Goal: Task Accomplishment & Management: Manage account settings

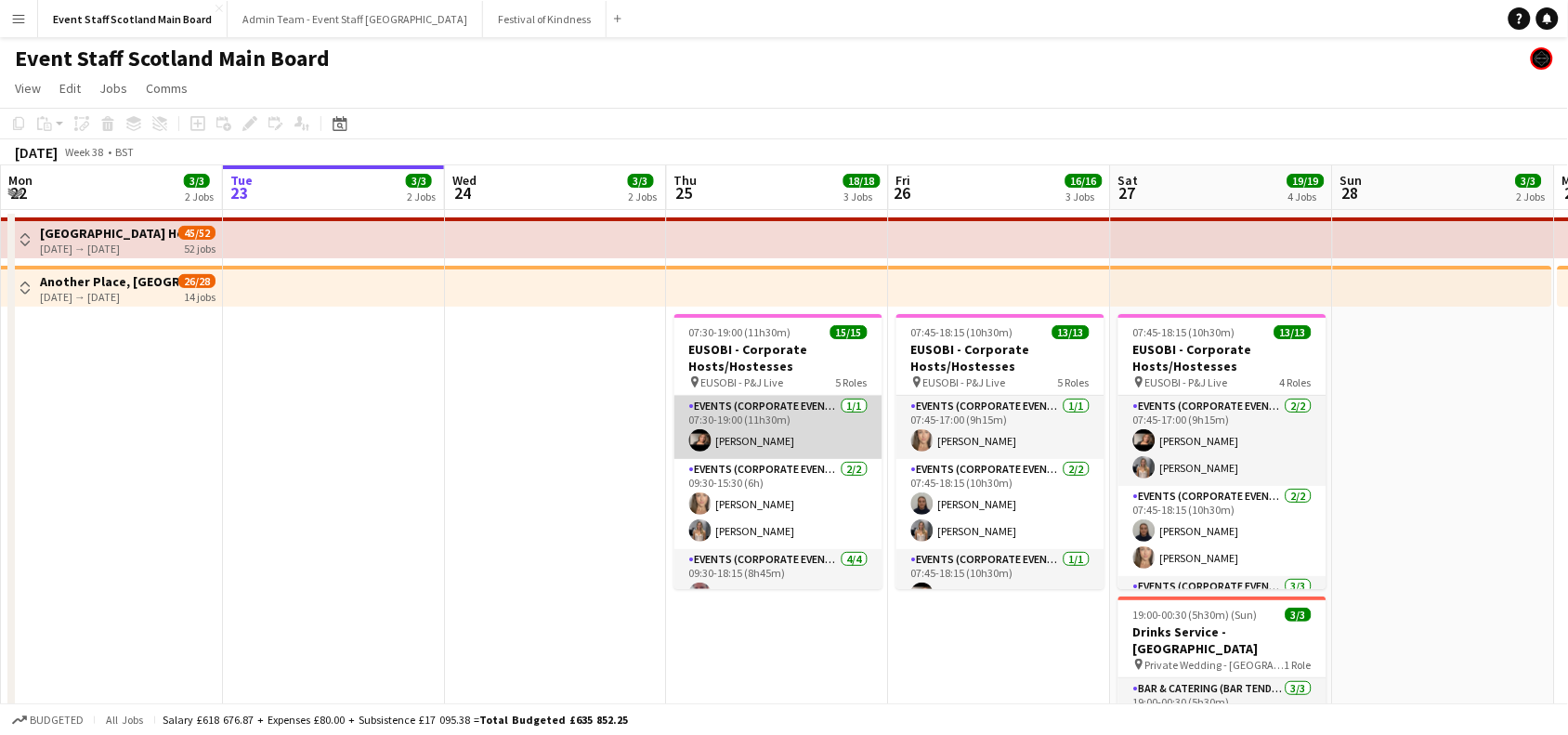
click at [766, 432] on app-card-role "Events (Corporate Event Staff) [DATE] 07:30-19:00 (11h30m) [PERSON_NAME]" at bounding box center [778, 427] width 209 height 64
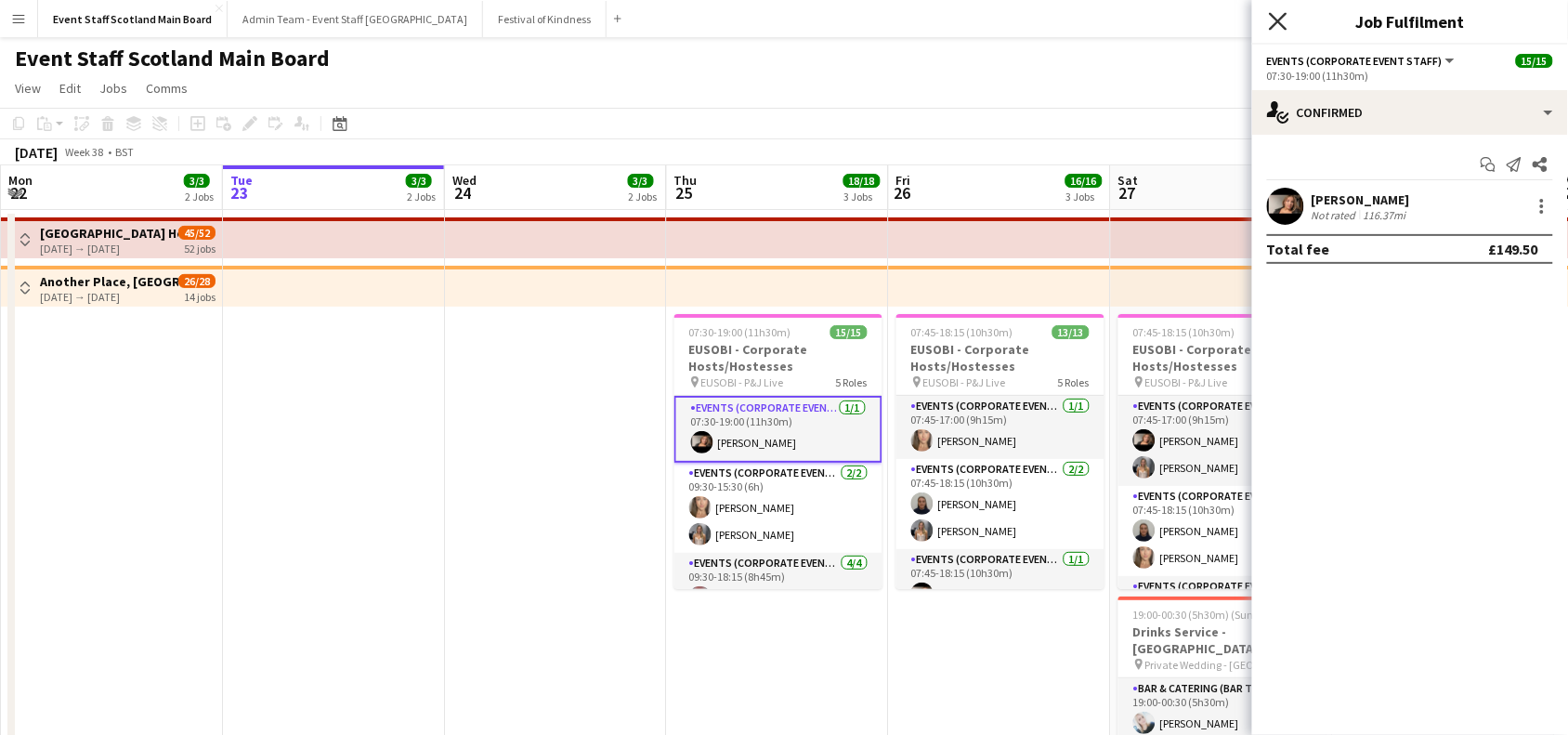
click at [1276, 23] on icon at bounding box center [1278, 21] width 18 height 18
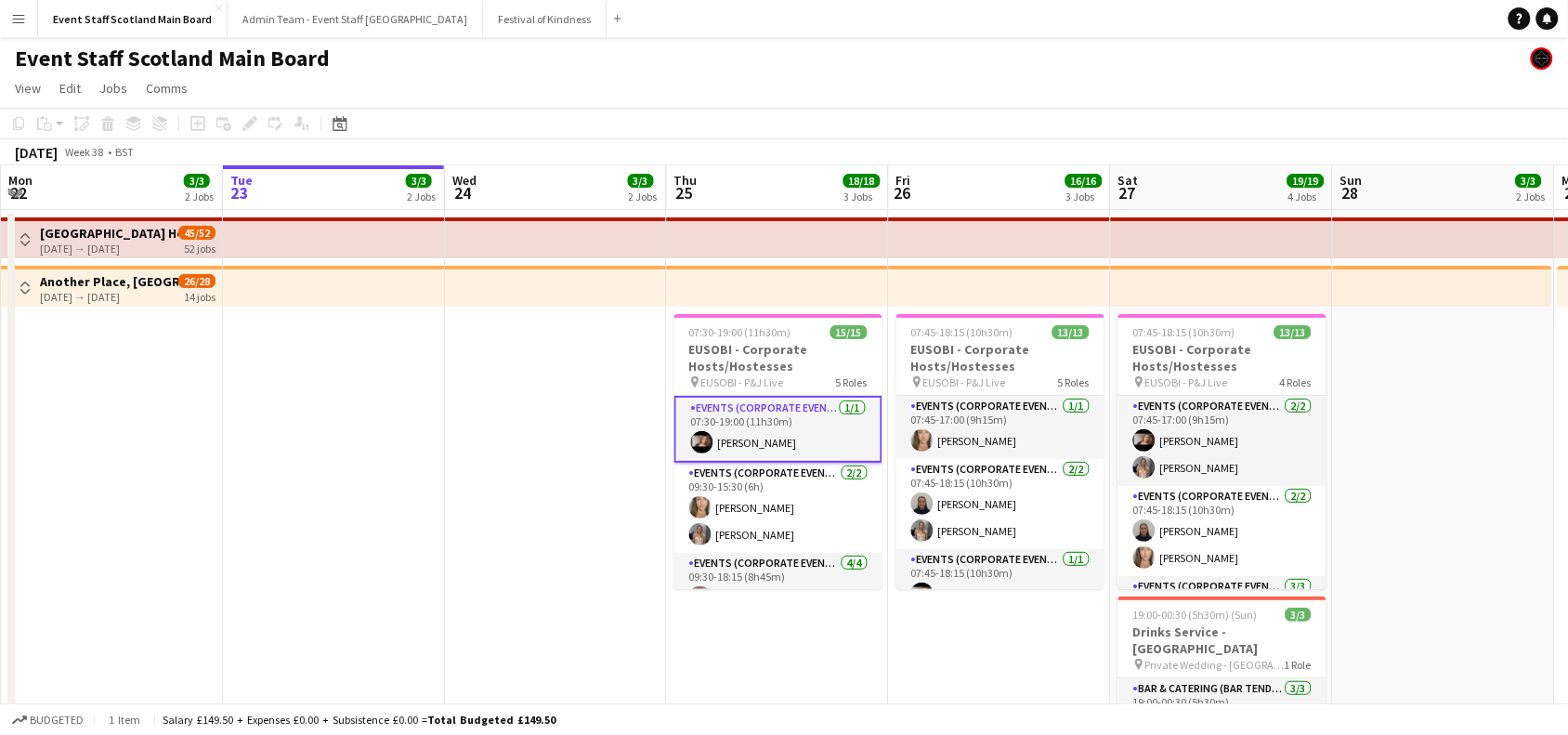
click at [792, 444] on app-card-role "Events (Corporate Event Staff) [DATE] 07:30-19:00 (11h30m) [PERSON_NAME]" at bounding box center [778, 429] width 209 height 67
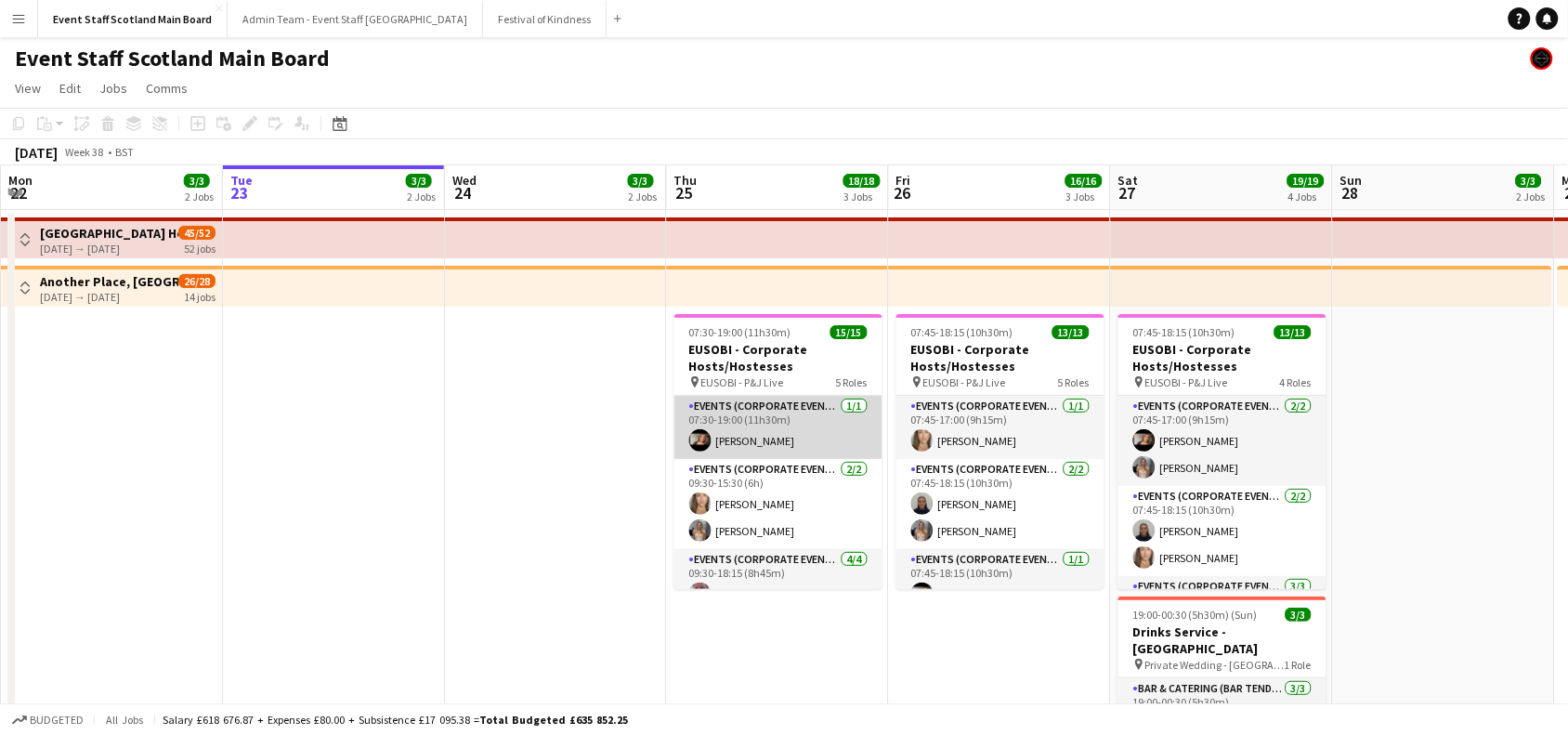
click at [782, 438] on app-card-role "Events (Corporate Event Staff) [DATE] 07:30-19:00 (11h30m) [PERSON_NAME]" at bounding box center [778, 427] width 209 height 64
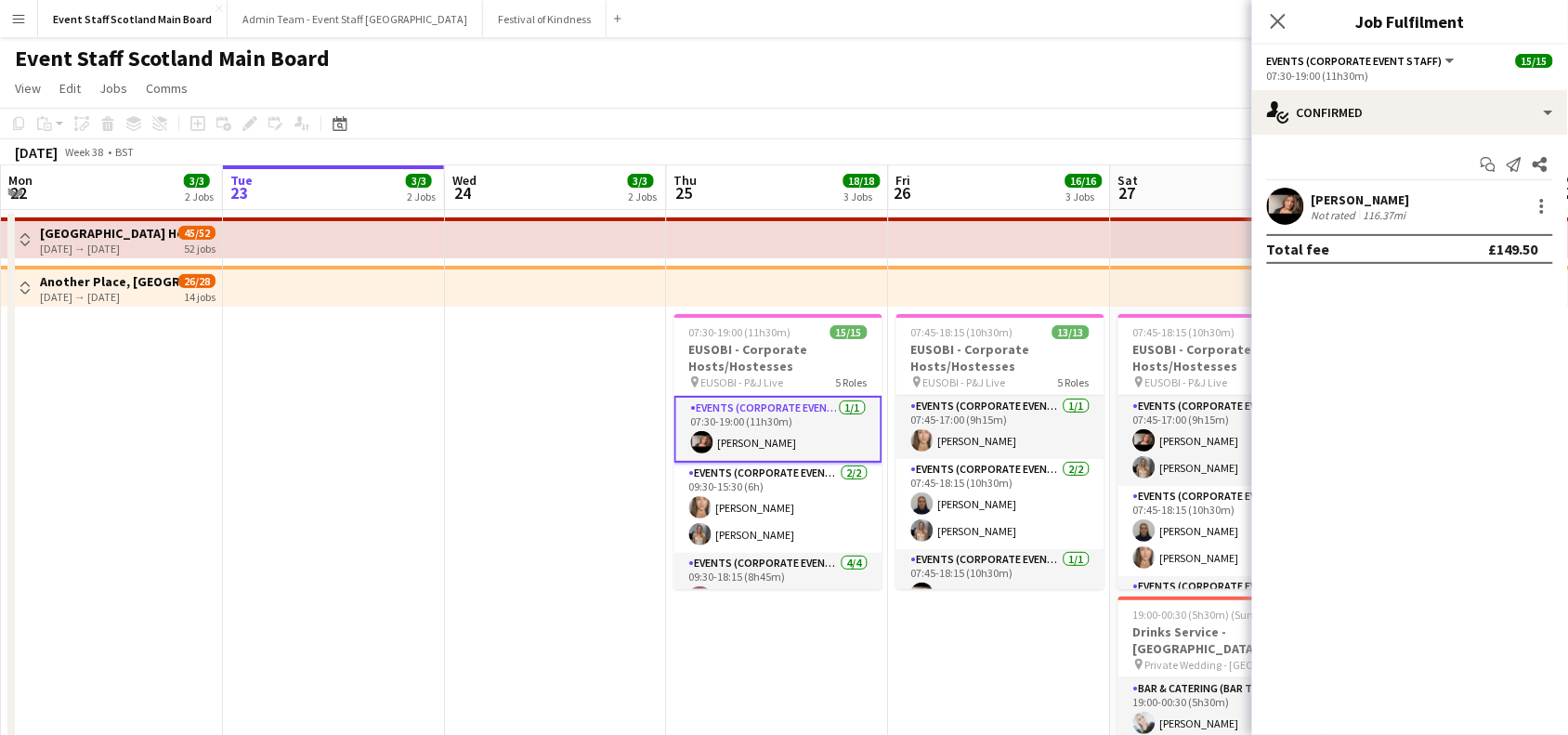
click at [1400, 210] on div "116.37mi" at bounding box center [1385, 215] width 50 height 14
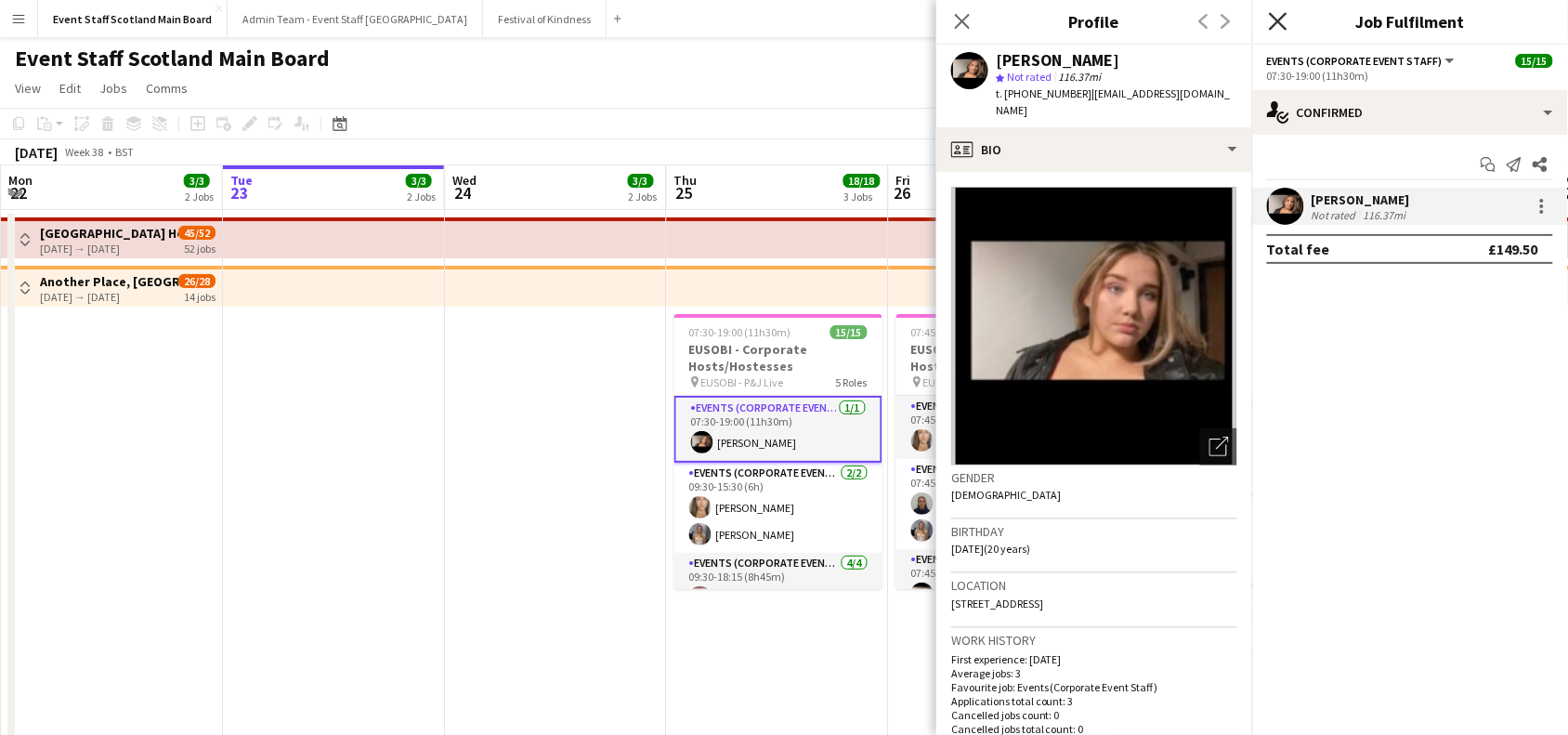
click at [1279, 22] on icon at bounding box center [1278, 21] width 18 height 18
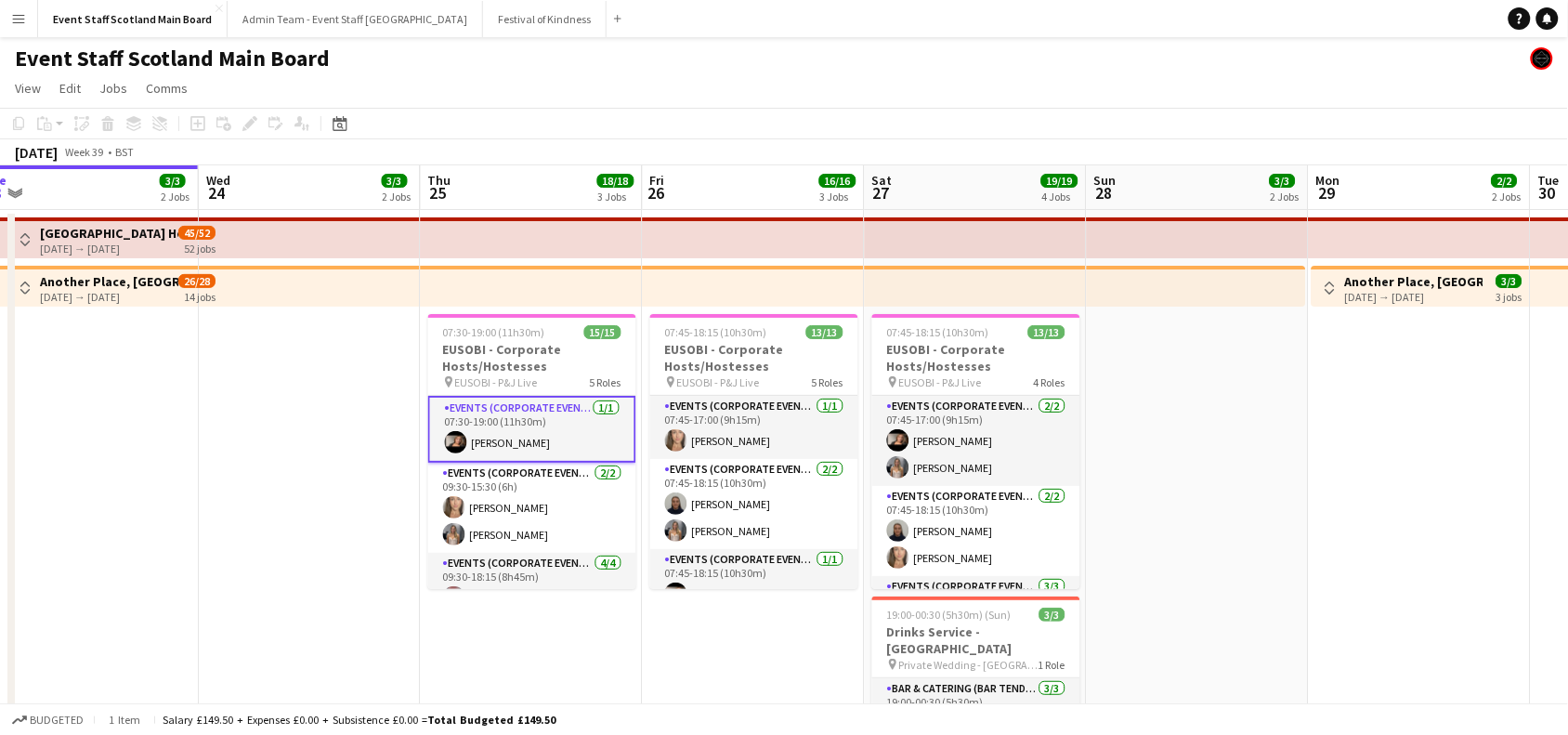
drag, startPoint x: 1413, startPoint y: 477, endPoint x: 1162, endPoint y: 365, distance: 274.9
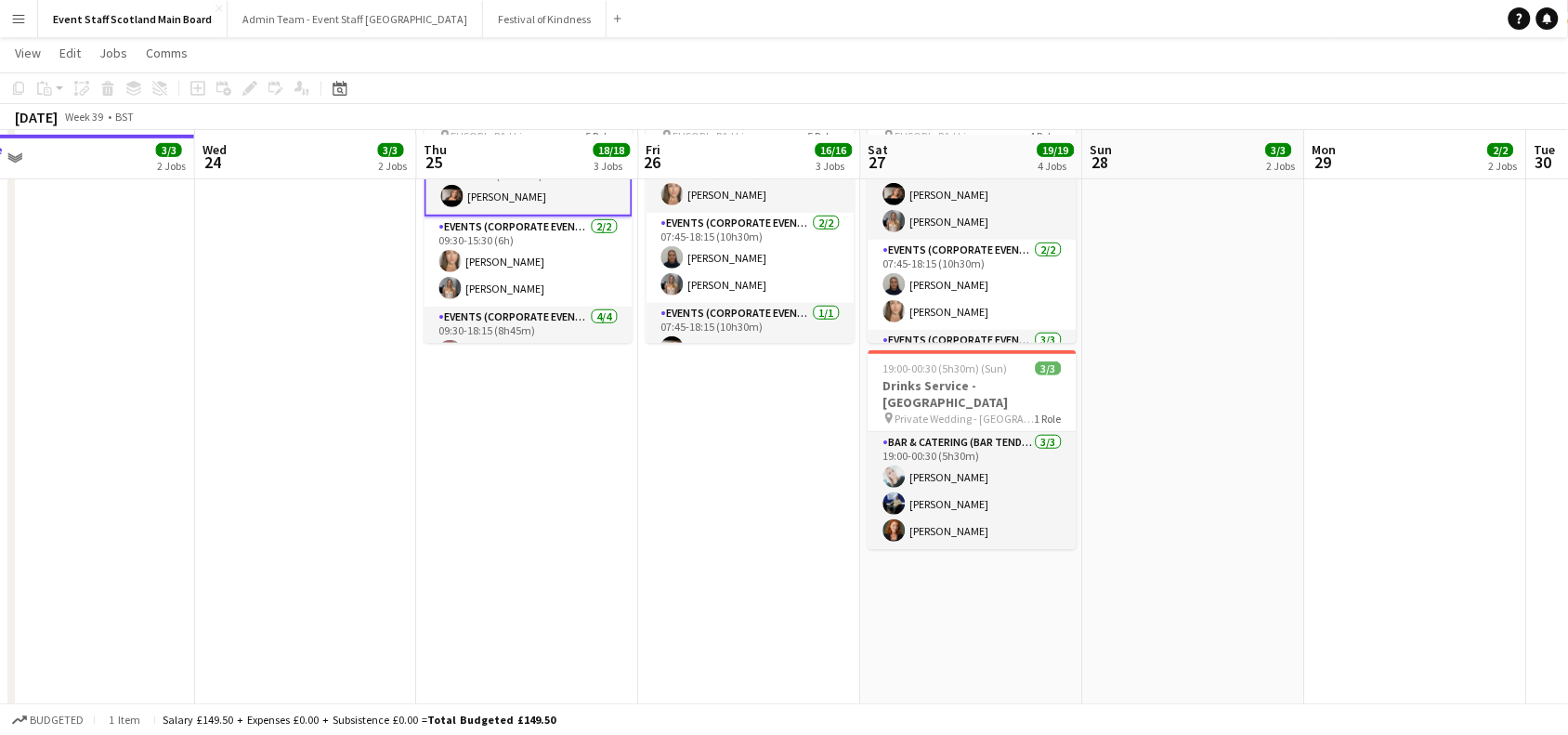
scroll to position [257, 0]
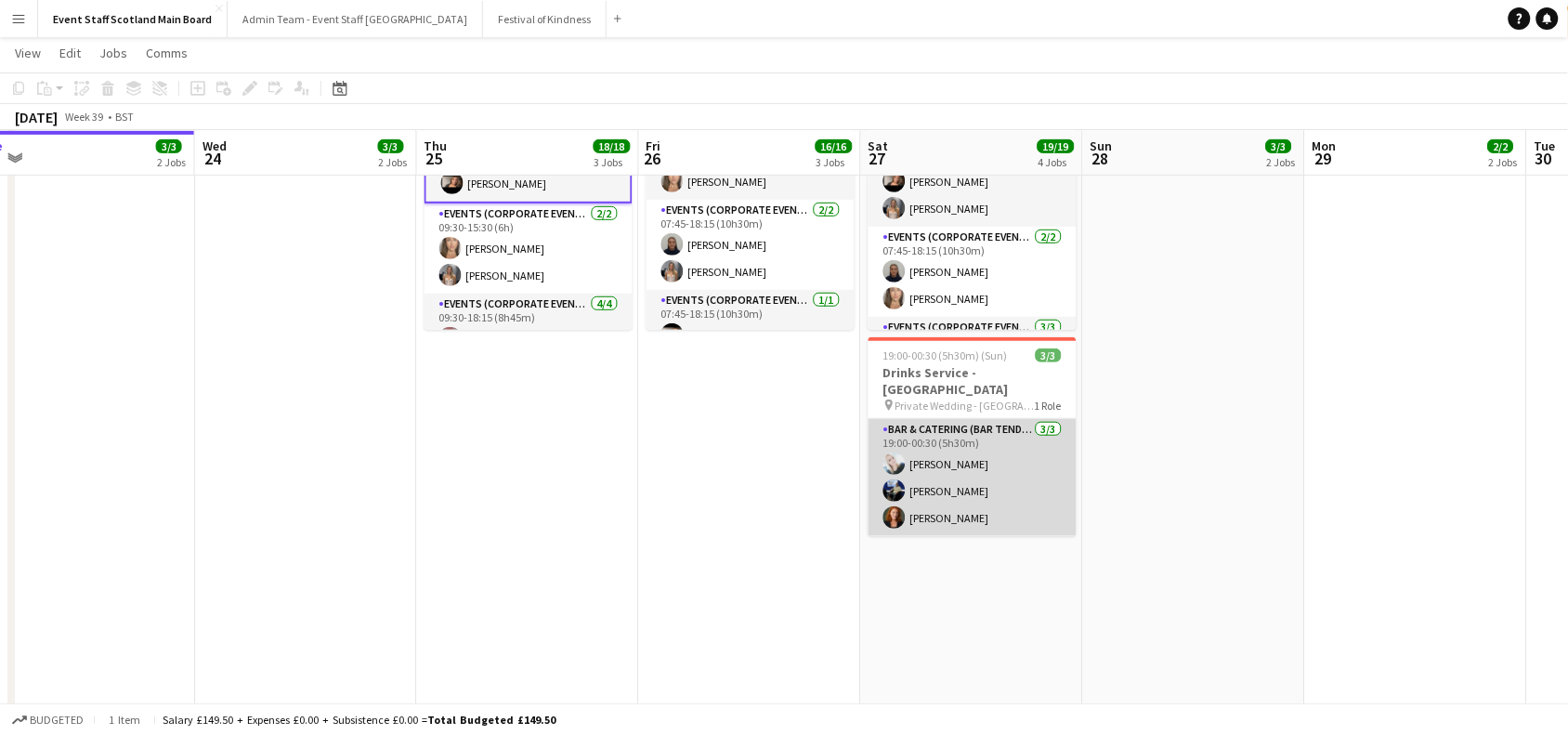
click at [1030, 452] on app-card-role "Bar & Catering (Bar Tender) [DATE] 19:00-00:30 (5h30m) [PERSON_NAME] [PERSON_NA…" at bounding box center [973, 477] width 209 height 117
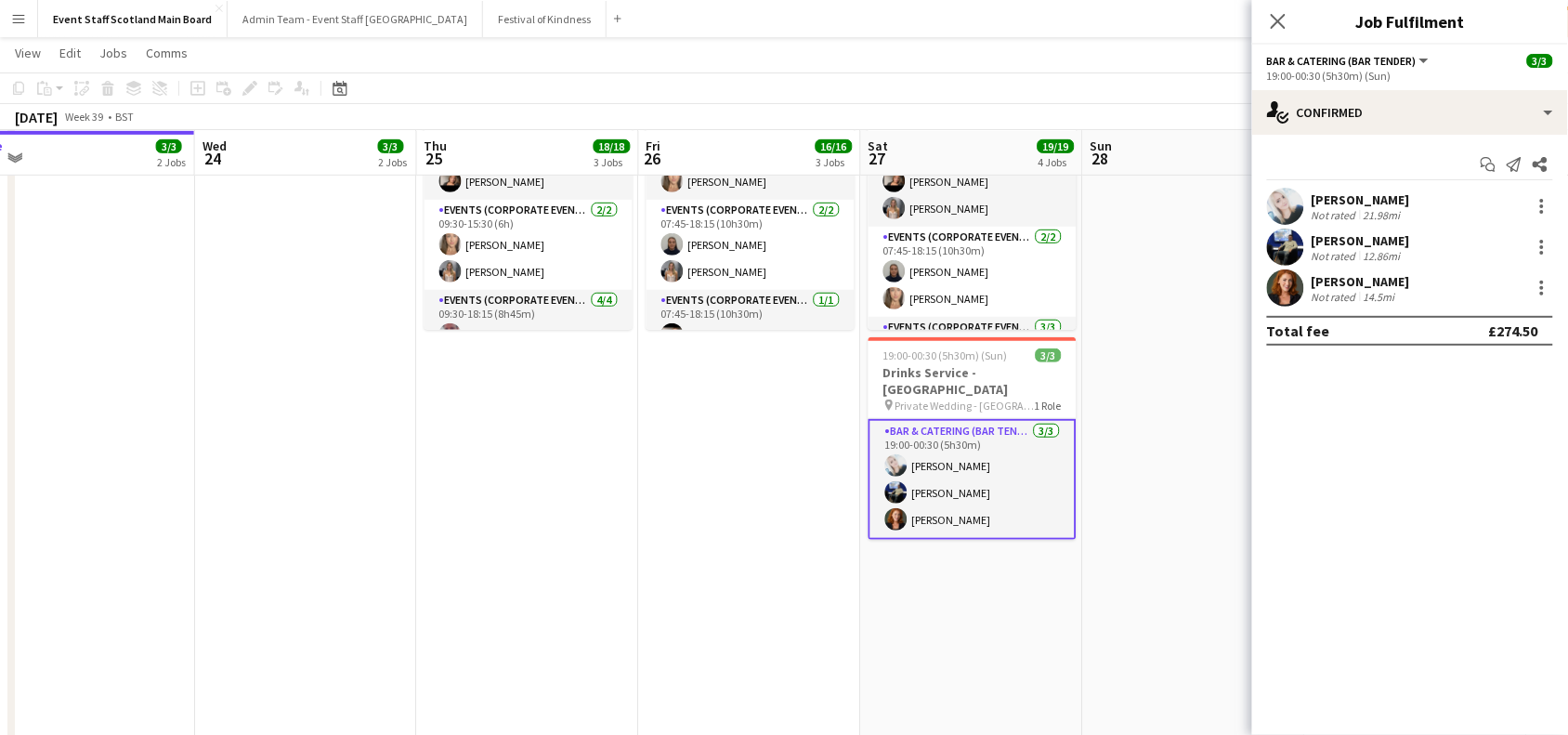
click at [1395, 277] on div "[PERSON_NAME]" at bounding box center [1361, 282] width 99 height 17
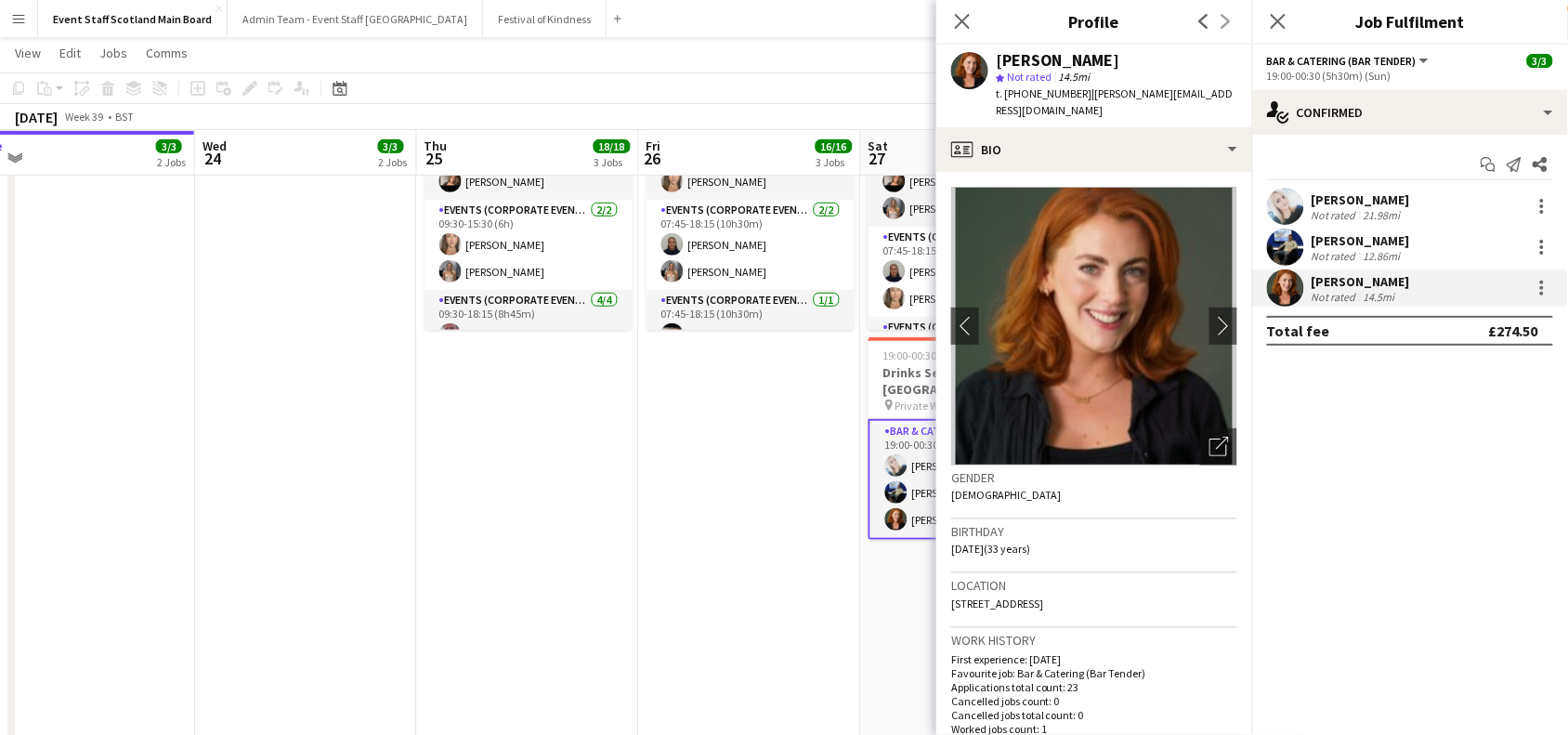
click at [651, 415] on app-date-cell "07:45-18:15 (10h30m) 13/13 EUSOBI - Corporate Hosts/Hostesses pin EUSOBI - P&J …" at bounding box center [750, 601] width 222 height 1301
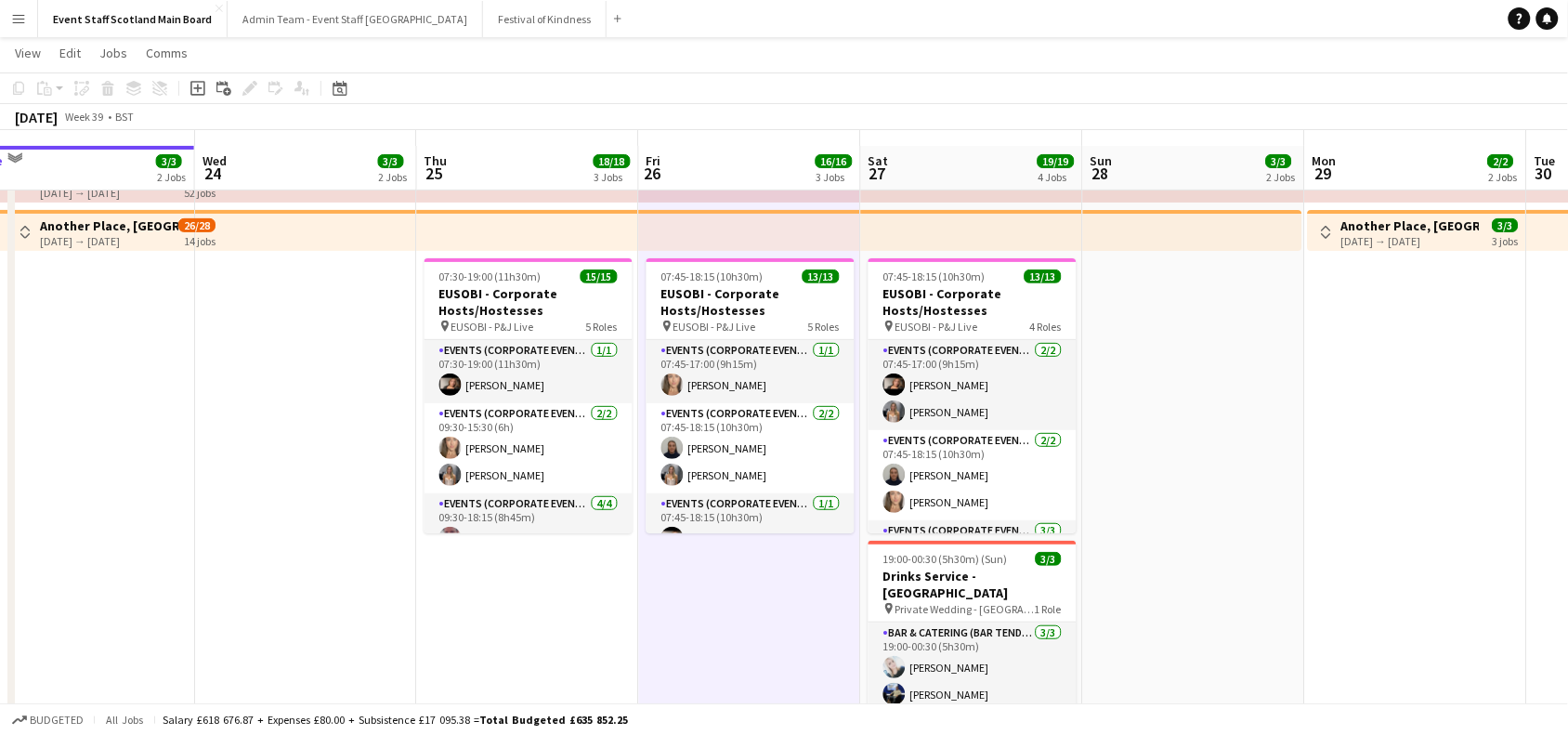
scroll to position [44, 0]
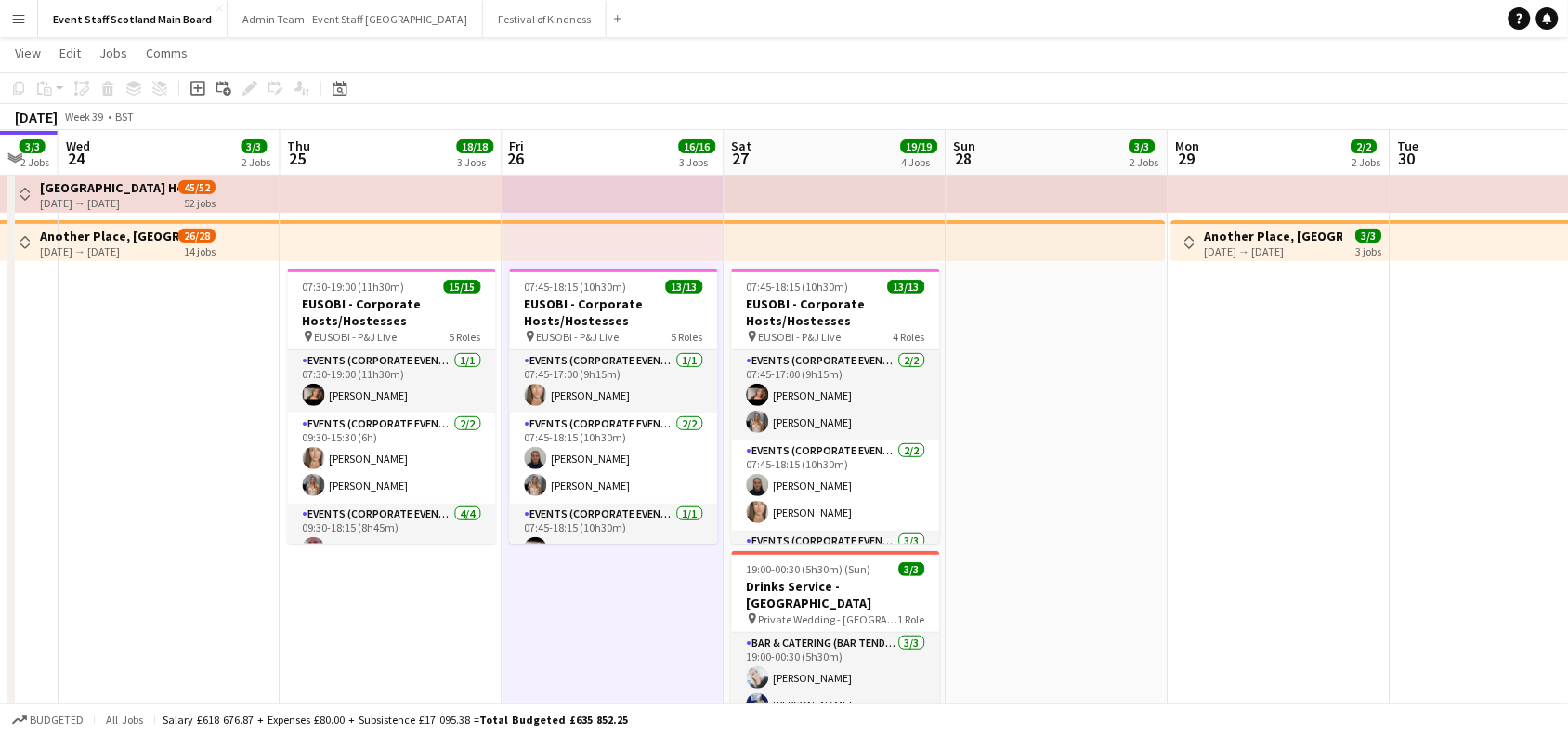
drag, startPoint x: 1445, startPoint y: 363, endPoint x: 786, endPoint y: 426, distance: 662.0
click at [786, 426] on app-calendar-viewport "Sat 20 10/10 4 Jobs Sun 21 3/3 2 Jobs Mon 22 3/3 2 Jobs Tue 23 3/3 2 Jobs Wed 2…" at bounding box center [784, 746] width 1568 height 1437
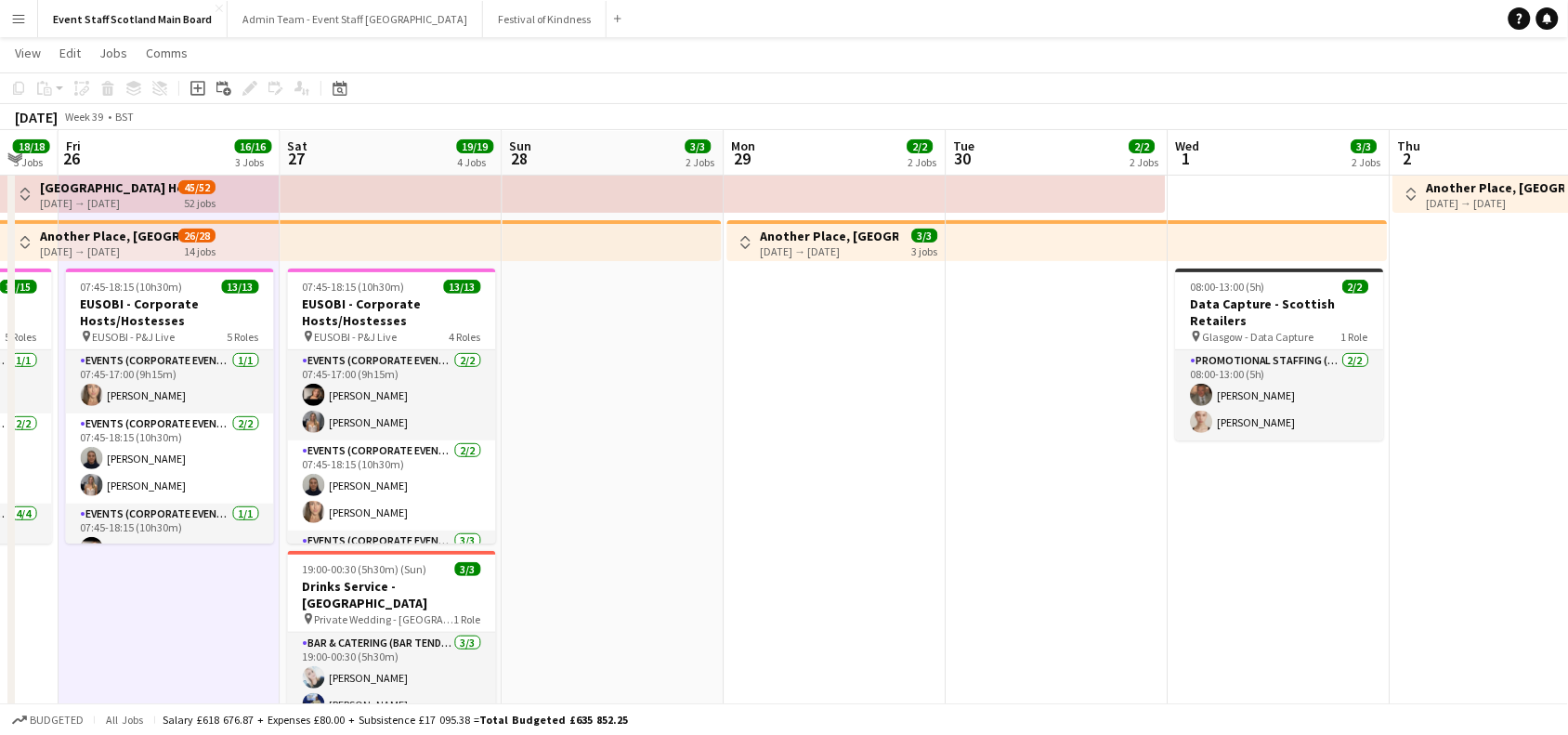
scroll to position [0, 907]
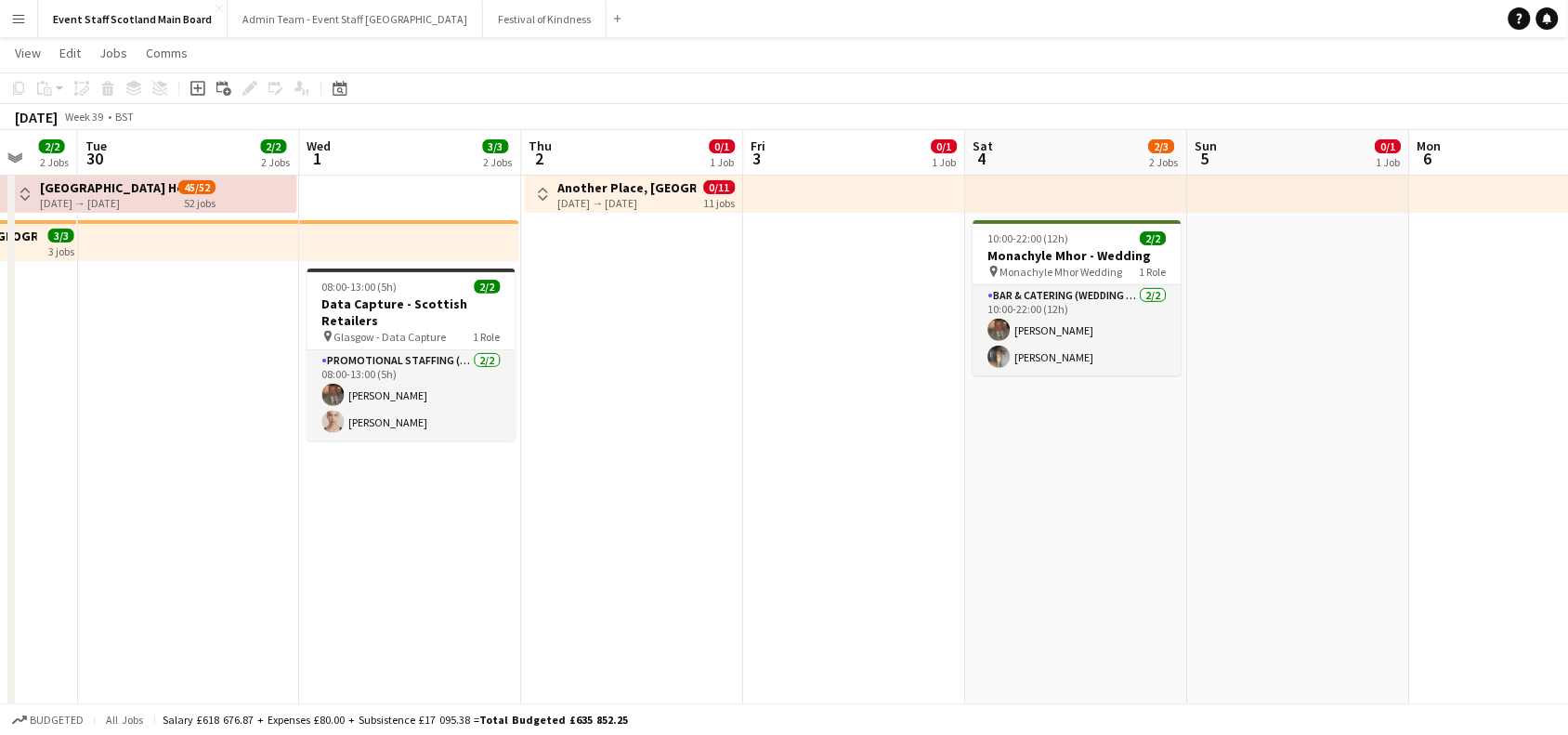
drag, startPoint x: 1503, startPoint y: 374, endPoint x: 711, endPoint y: 456, distance: 796.2
click at [711, 456] on app-calendar-viewport "Fri 26 16/16 3 Jobs Sat 27 19/19 4 Jobs Sun 28 3/3 2 Jobs Mon 29 2/2 2 Jobs Tue…" at bounding box center [784, 746] width 1568 height 1437
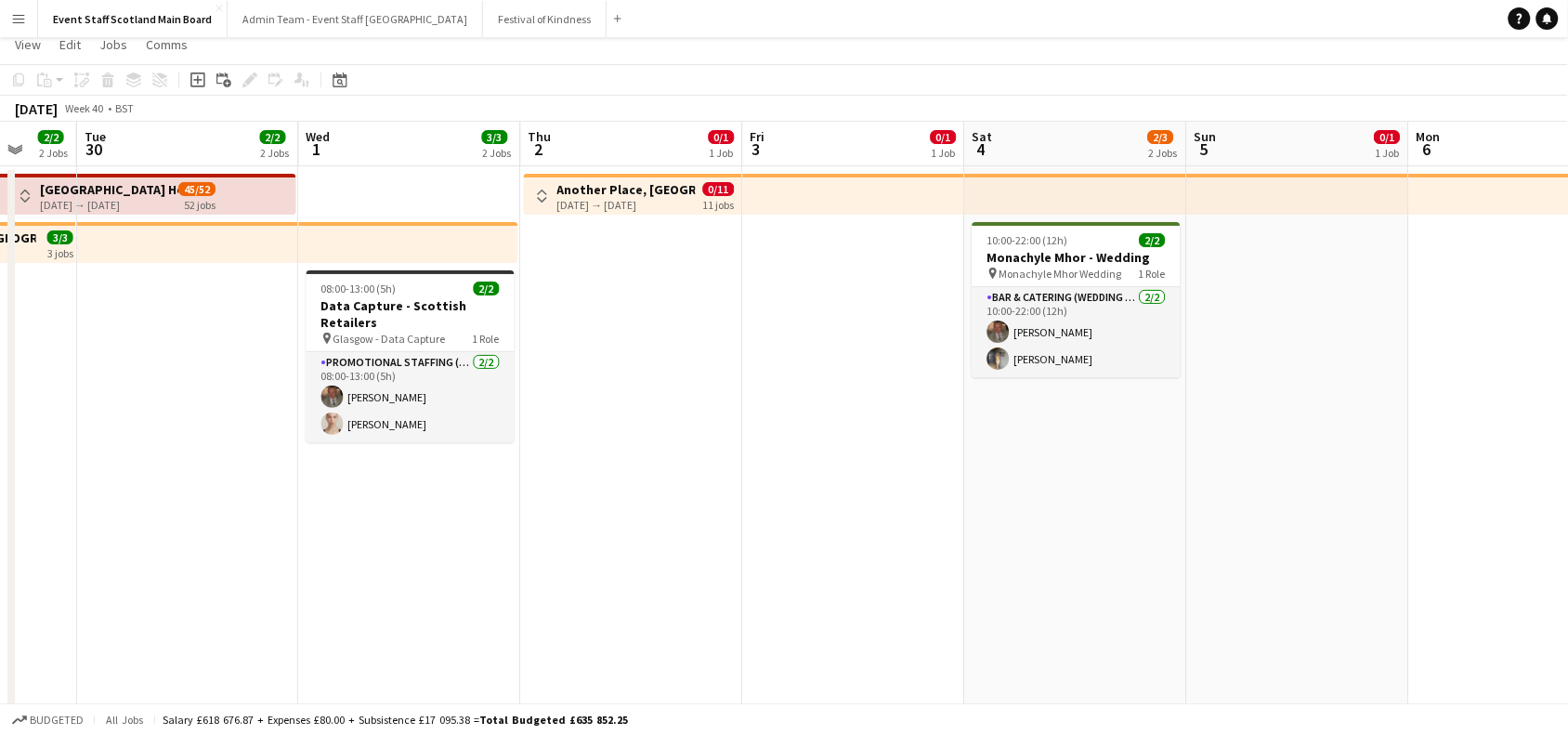
scroll to position [0, 0]
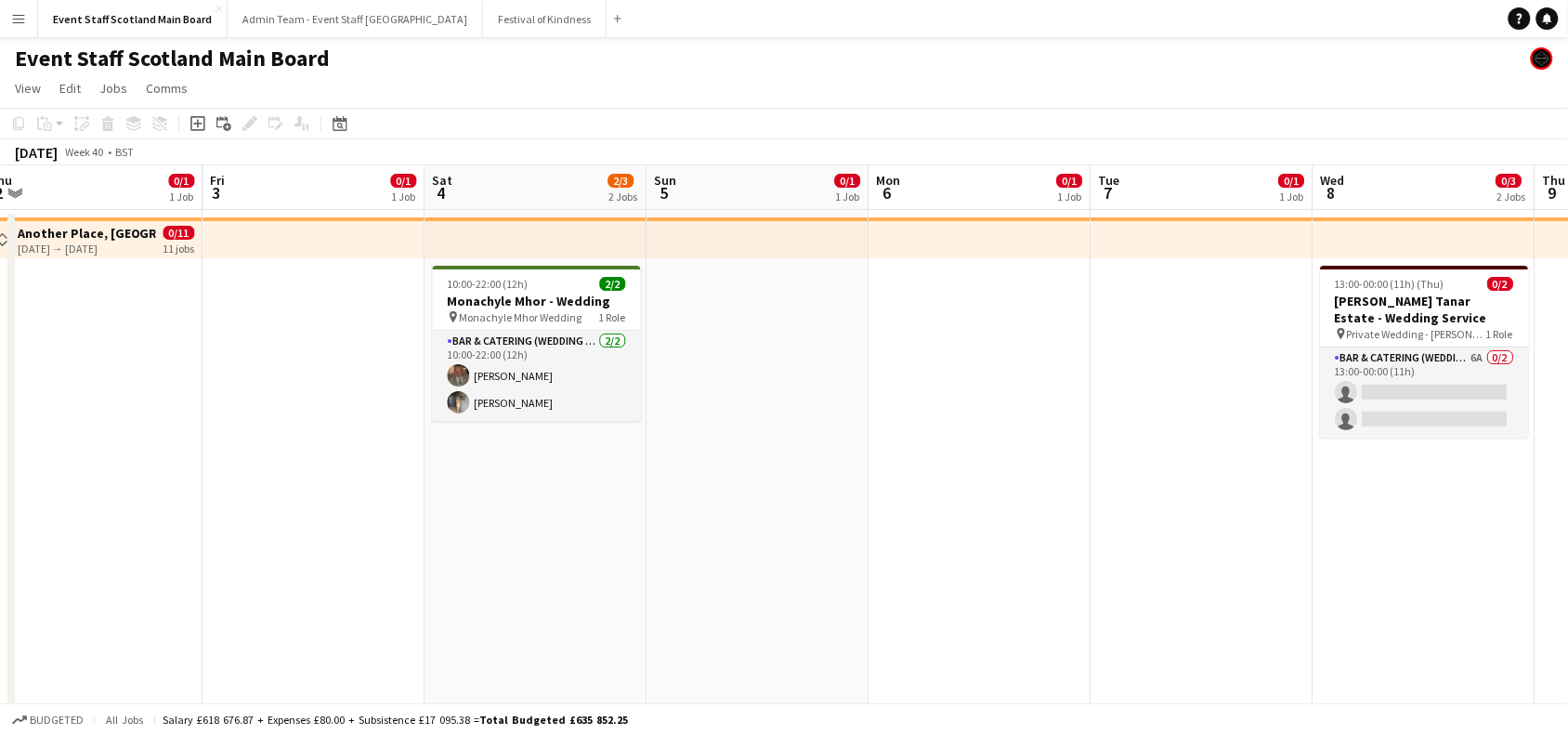
drag, startPoint x: 1433, startPoint y: 388, endPoint x: 883, endPoint y: 456, distance: 554.2
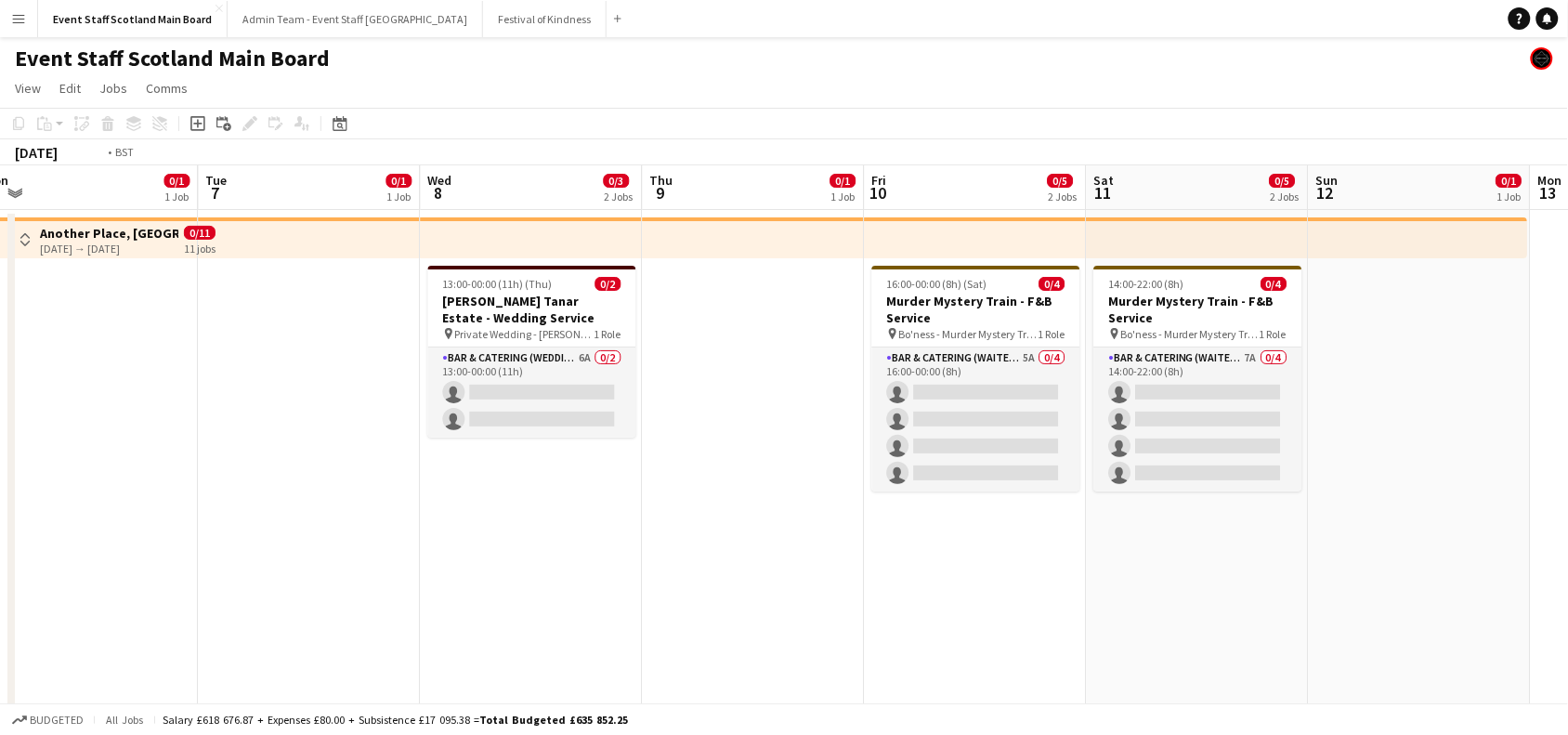
scroll to position [0, 924]
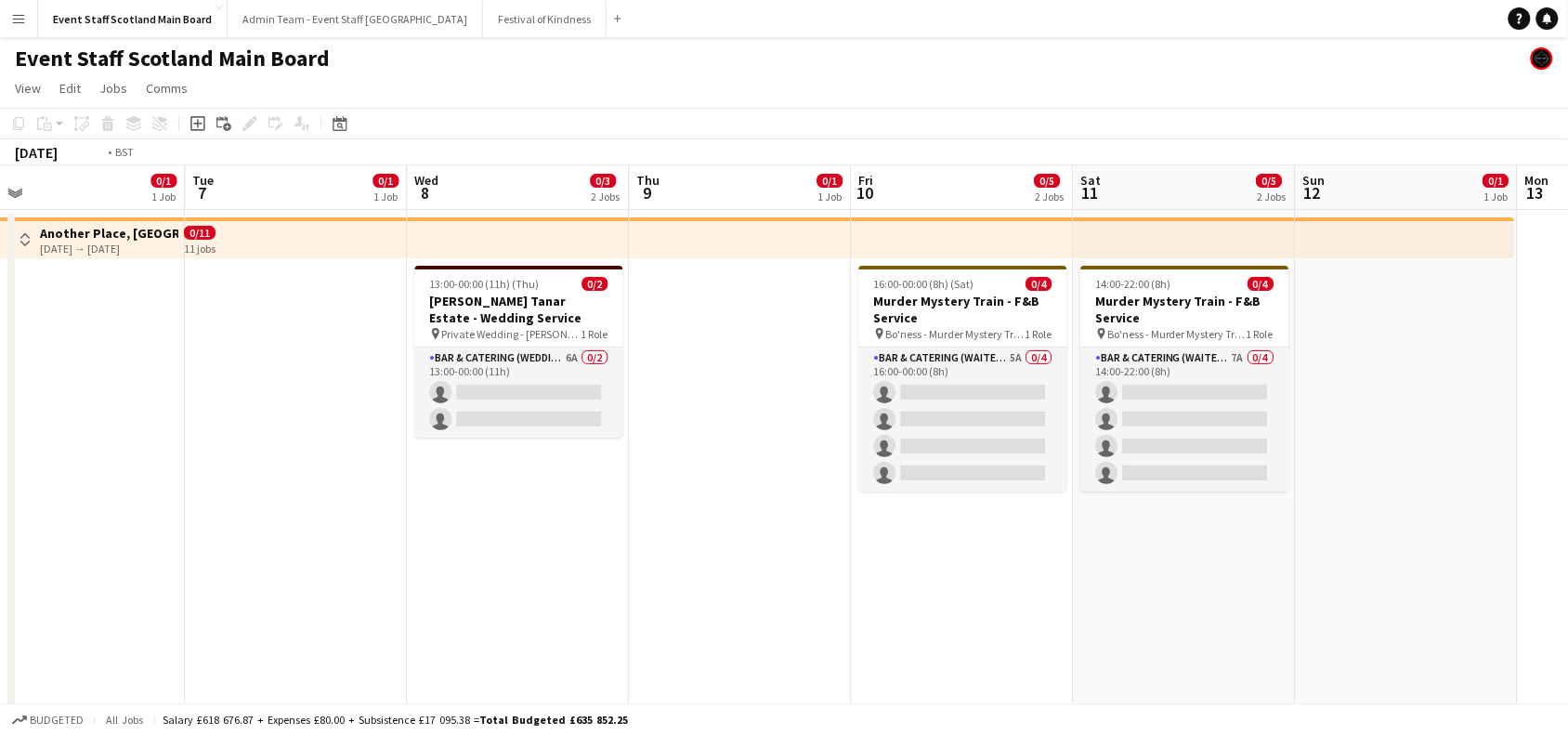
drag, startPoint x: 1338, startPoint y: 504, endPoint x: 444, endPoint y: 564, distance: 896.0
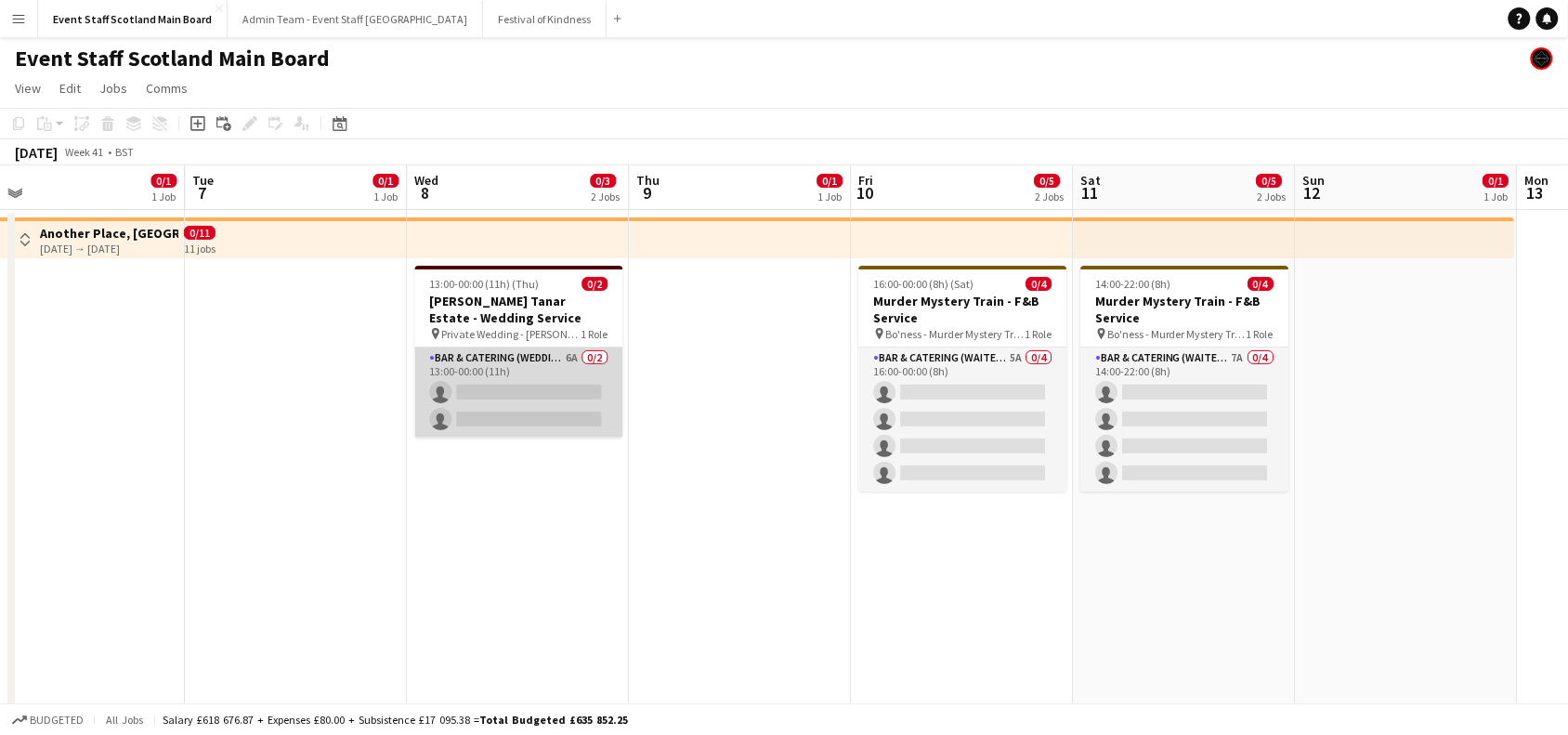
click at [556, 370] on app-card-role "Bar & Catering (Wedding Service Staff) 6A 0/2 13:00-00:00 (11h) single-neutral-…" at bounding box center [520, 393] width 209 height 90
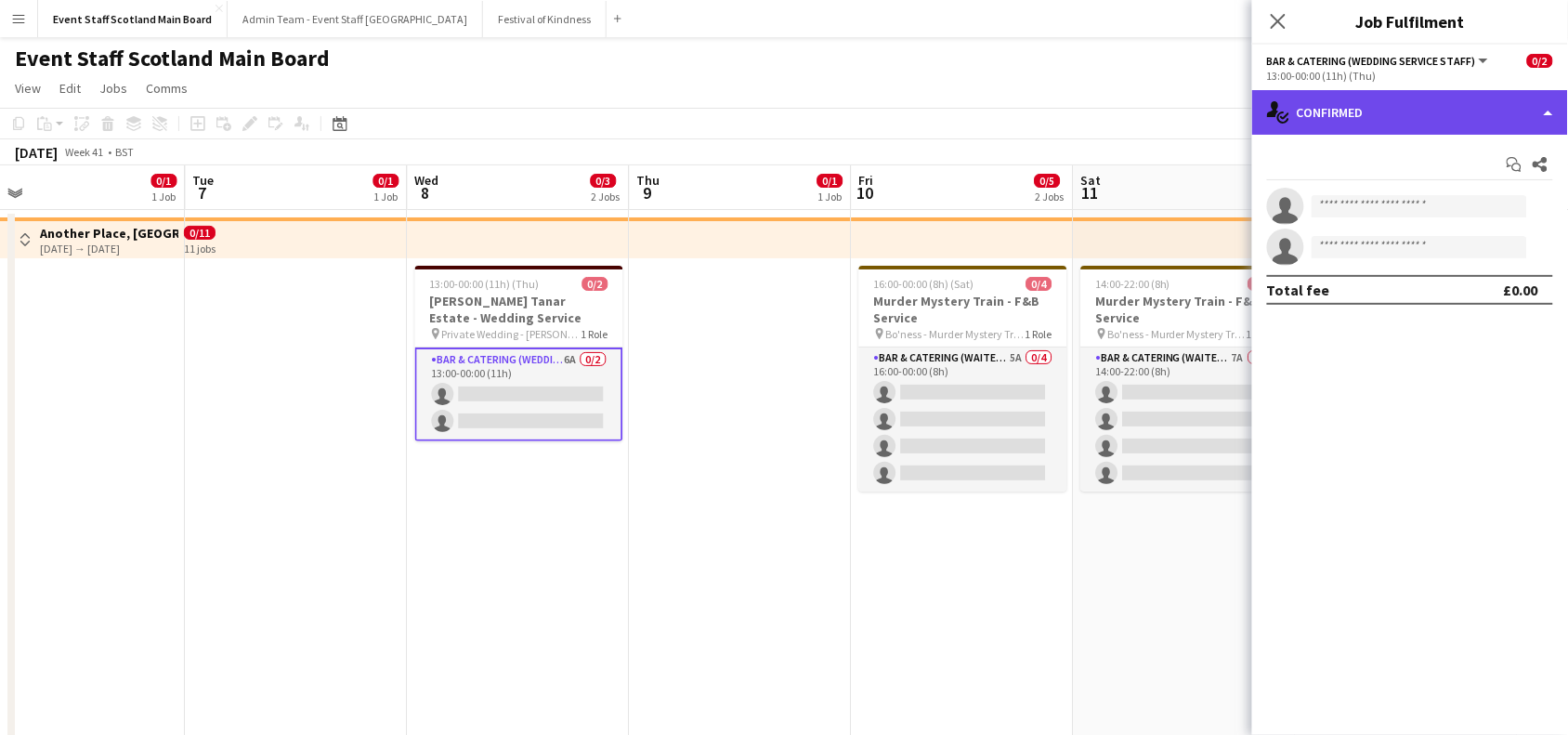
click at [1384, 118] on div "single-neutral-actions-check-2 Confirmed" at bounding box center [1410, 112] width 316 height 45
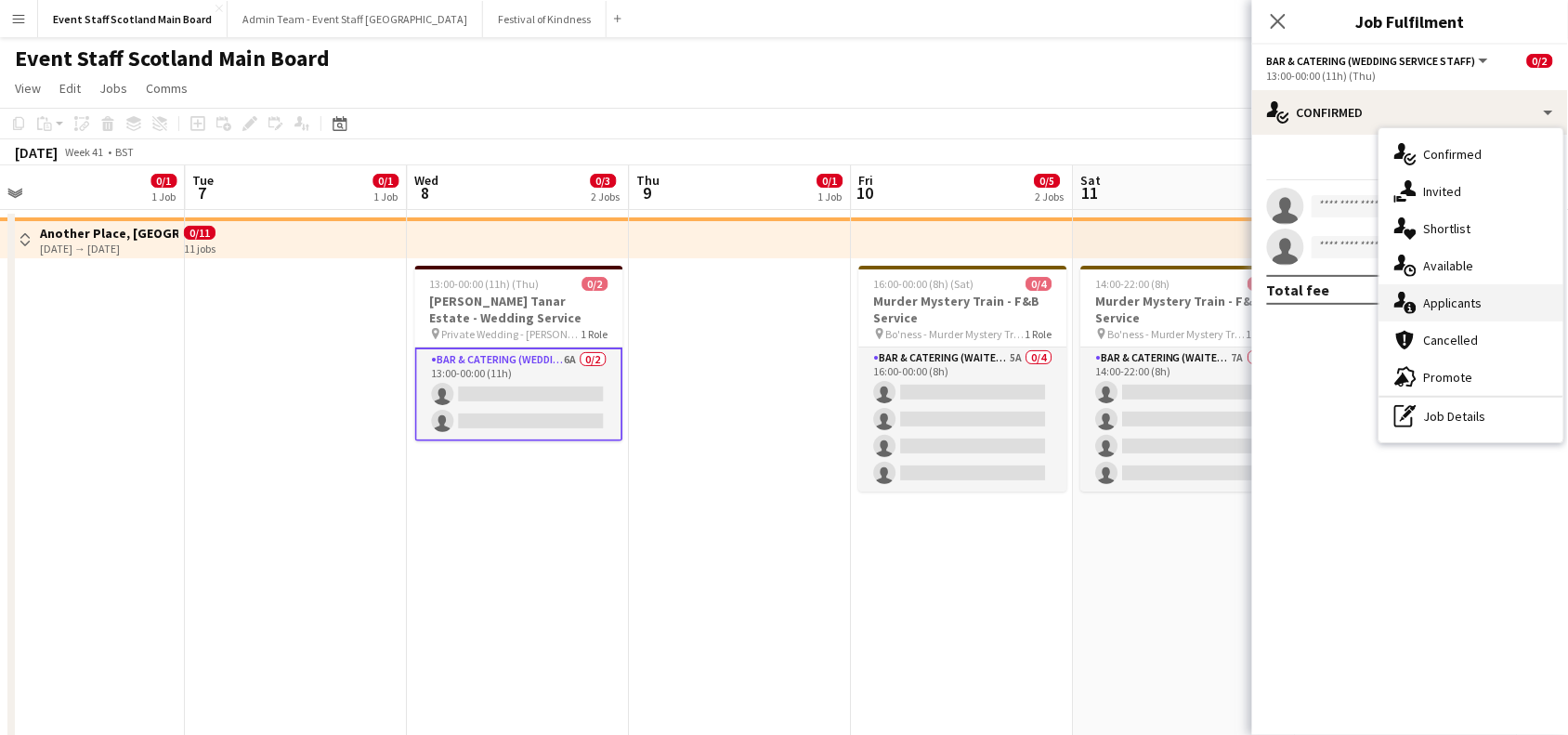
click at [1447, 311] on span "Applicants" at bounding box center [1453, 303] width 59 height 17
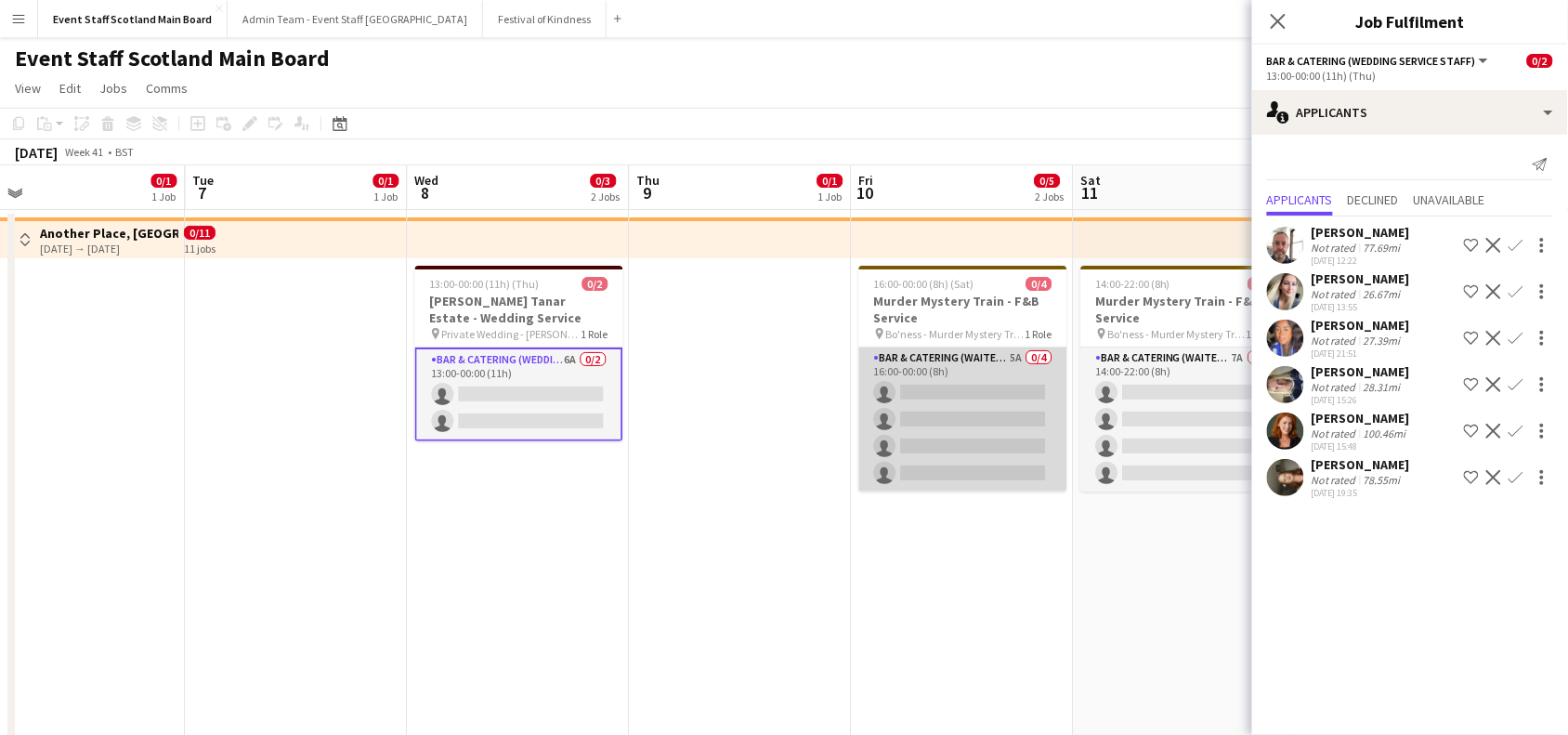
click at [1006, 414] on app-card-role "Bar & Catering (Waiter / waitress) 5A 0/4 16:00-00:00 (8h) single-neutral-actio…" at bounding box center [963, 420] width 209 height 144
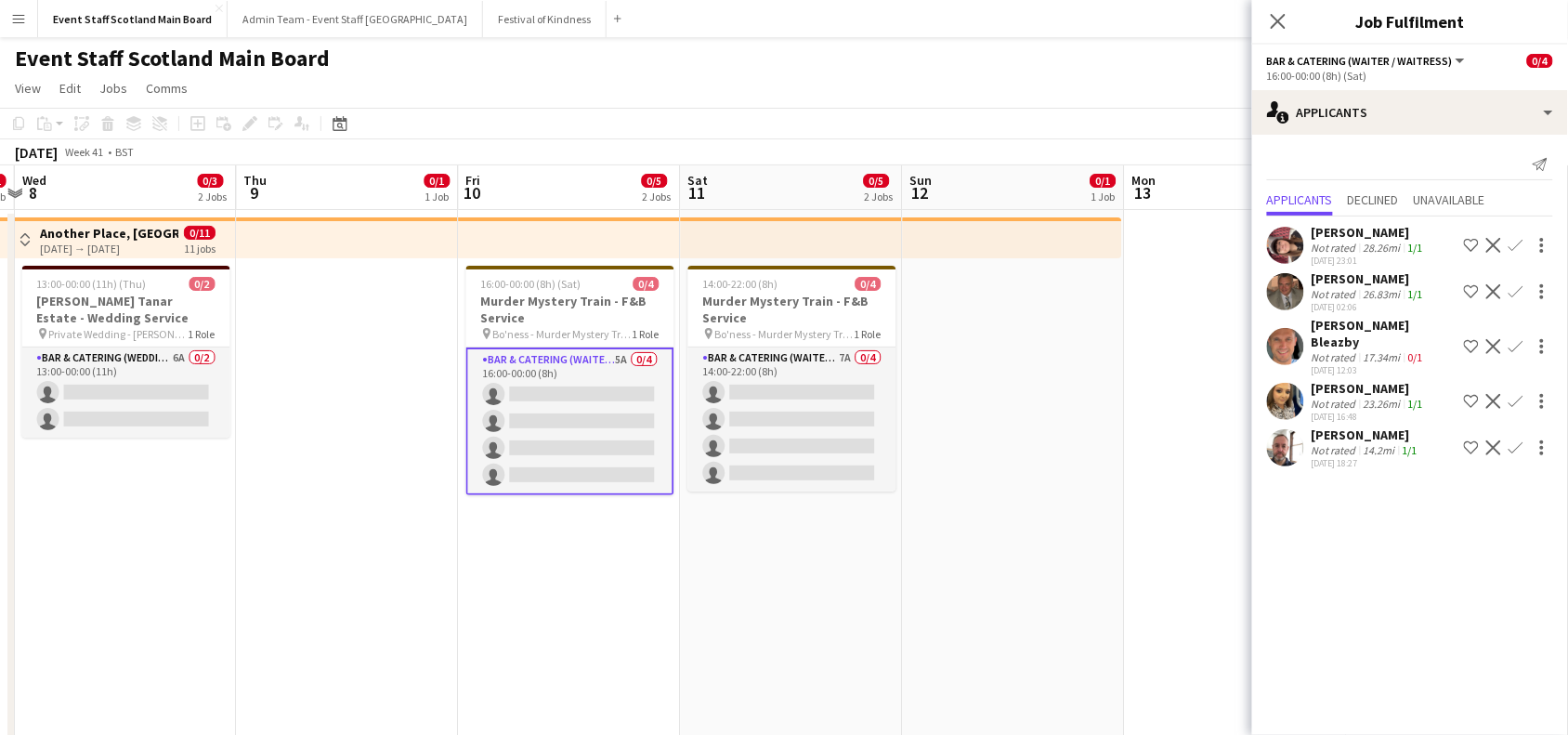
scroll to position [0, 912]
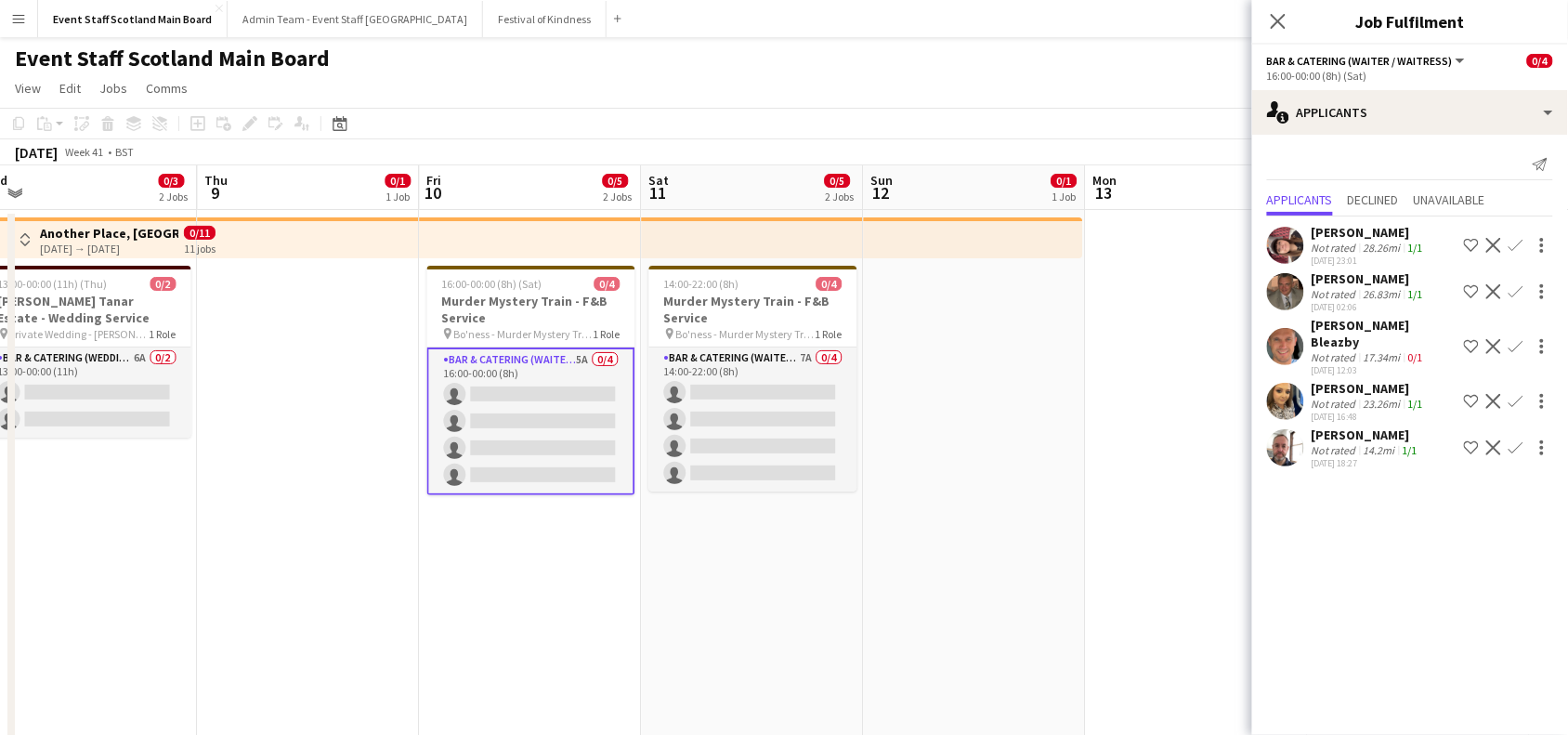
drag, startPoint x: 1190, startPoint y: 568, endPoint x: 757, endPoint y: 524, distance: 435.2
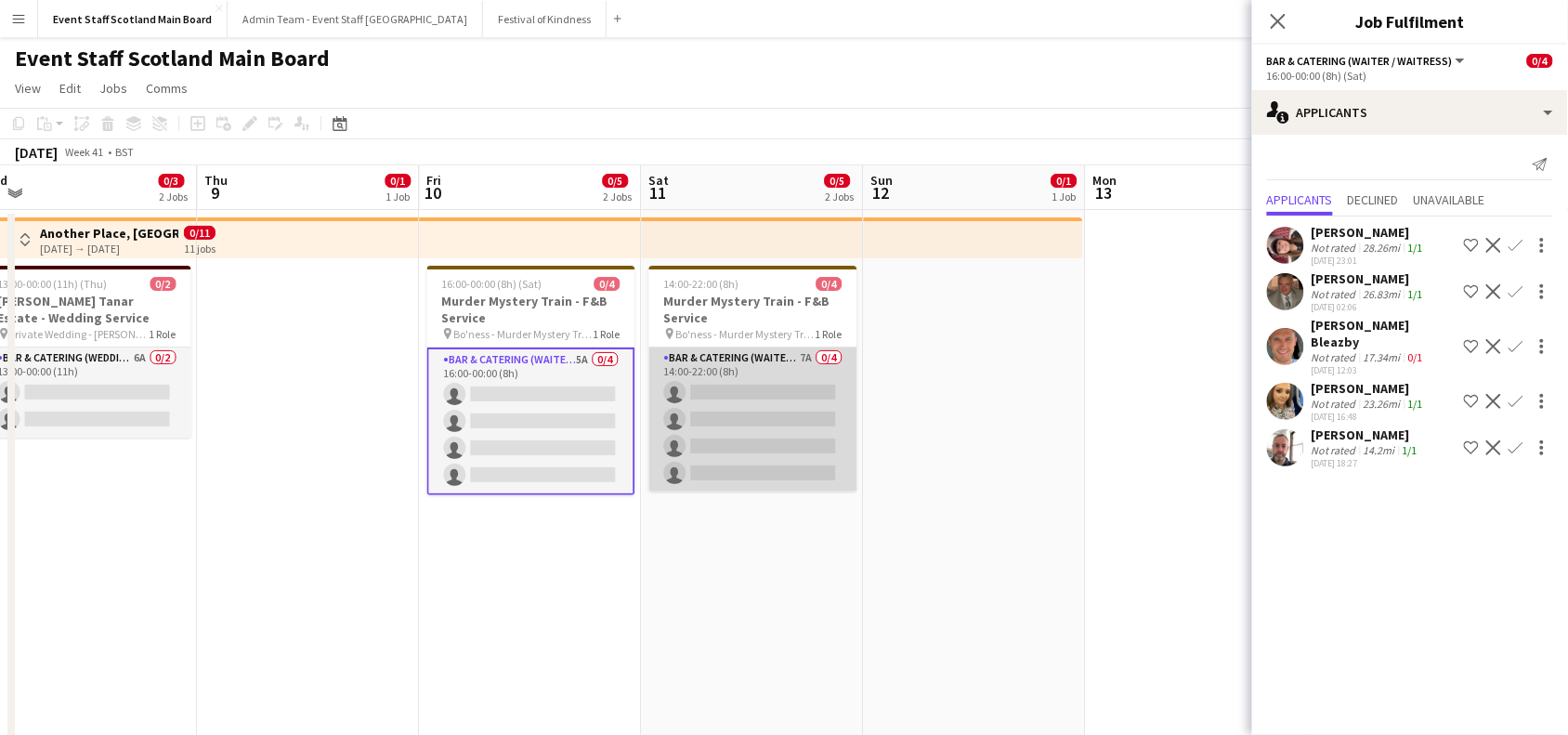
click at [764, 437] on app-card-role "Bar & Catering (Waiter / waitress) 7A 0/4 14:00-22:00 (8h) single-neutral-actio…" at bounding box center [754, 420] width 209 height 144
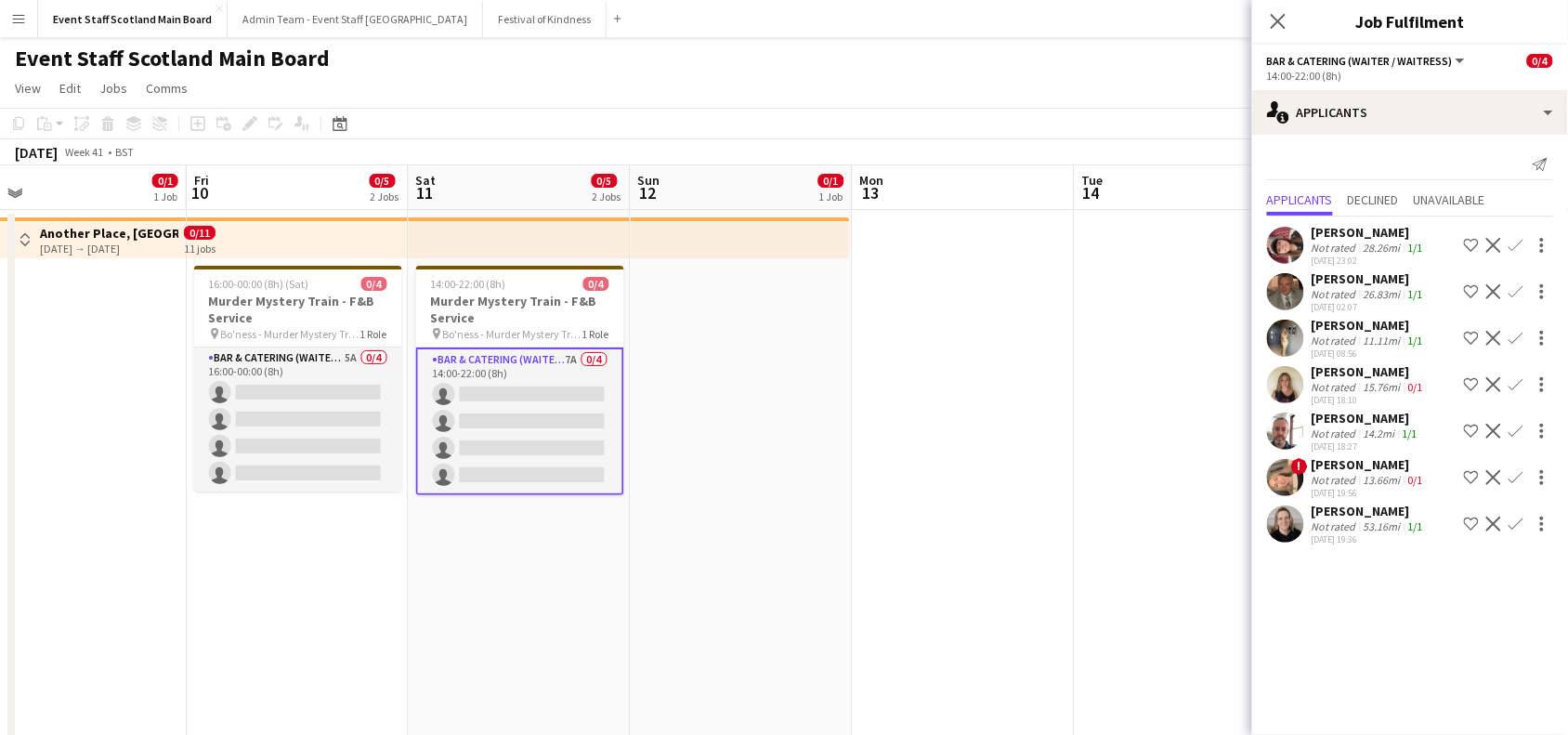
drag, startPoint x: 1050, startPoint y: 449, endPoint x: 309, endPoint y: 455, distance: 741.0
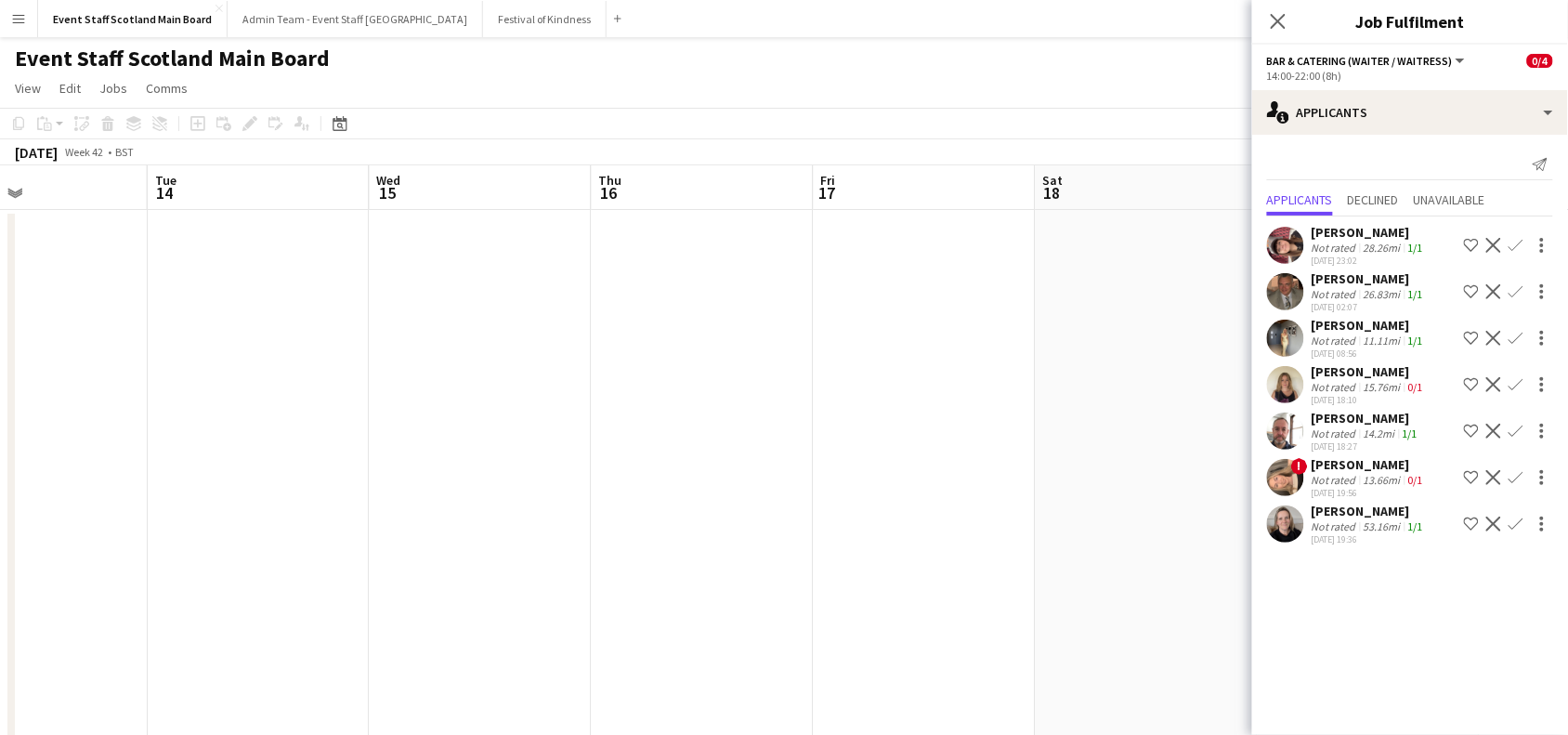
scroll to position [0, 488]
drag, startPoint x: 853, startPoint y: 386, endPoint x: 243, endPoint y: 415, distance: 610.7
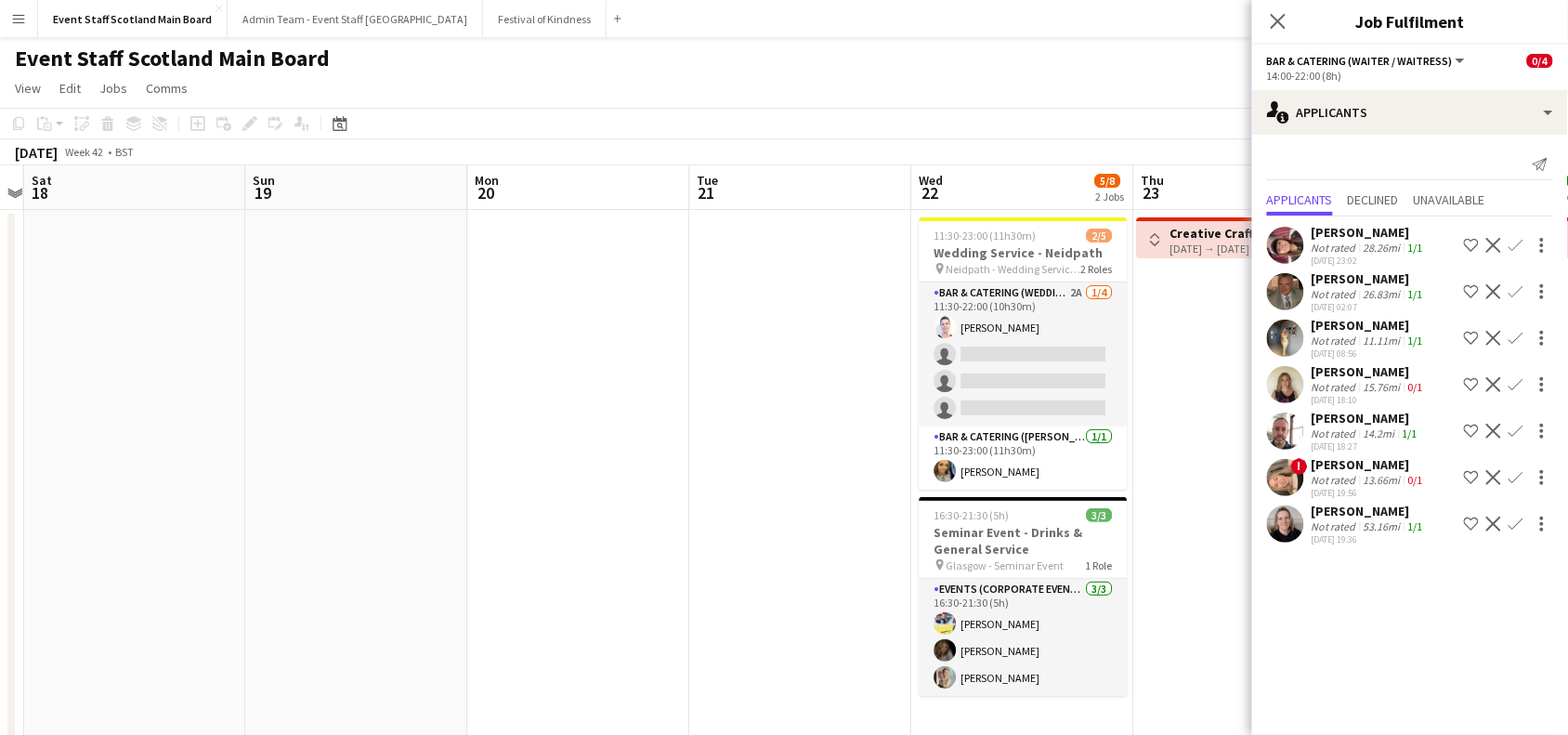
drag, startPoint x: 997, startPoint y: 333, endPoint x: 115, endPoint y: 404, distance: 884.9
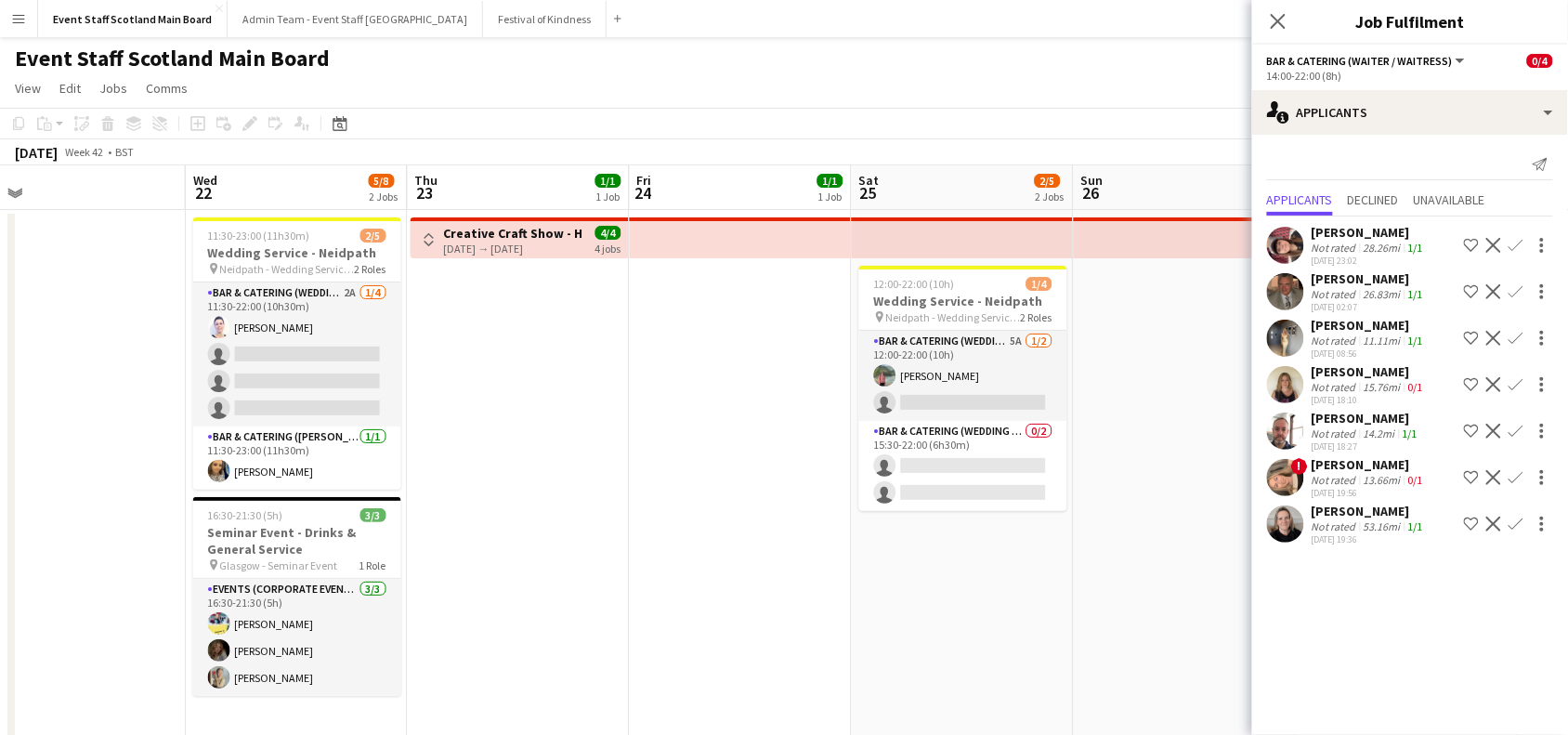
drag, startPoint x: 1215, startPoint y: 397, endPoint x: 554, endPoint y: 494, distance: 668.1
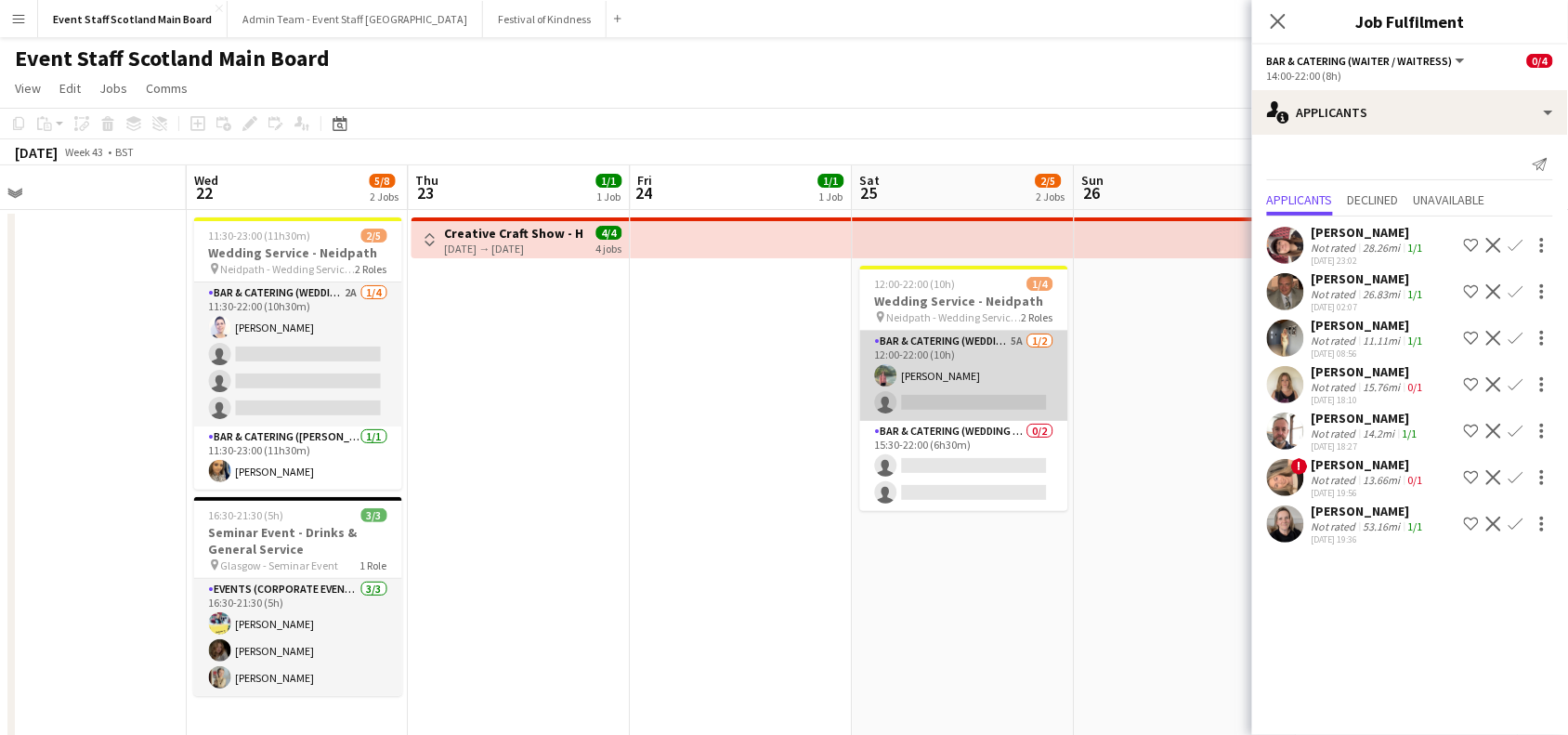
click at [1028, 345] on app-card-role "Bar & Catering (Wedding Service Staff) 5A [DATE] 12:00-22:00 (10h) [PERSON_NAME…" at bounding box center [964, 376] width 209 height 90
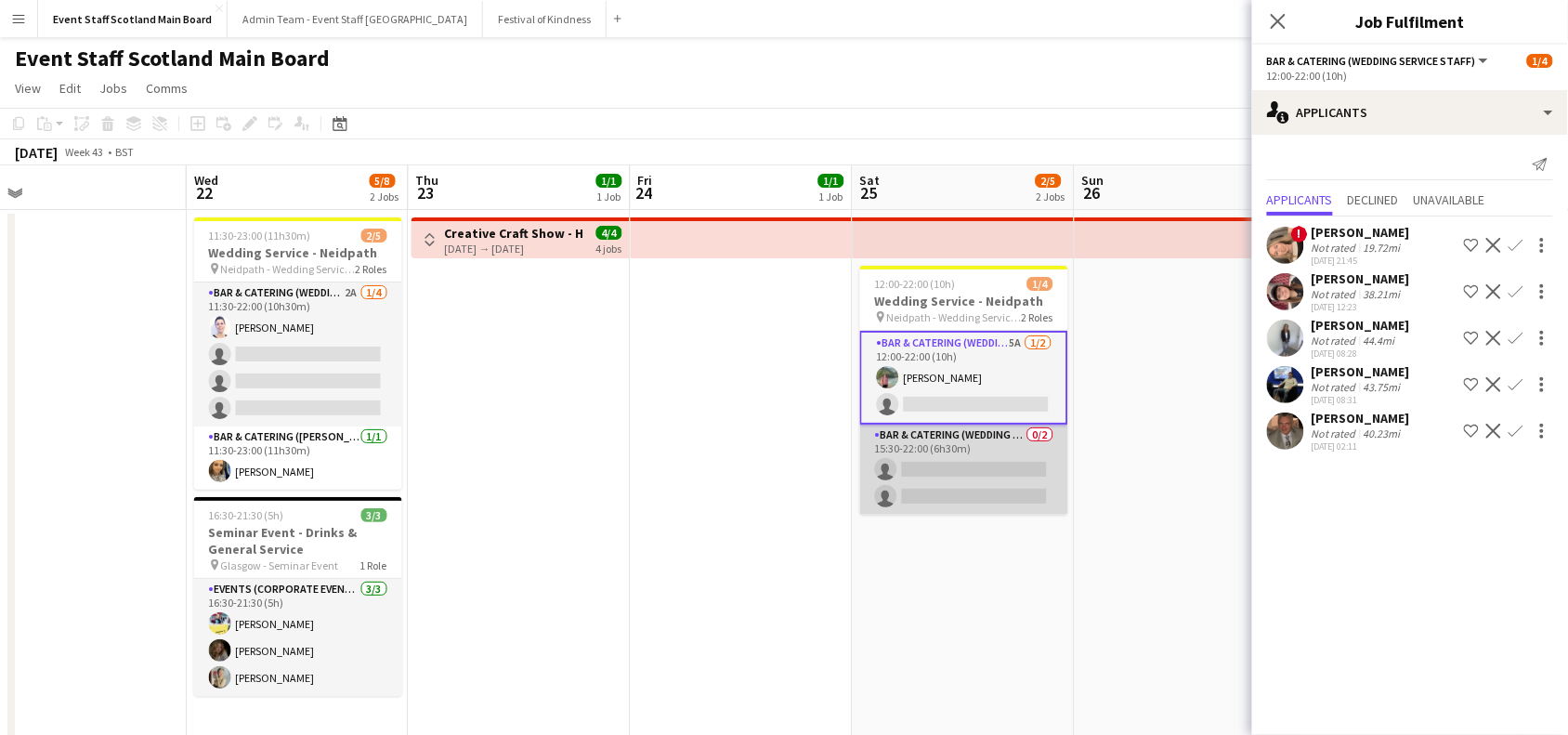
click at [973, 475] on app-card-role "Bar & Catering (Wedding Service Staff) 0/2 15:30-22:00 (6h30m) single-neutral-a…" at bounding box center [964, 469] width 209 height 90
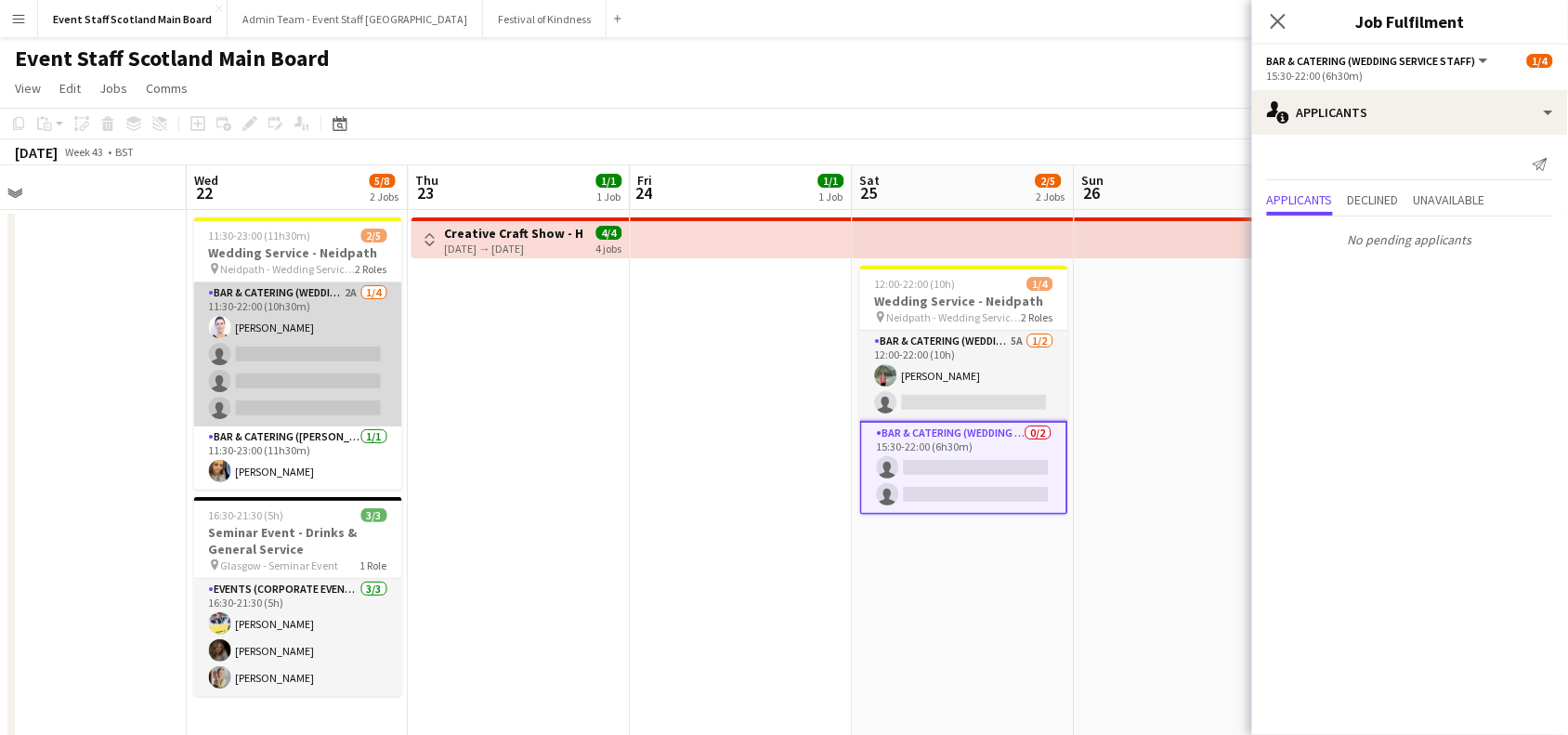
click at [382, 394] on app-card-role "Bar & Catering (Wedding Service Staff) 2A [DATE] 11:30-22:00 (10h30m) [PERSON_N…" at bounding box center [299, 355] width 209 height 144
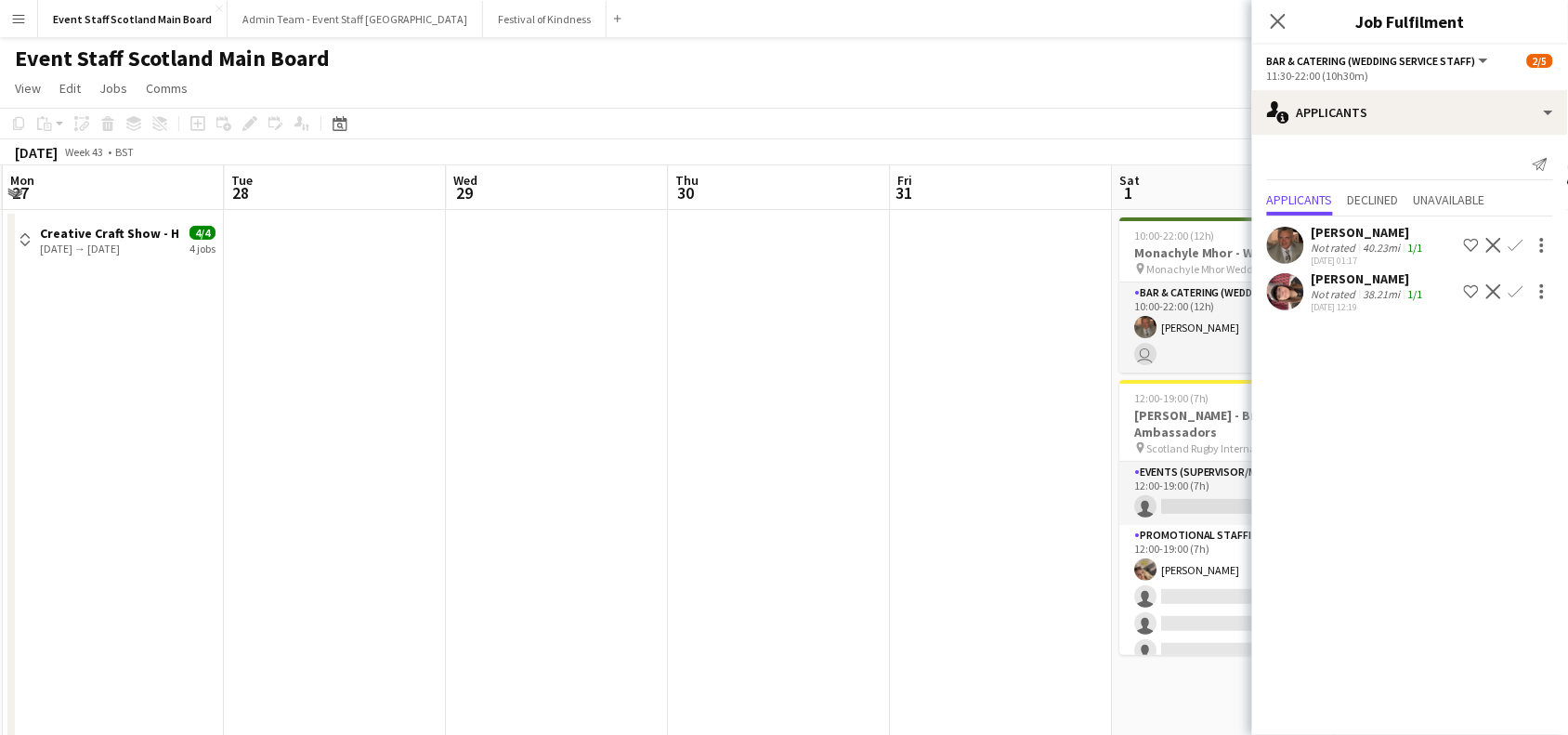
drag, startPoint x: 1169, startPoint y: 395, endPoint x: 105, endPoint y: 672, distance: 1099.5
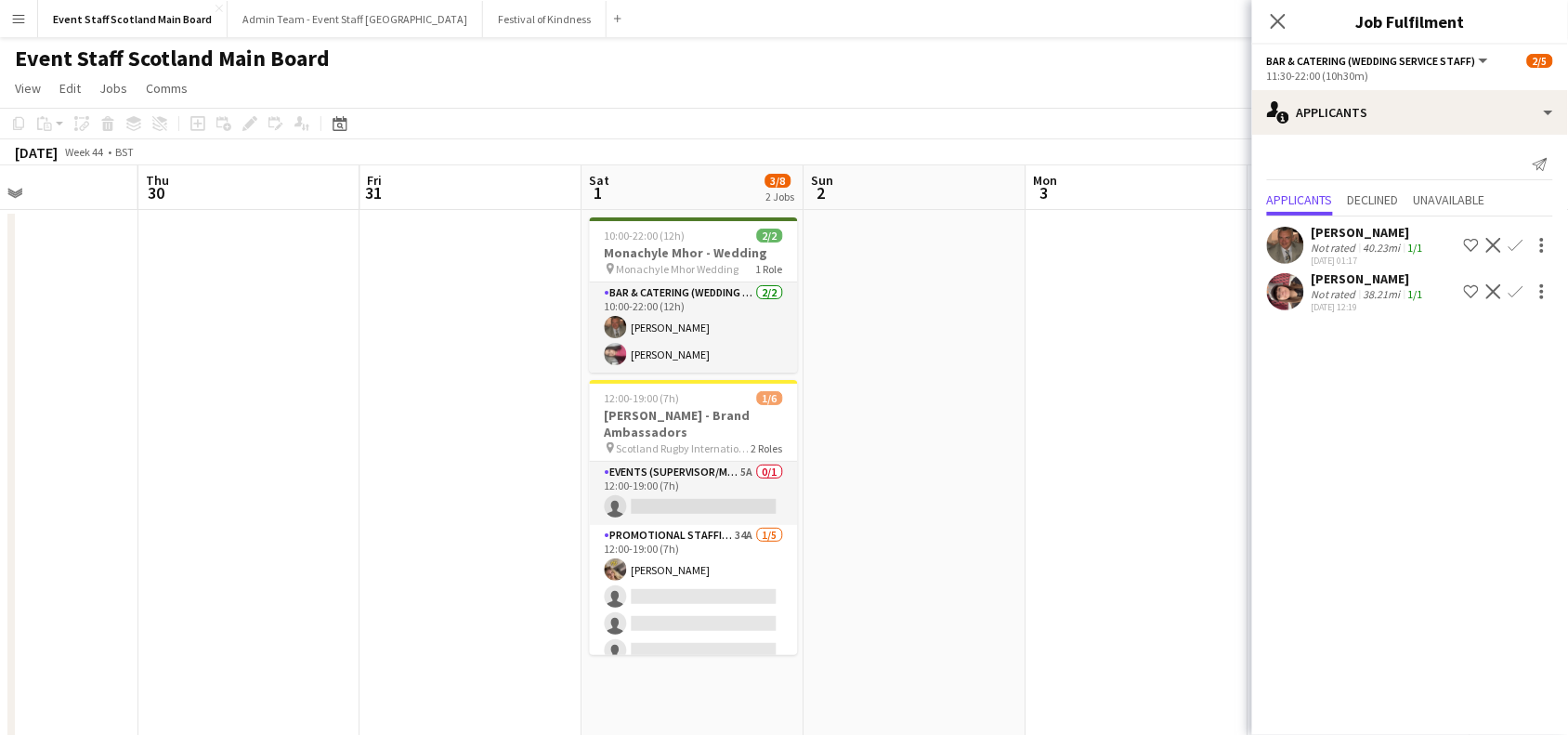
drag, startPoint x: 992, startPoint y: 481, endPoint x: 120, endPoint y: 477, distance: 872.0
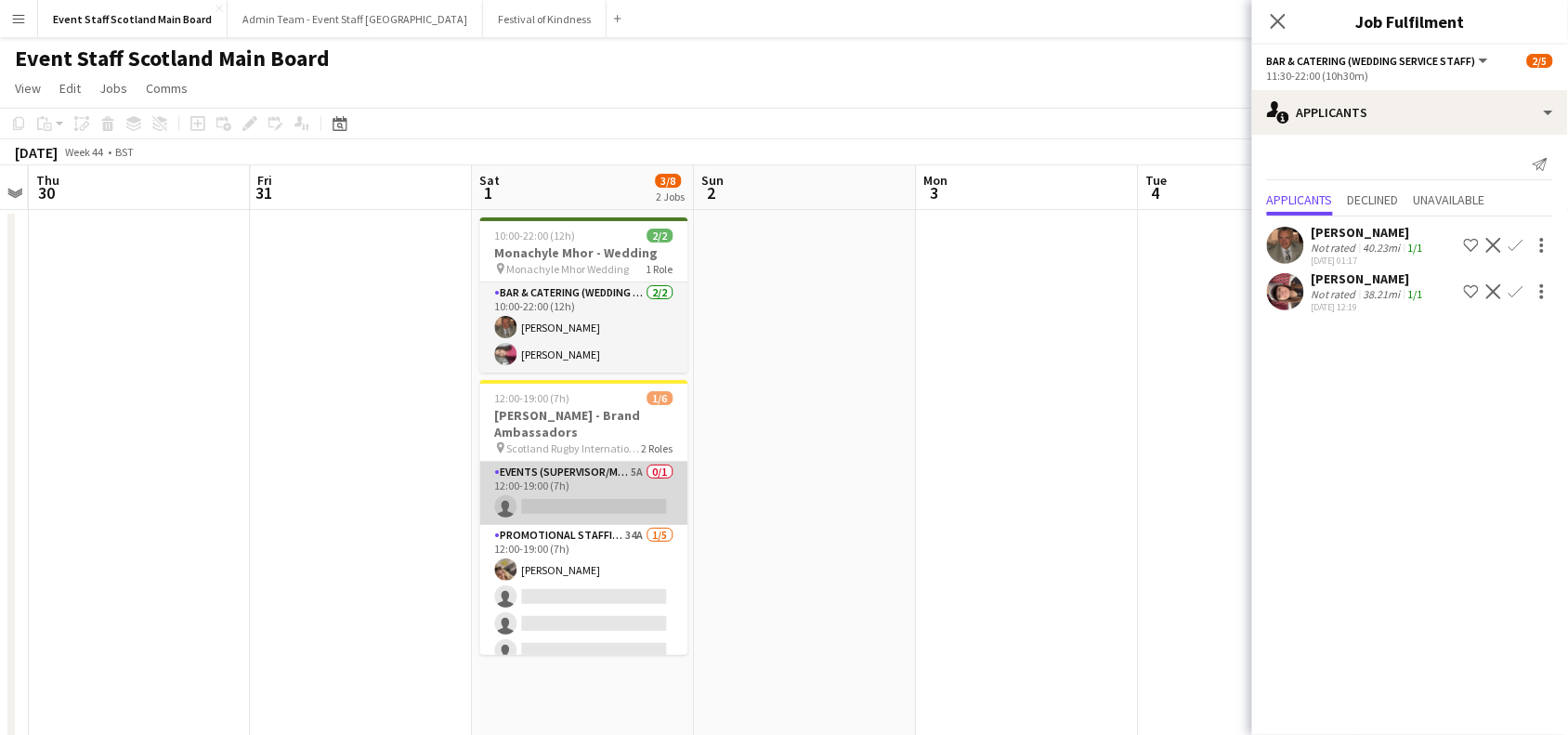
click at [567, 488] on app-card-role "Events (Supervisor/Manager) 5A 0/1 12:00-19:00 (7h) single-neutral-actions" at bounding box center [585, 493] width 209 height 64
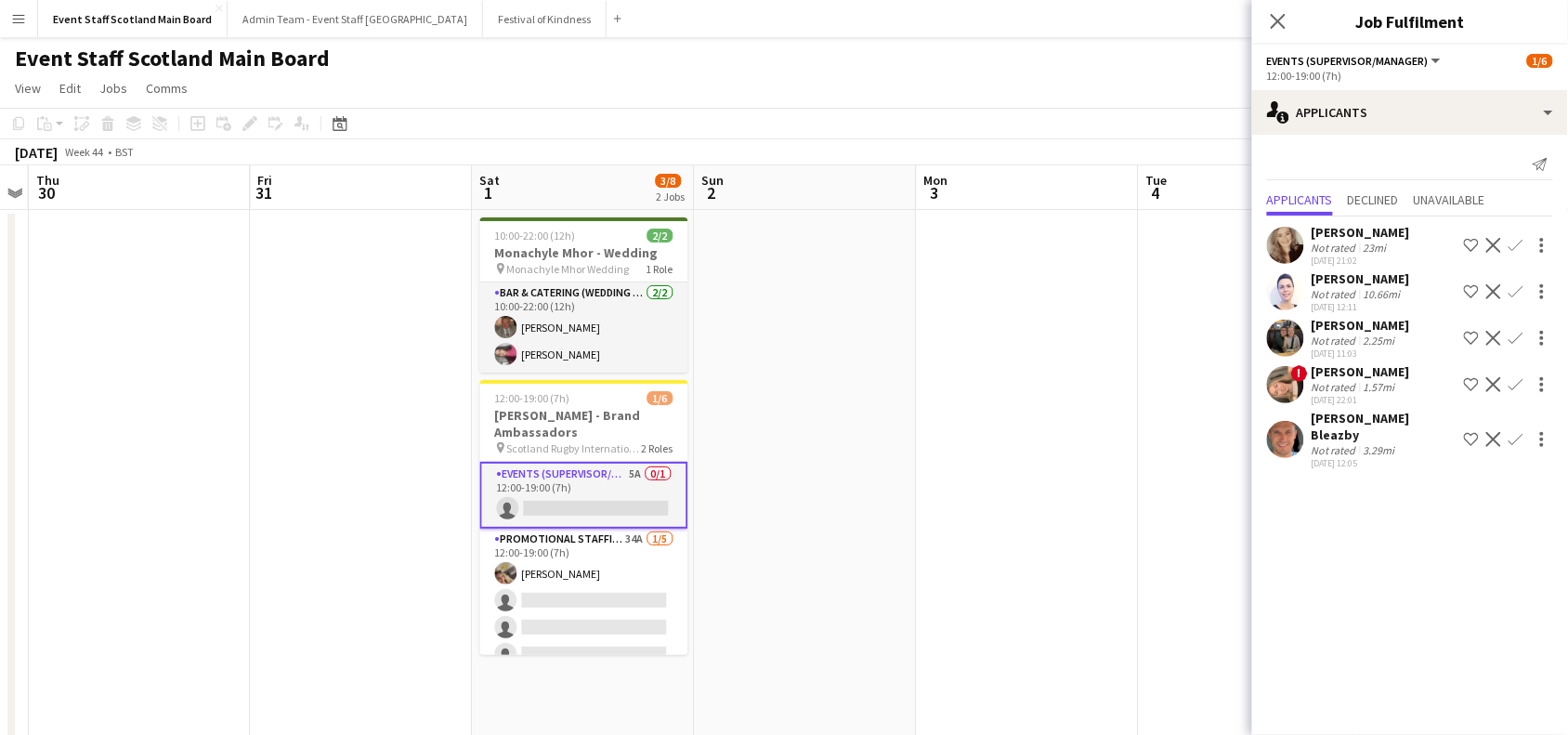
click at [1520, 290] on app-icon "Confirm" at bounding box center [1517, 292] width 15 height 15
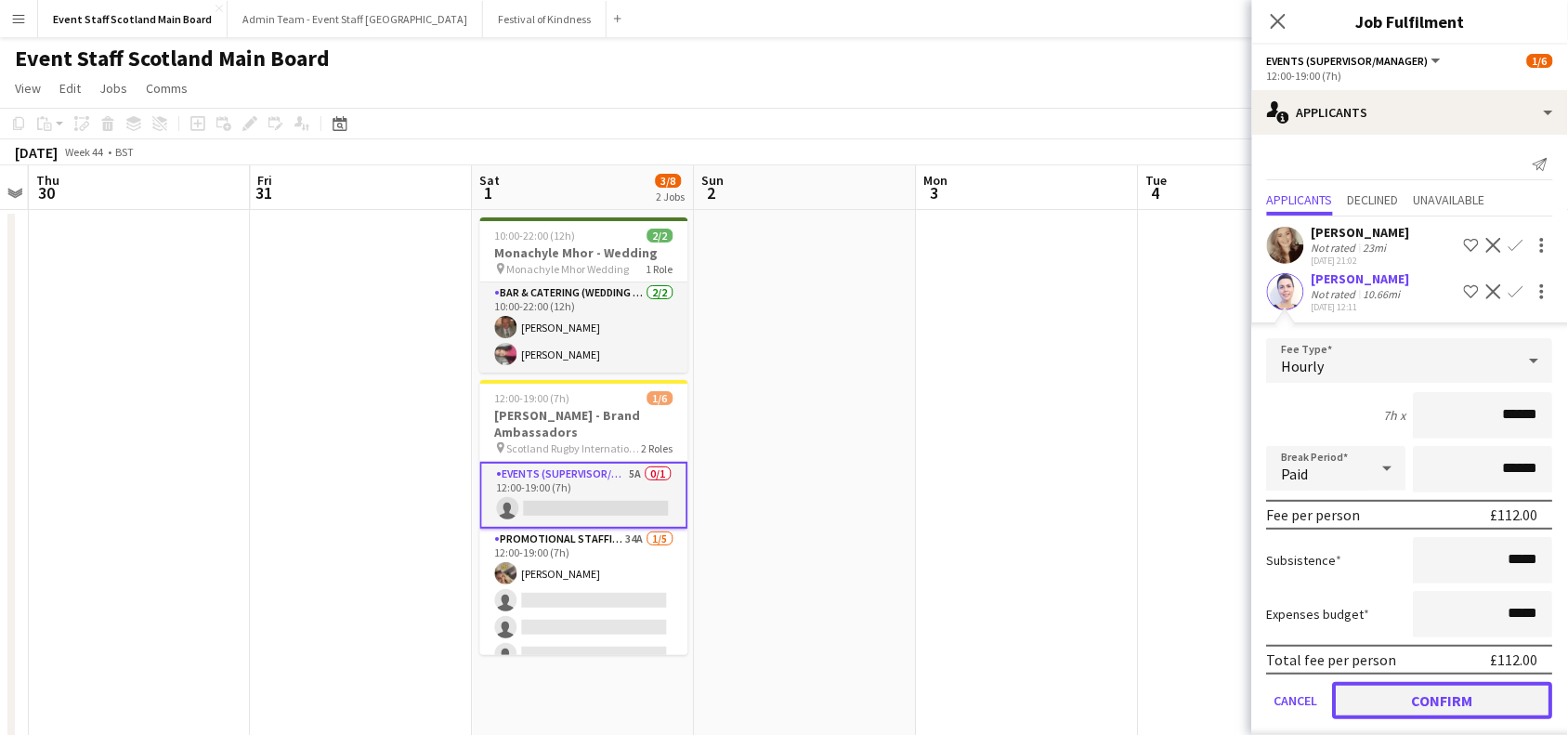
click at [1401, 703] on button "Confirm" at bounding box center [1443, 700] width 220 height 37
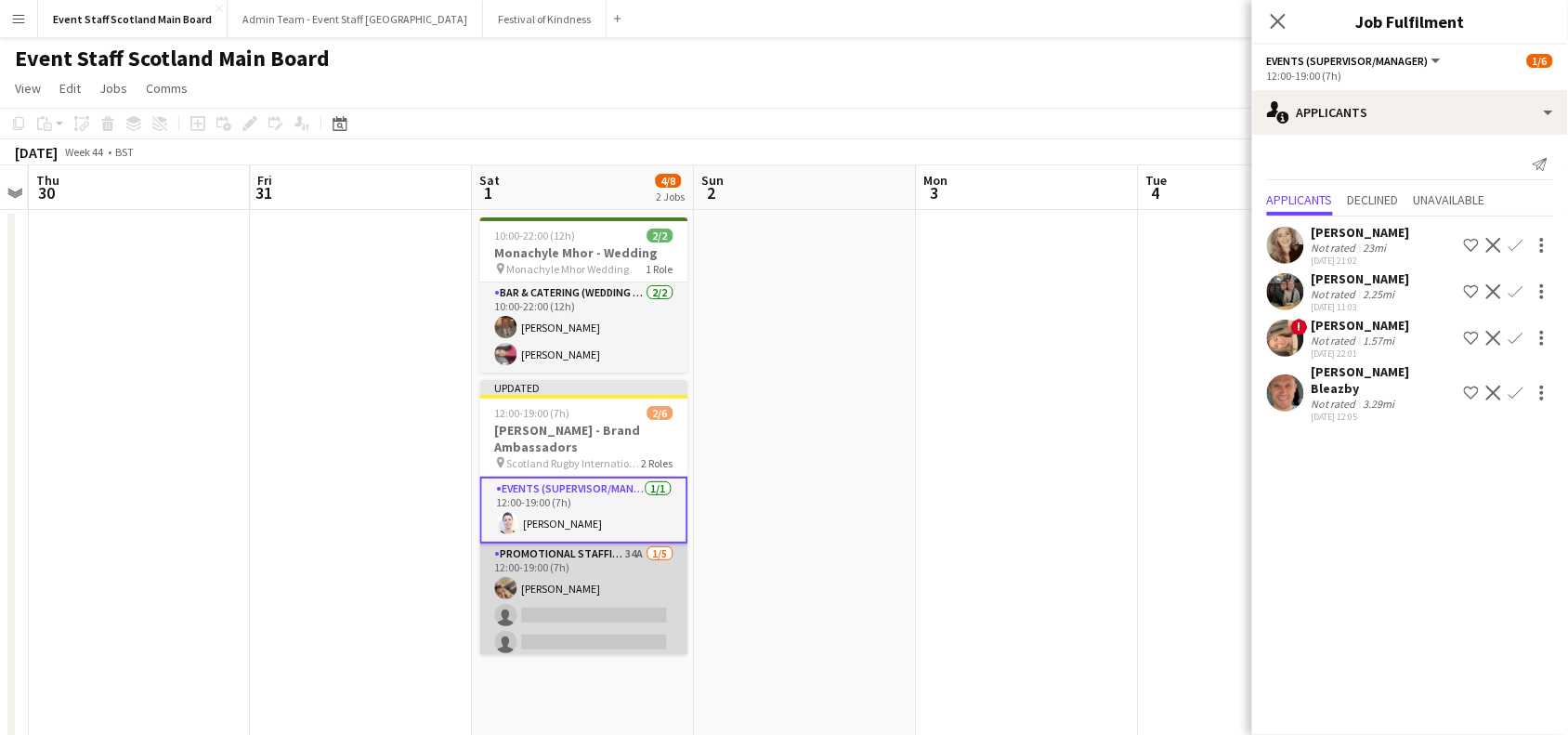
click at [609, 611] on app-card-role "Promotional Staffing (Brand Ambassadors) 34A [DATE] 12:00-19:00 (7h) [PERSON_NA…" at bounding box center [585, 629] width 209 height 171
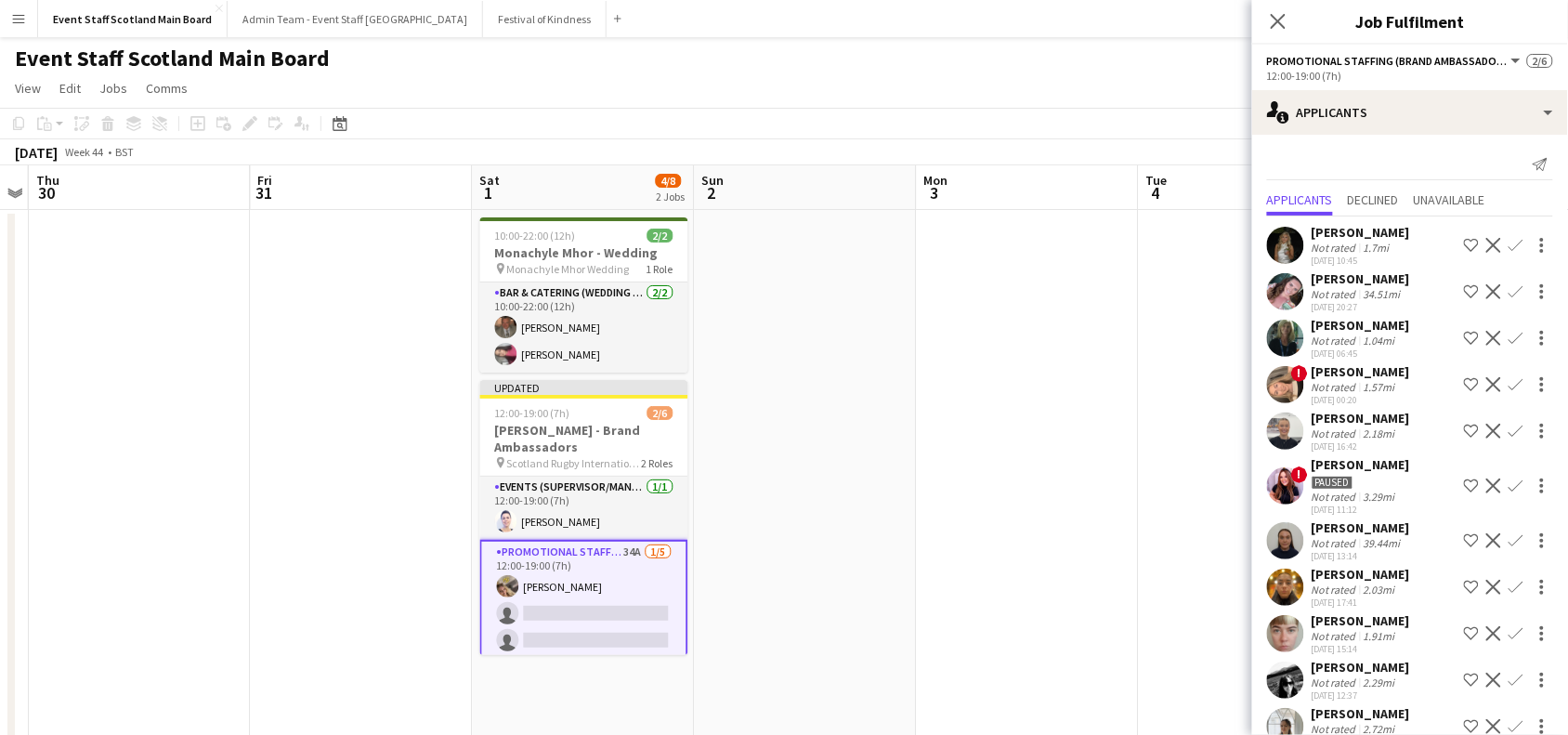
click at [1509, 337] on app-icon "Confirm" at bounding box center [1517, 339] width 15 height 15
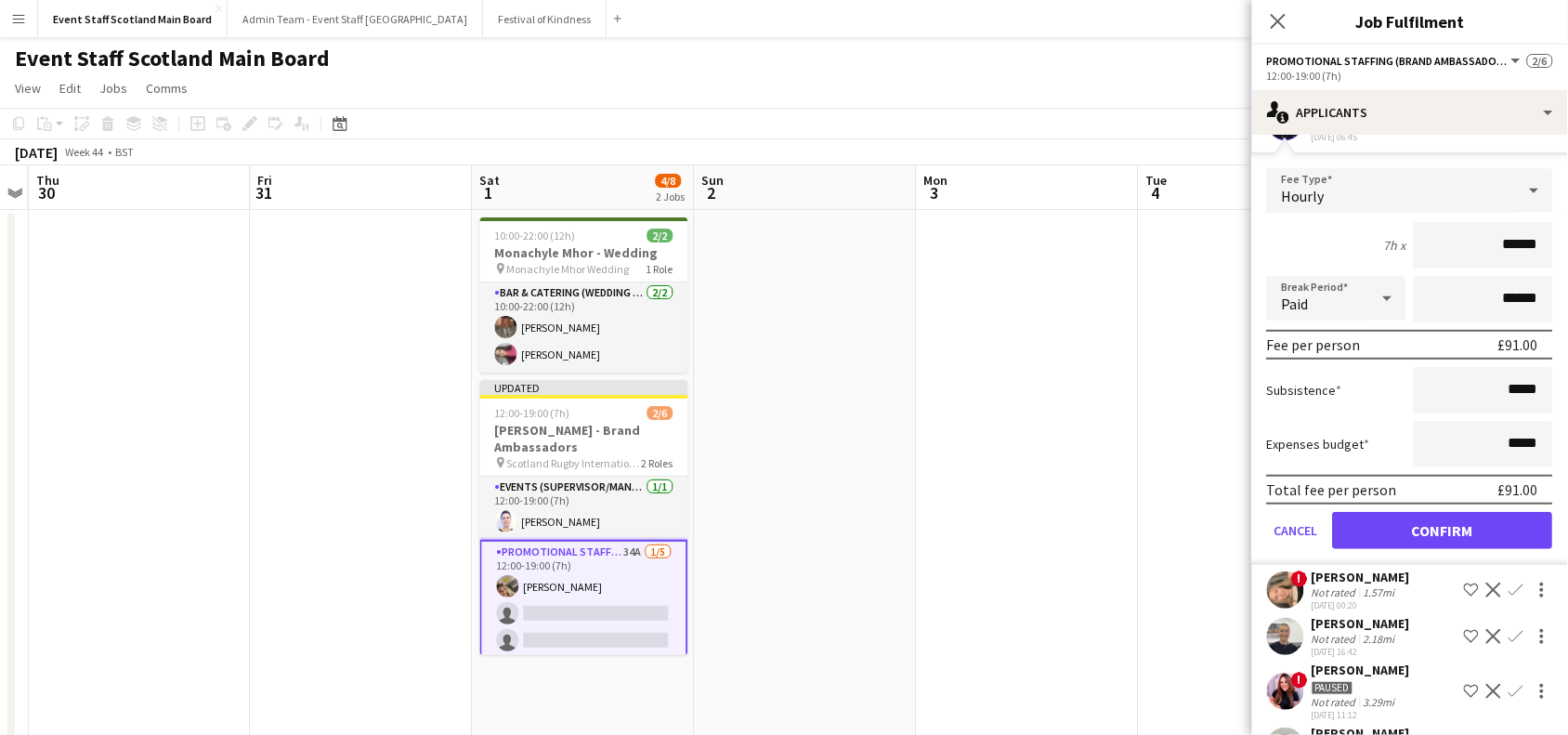
scroll to position [282, 0]
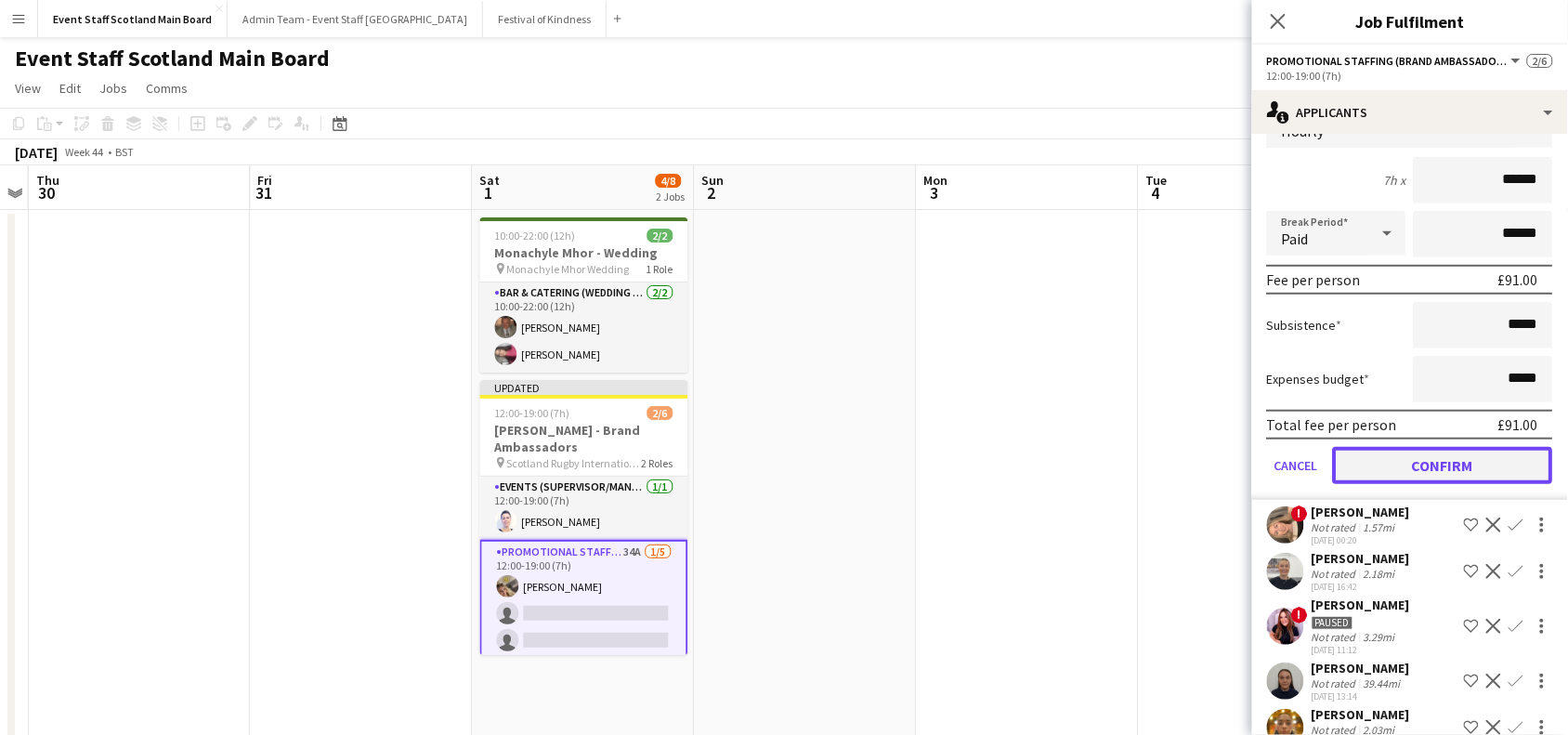
click at [1419, 458] on button "Confirm" at bounding box center [1443, 465] width 220 height 37
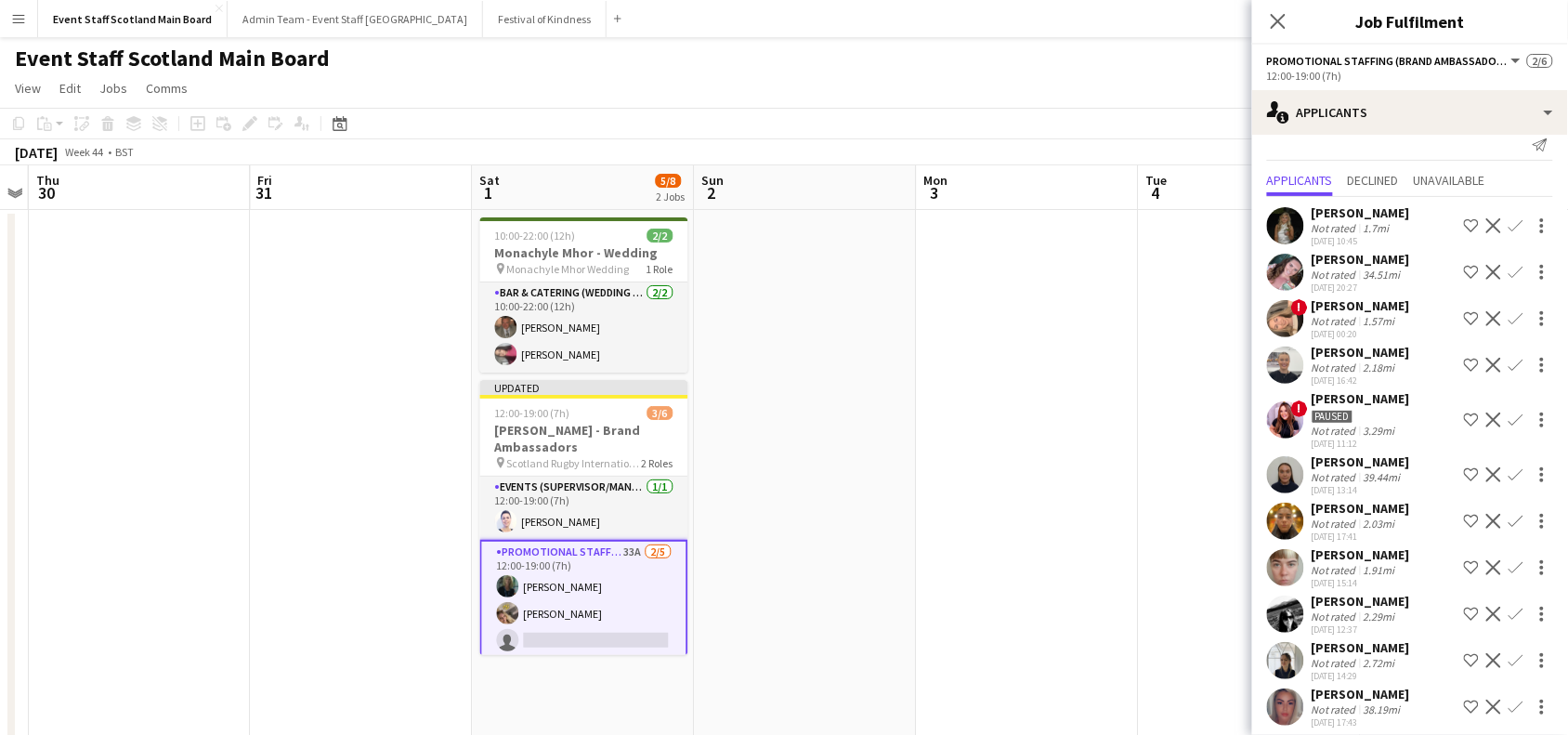
scroll to position [29, 0]
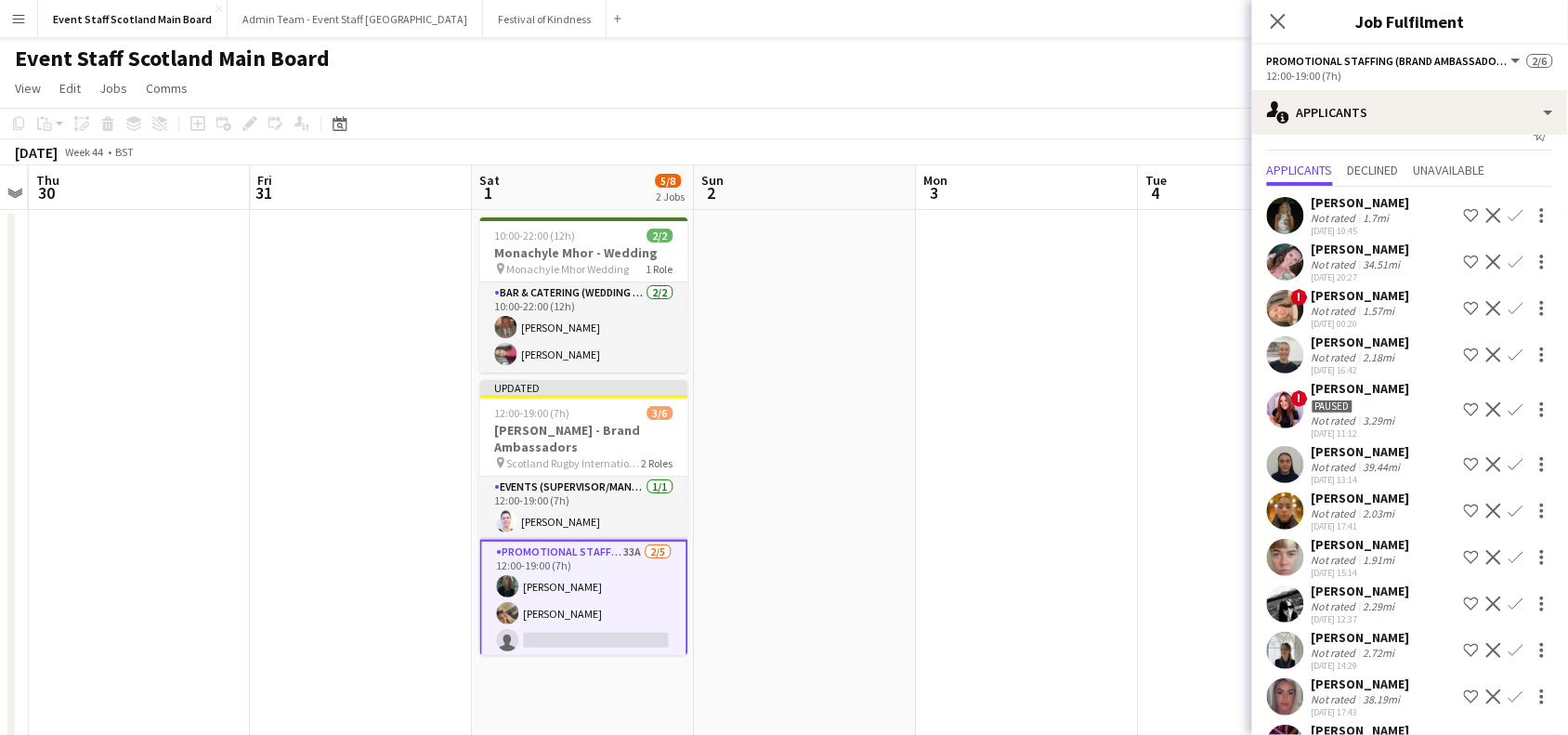
click at [1509, 467] on app-icon "Confirm" at bounding box center [1517, 465] width 15 height 15
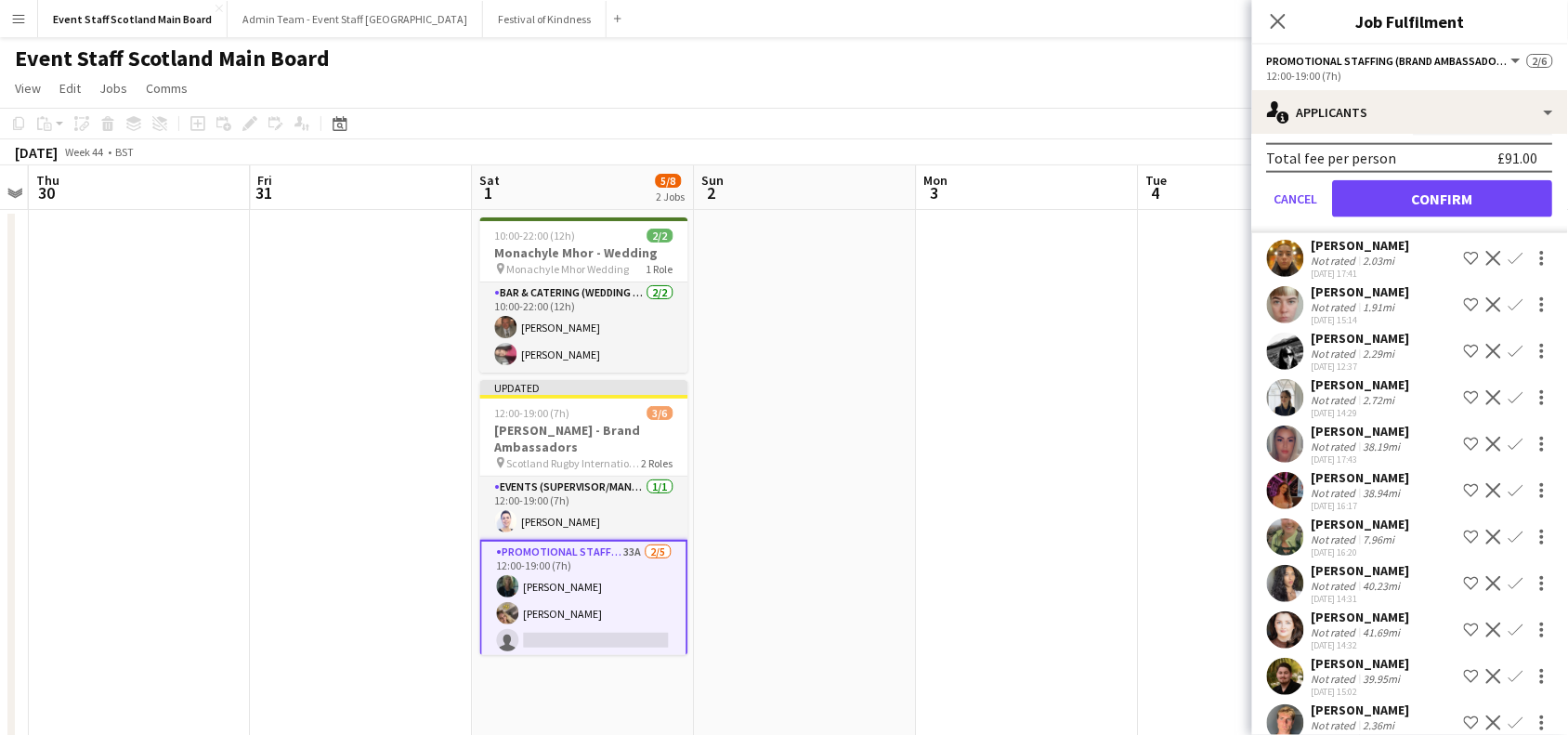
scroll to position [700, 0]
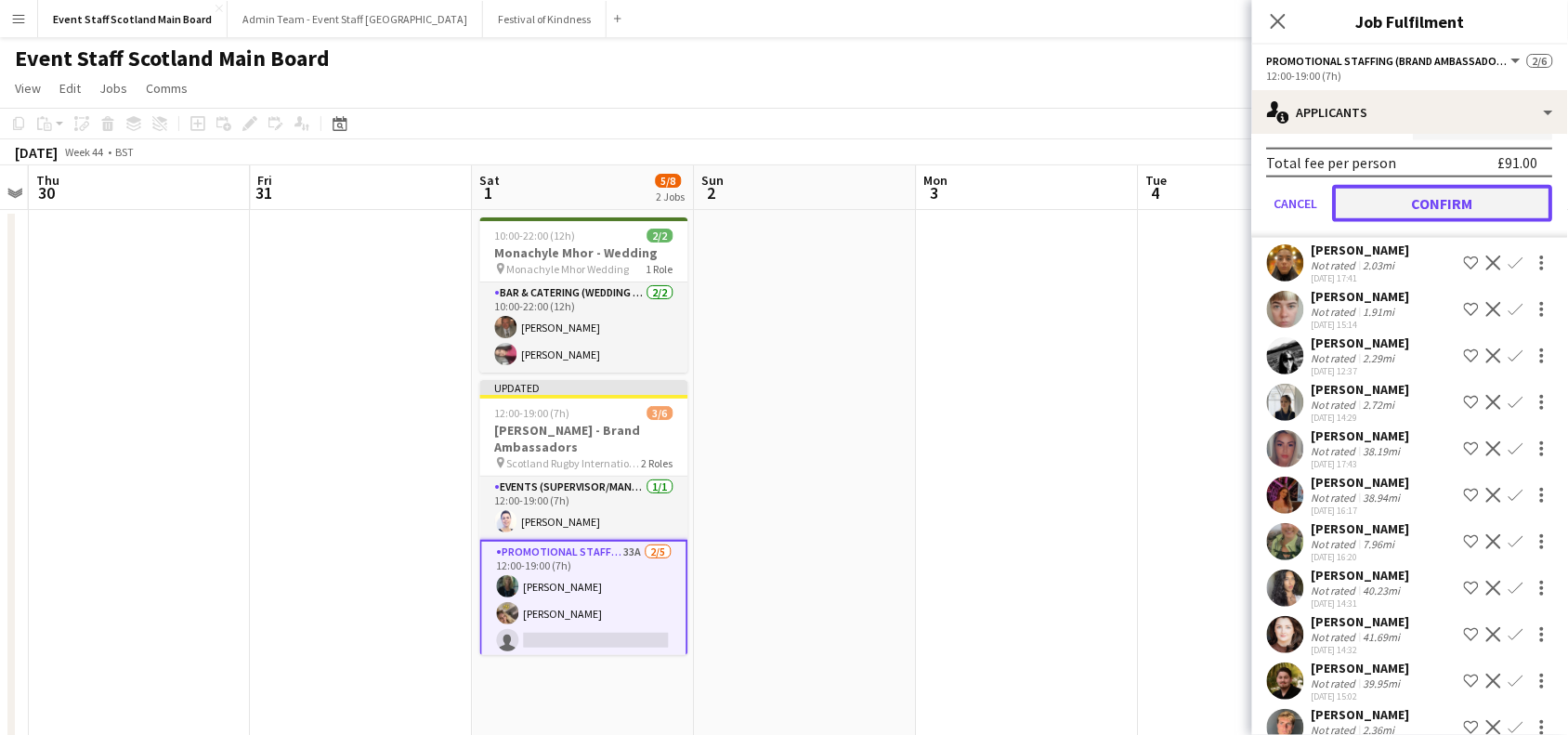
click at [1485, 206] on button "Confirm" at bounding box center [1443, 203] width 220 height 37
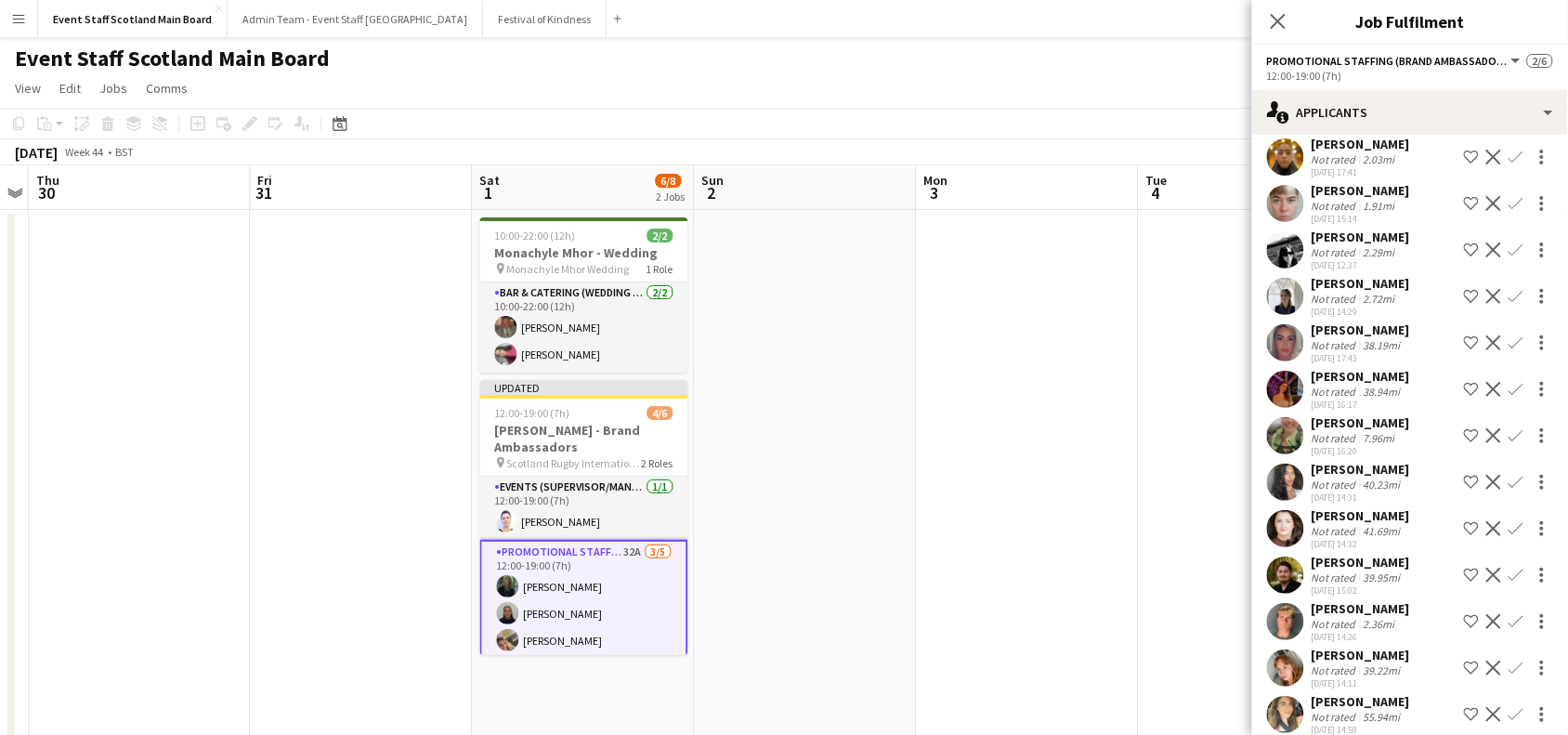
scroll to position [367, 0]
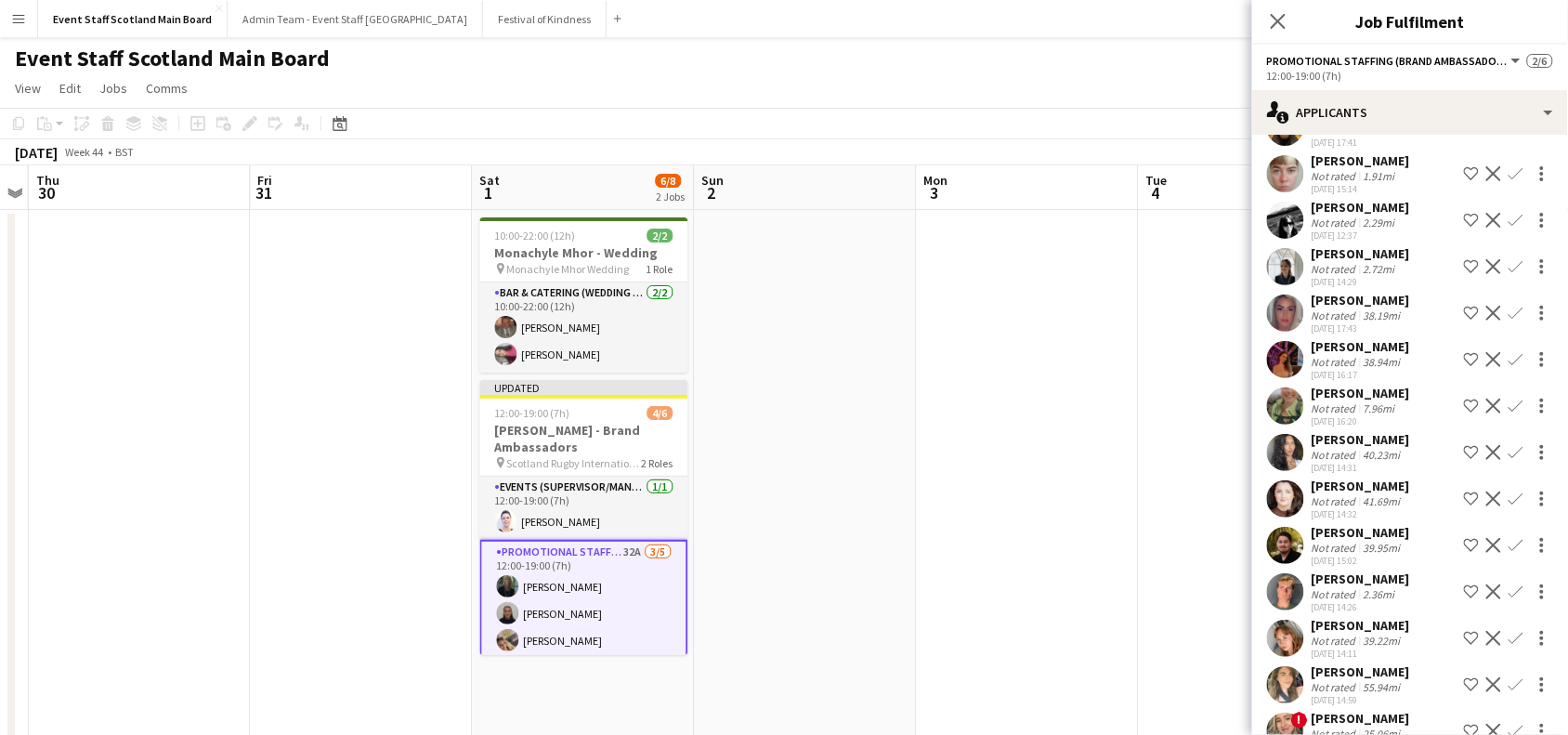
click at [1509, 367] on app-icon "Confirm" at bounding box center [1517, 359] width 15 height 15
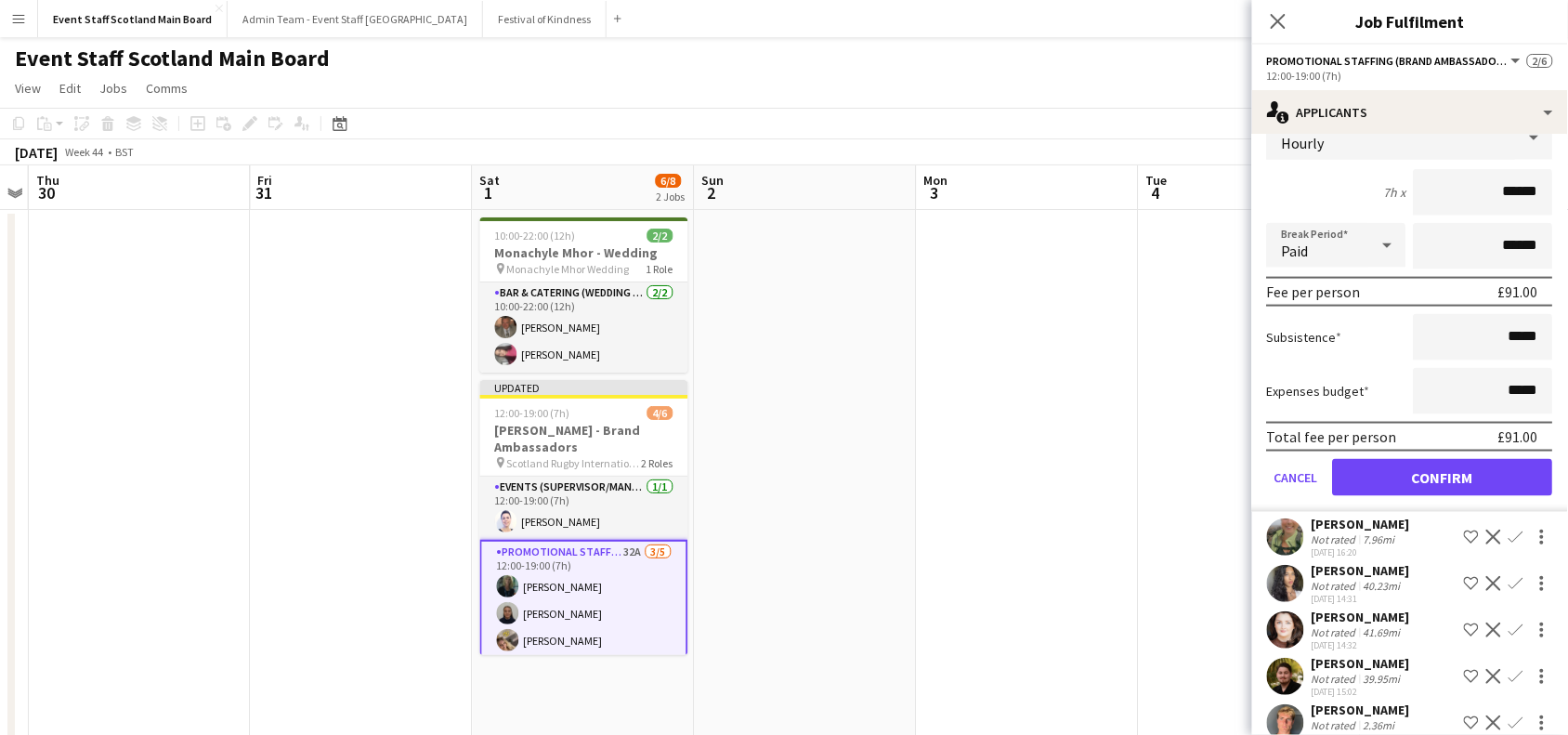
scroll to position [717, 0]
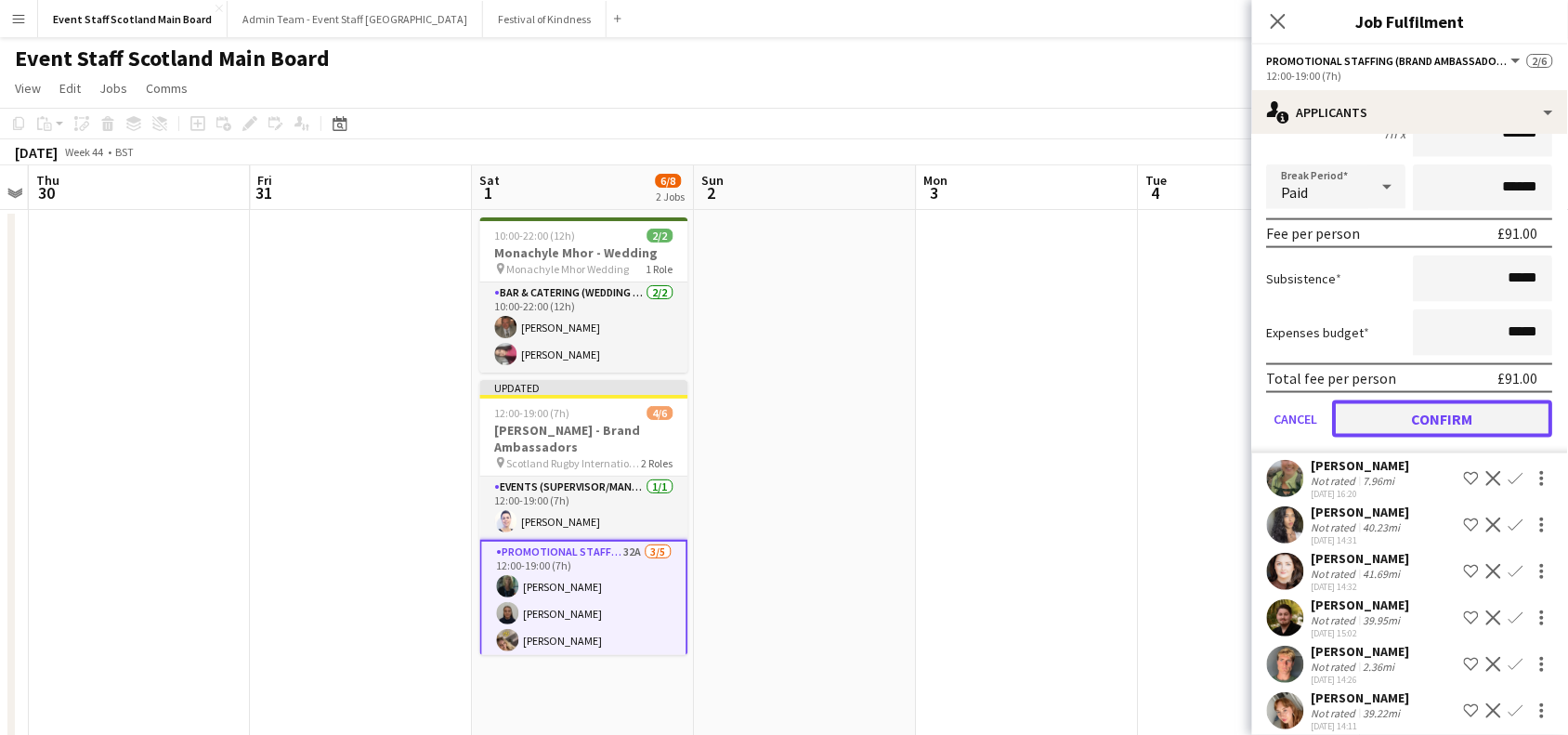
click at [1473, 429] on button "Confirm" at bounding box center [1443, 418] width 220 height 37
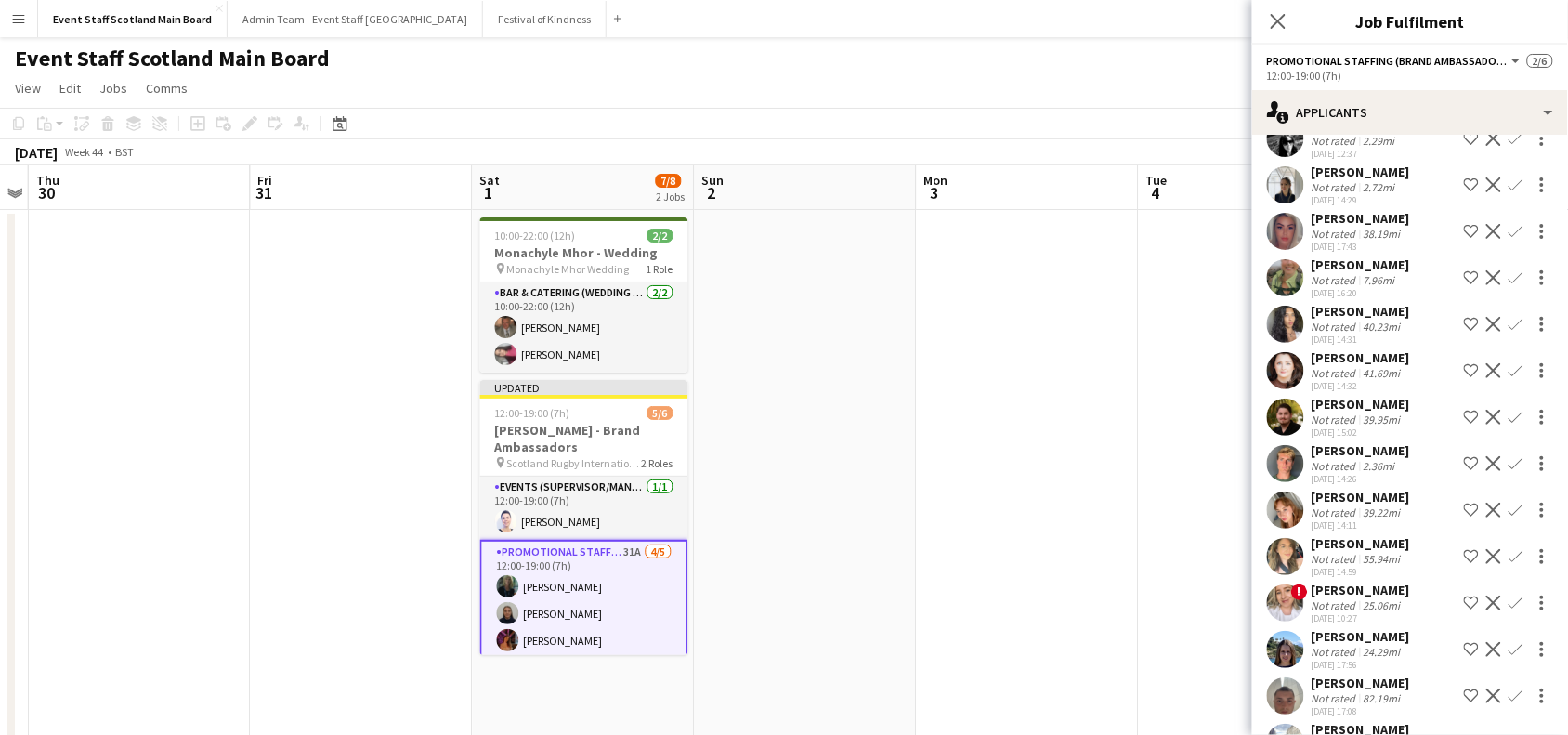
scroll to position [497, 0]
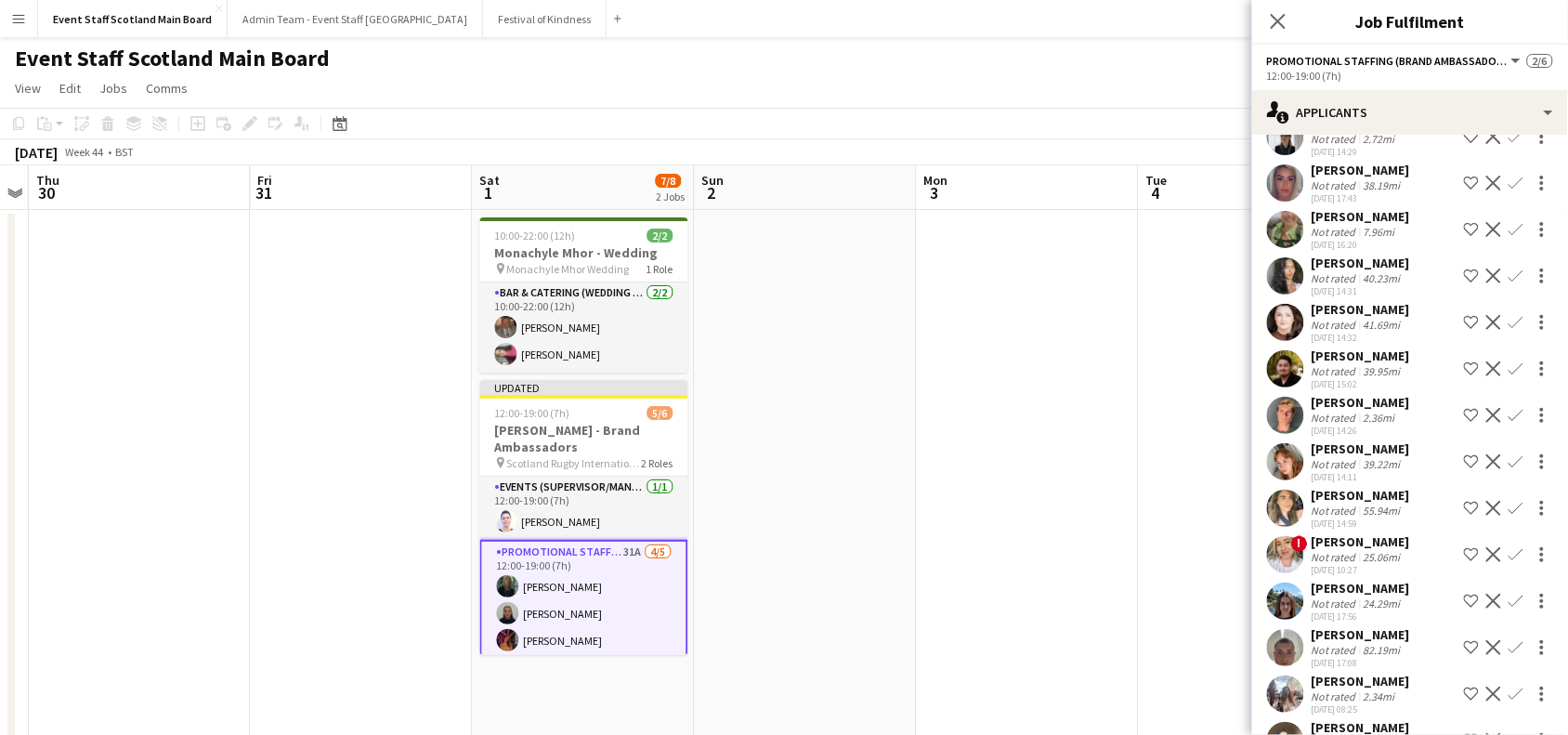
click at [1310, 469] on div "[PERSON_NAME] Not rated 39.22mi [DATE] 14:11 Shortlist crew Decline Confirm" at bounding box center [1410, 462] width 316 height 43
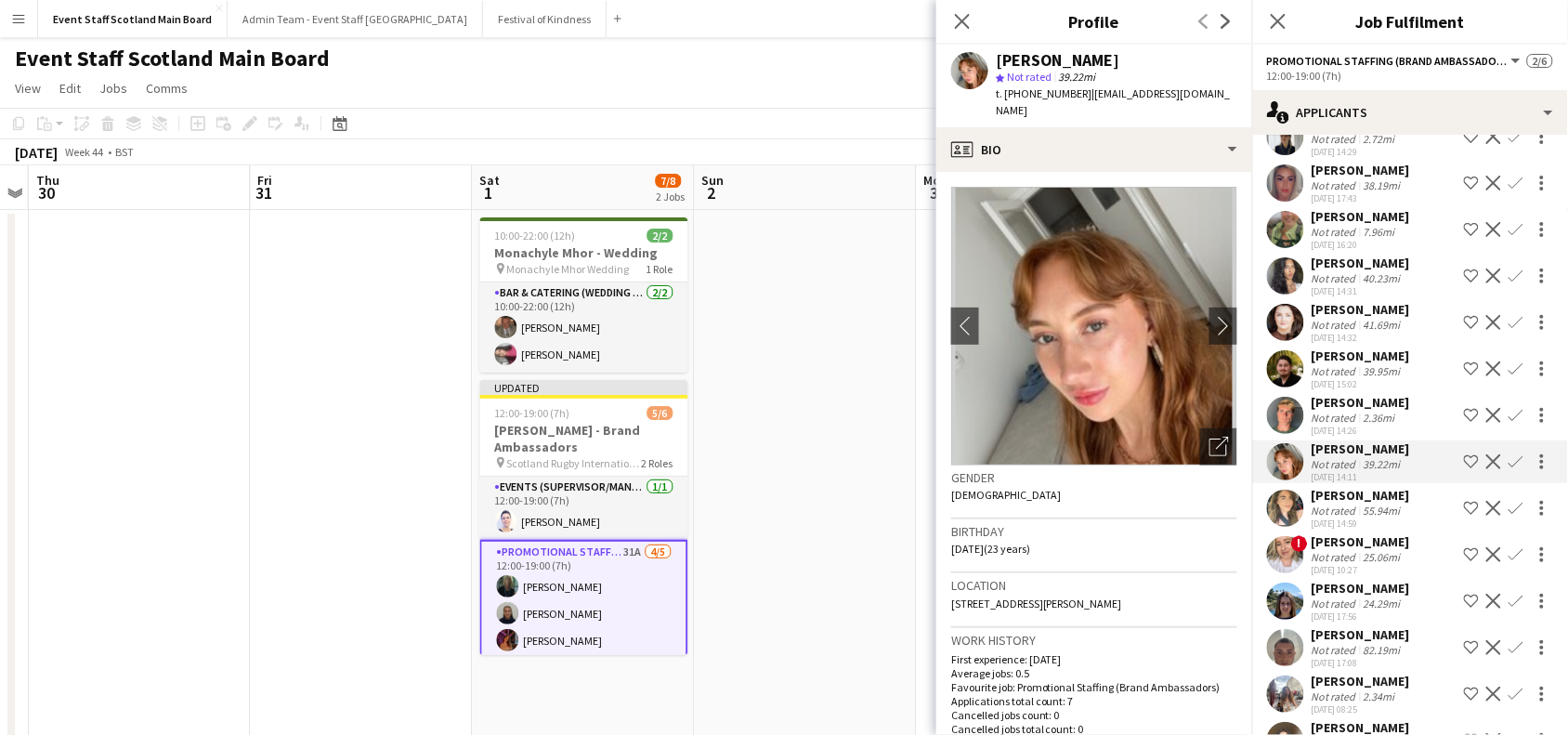
click at [593, 623] on app-card-role "Promotional Staffing (Brand Ambassadors) 31A [DATE] 12:00-19:00 (7h) [PERSON_NA…" at bounding box center [585, 627] width 209 height 175
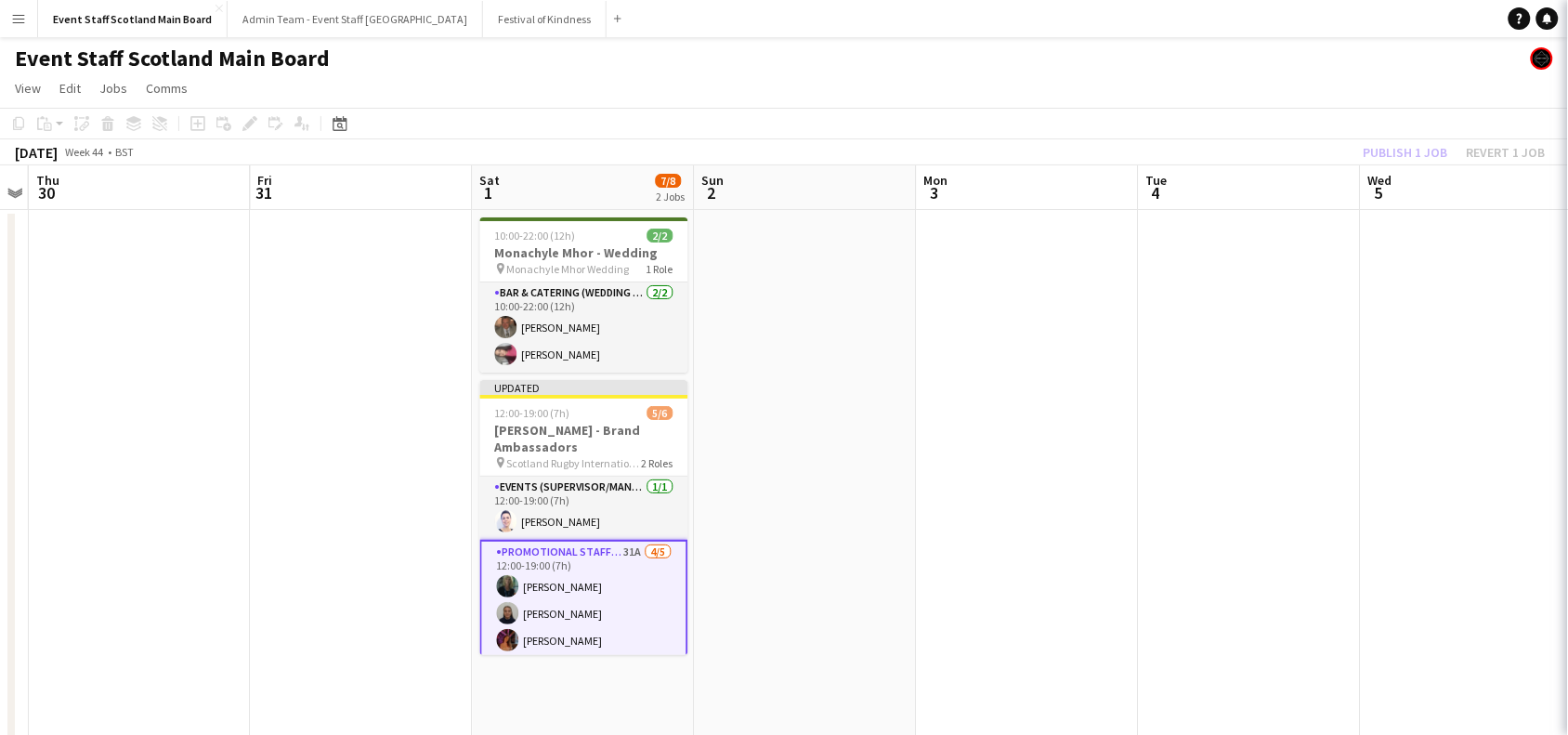
scroll to position [0, 0]
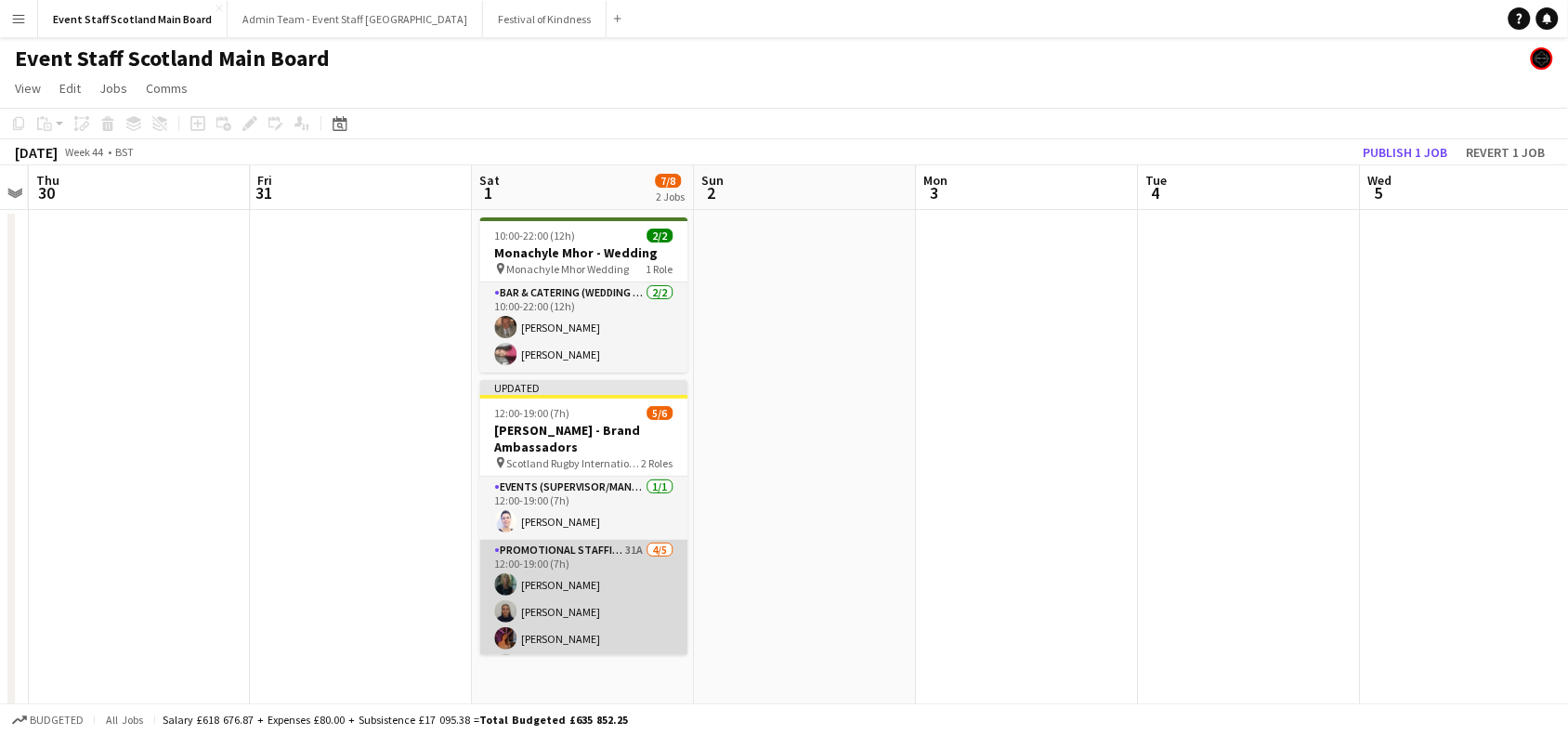
click at [593, 623] on app-card-role "Promotional Staffing (Brand Ambassadors) 31A [DATE] 12:00-19:00 (7h) [PERSON_NA…" at bounding box center [585, 625] width 209 height 171
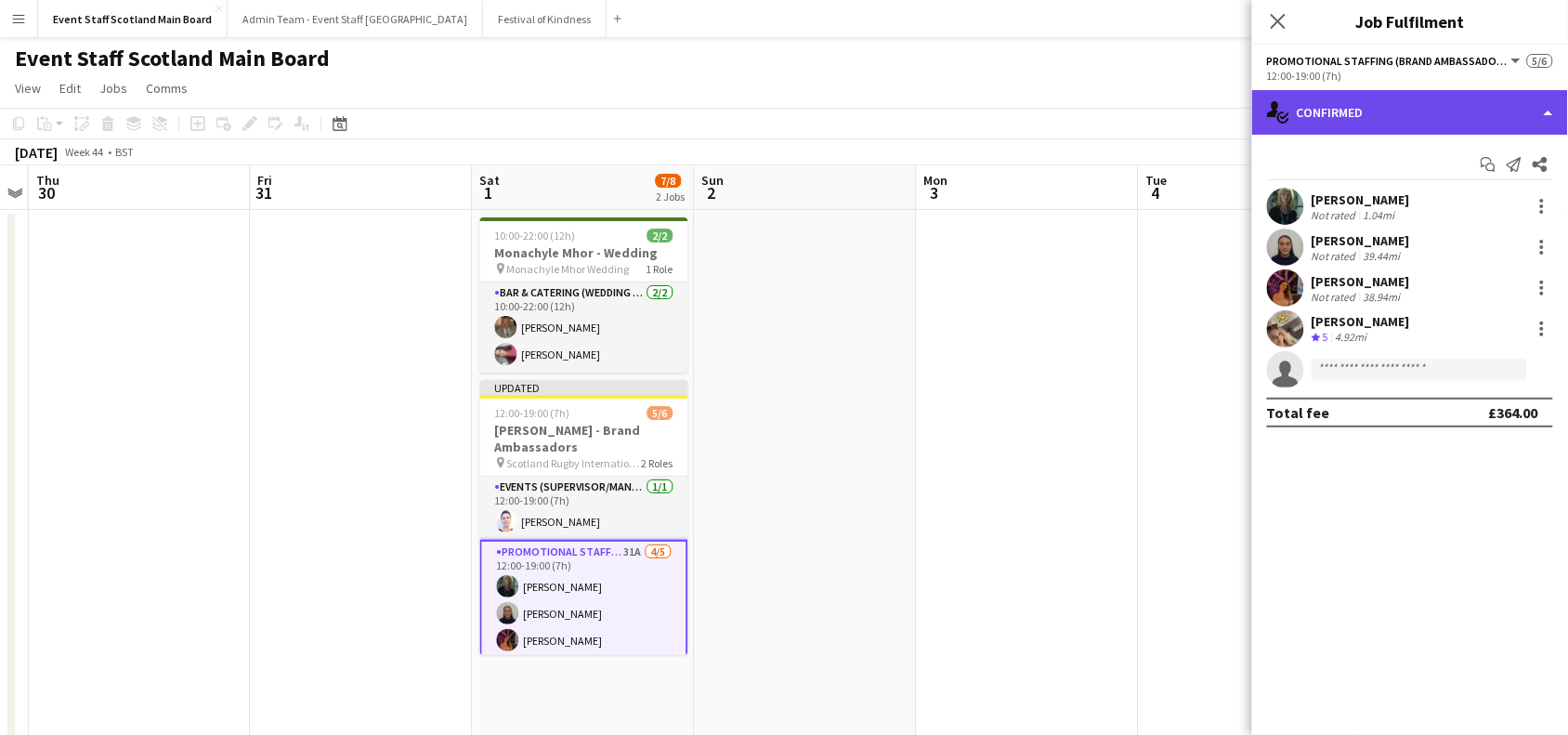
click at [1454, 103] on div "single-neutral-actions-check-2 Confirmed" at bounding box center [1410, 112] width 316 height 45
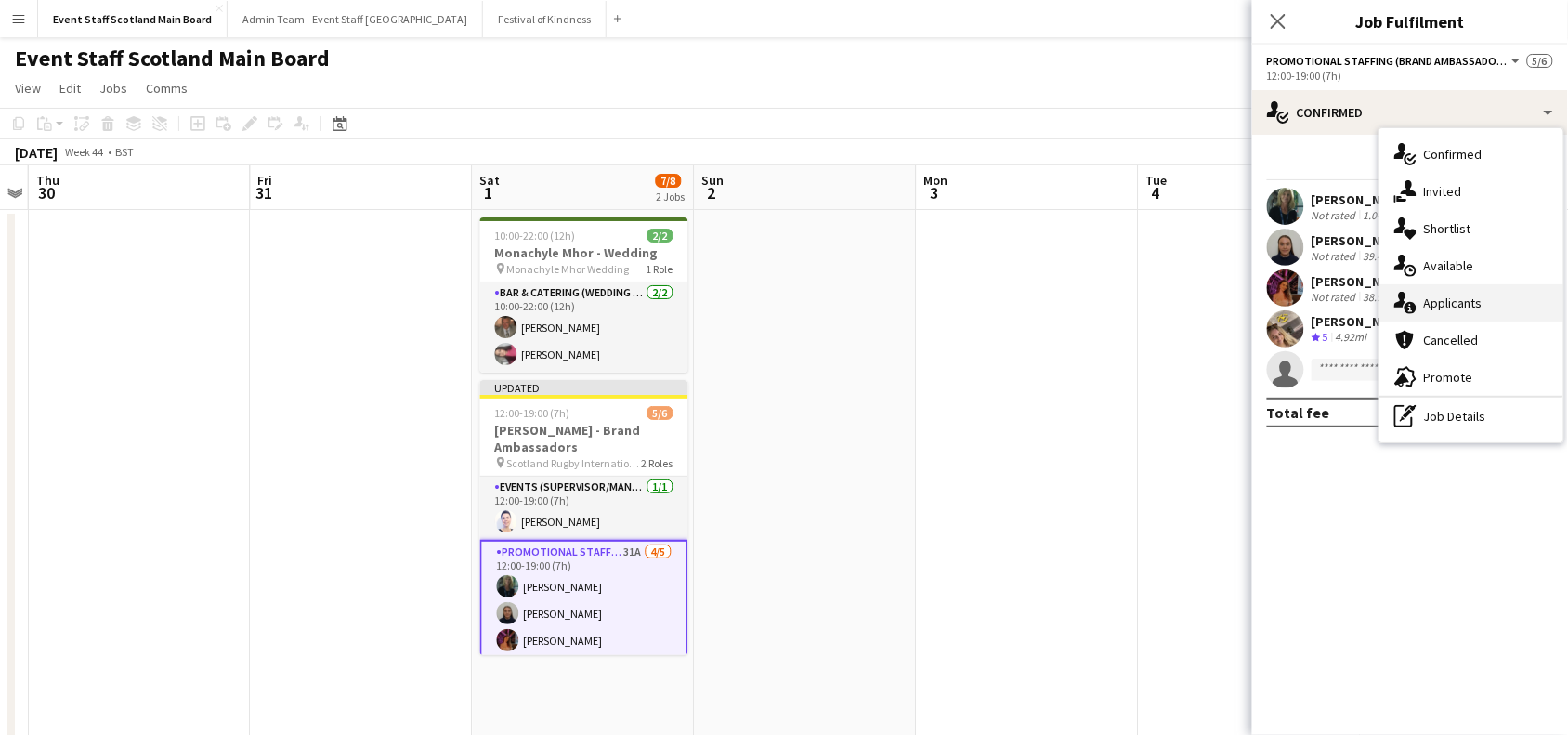
click at [1499, 295] on div "single-neutral-actions-information Applicants" at bounding box center [1471, 303] width 184 height 37
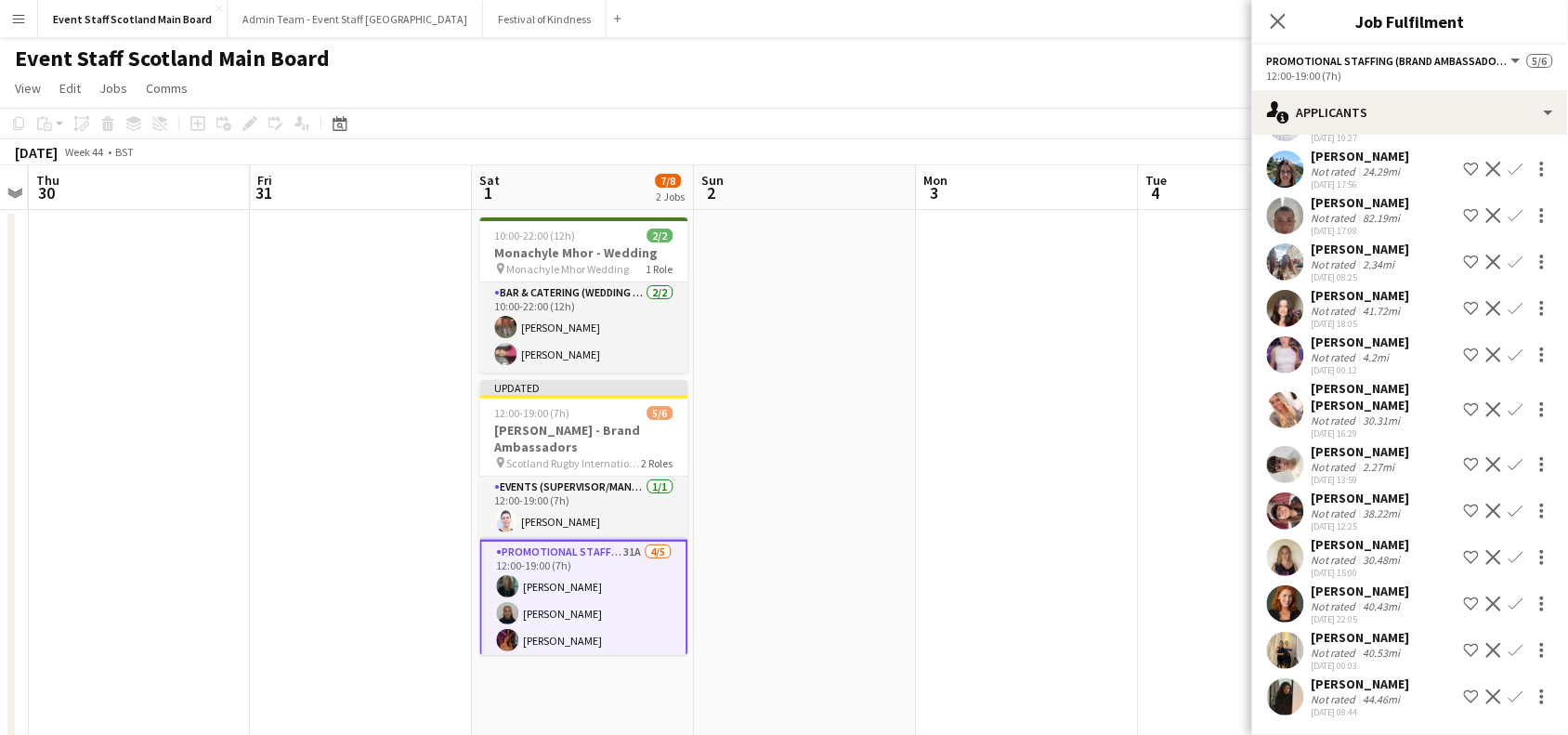
scroll to position [965, 0]
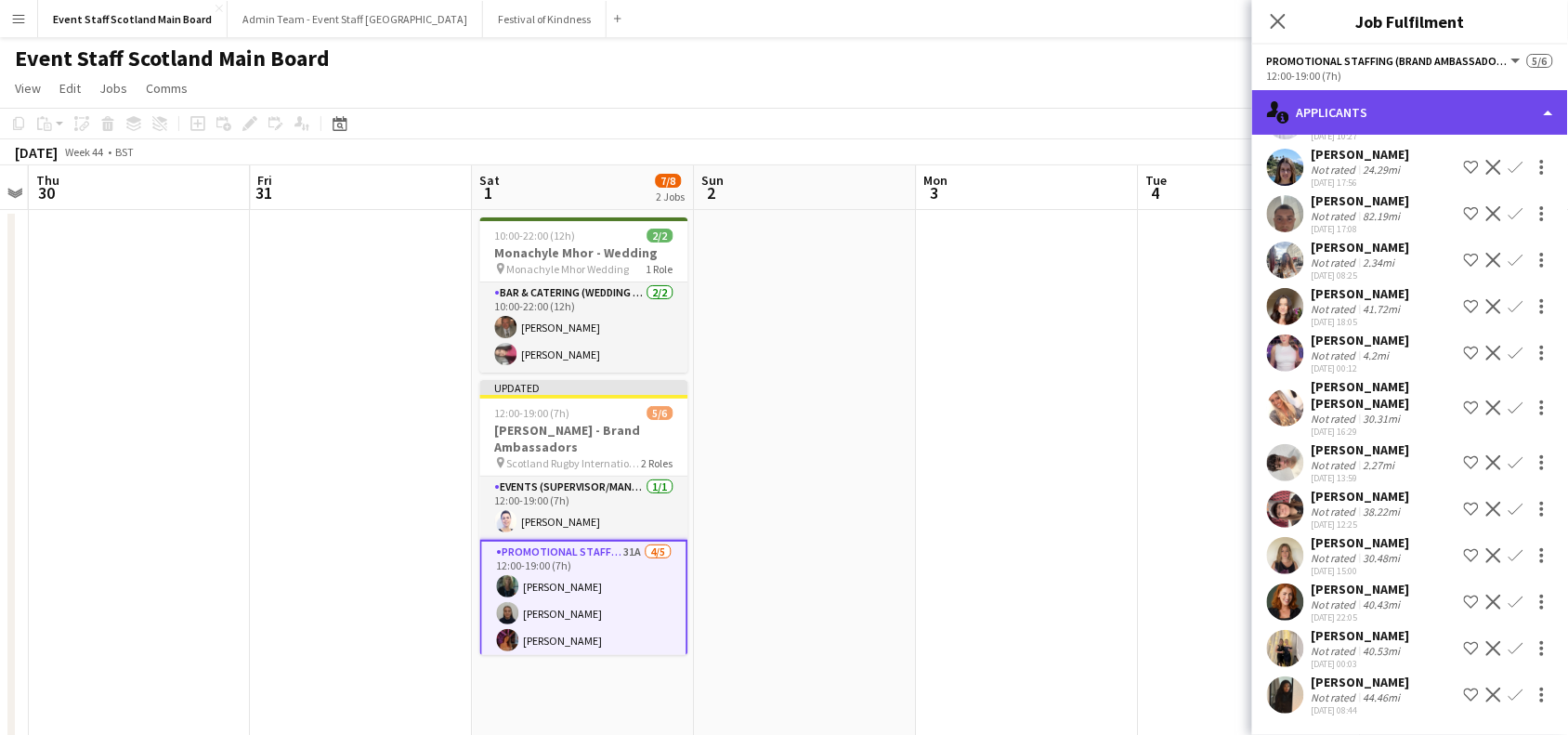
click at [1531, 99] on div "single-neutral-actions-information Applicants" at bounding box center [1410, 112] width 316 height 45
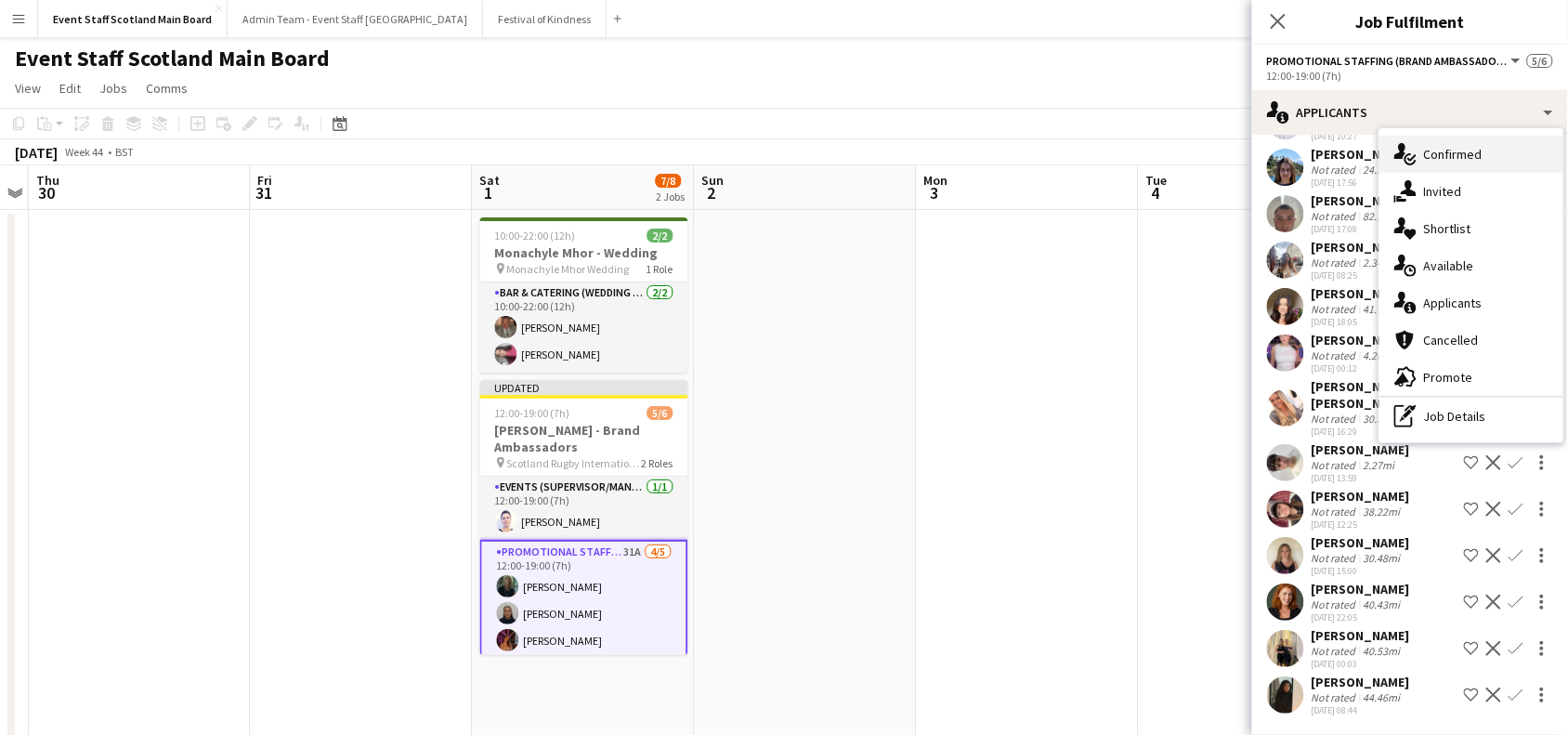
click at [1424, 138] on div "single-neutral-actions-check-2 Confirmed" at bounding box center [1471, 154] width 184 height 37
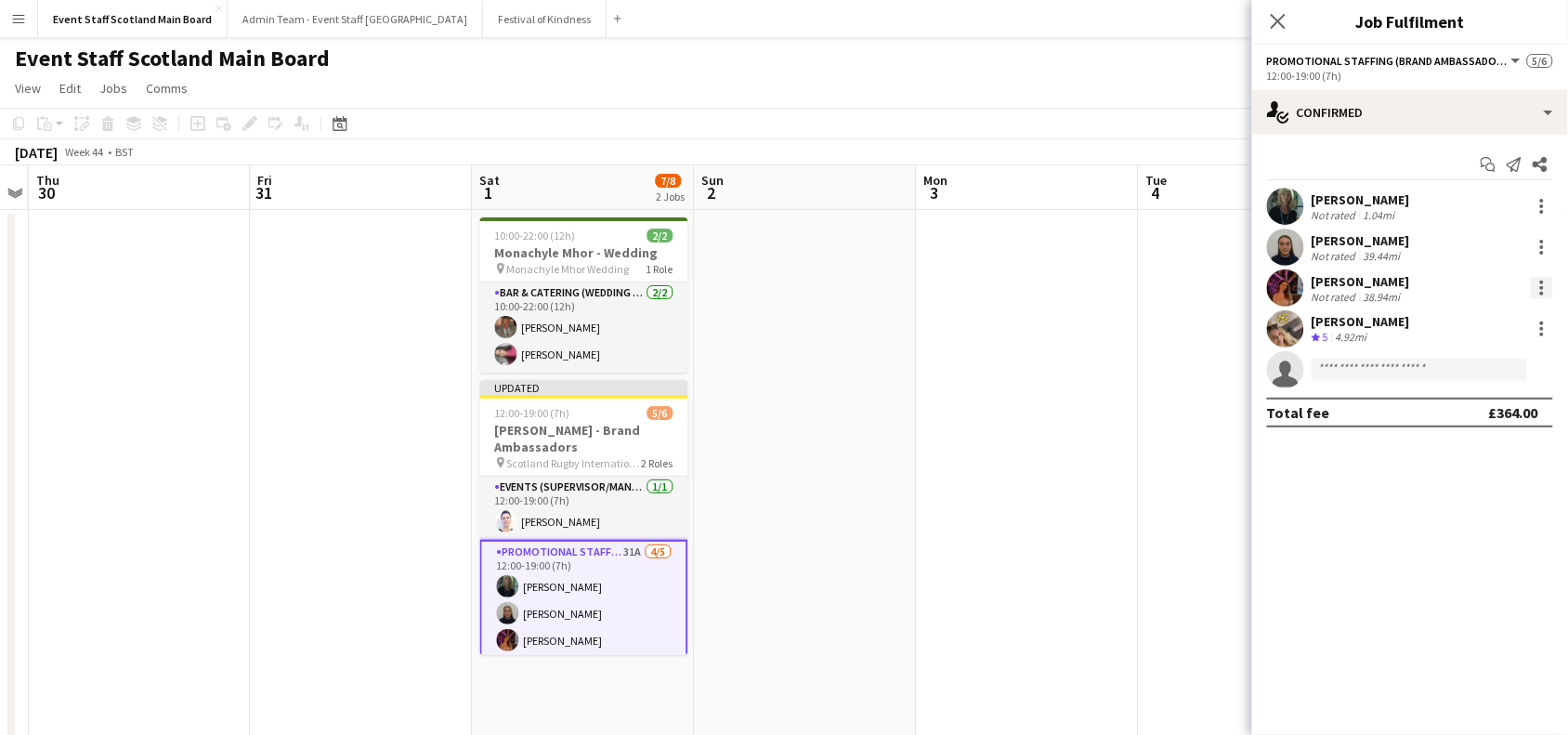
click at [1538, 285] on div at bounding box center [1542, 288] width 23 height 23
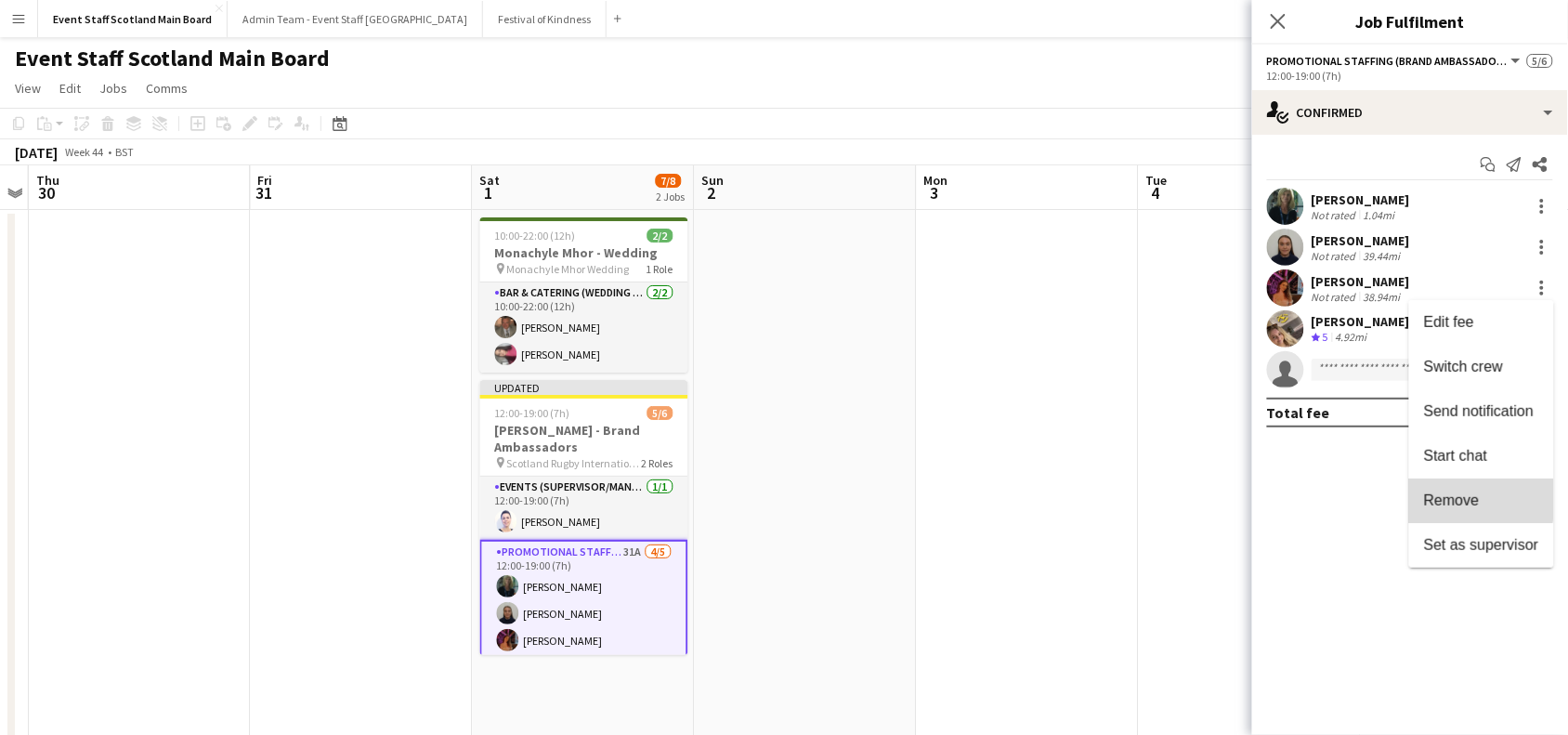
click at [1451, 492] on span "Remove" at bounding box center [1451, 500] width 56 height 16
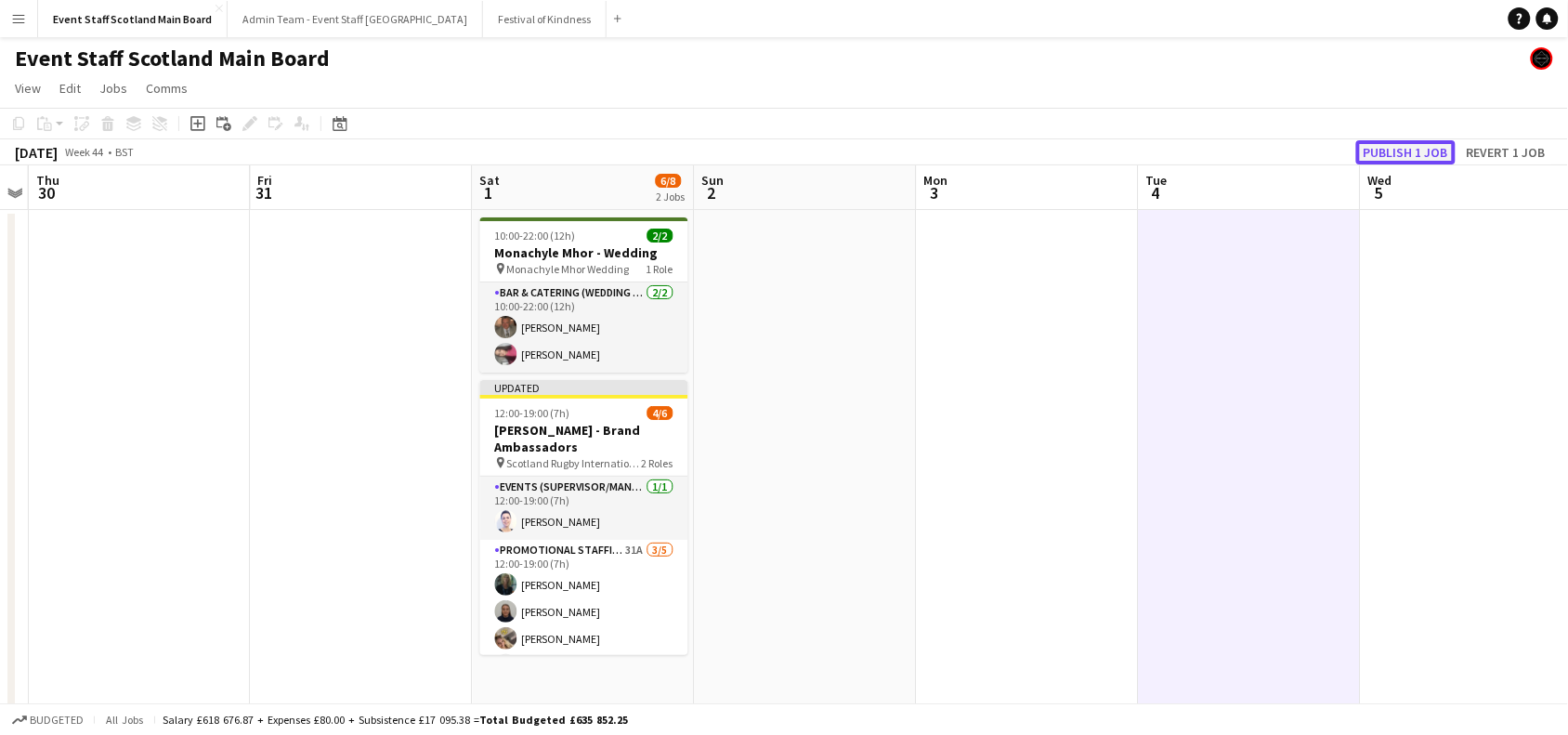
click at [1429, 150] on button "Publish 1 job" at bounding box center [1406, 152] width 100 height 24
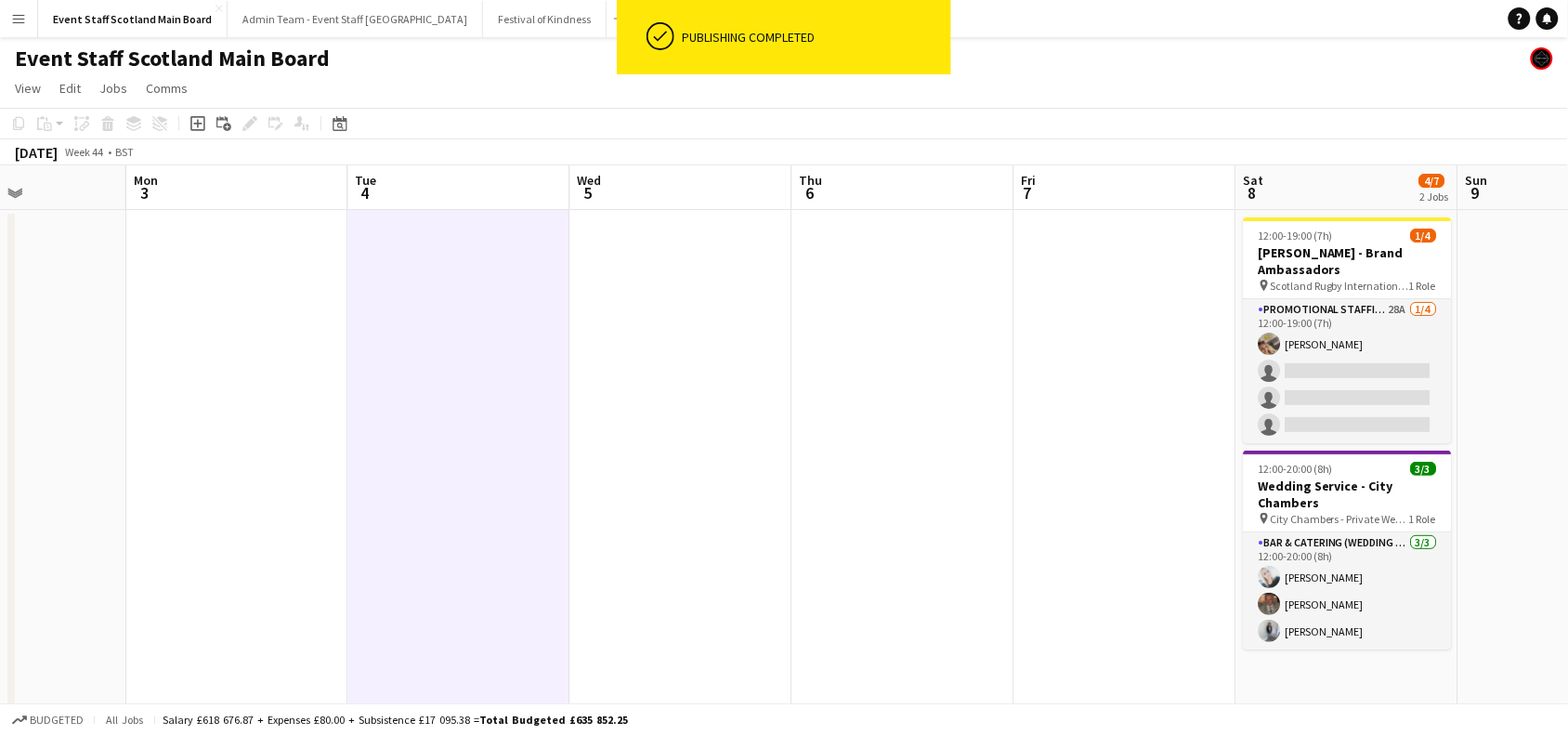
scroll to position [0, 764]
drag, startPoint x: 1427, startPoint y: 331, endPoint x: 634, endPoint y: 499, distance: 810.6
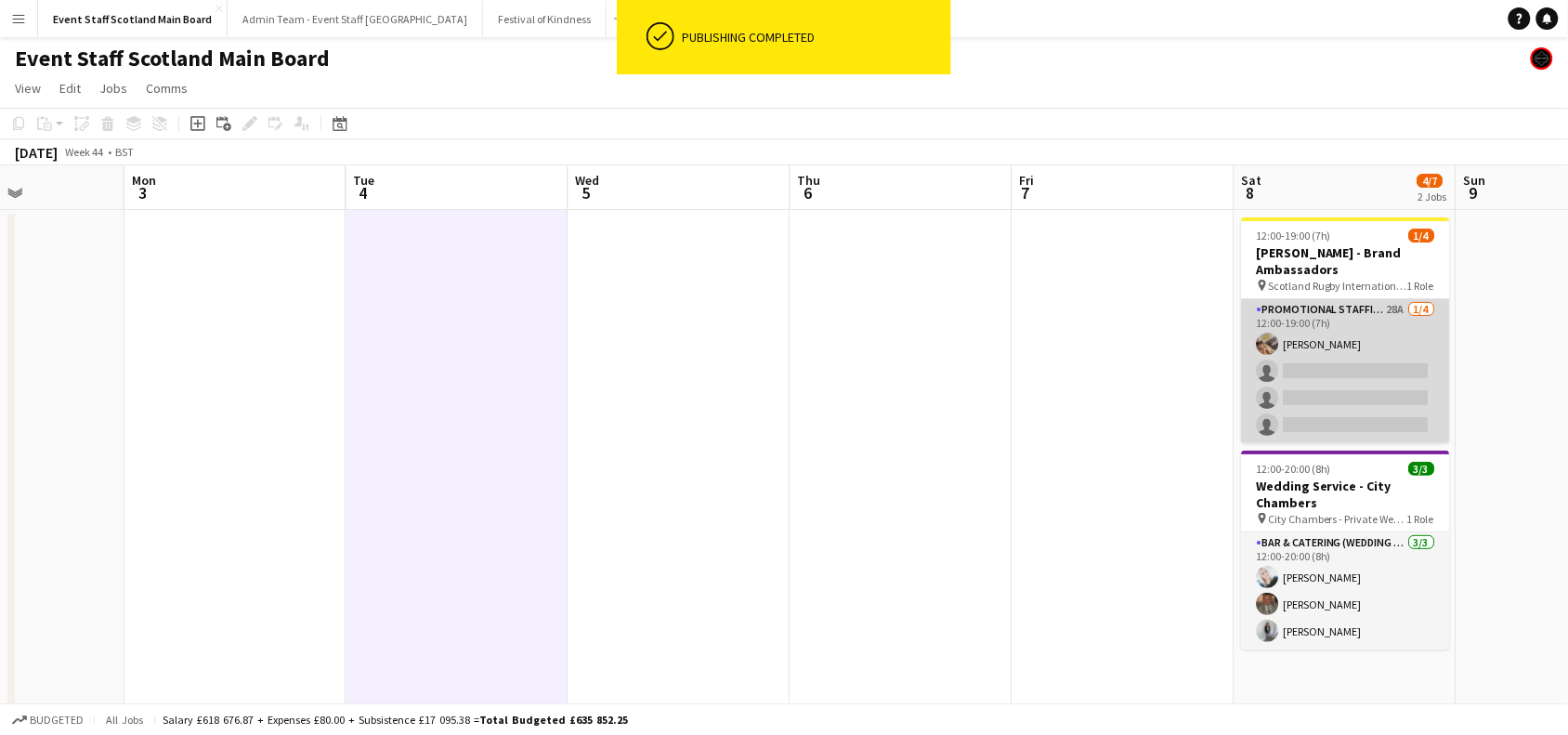
click at [1401, 379] on app-card-role "Promotional Staffing (Brand Ambassadors) 28A [DATE] 12:00-19:00 (7h) [PERSON_NA…" at bounding box center [1346, 372] width 209 height 144
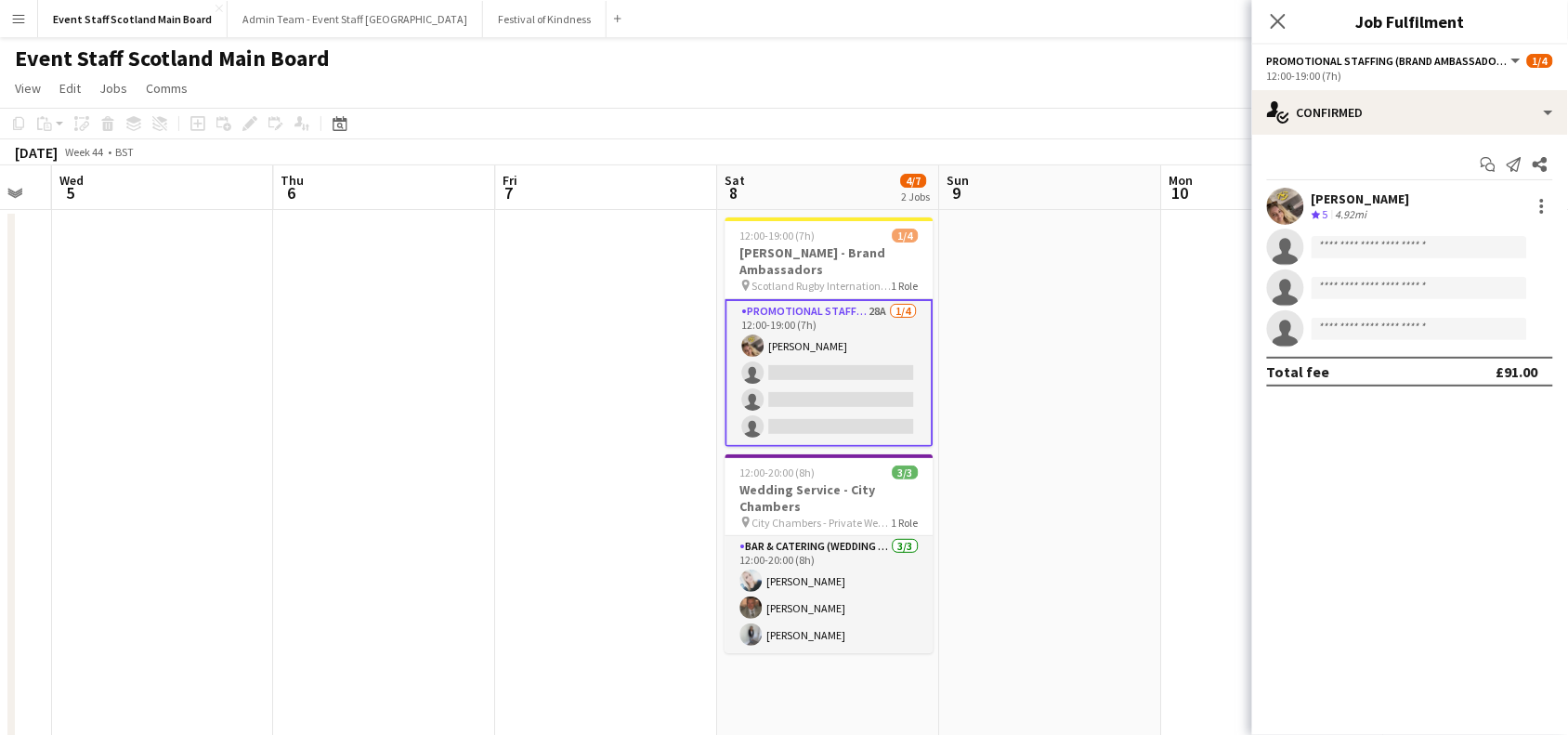
scroll to position [0, 879]
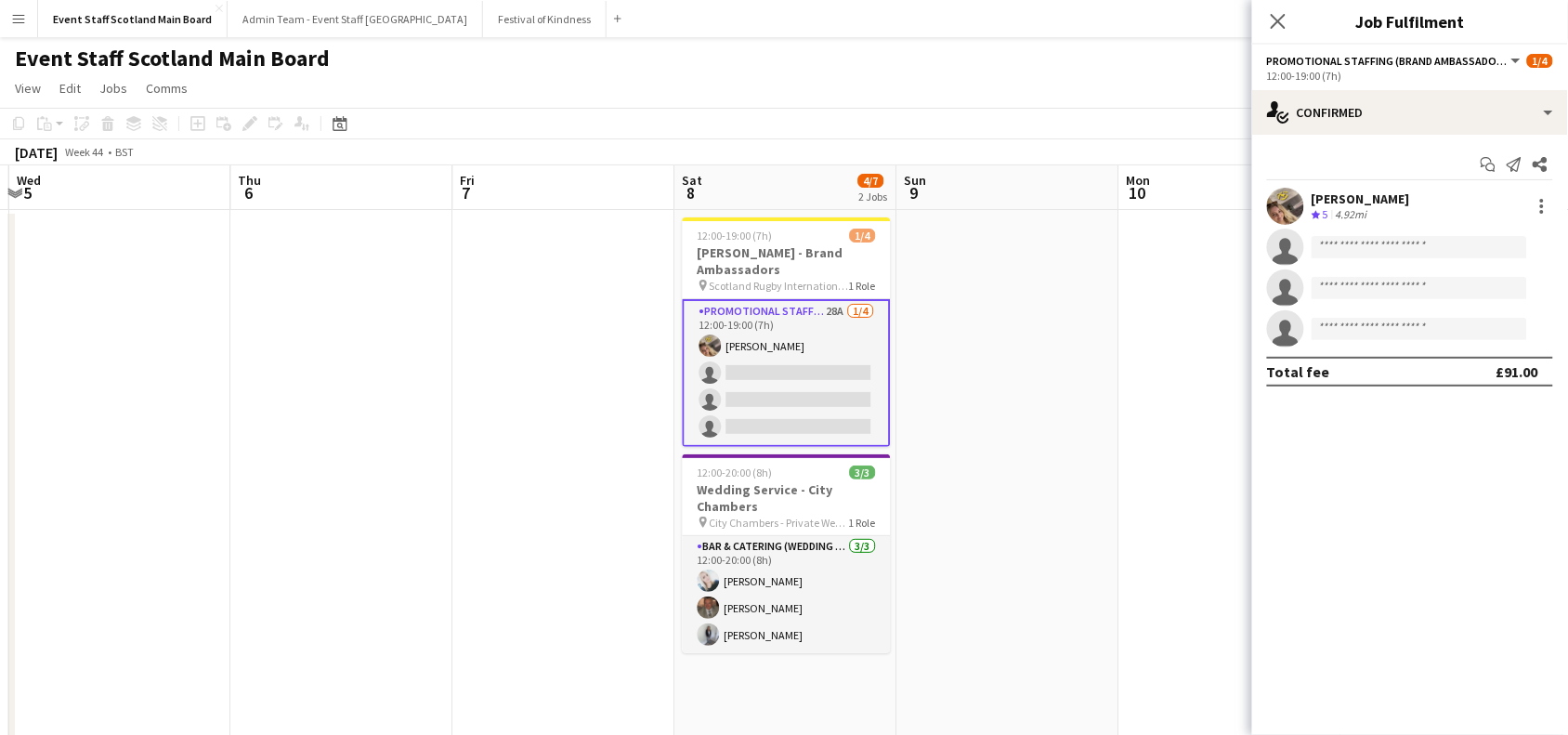
drag, startPoint x: 1081, startPoint y: 471, endPoint x: 521, endPoint y: 497, distance: 560.6
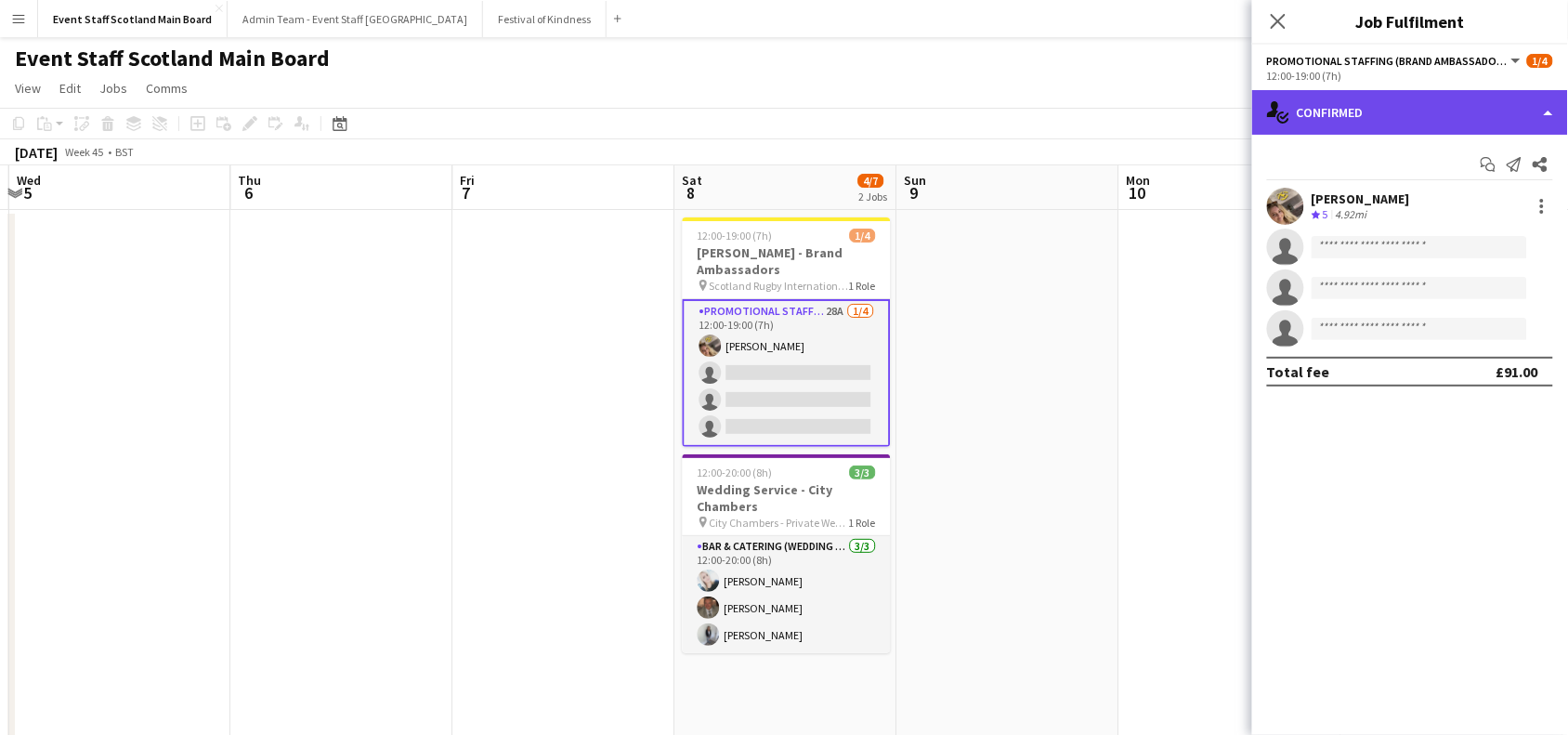
click at [1468, 98] on div "single-neutral-actions-check-2 Confirmed" at bounding box center [1410, 112] width 316 height 45
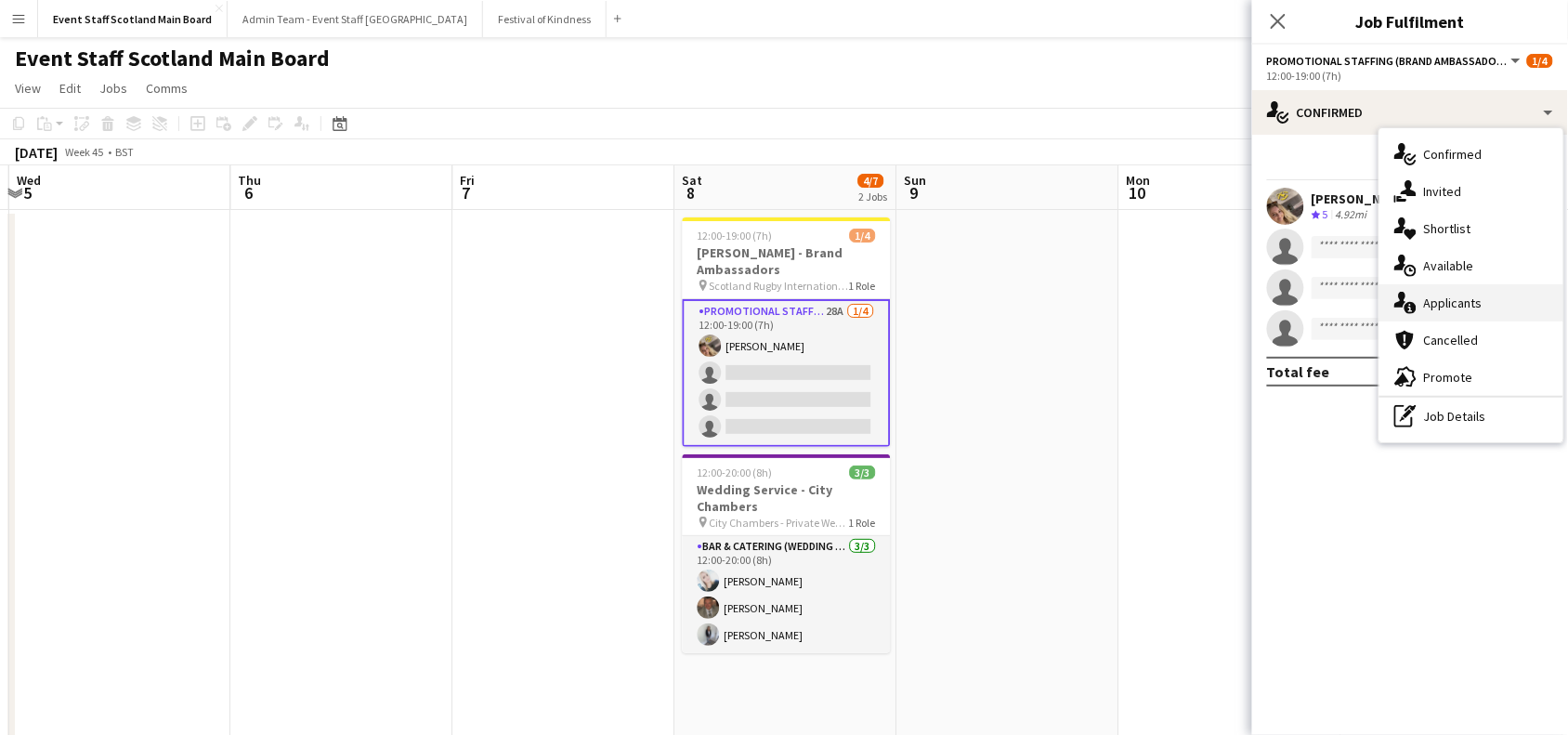
click at [1496, 300] on div "single-neutral-actions-information Applicants" at bounding box center [1471, 303] width 184 height 37
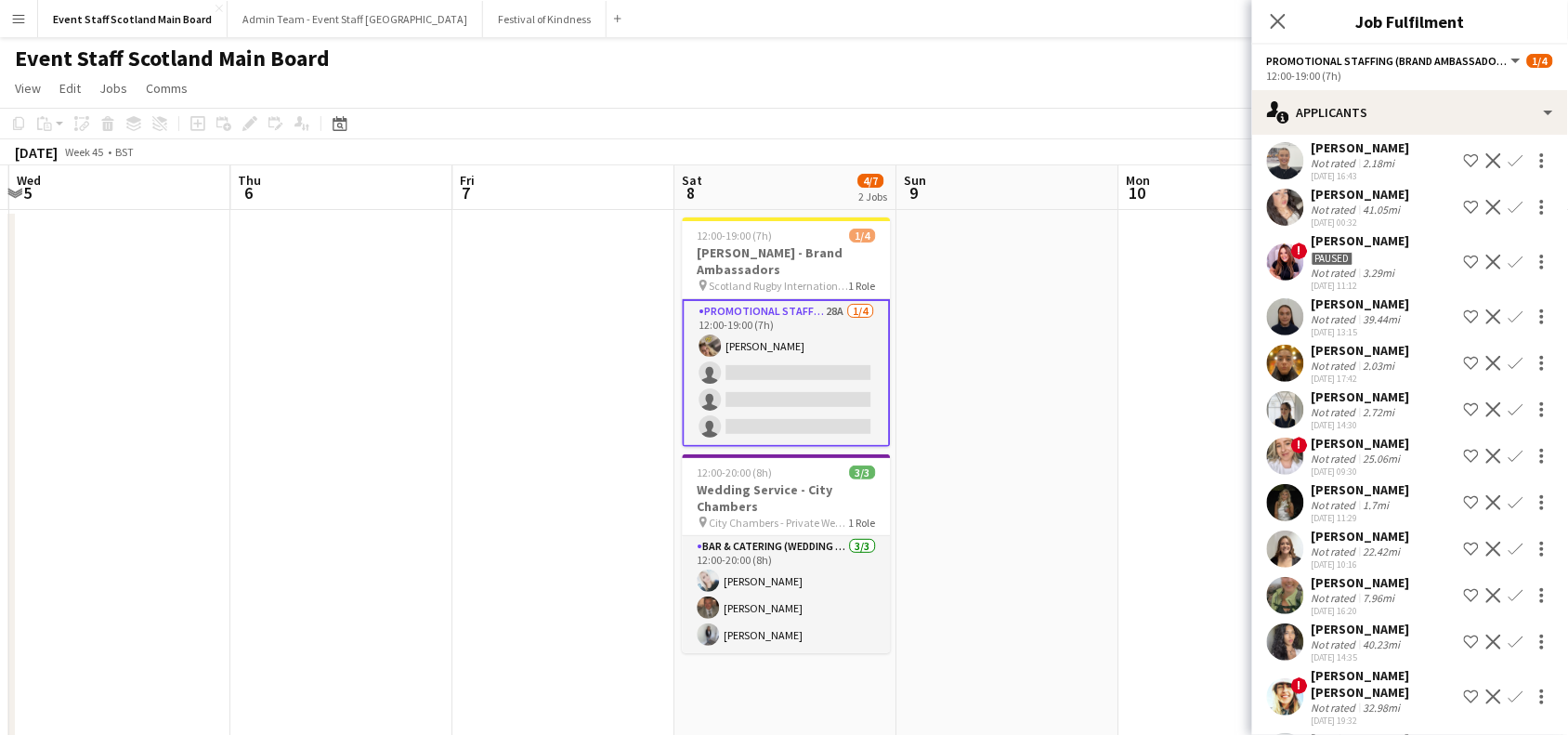
scroll to position [94, 0]
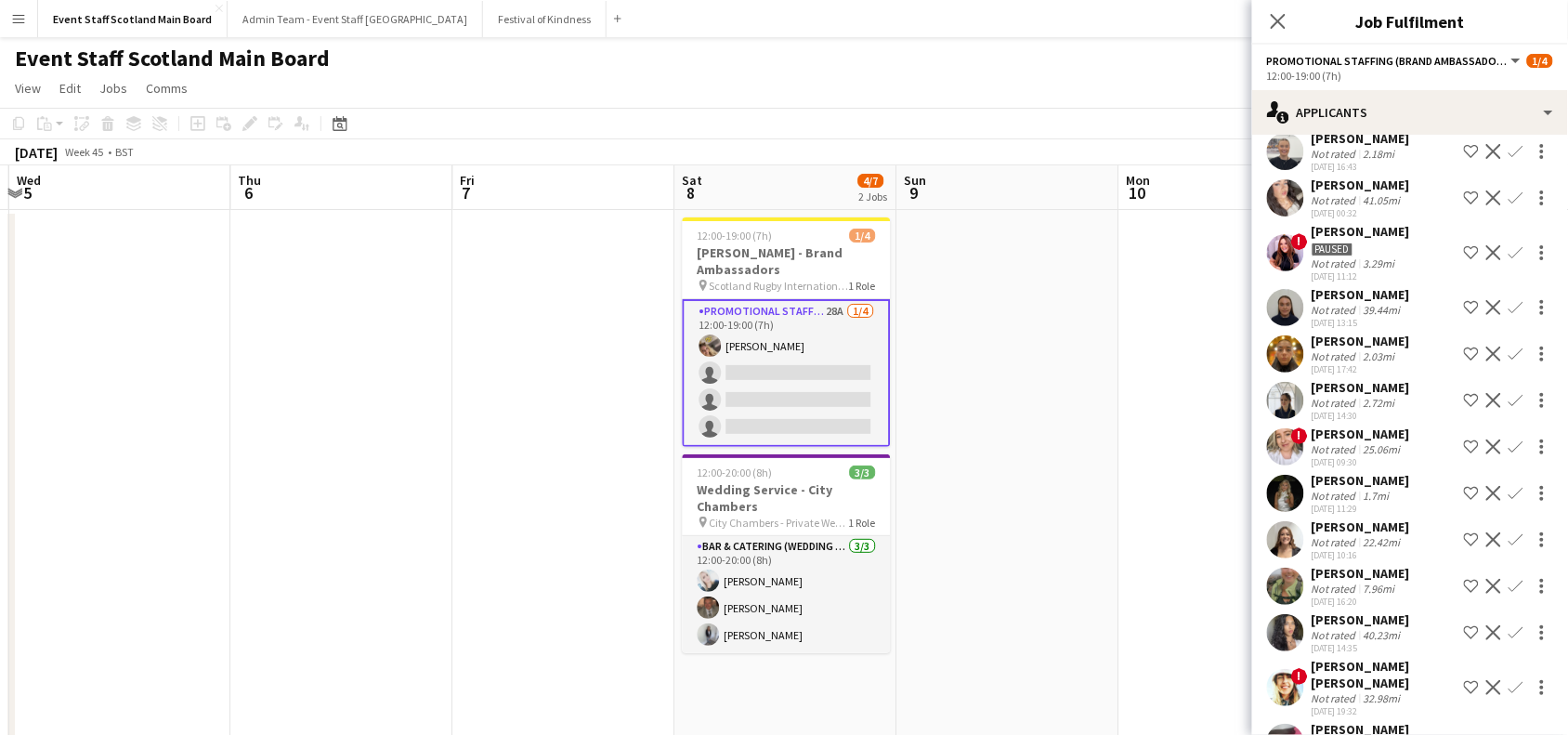
click at [1509, 306] on app-icon "Confirm" at bounding box center [1517, 308] width 15 height 15
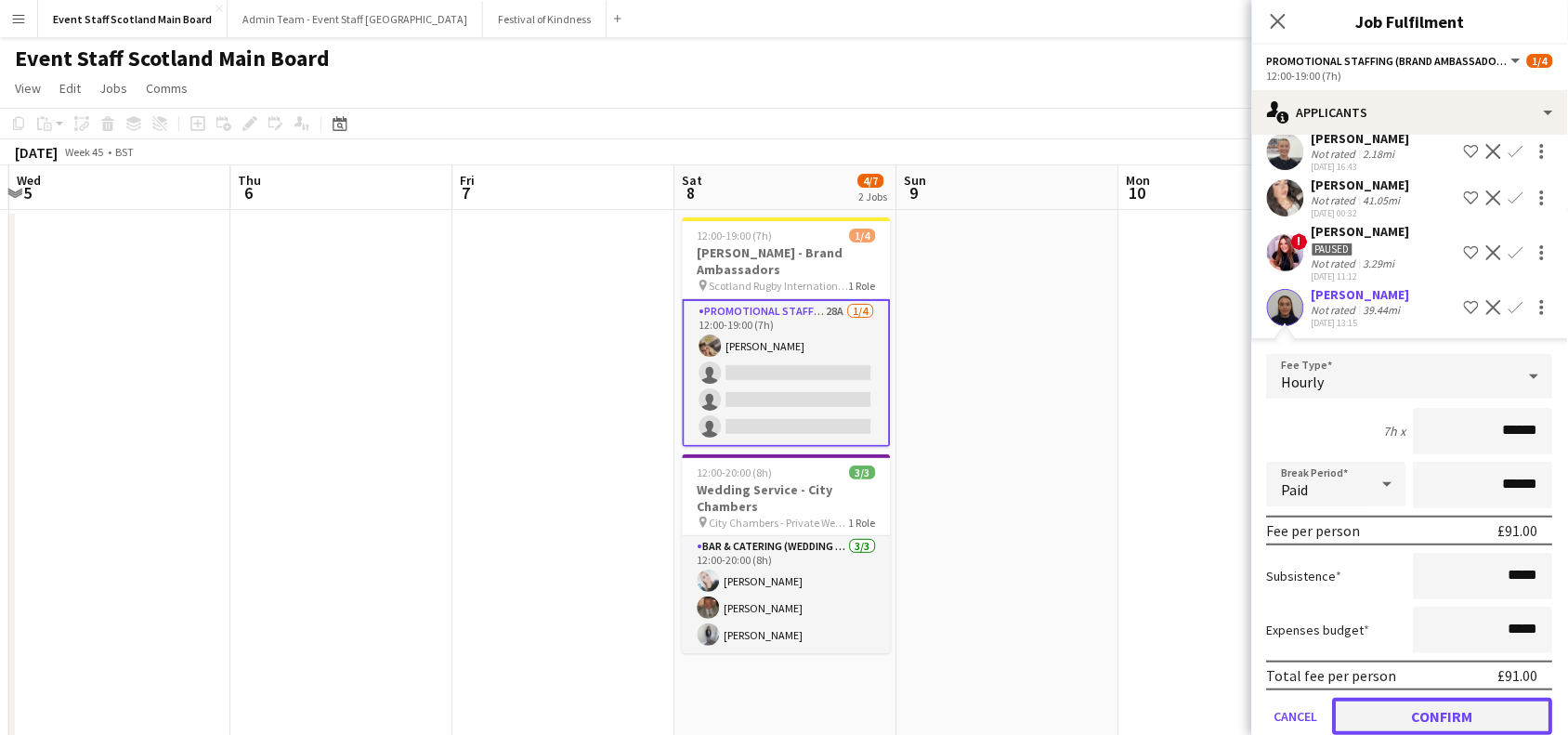
click at [1363, 716] on button "Confirm" at bounding box center [1443, 716] width 220 height 37
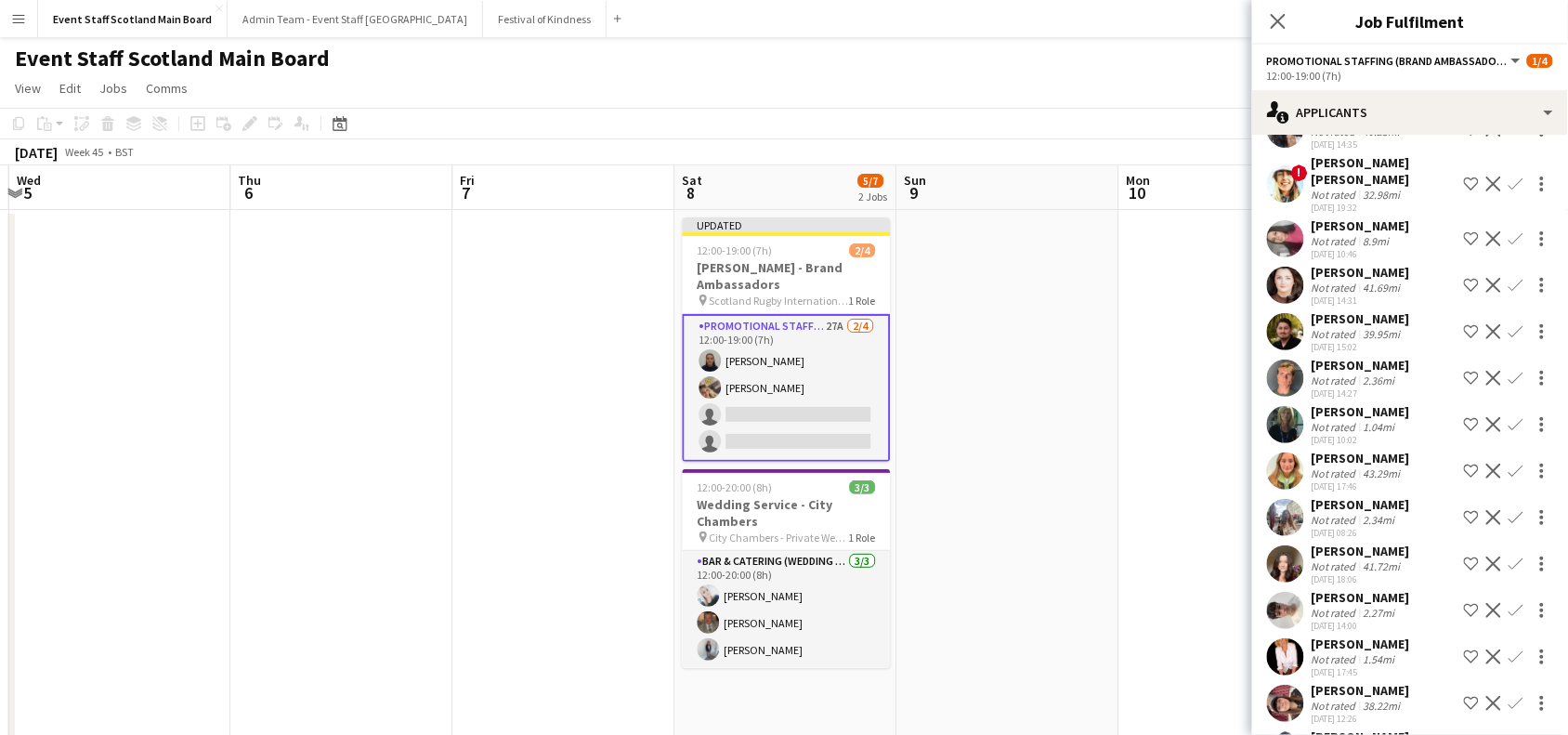
scroll to position [563, 0]
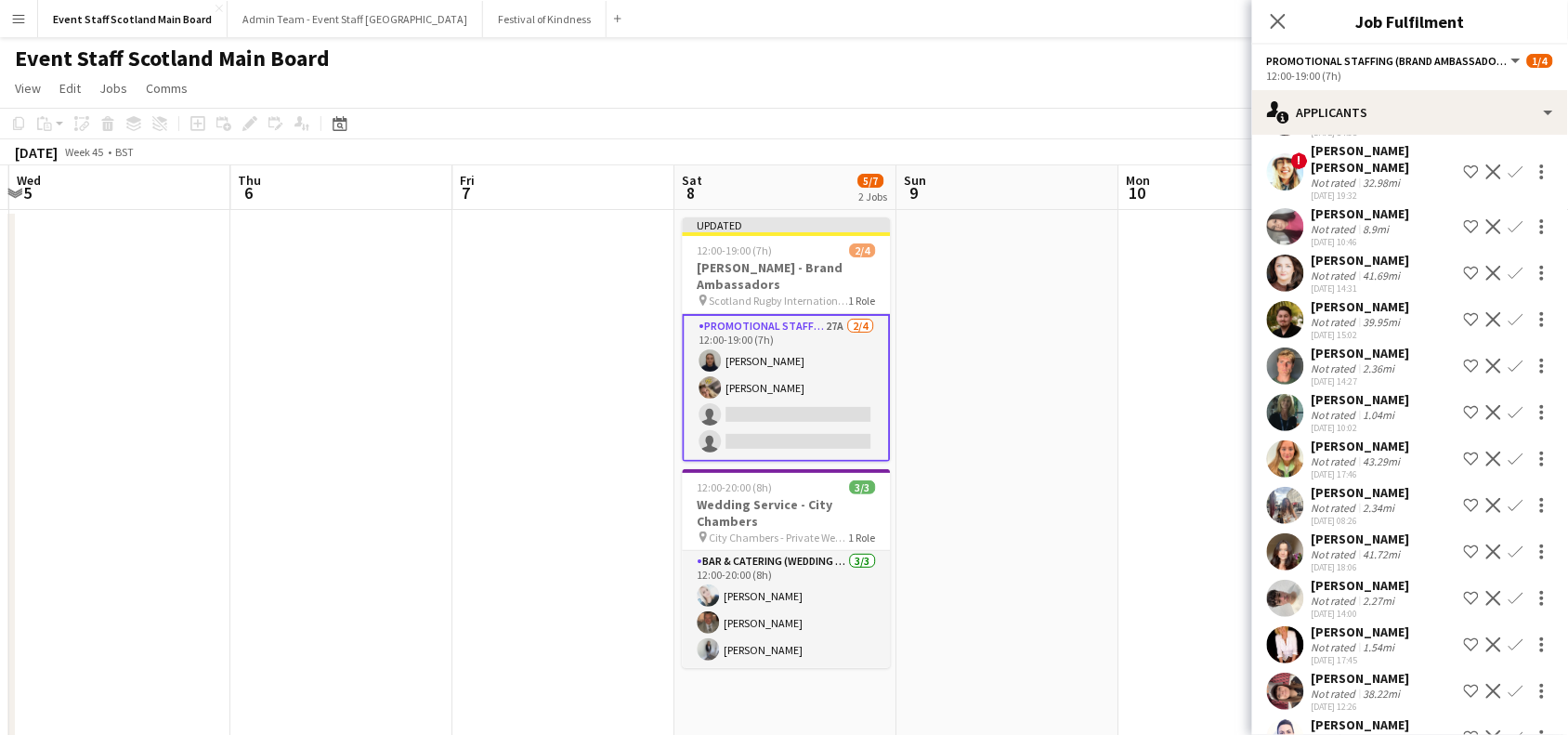
click at [1509, 405] on app-icon "Confirm" at bounding box center [1517, 413] width 15 height 15
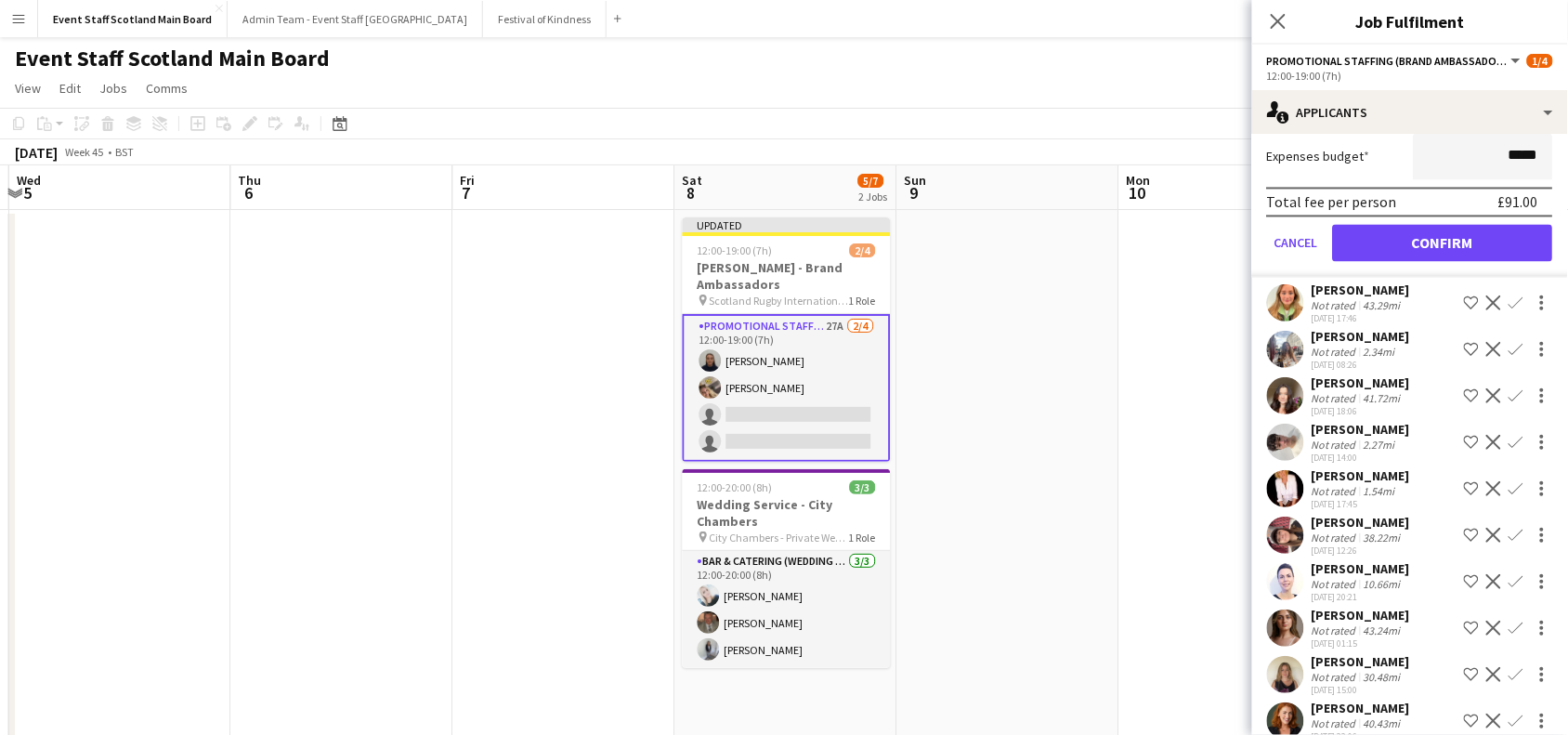
scroll to position [1190, 0]
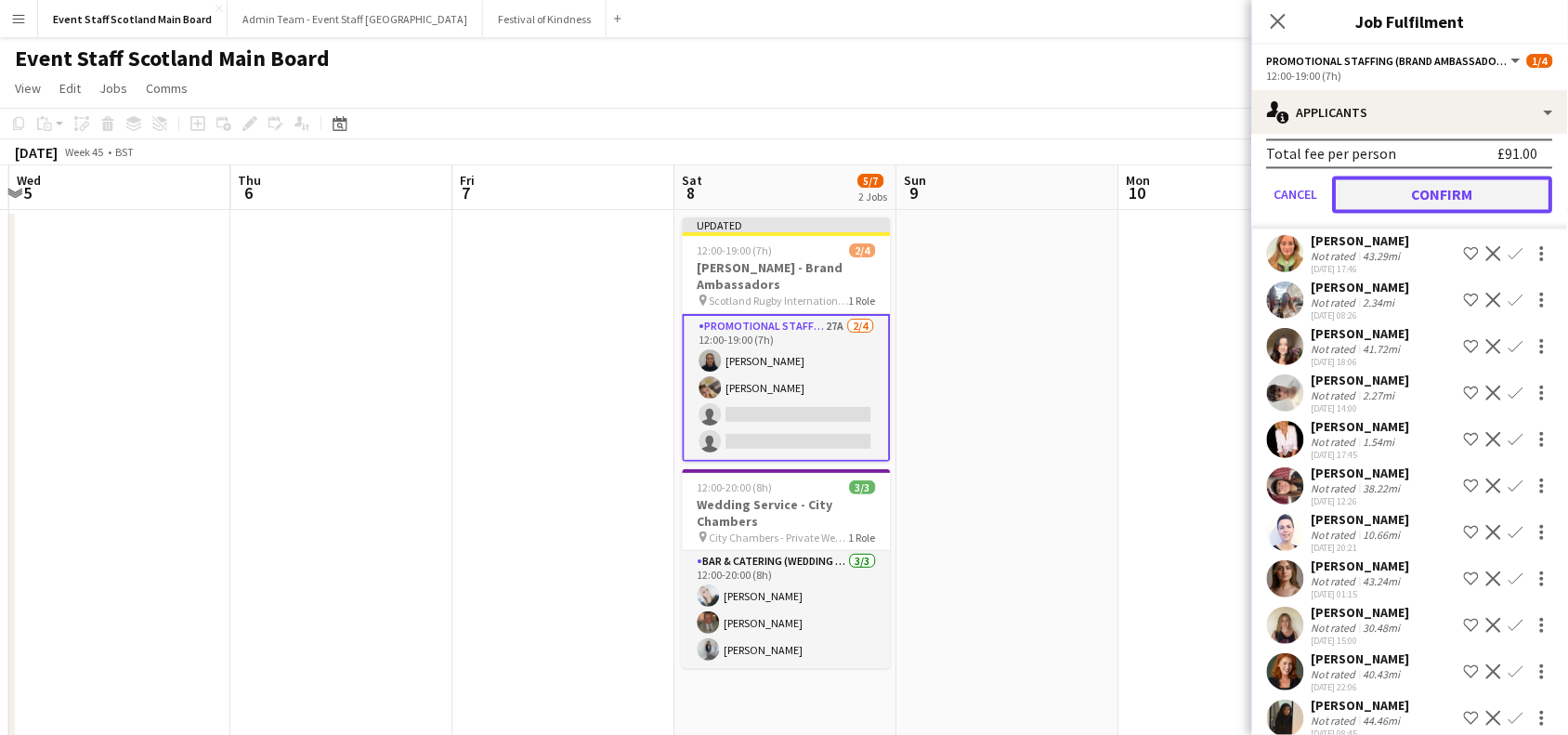
click at [1487, 177] on button "Confirm" at bounding box center [1443, 193] width 220 height 37
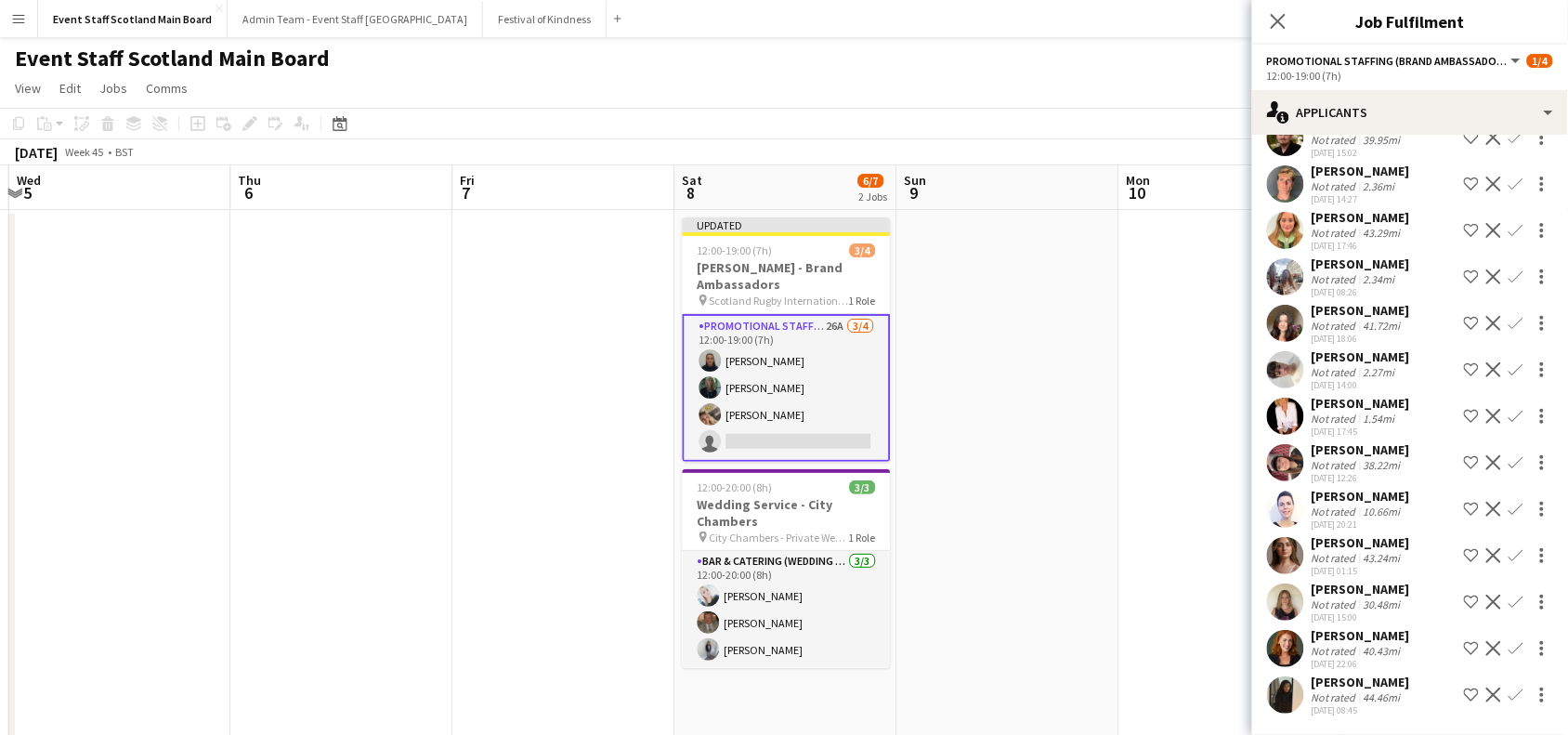
scroll to position [726, 0]
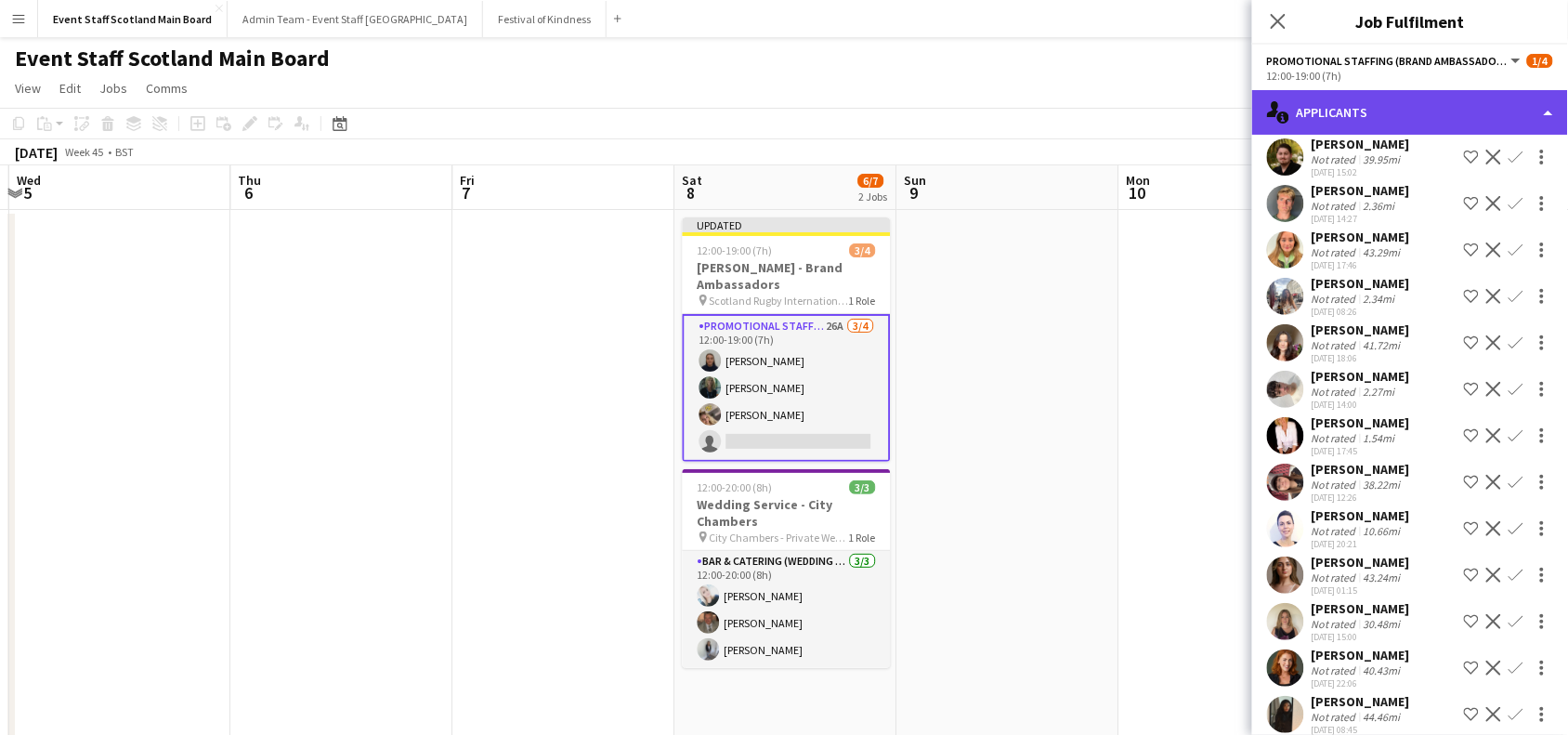
click at [1511, 102] on div "single-neutral-actions-information Applicants" at bounding box center [1410, 112] width 316 height 45
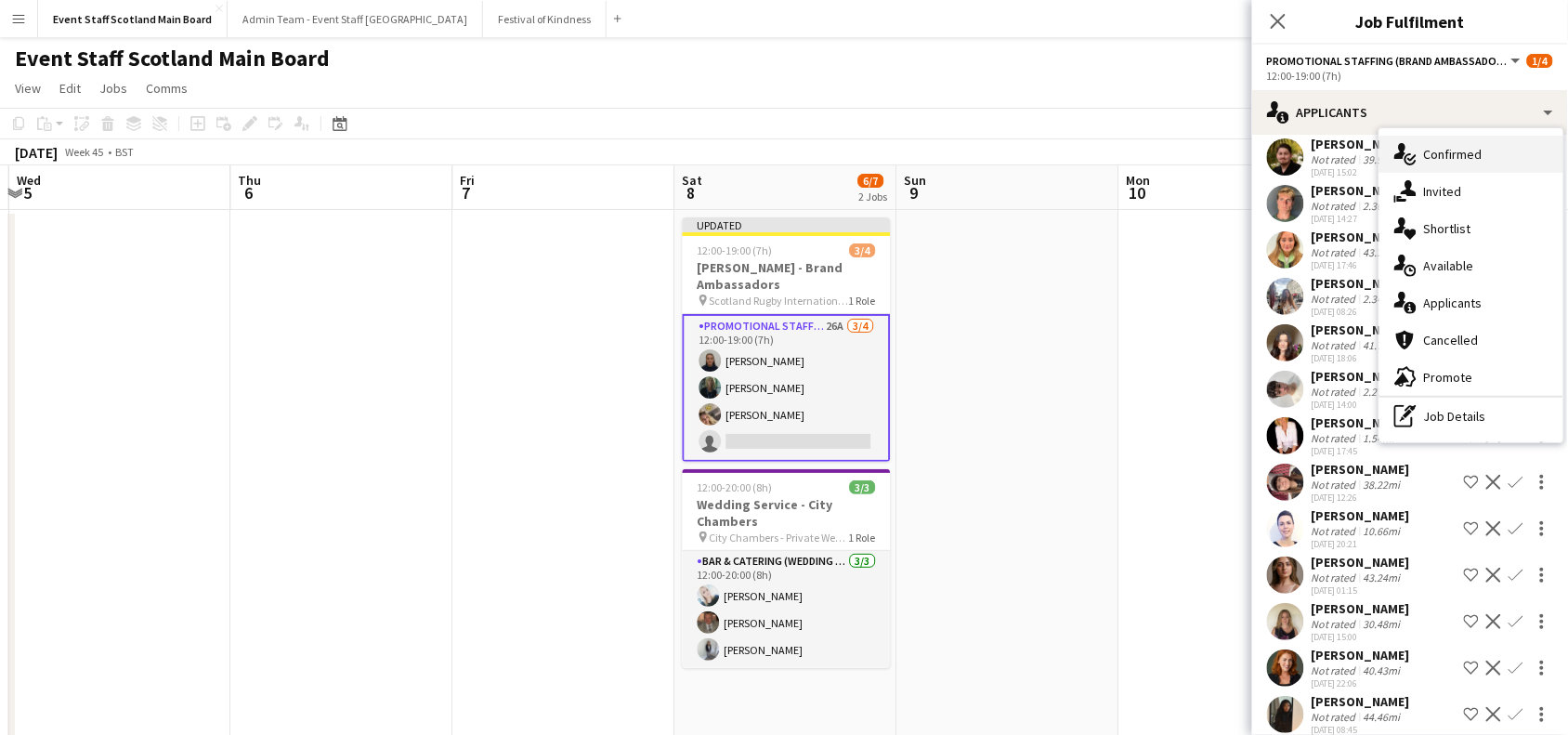
click at [1506, 150] on div "single-neutral-actions-check-2 Confirmed" at bounding box center [1471, 154] width 184 height 37
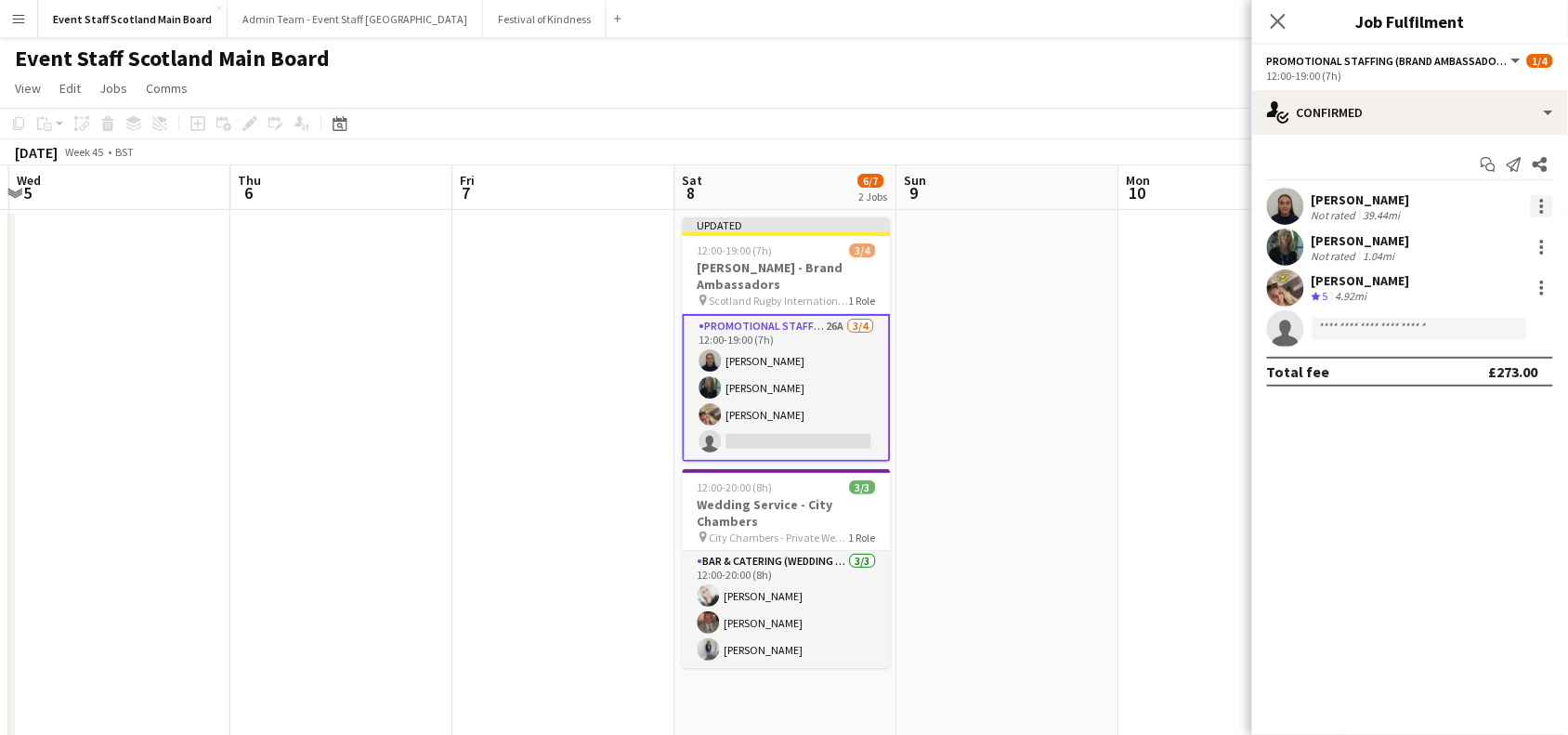
click at [1539, 206] on div at bounding box center [1542, 207] width 23 height 23
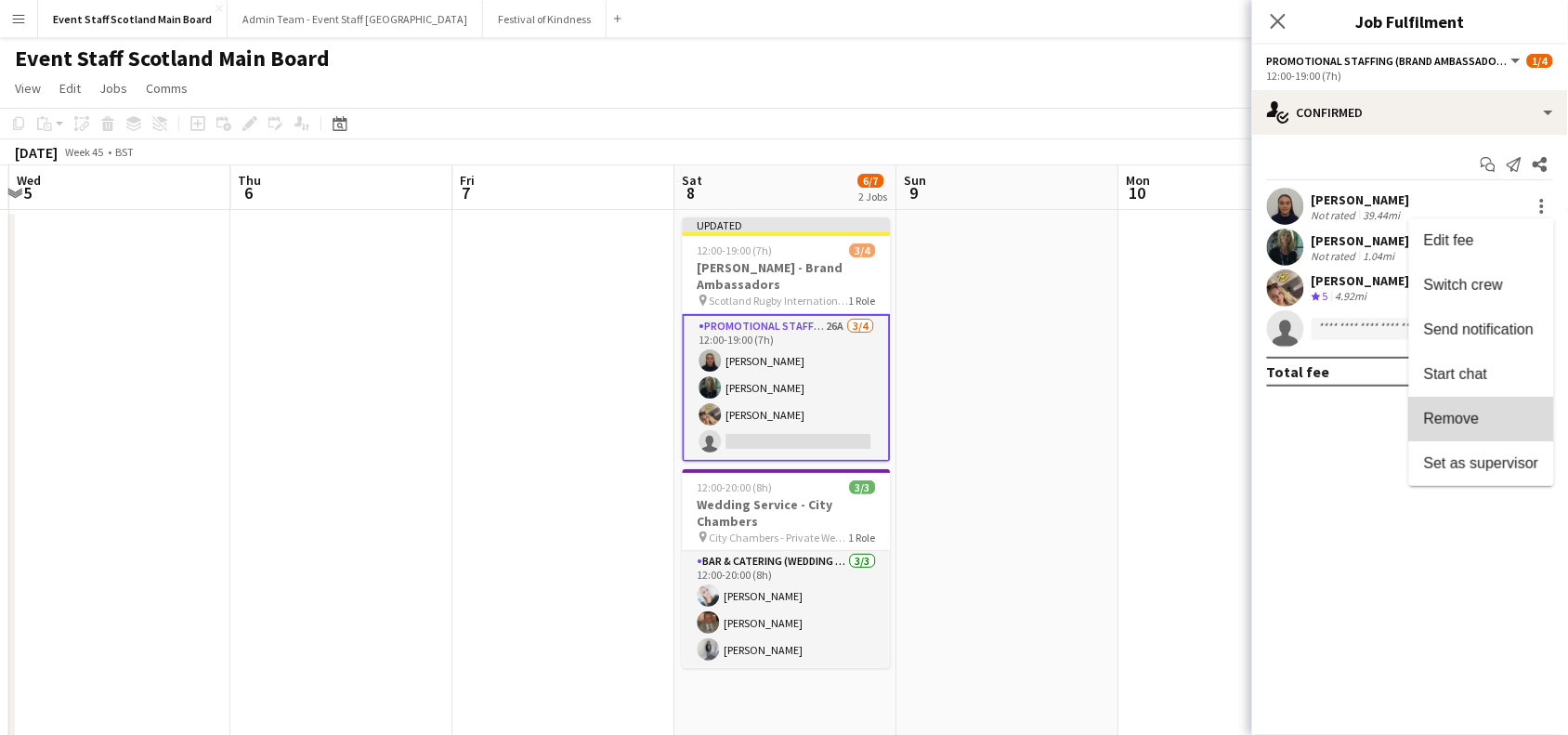
click at [1469, 404] on button "Remove" at bounding box center [1482, 418] width 145 height 45
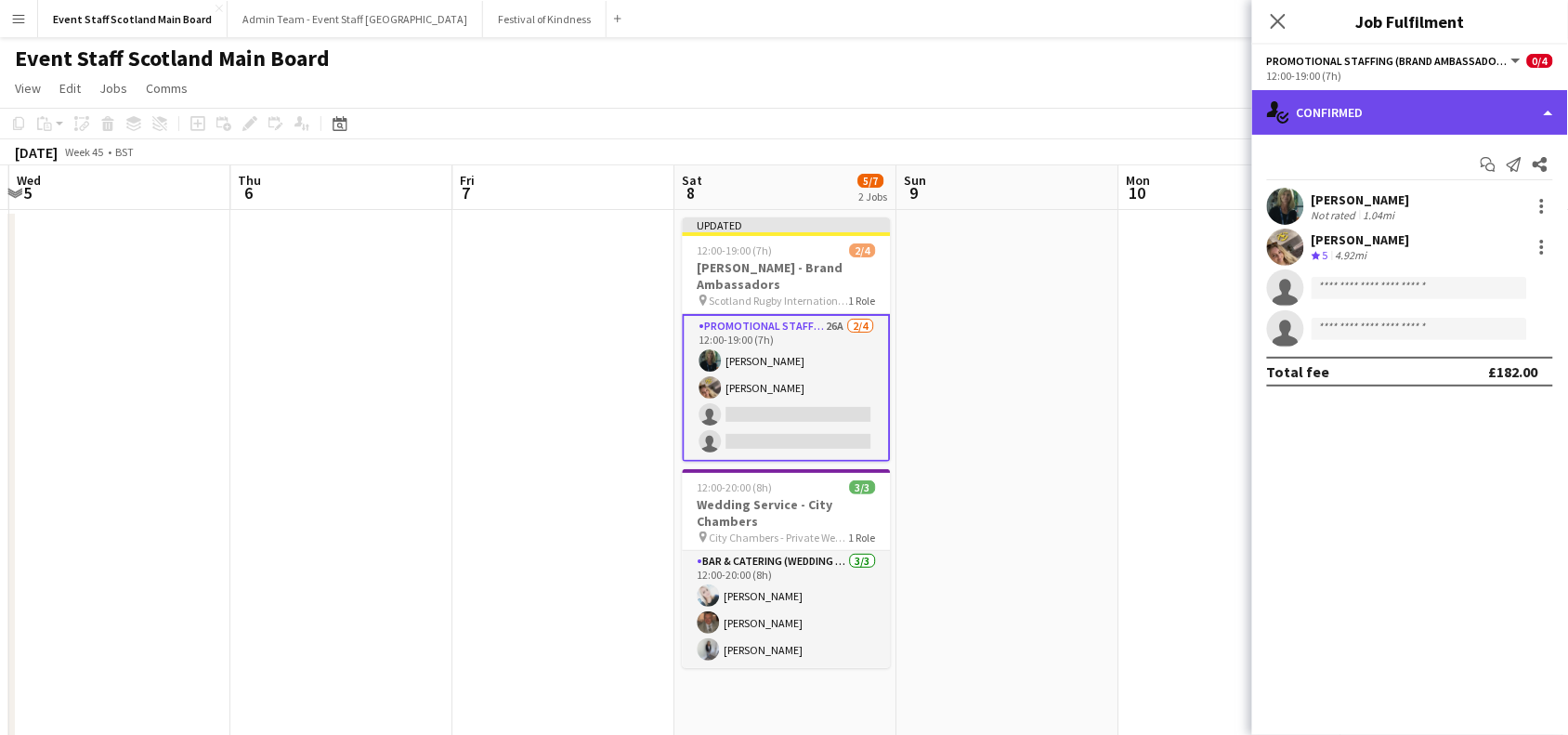
click at [1497, 113] on div "single-neutral-actions-check-2 Confirmed" at bounding box center [1410, 112] width 316 height 45
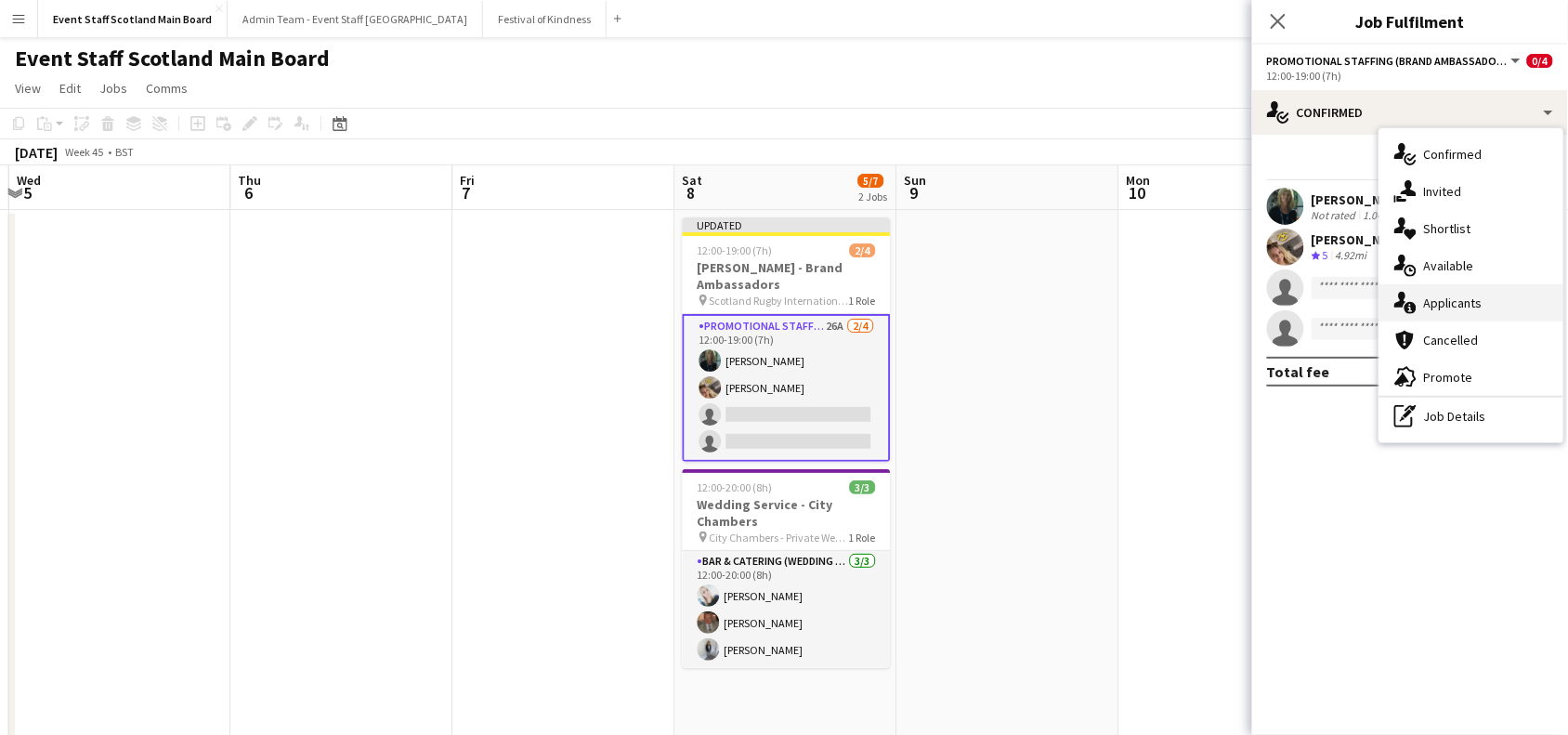
click at [1469, 299] on span "Applicants" at bounding box center [1453, 303] width 59 height 17
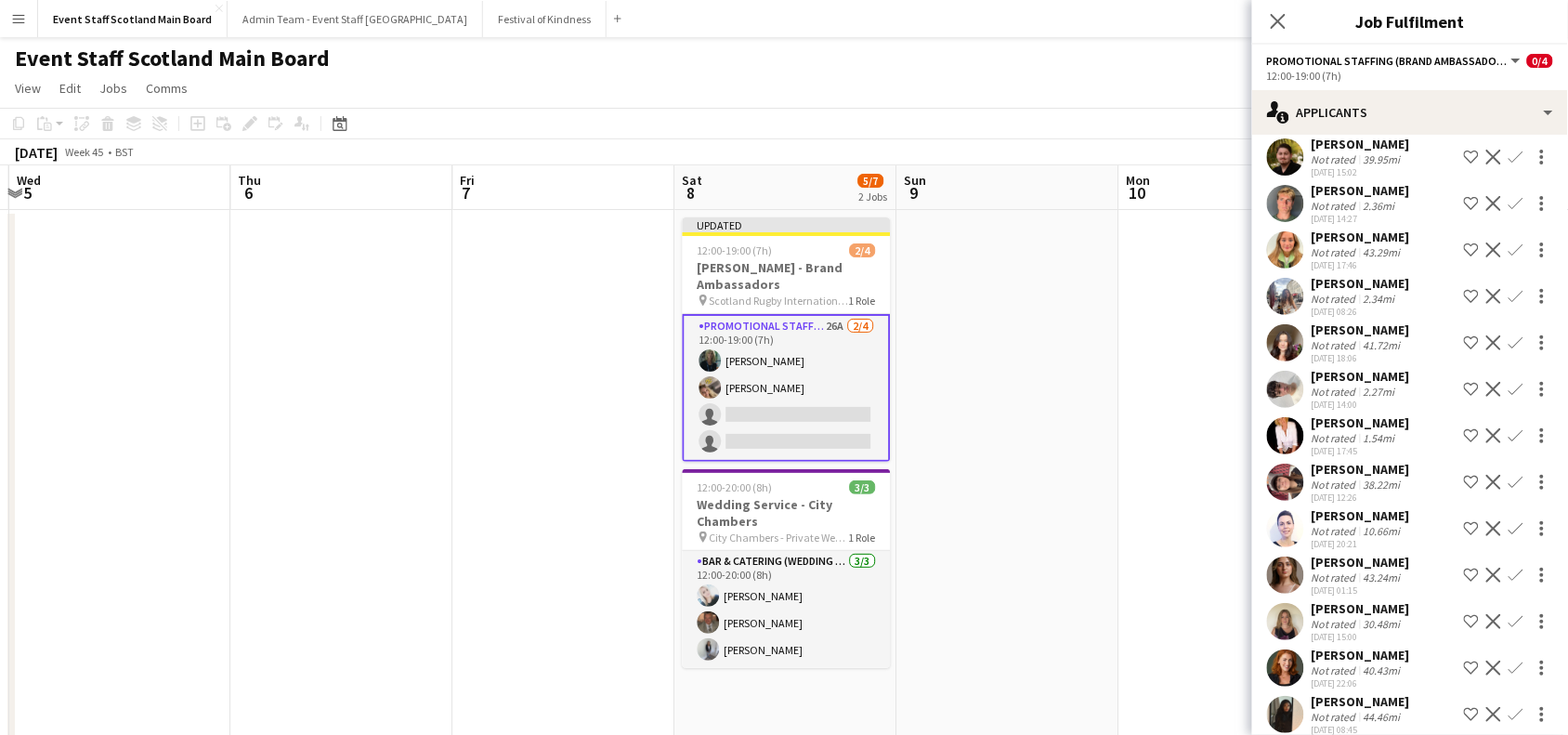
scroll to position [745, 0]
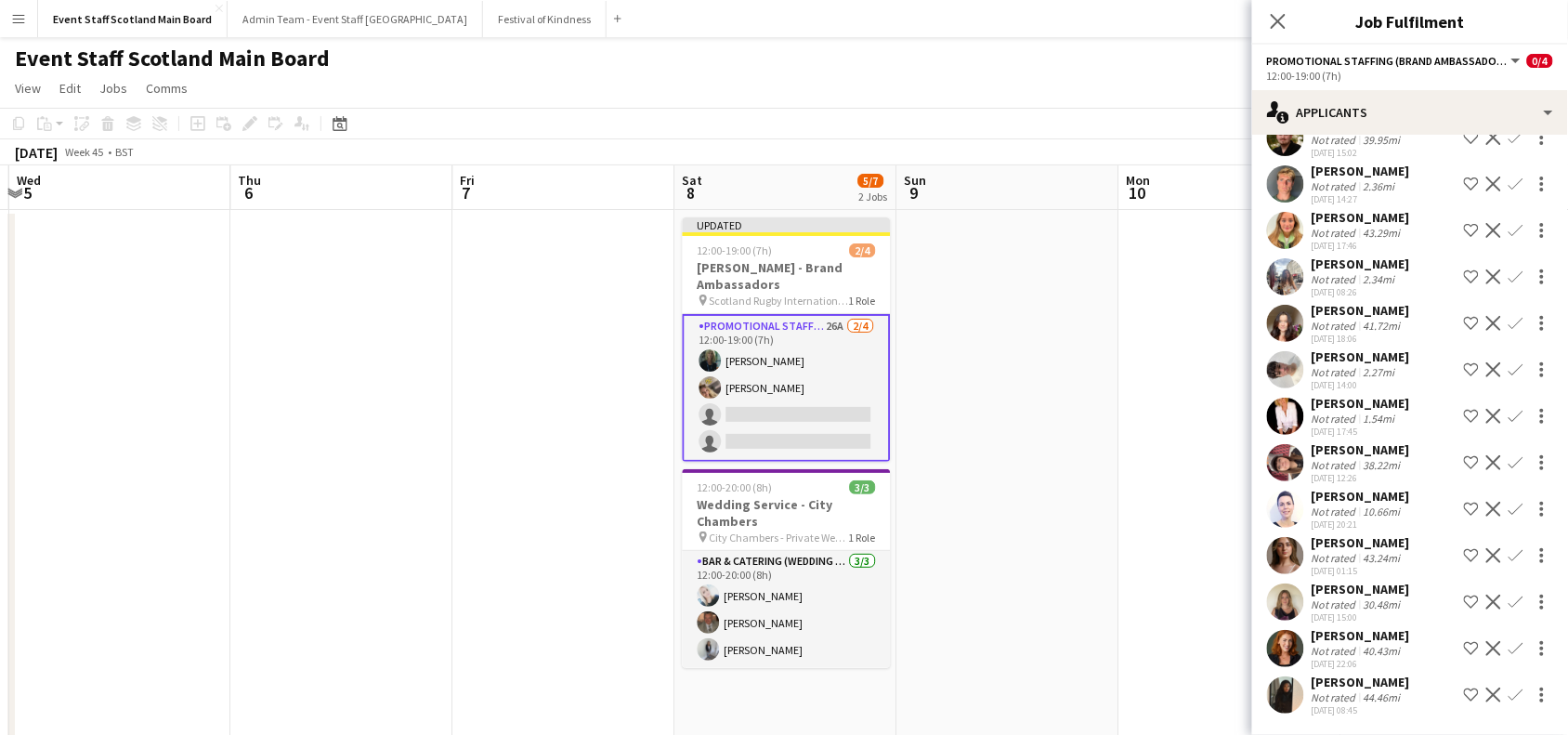
click at [1509, 409] on app-icon "Confirm" at bounding box center [1517, 416] width 15 height 15
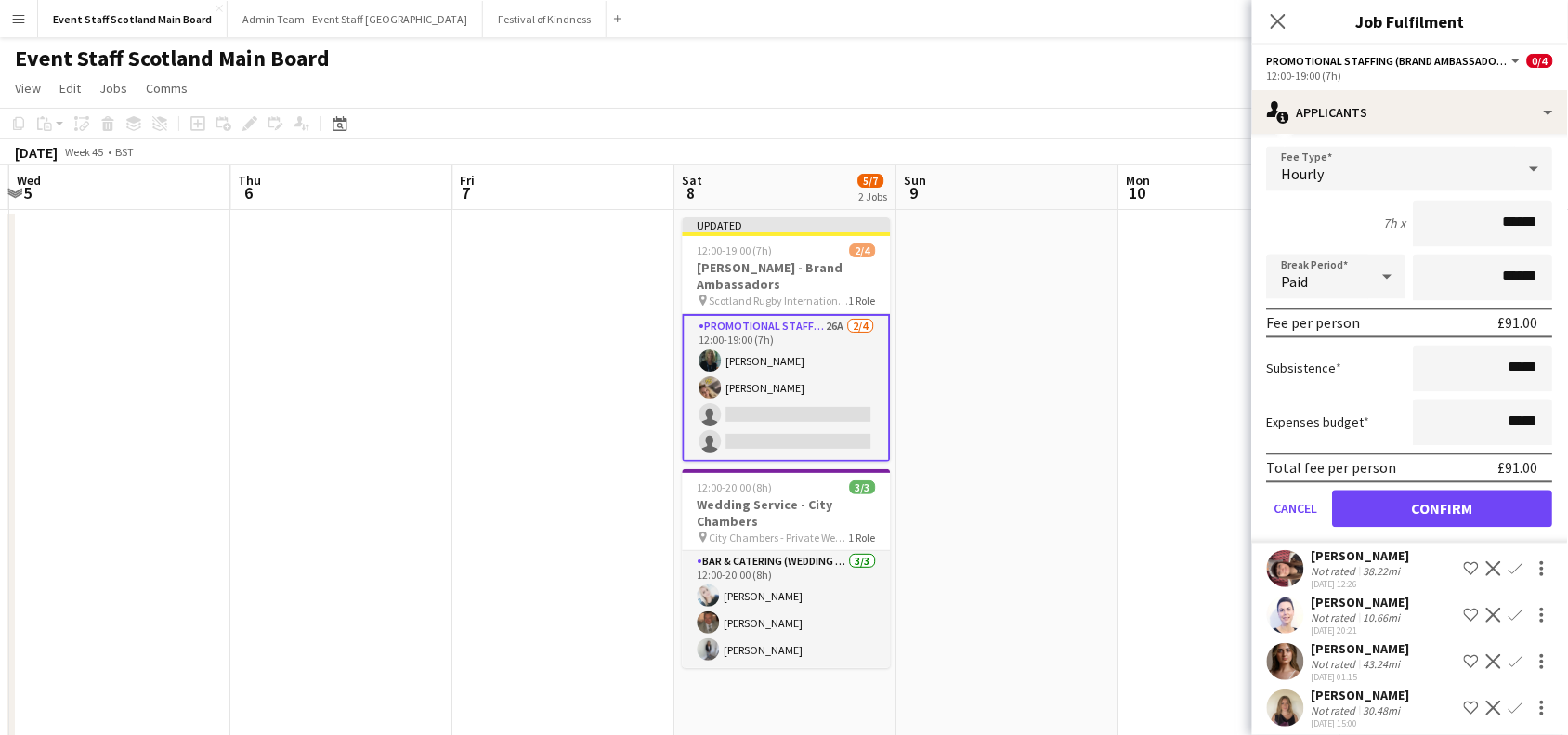
scroll to position [1148, 0]
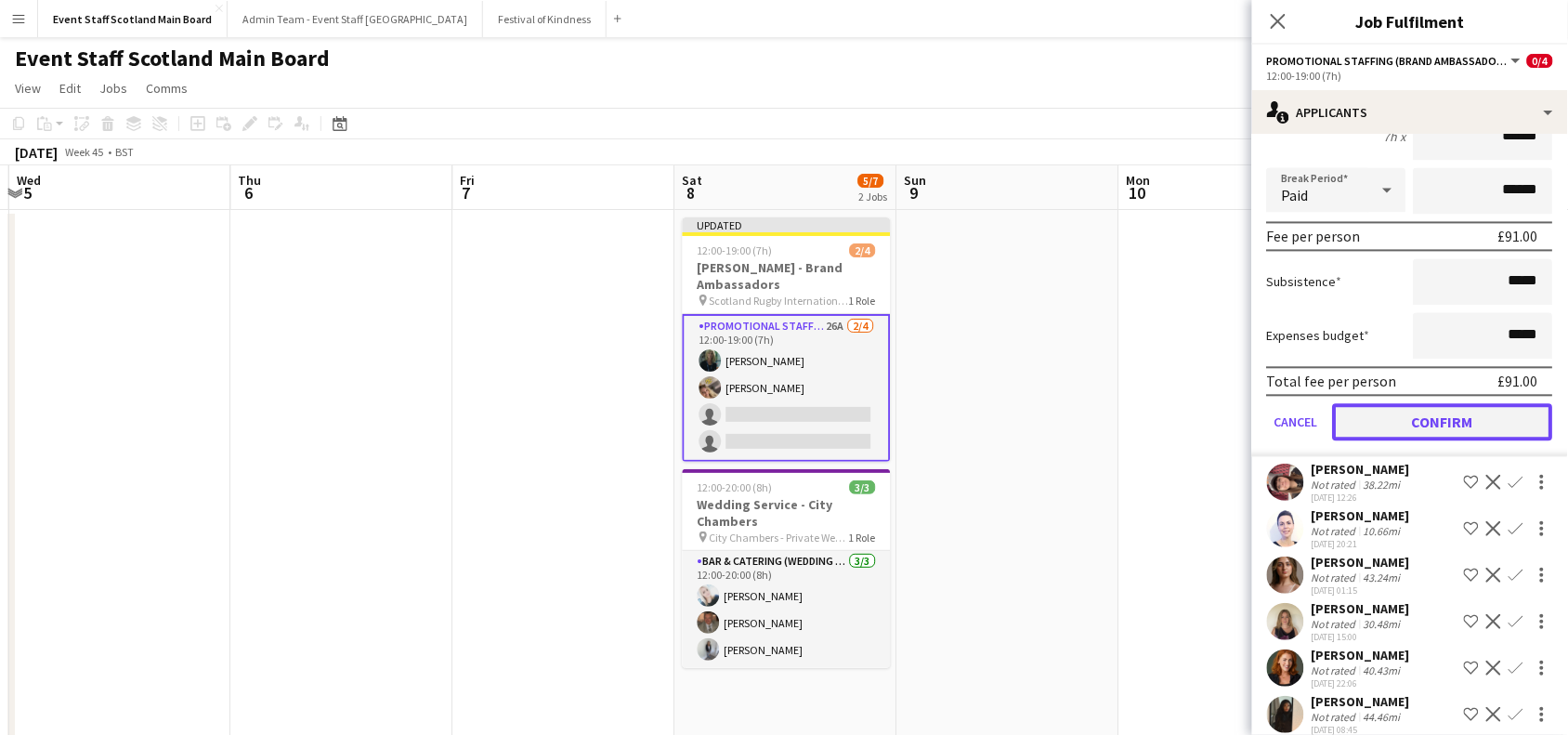
click at [1489, 404] on button "Confirm" at bounding box center [1443, 422] width 220 height 37
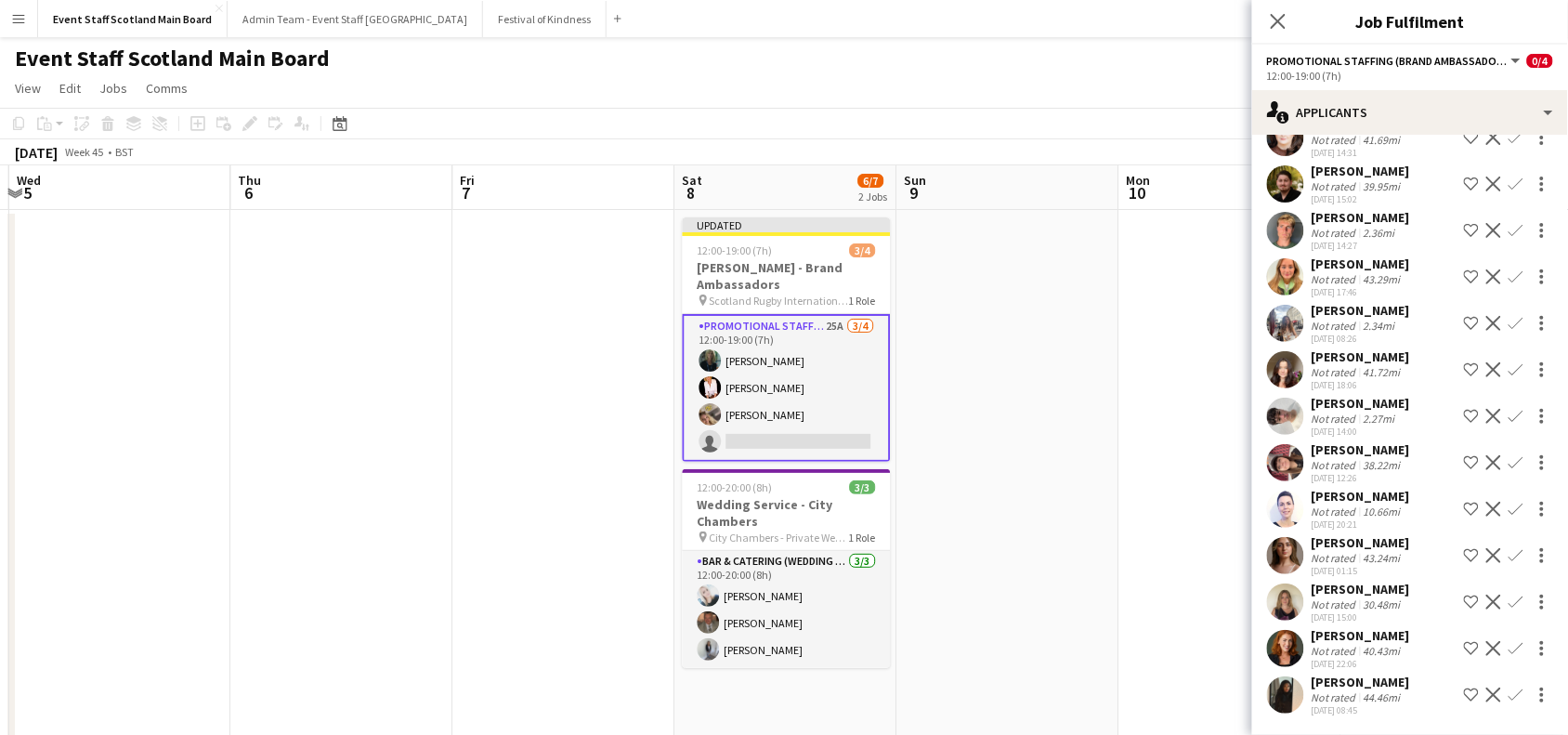
scroll to position [683, 0]
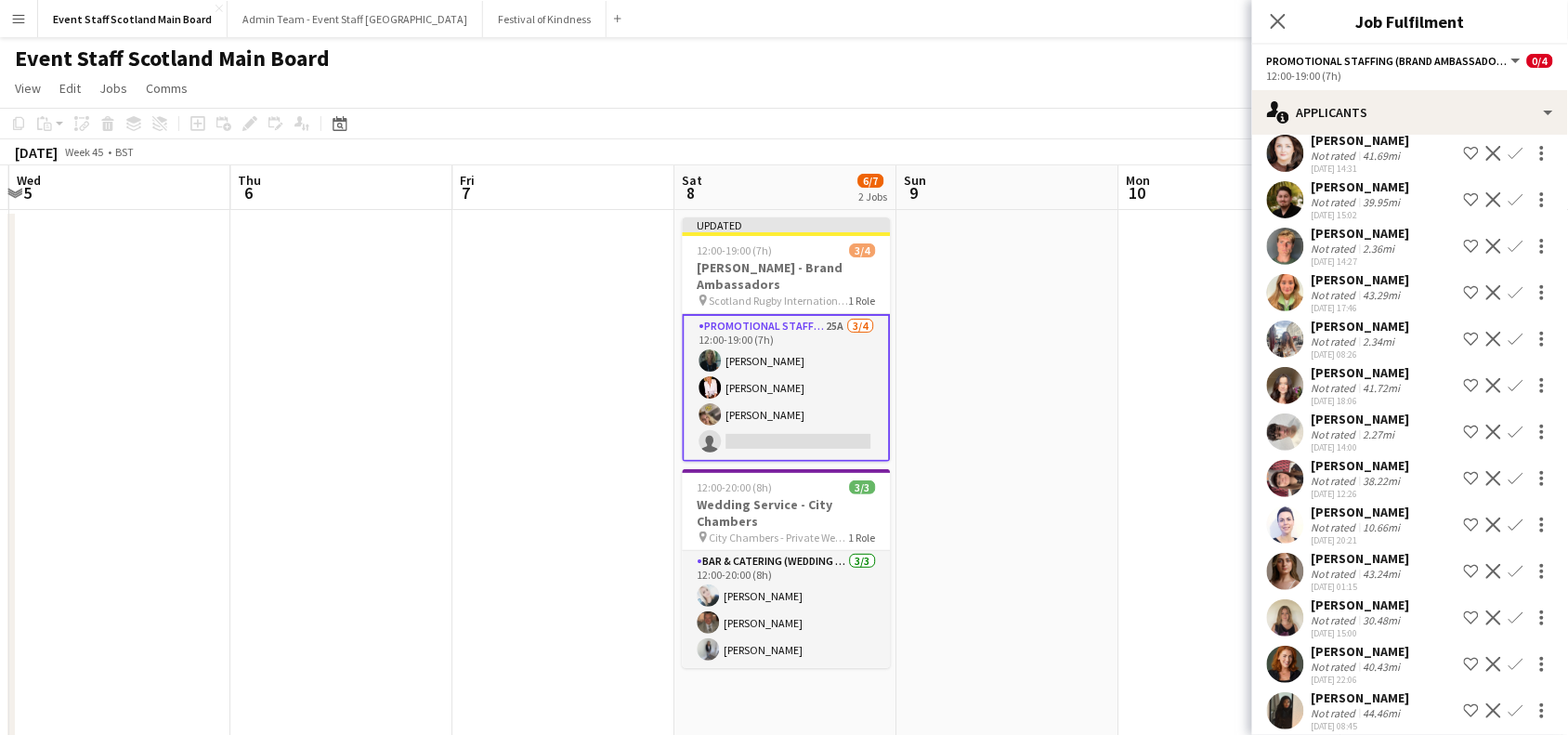
click at [1509, 518] on app-icon "Confirm" at bounding box center [1517, 525] width 15 height 15
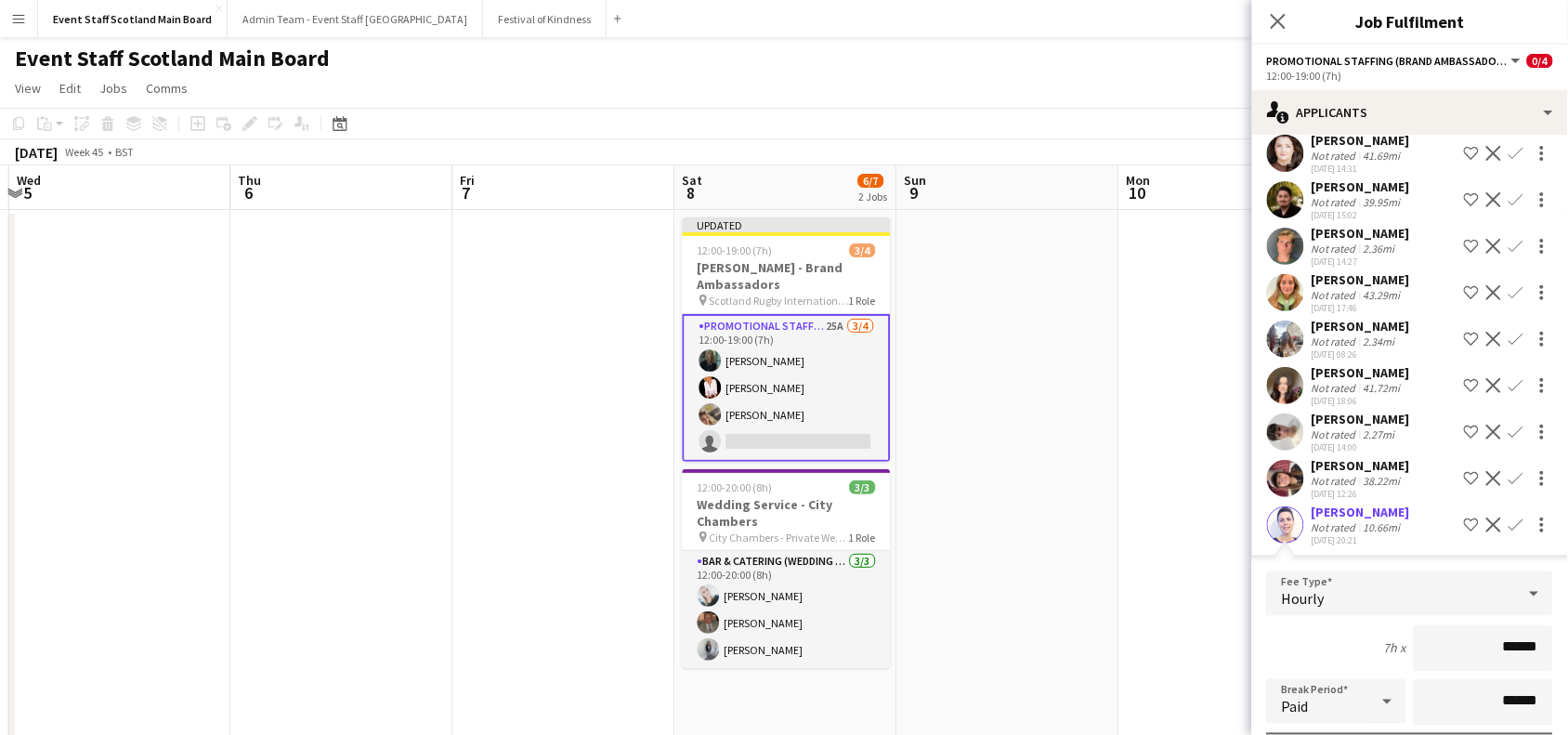
scroll to position [1101, 0]
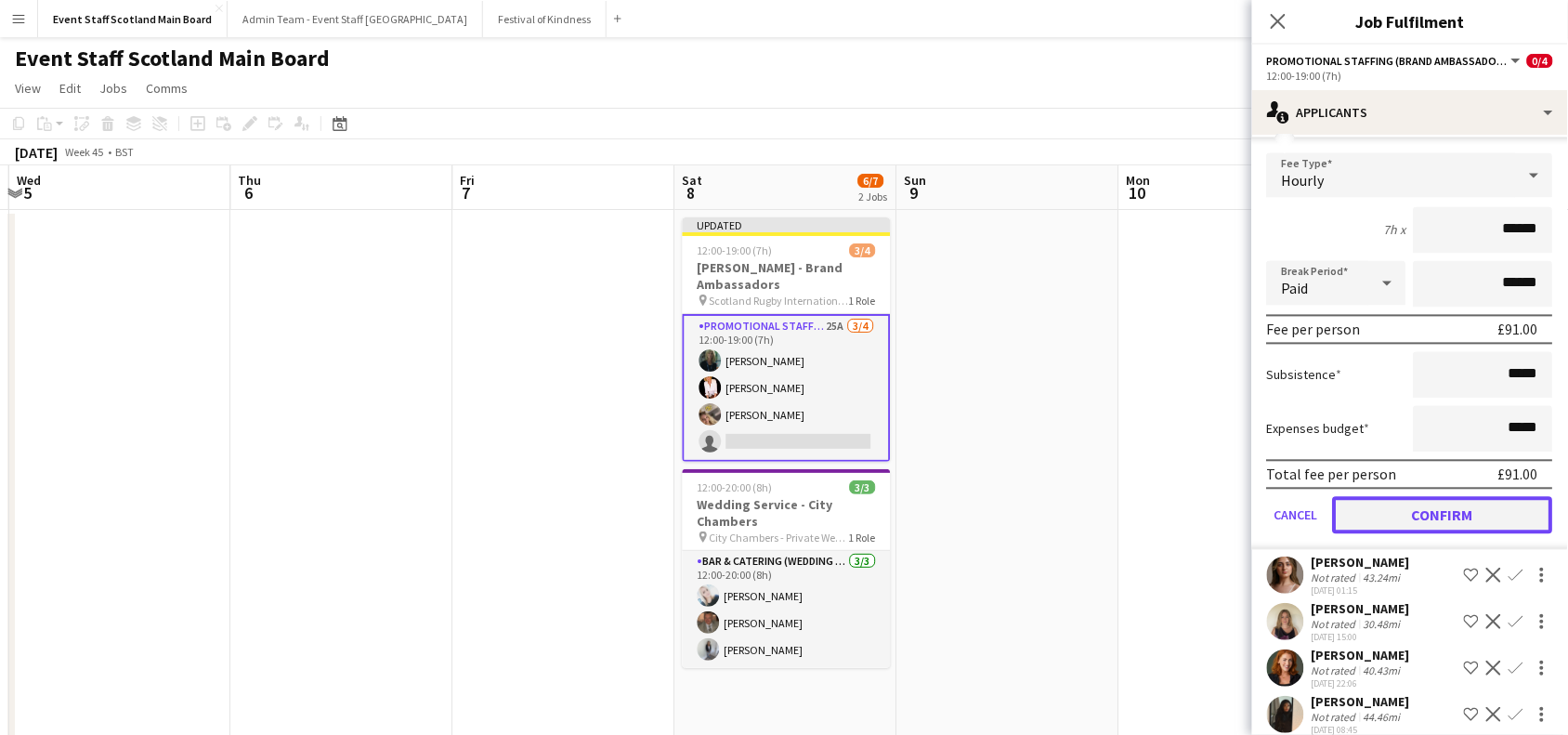
click at [1437, 497] on button "Confirm" at bounding box center [1443, 515] width 220 height 37
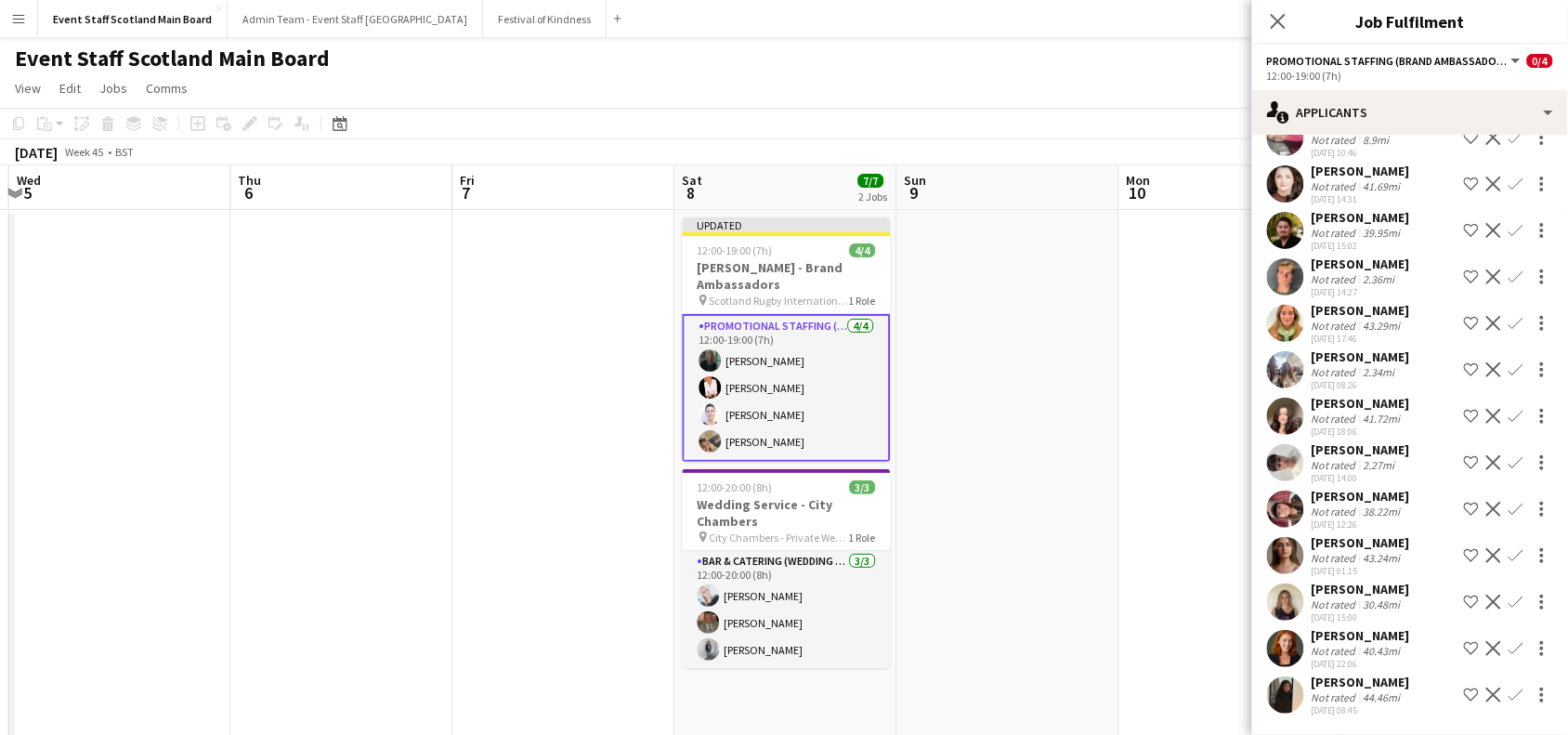
scroll to position [636, 0]
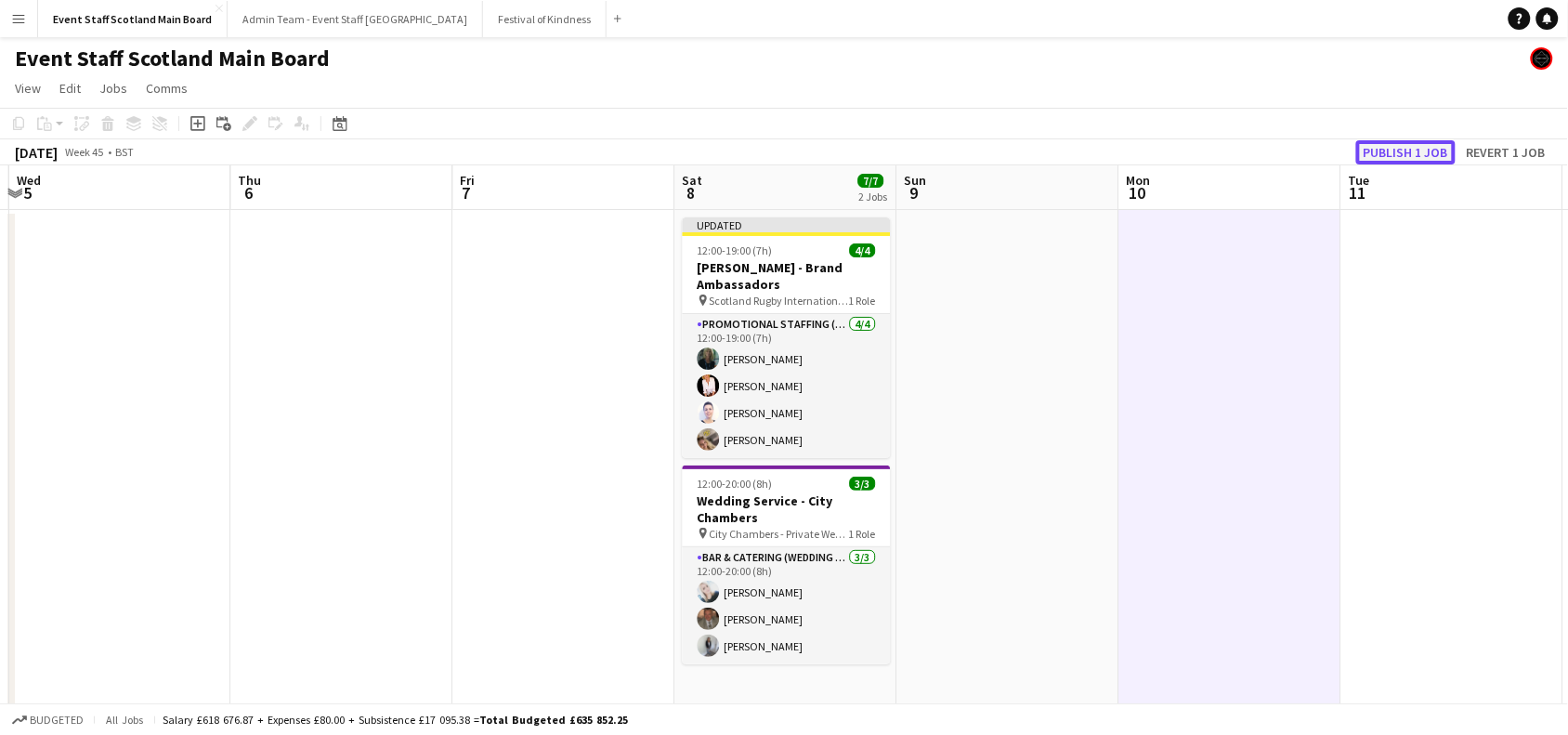
click at [1382, 152] on button "Publish 1 job" at bounding box center [1406, 152] width 100 height 24
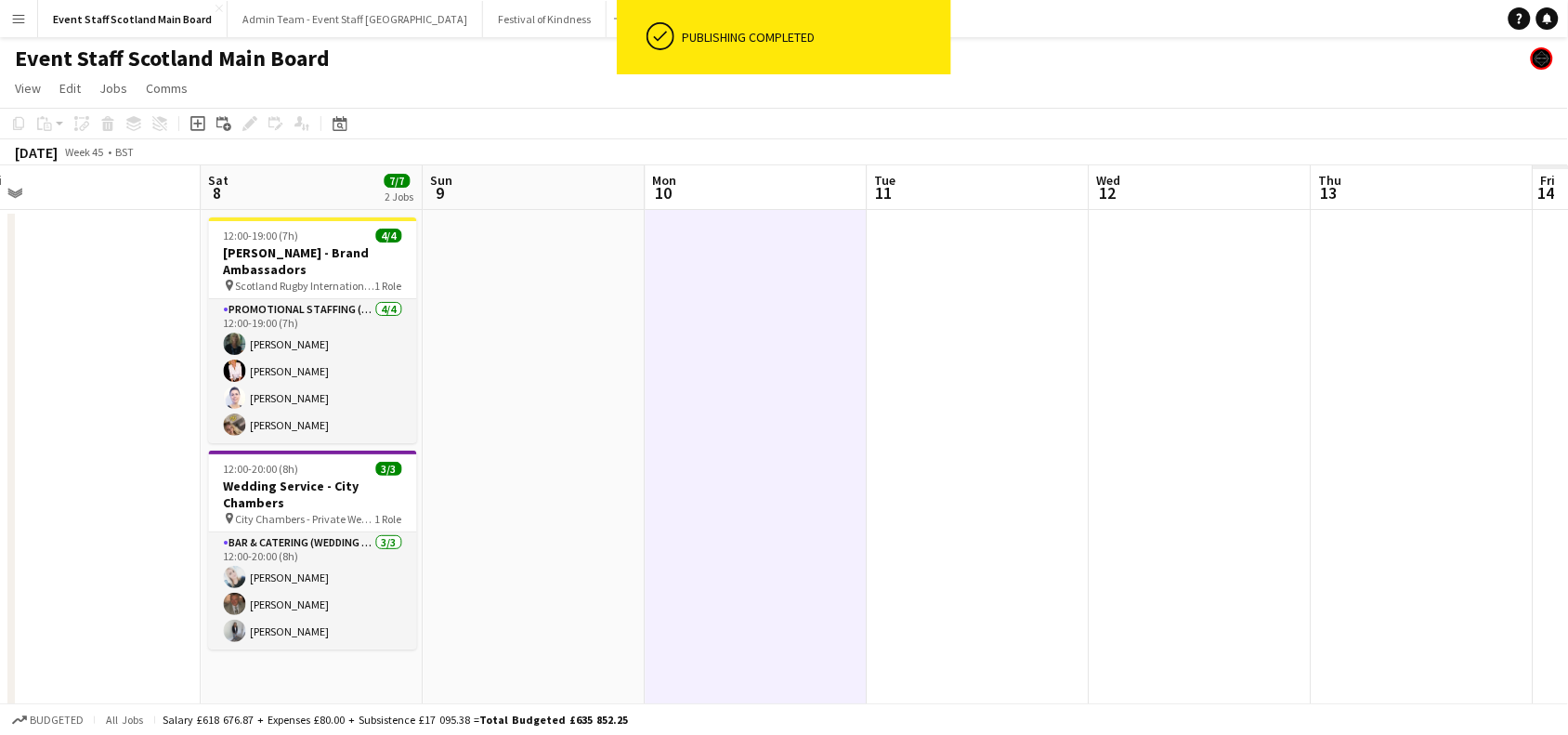
drag, startPoint x: 1480, startPoint y: 356, endPoint x: 573, endPoint y: 377, distance: 907.2
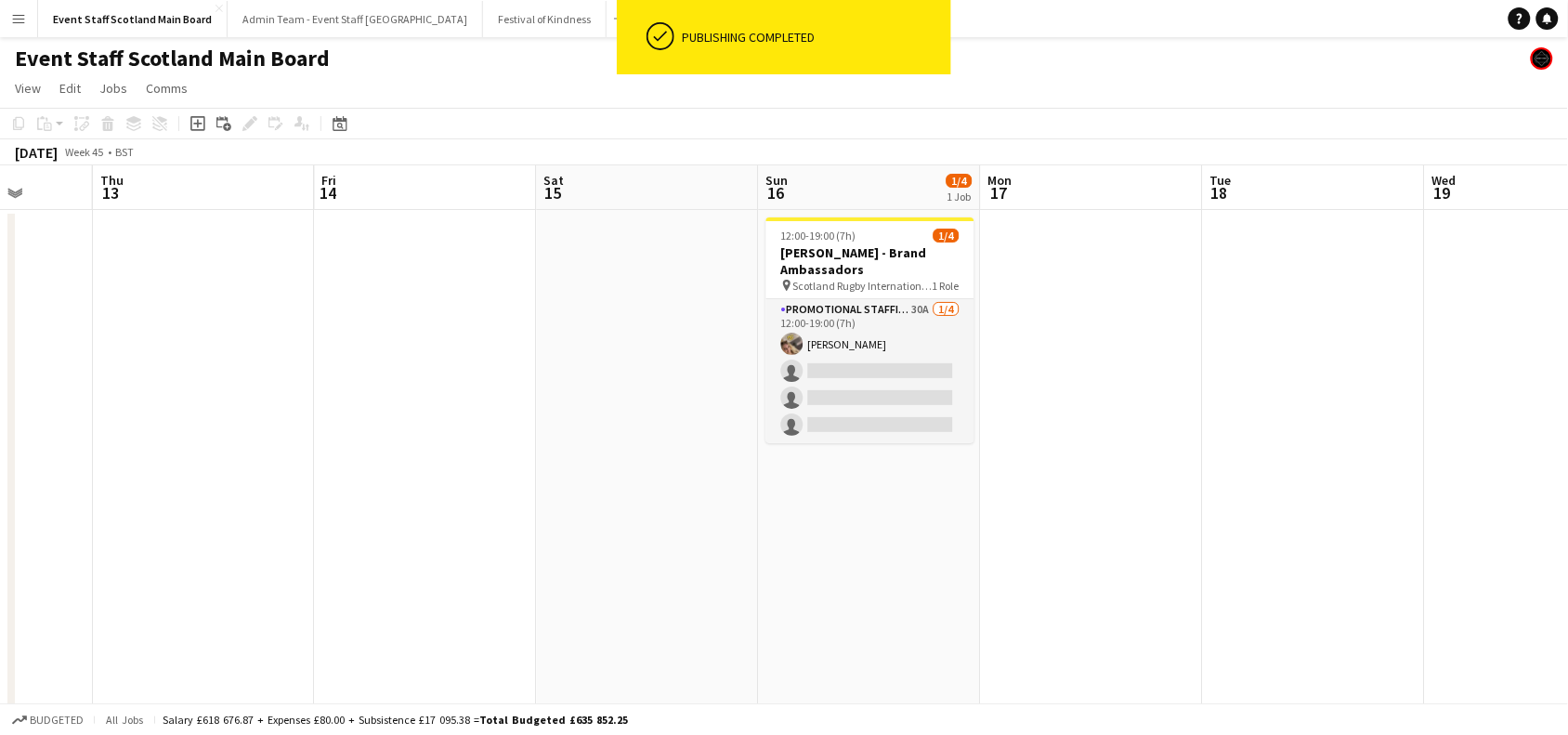
drag, startPoint x: 1335, startPoint y: 369, endPoint x: 549, endPoint y: 377, distance: 786.0
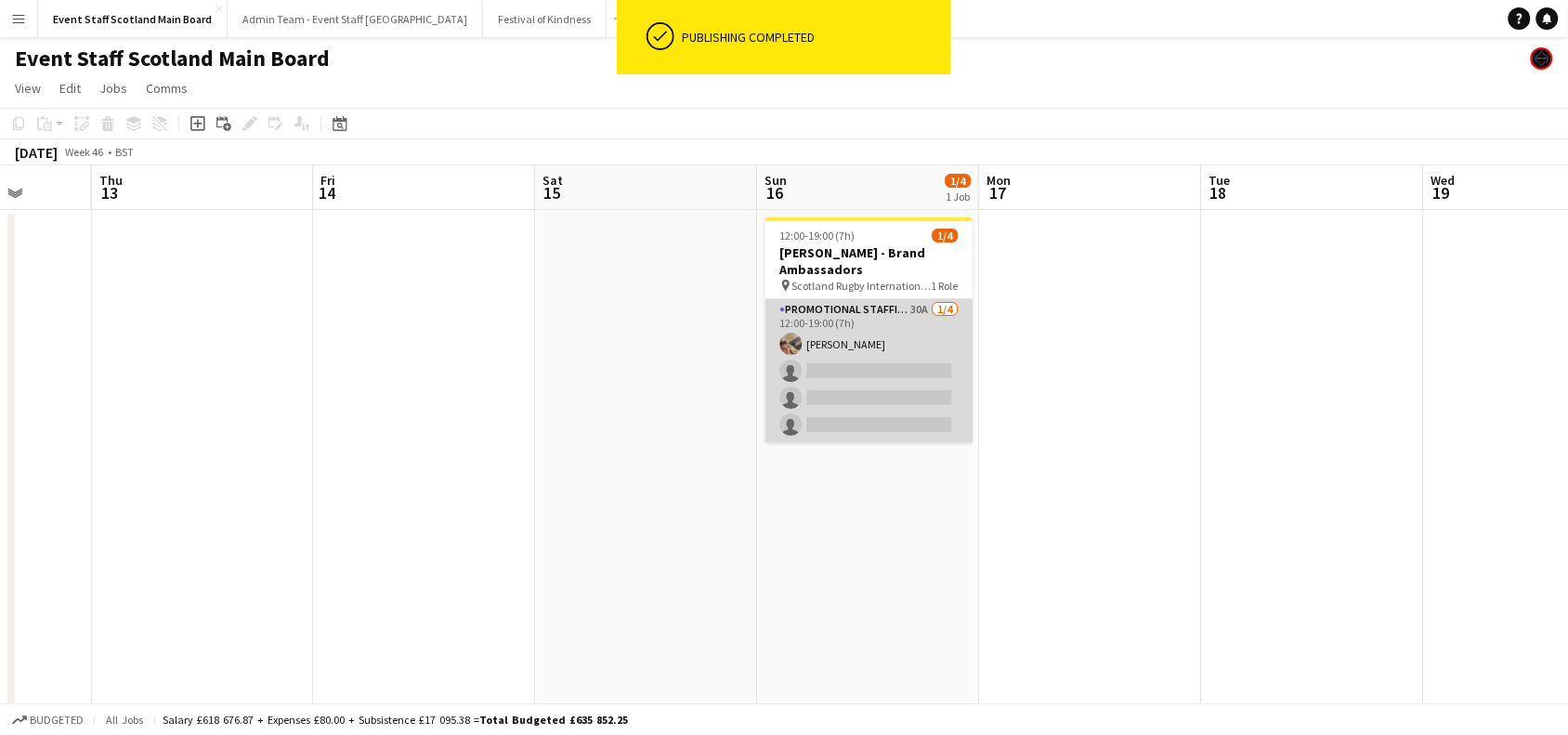
click at [932, 332] on app-card-role "Promotional Staffing (Brand Ambassadors) 30A [DATE] 12:00-19:00 (7h) [PERSON_NA…" at bounding box center [870, 372] width 209 height 144
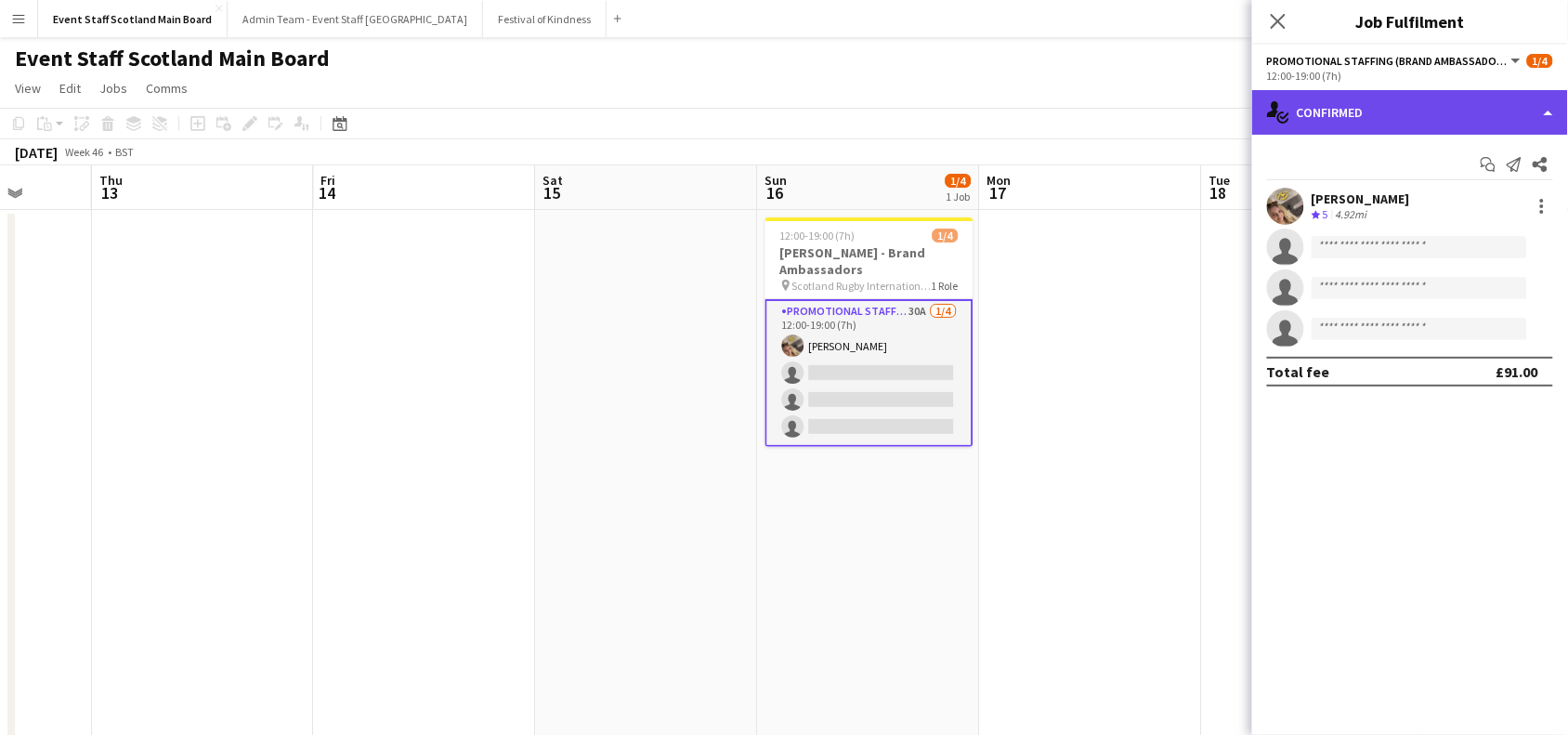
click at [1497, 103] on div "single-neutral-actions-check-2 Confirmed" at bounding box center [1410, 112] width 316 height 45
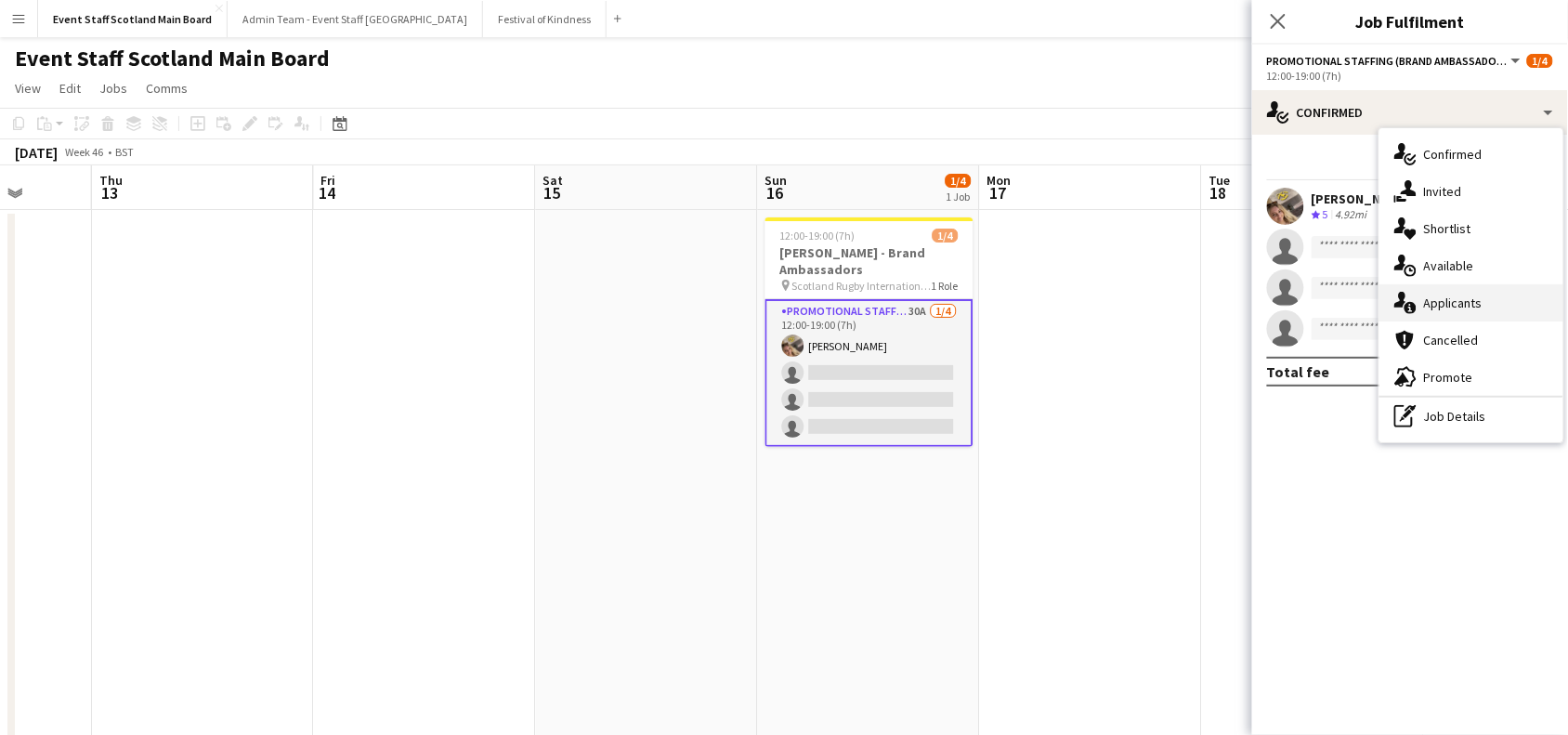
click at [1517, 296] on div "single-neutral-actions-information Applicants" at bounding box center [1471, 303] width 184 height 37
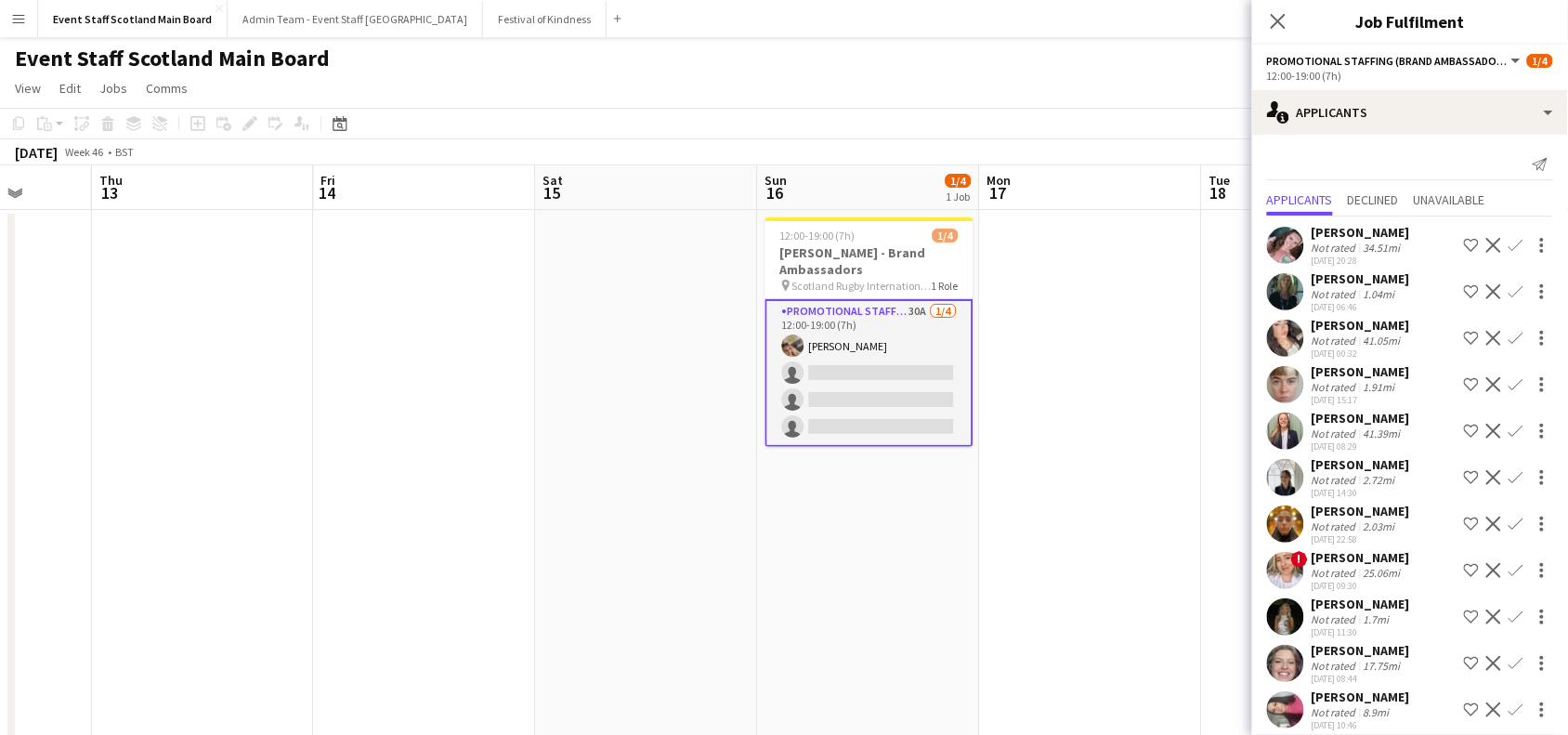
click at [1509, 290] on app-icon "Confirm" at bounding box center [1517, 292] width 15 height 15
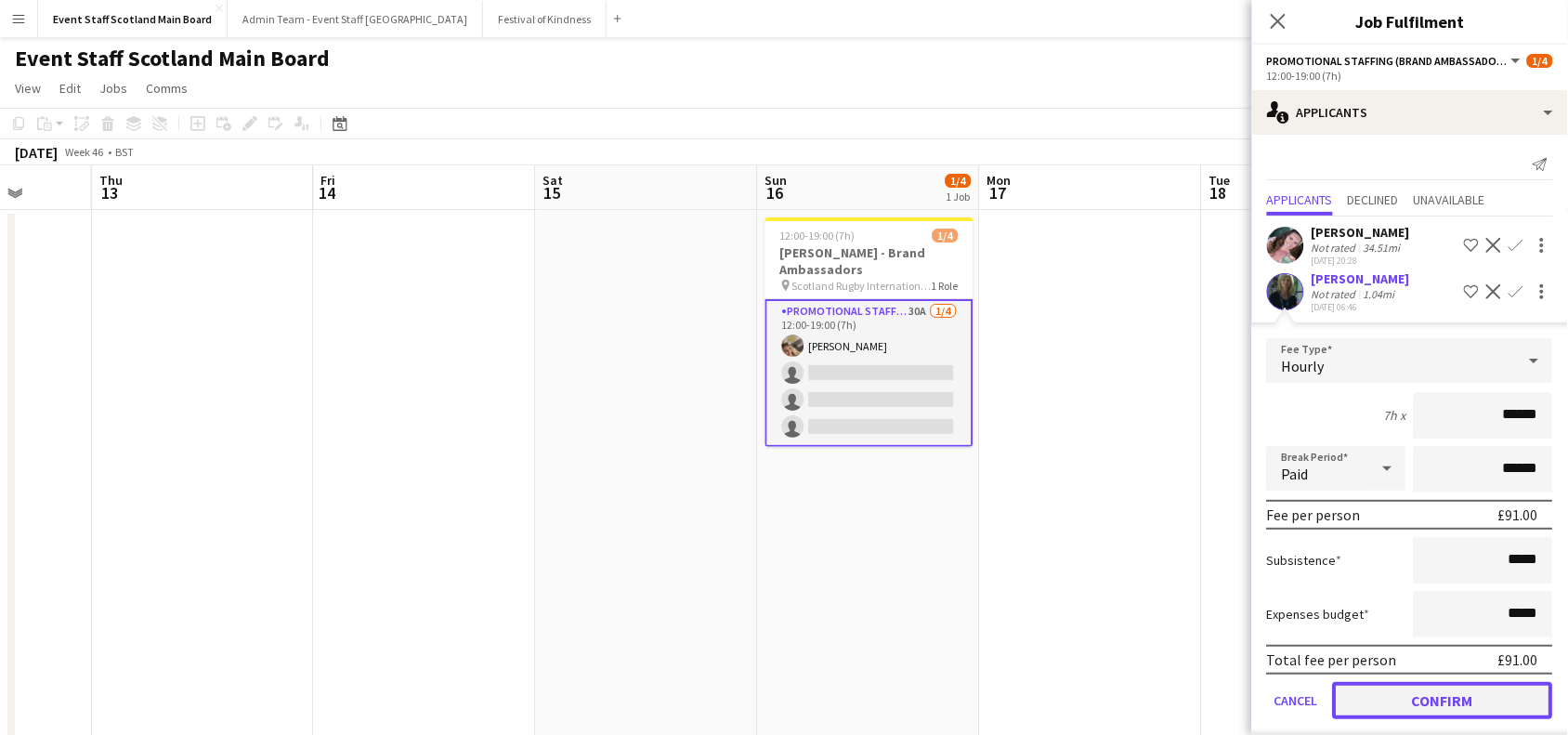
click at [1413, 695] on button "Confirm" at bounding box center [1443, 700] width 220 height 37
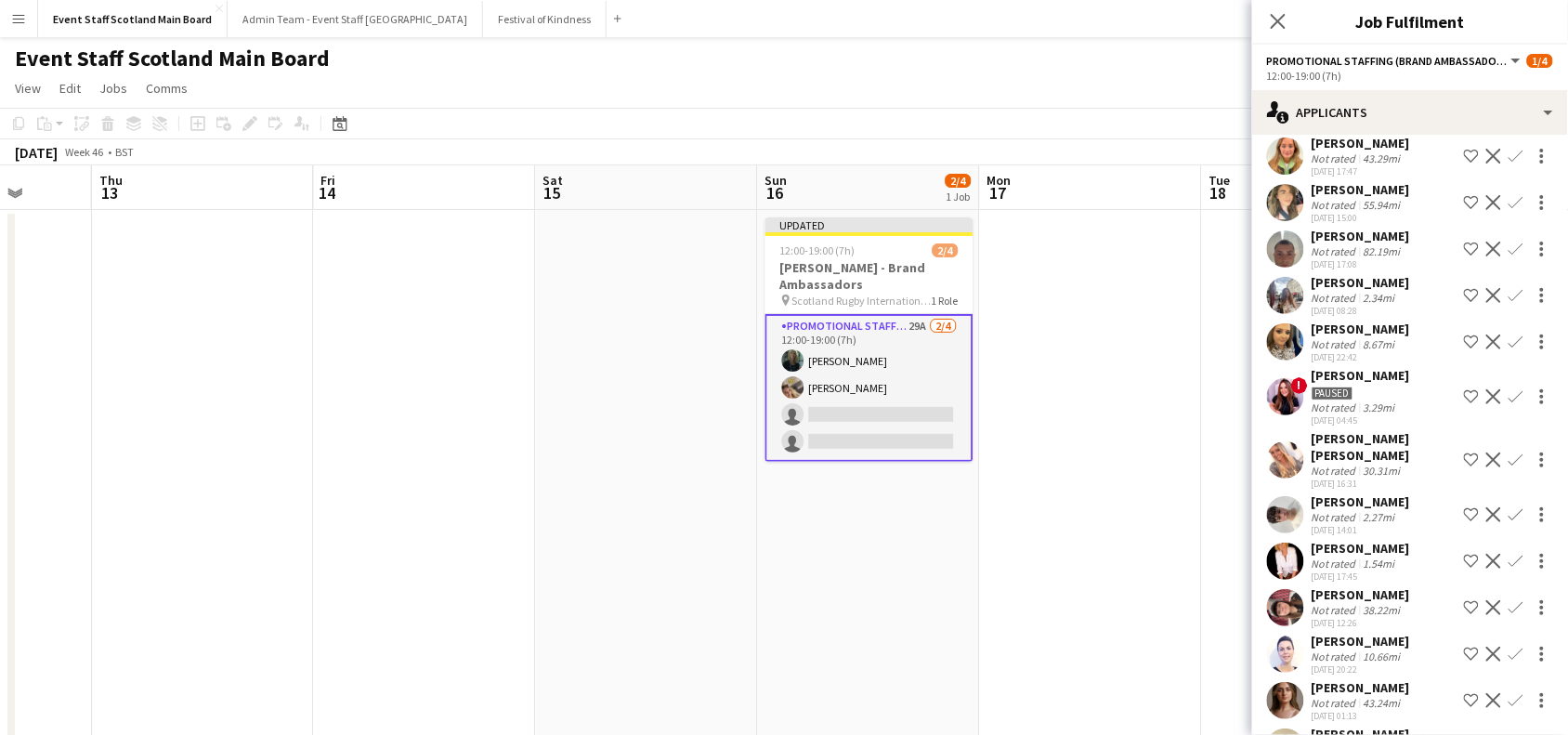
scroll to position [885, 0]
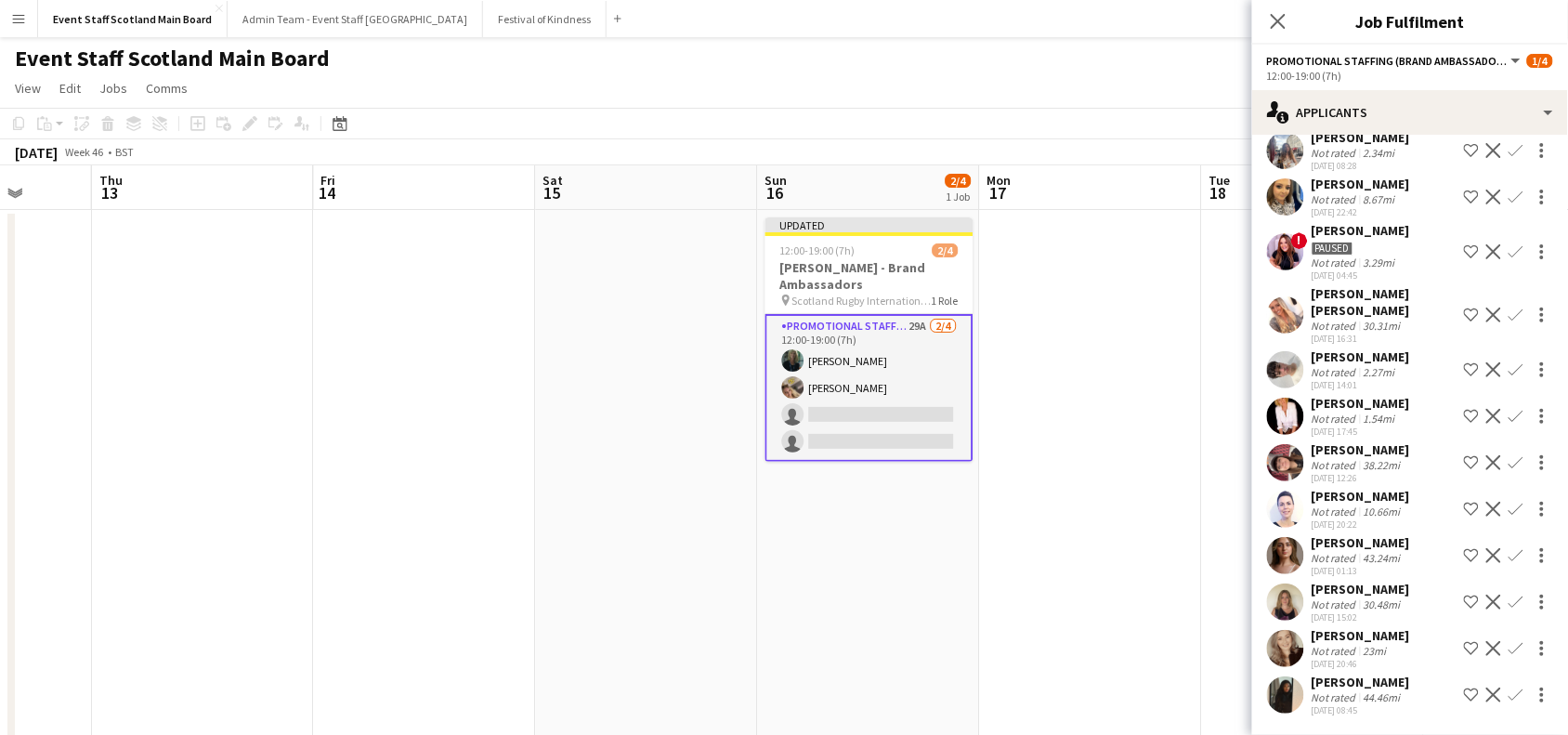
click at [1505, 518] on button "Confirm" at bounding box center [1517, 509] width 23 height 23
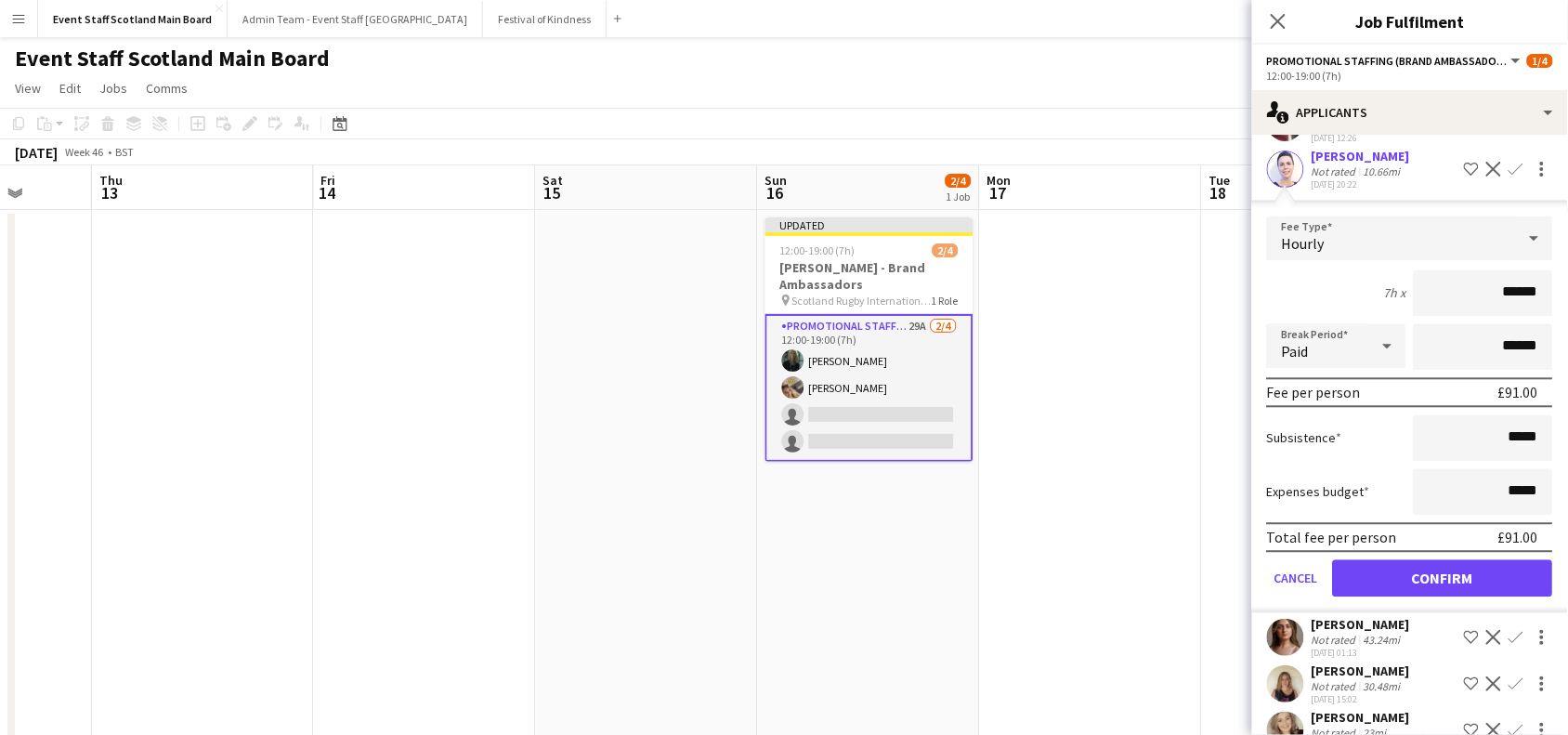
scroll to position [1303, 0]
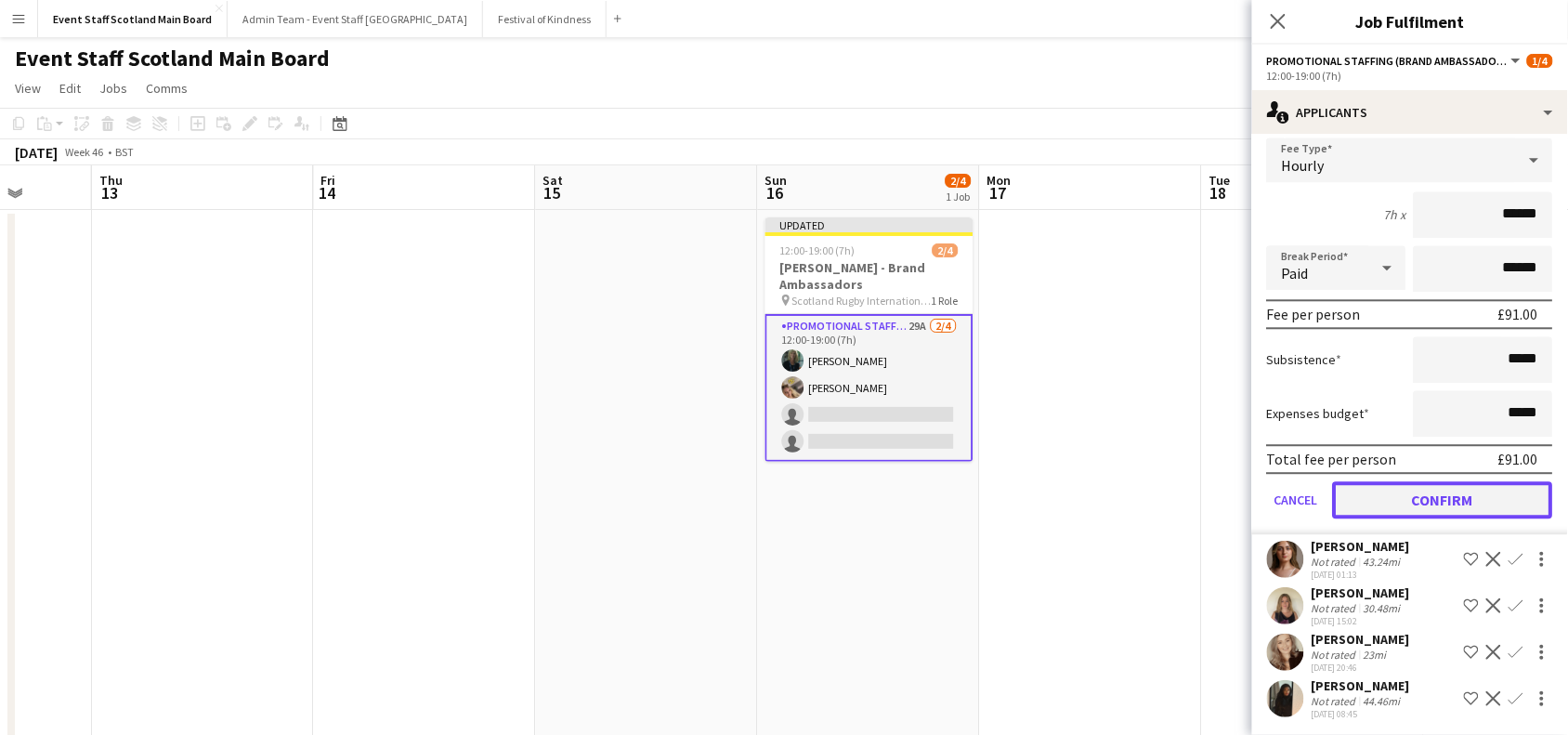
click at [1496, 498] on button "Confirm" at bounding box center [1443, 500] width 220 height 37
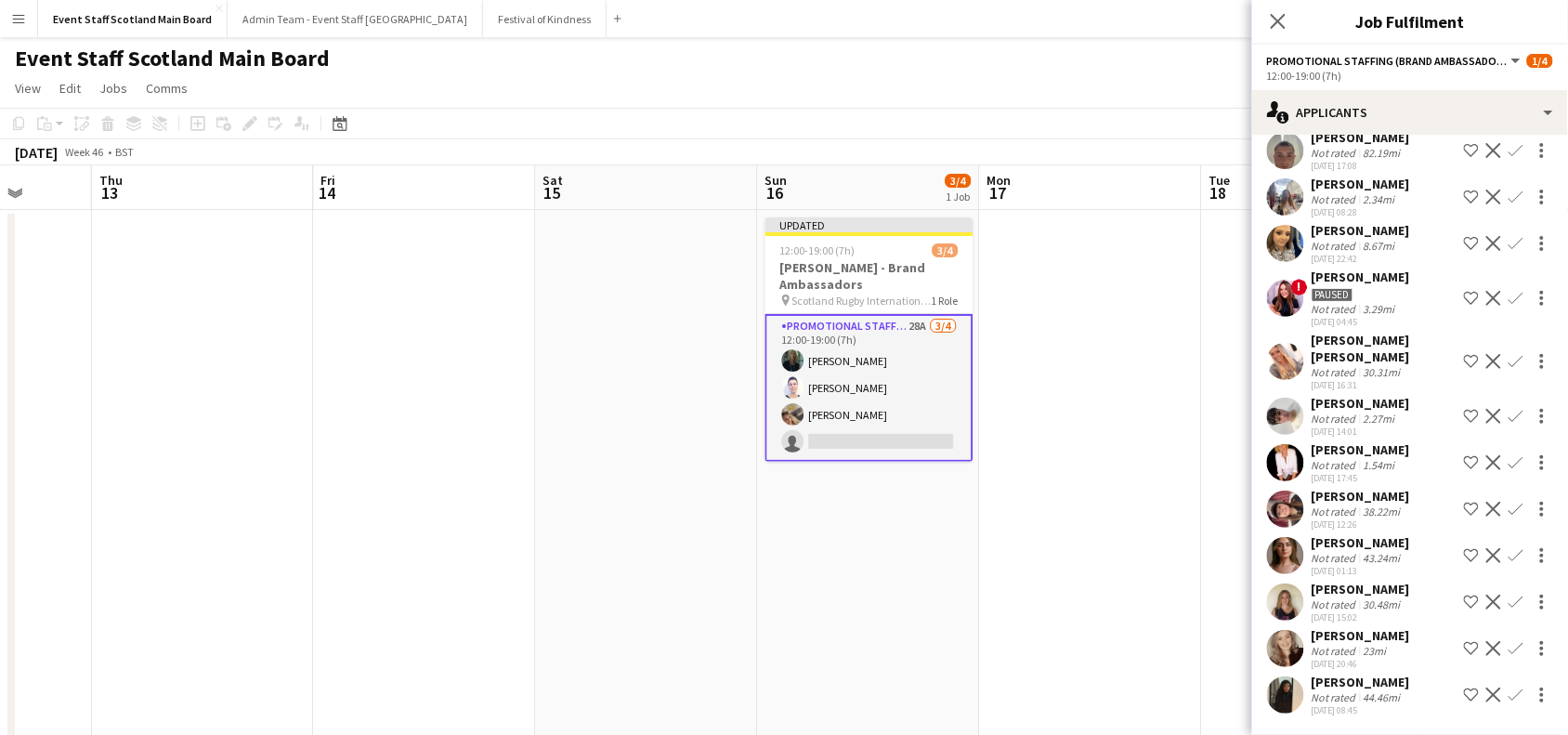
scroll to position [838, 0]
click at [1509, 465] on app-icon "Confirm" at bounding box center [1517, 463] width 15 height 15
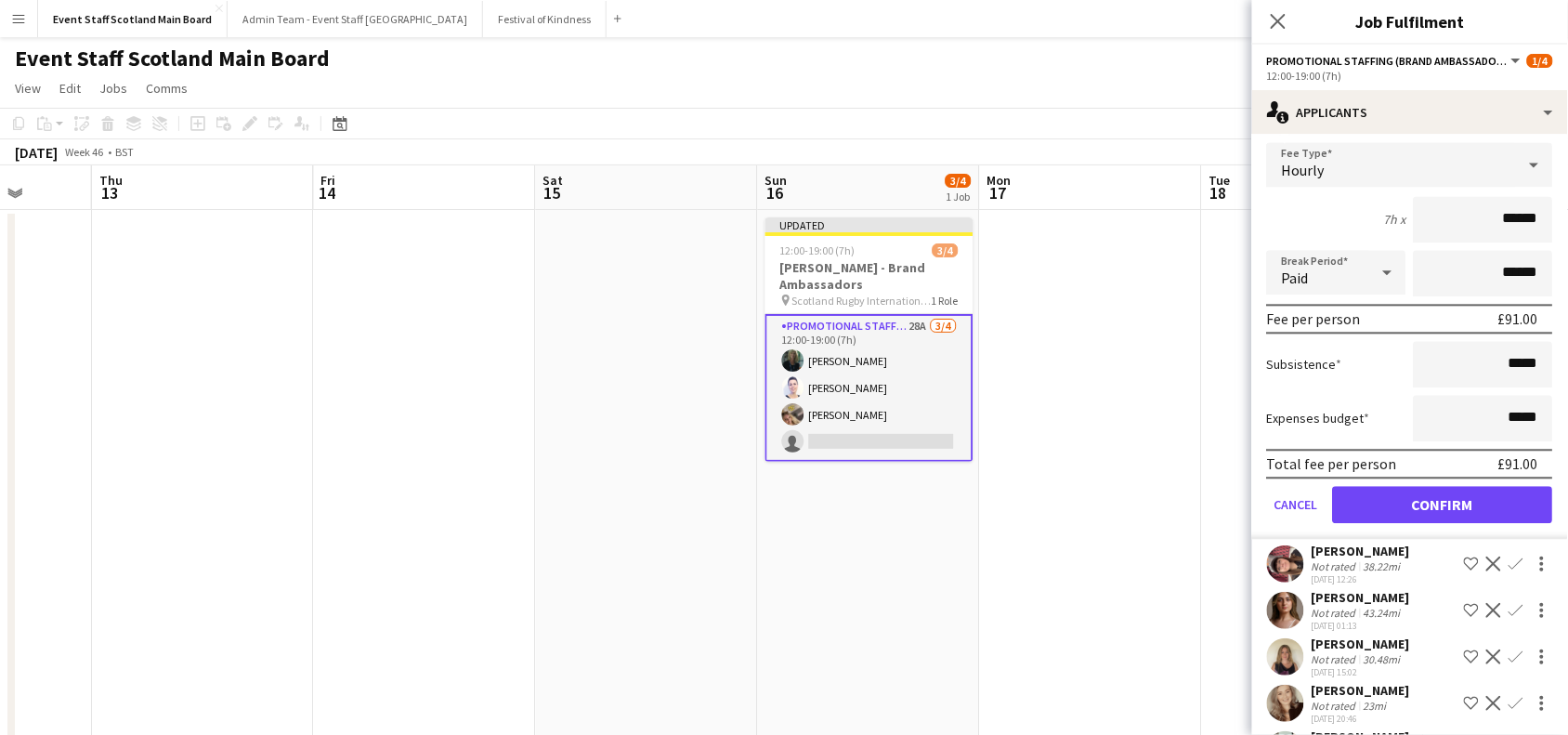
scroll to position [1257, 0]
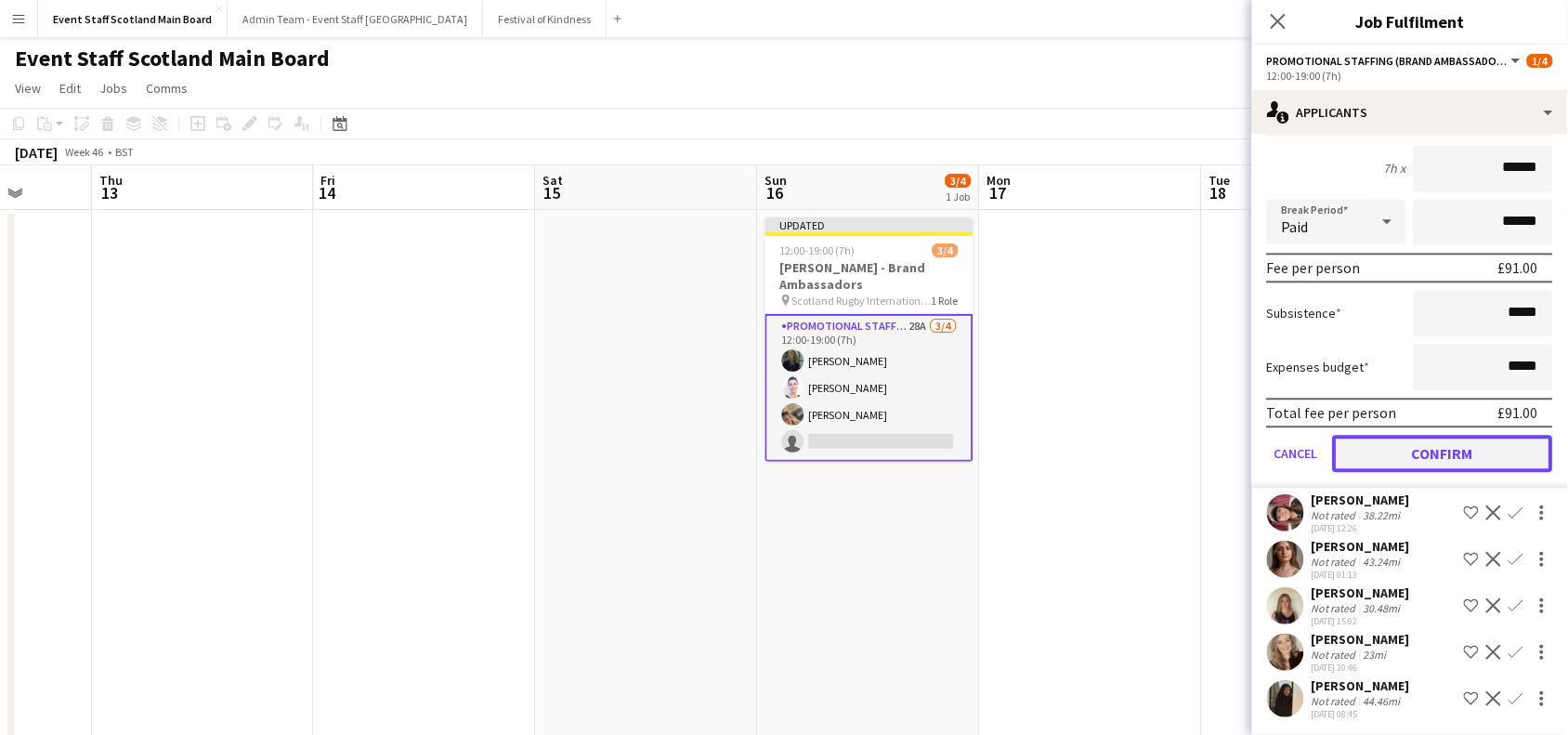
click at [1462, 437] on button "Confirm" at bounding box center [1443, 453] width 220 height 37
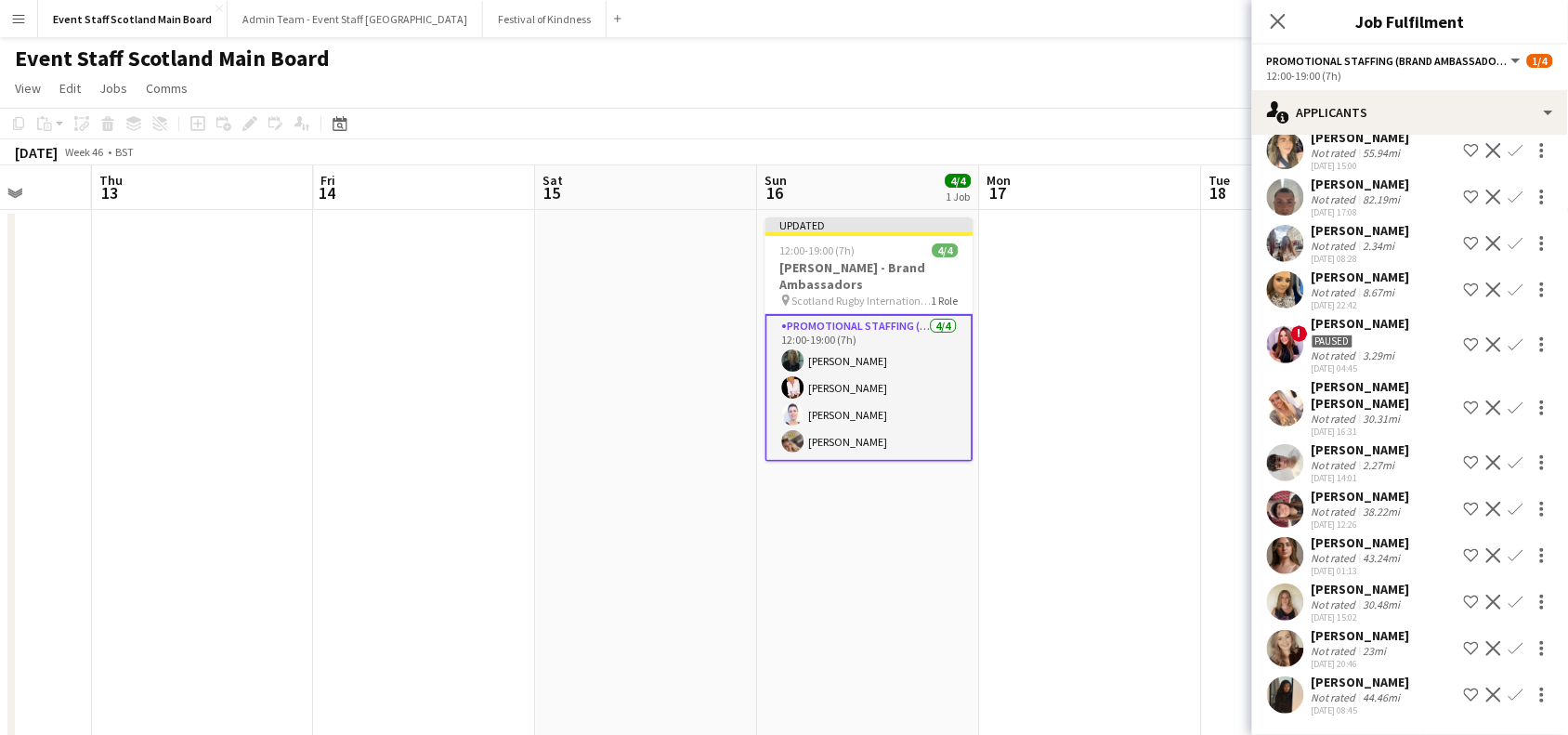
scroll to position [792, 0]
click at [1279, 16] on icon "Close pop-in" at bounding box center [1278, 21] width 18 height 18
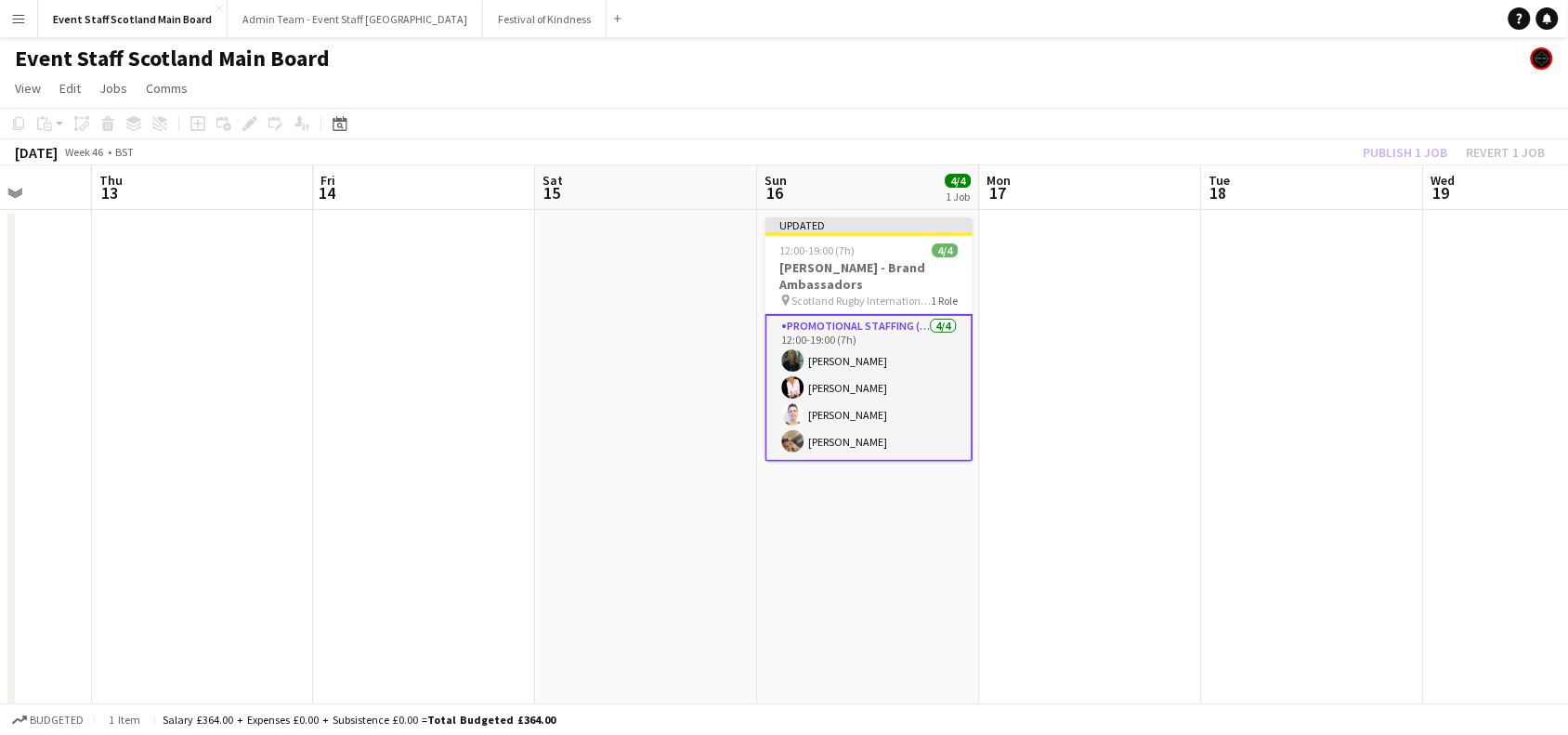
click at [1381, 155] on div "Publish 1 job Revert 1 job" at bounding box center [1454, 152] width 227 height 24
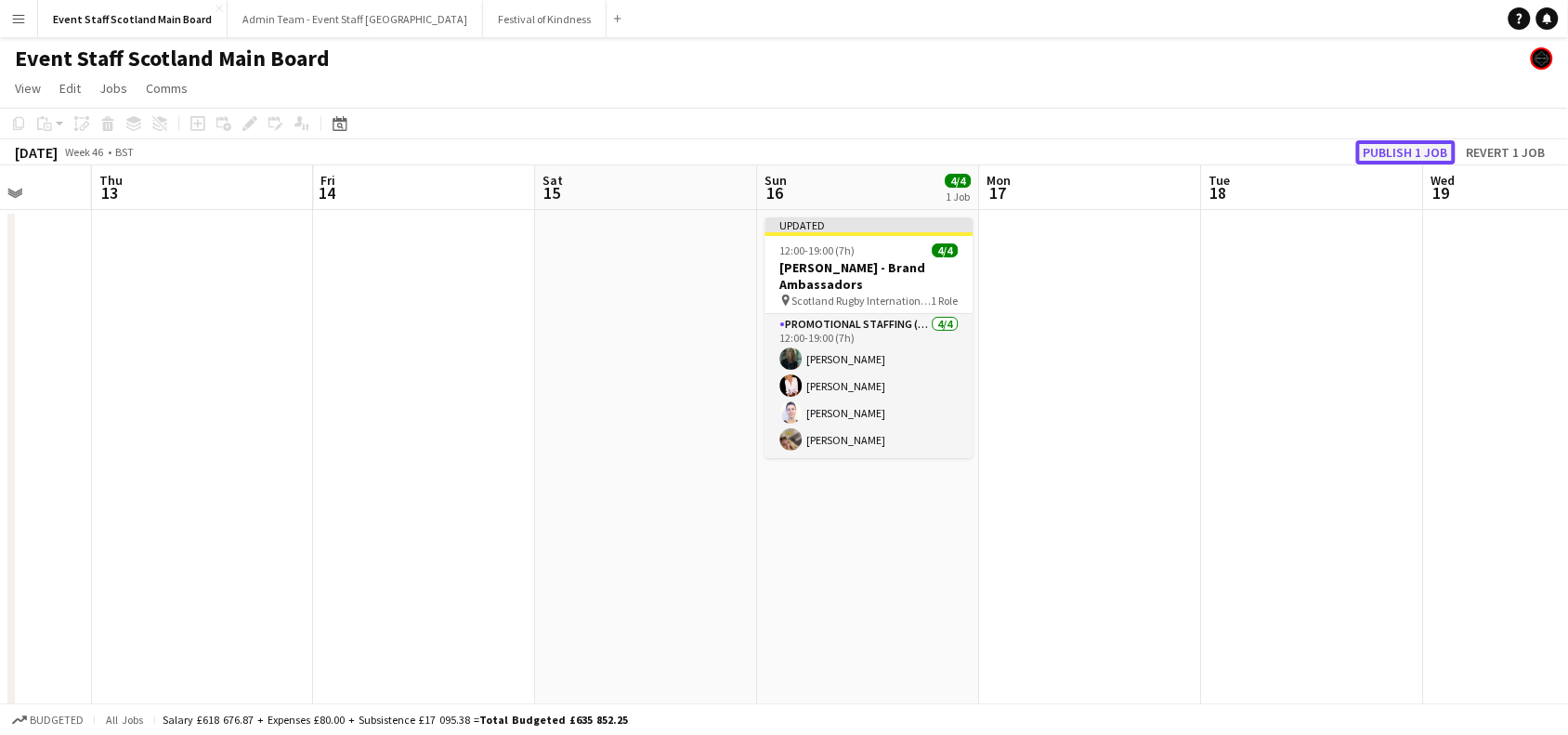
click at [1381, 155] on button "Publish 1 job" at bounding box center [1406, 152] width 100 height 24
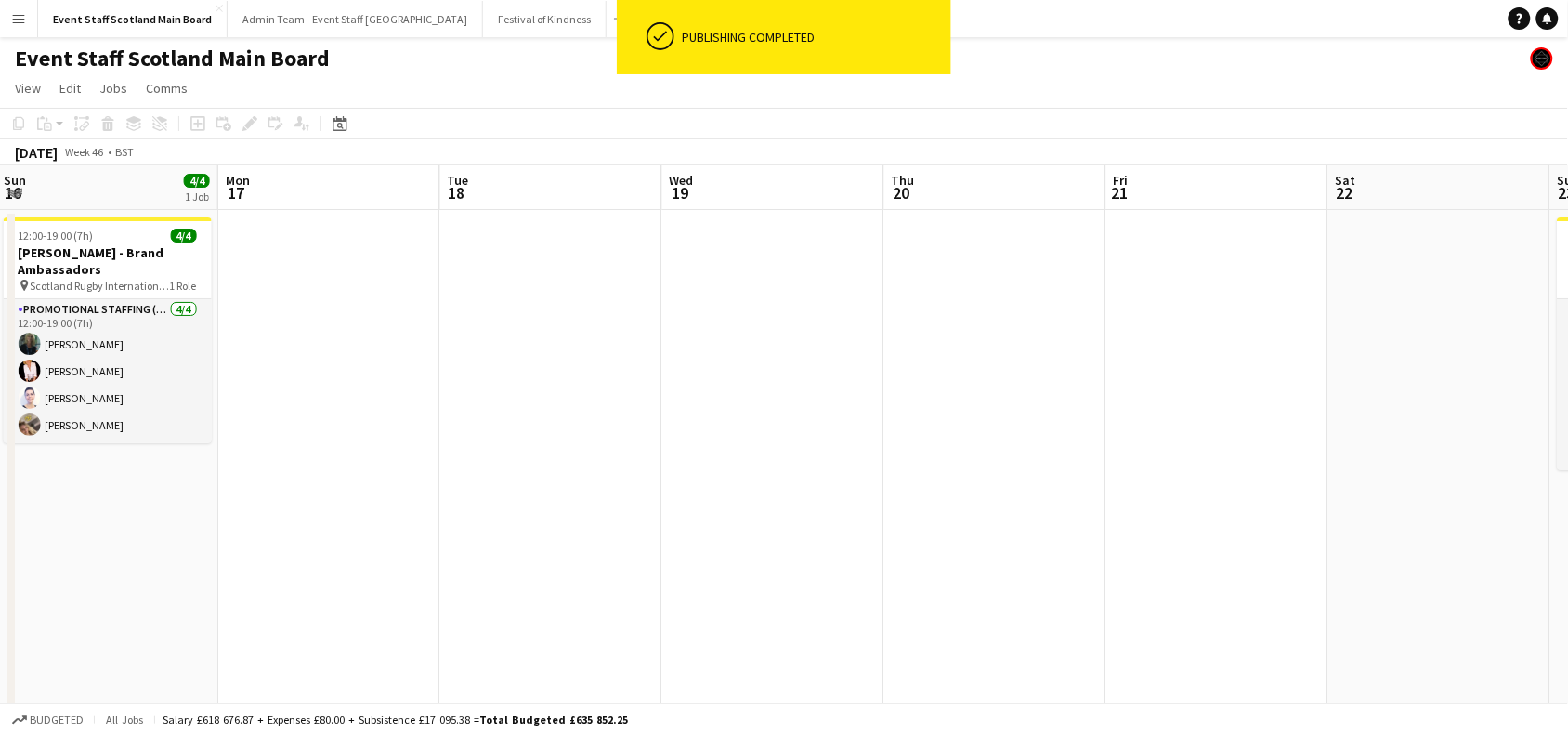
drag, startPoint x: 1447, startPoint y: 353, endPoint x: 554, endPoint y: 302, distance: 894.5
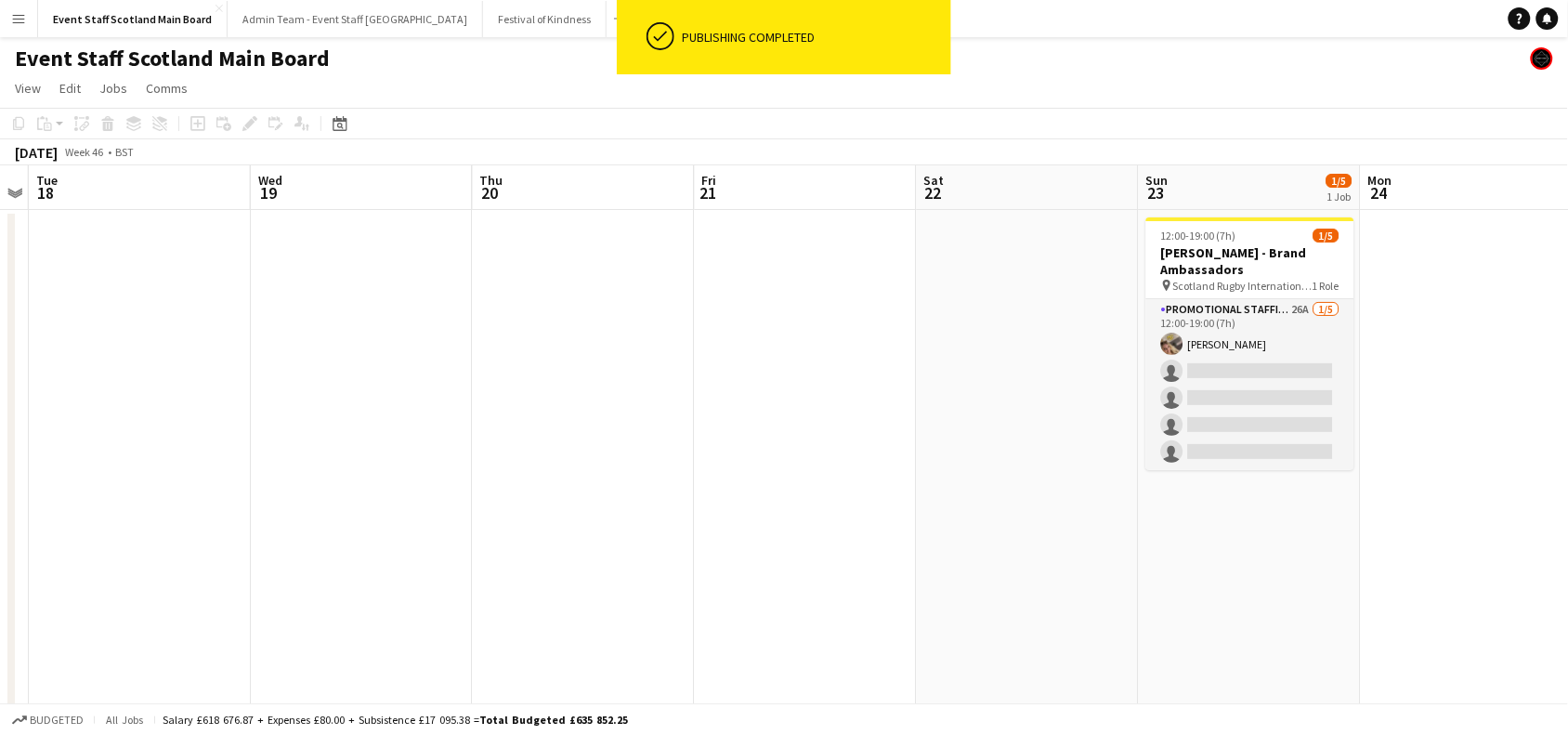
drag, startPoint x: 1075, startPoint y: 387, endPoint x: 348, endPoint y: 373, distance: 727.1
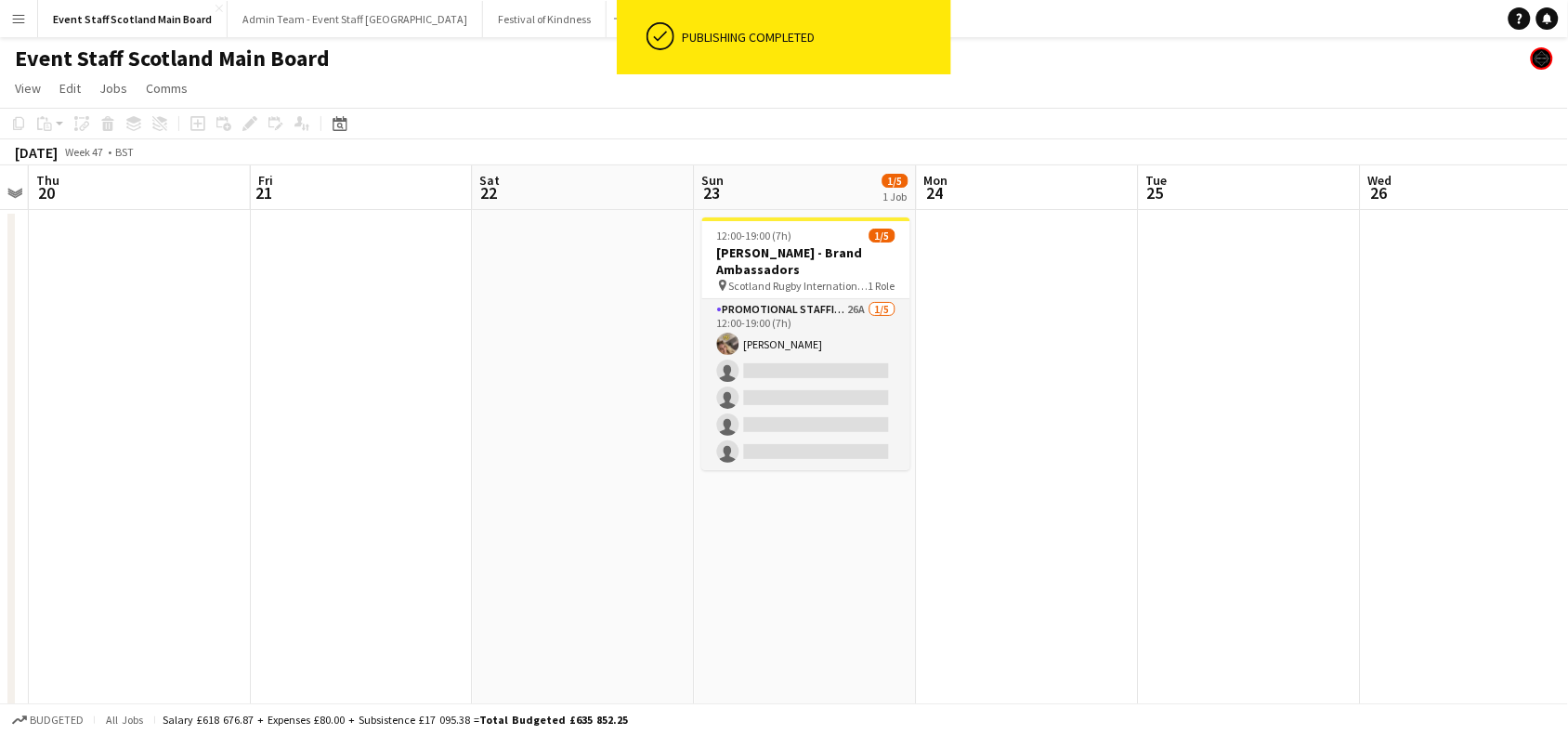
scroll to position [0, 639]
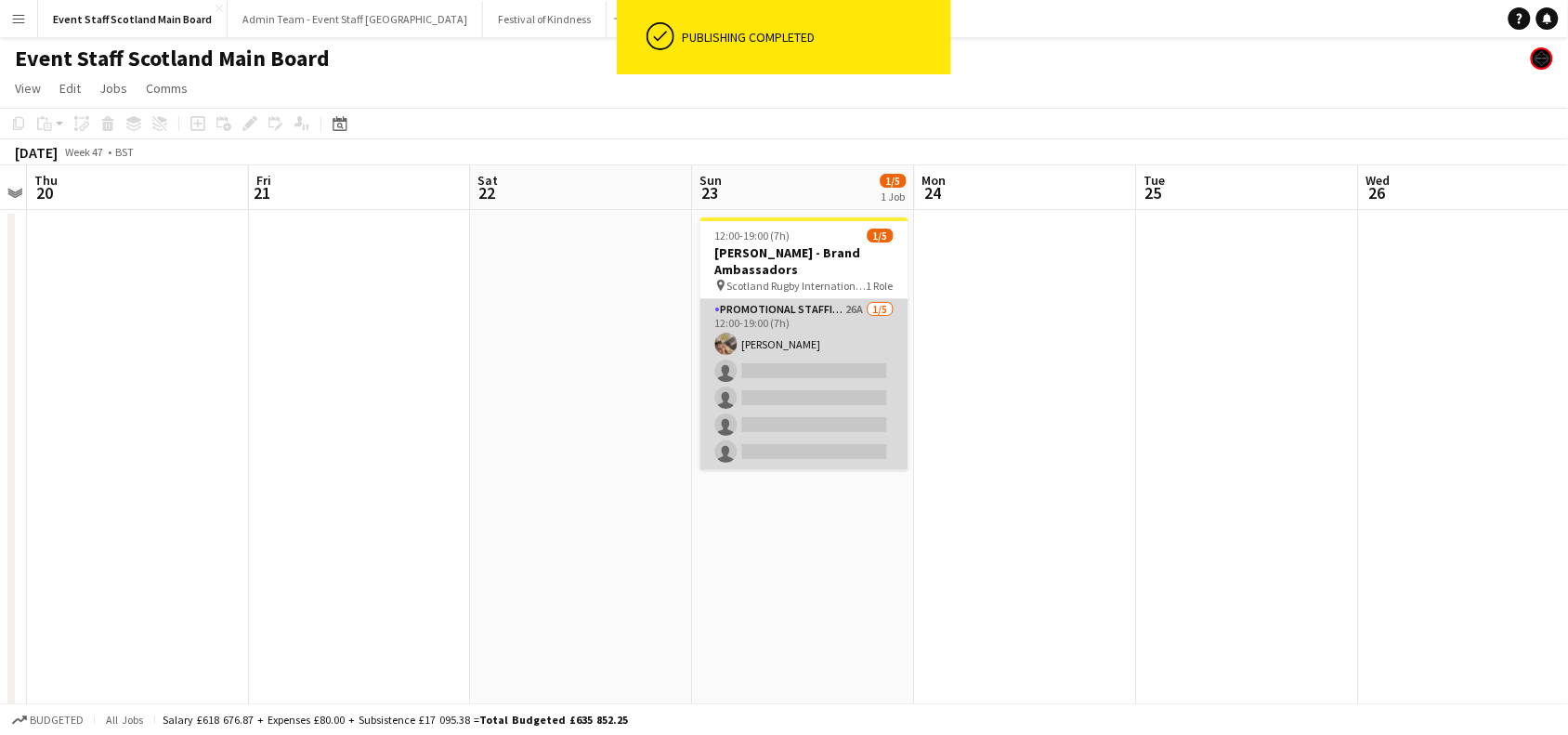
click at [841, 328] on app-card-role "Promotional Staffing (Brand Ambassadors) 26A [DATE] 12:00-19:00 (7h) [PERSON_NA…" at bounding box center [805, 385] width 209 height 171
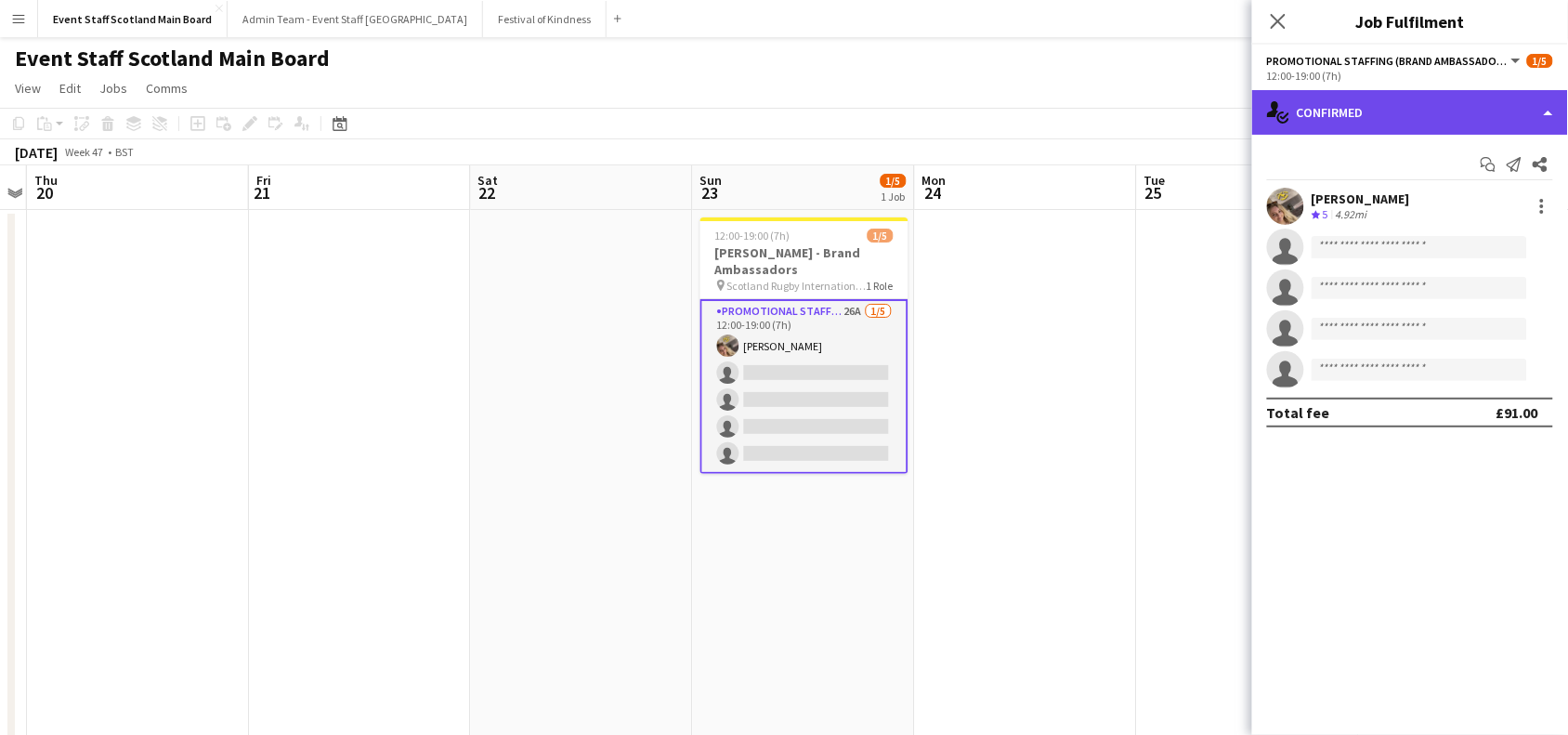
click at [1503, 112] on div "single-neutral-actions-check-2 Confirmed" at bounding box center [1410, 112] width 316 height 45
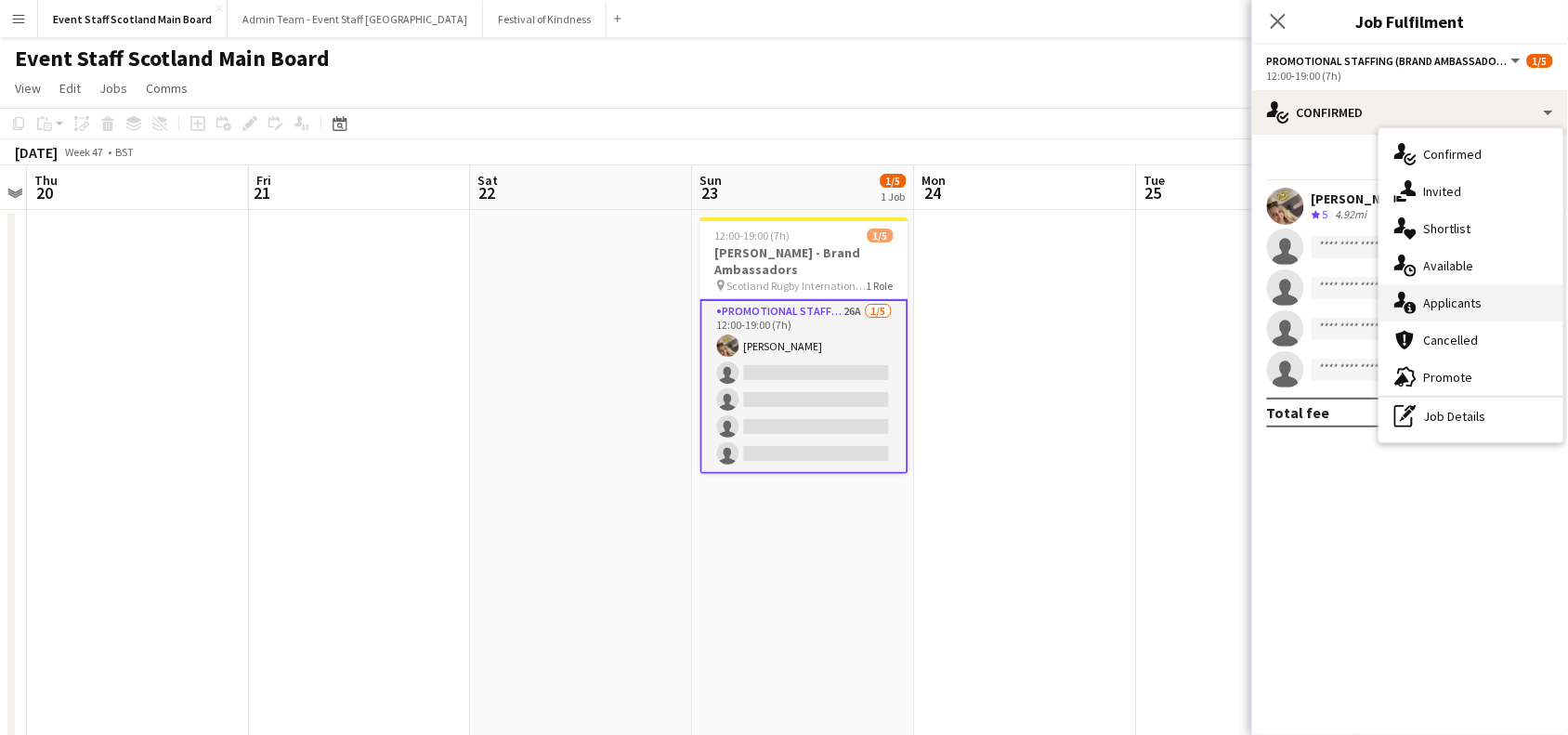
click at [1506, 304] on div "single-neutral-actions-information Applicants" at bounding box center [1471, 303] width 184 height 37
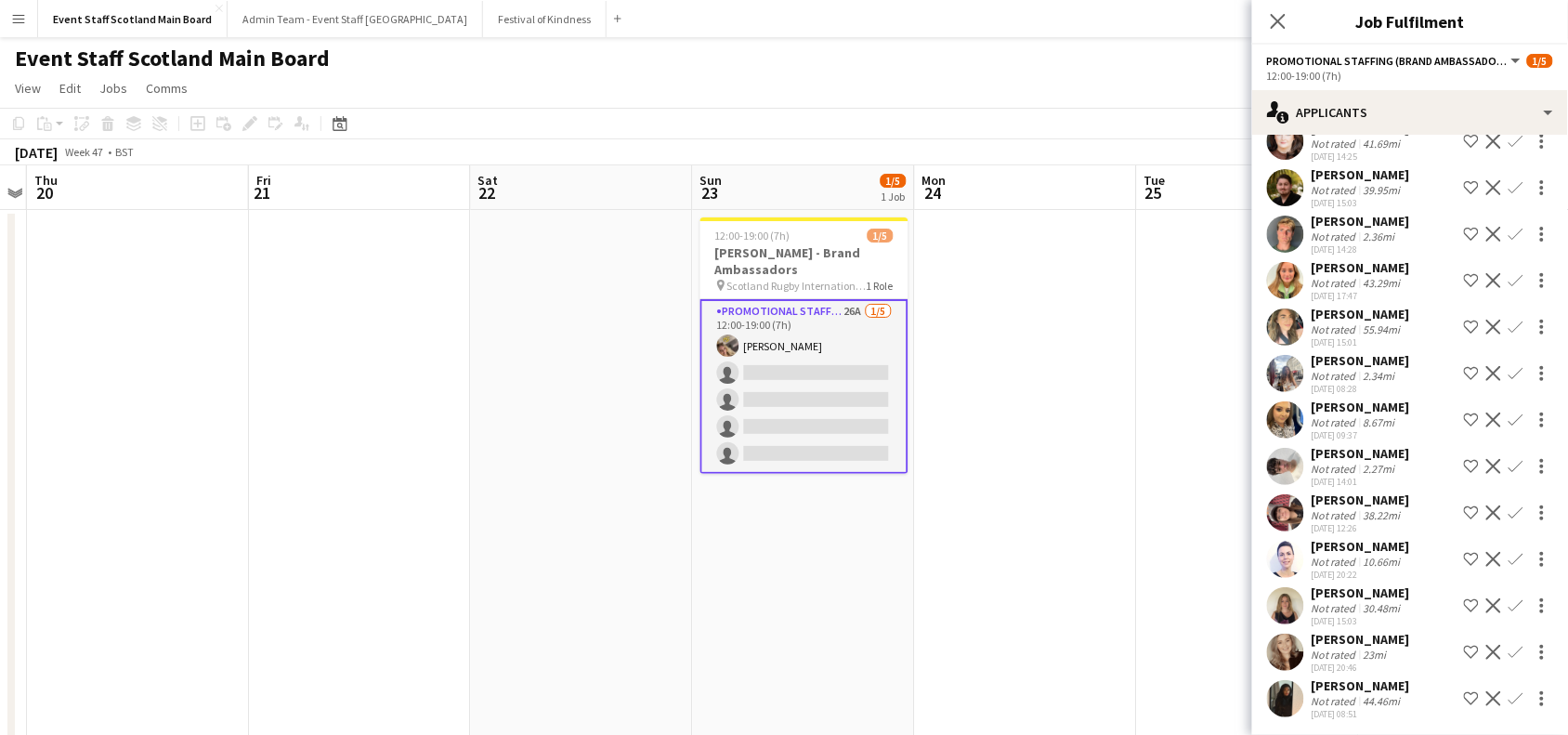
scroll to position [763, 0]
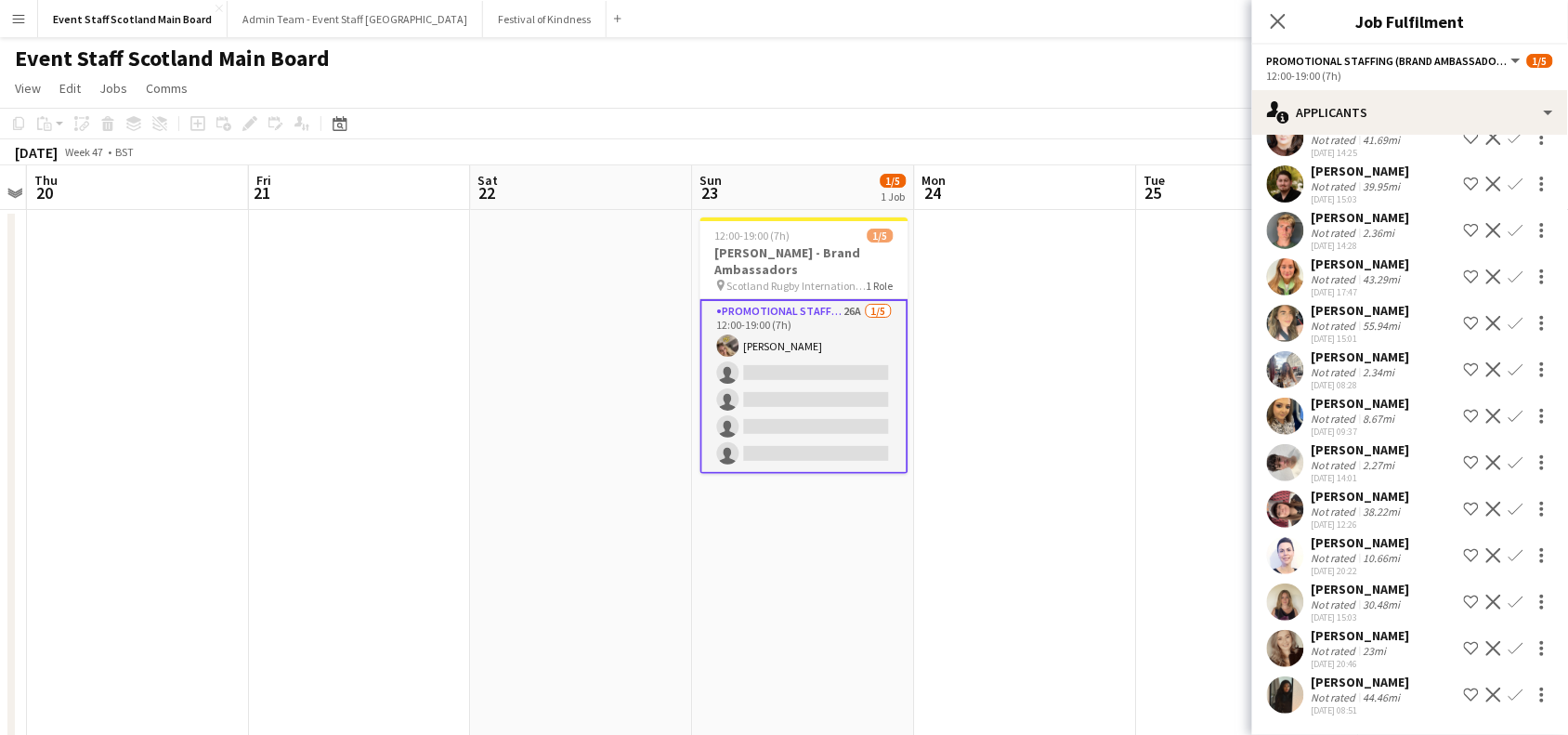
click at [1509, 641] on app-icon "Confirm" at bounding box center [1517, 649] width 15 height 15
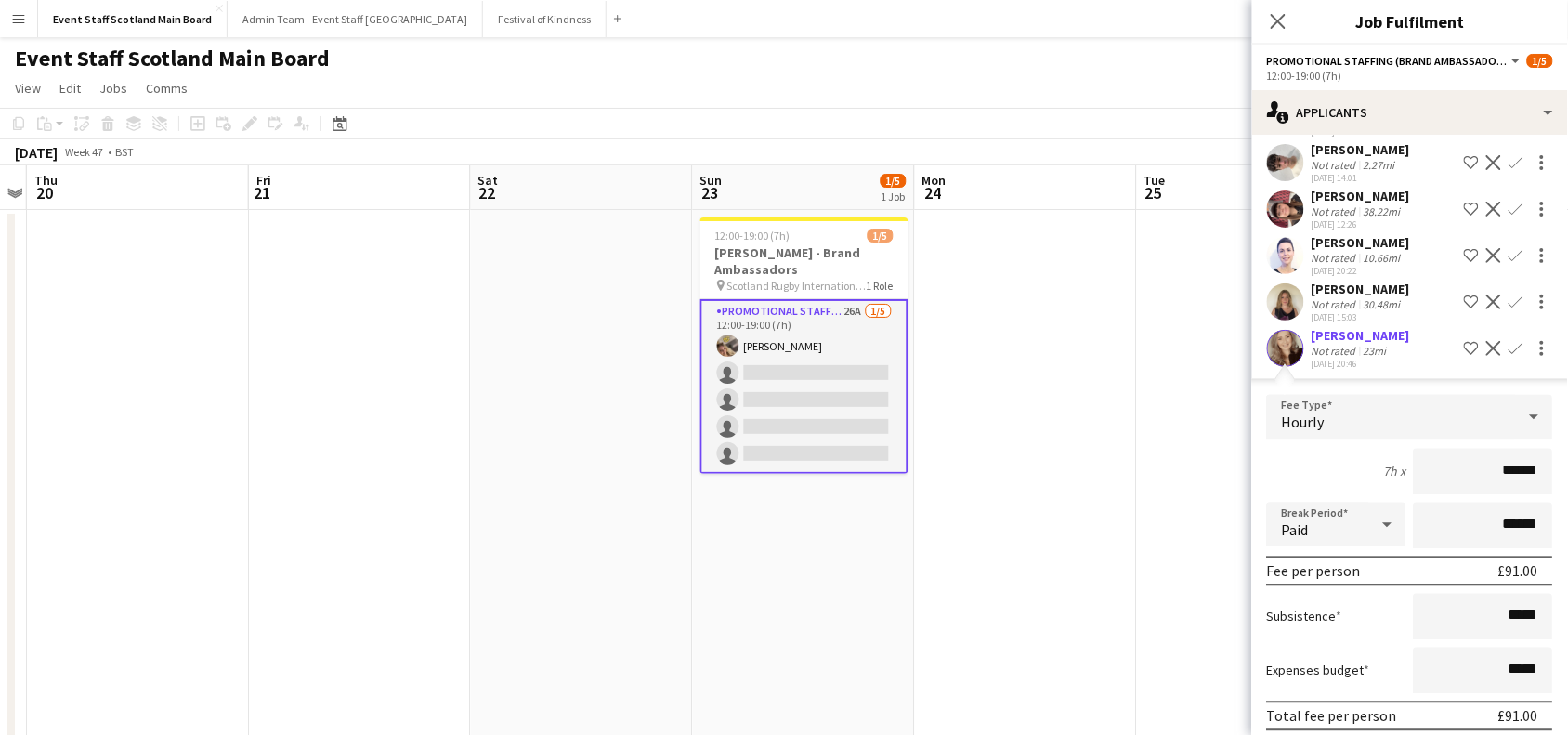
scroll to position [1164, 0]
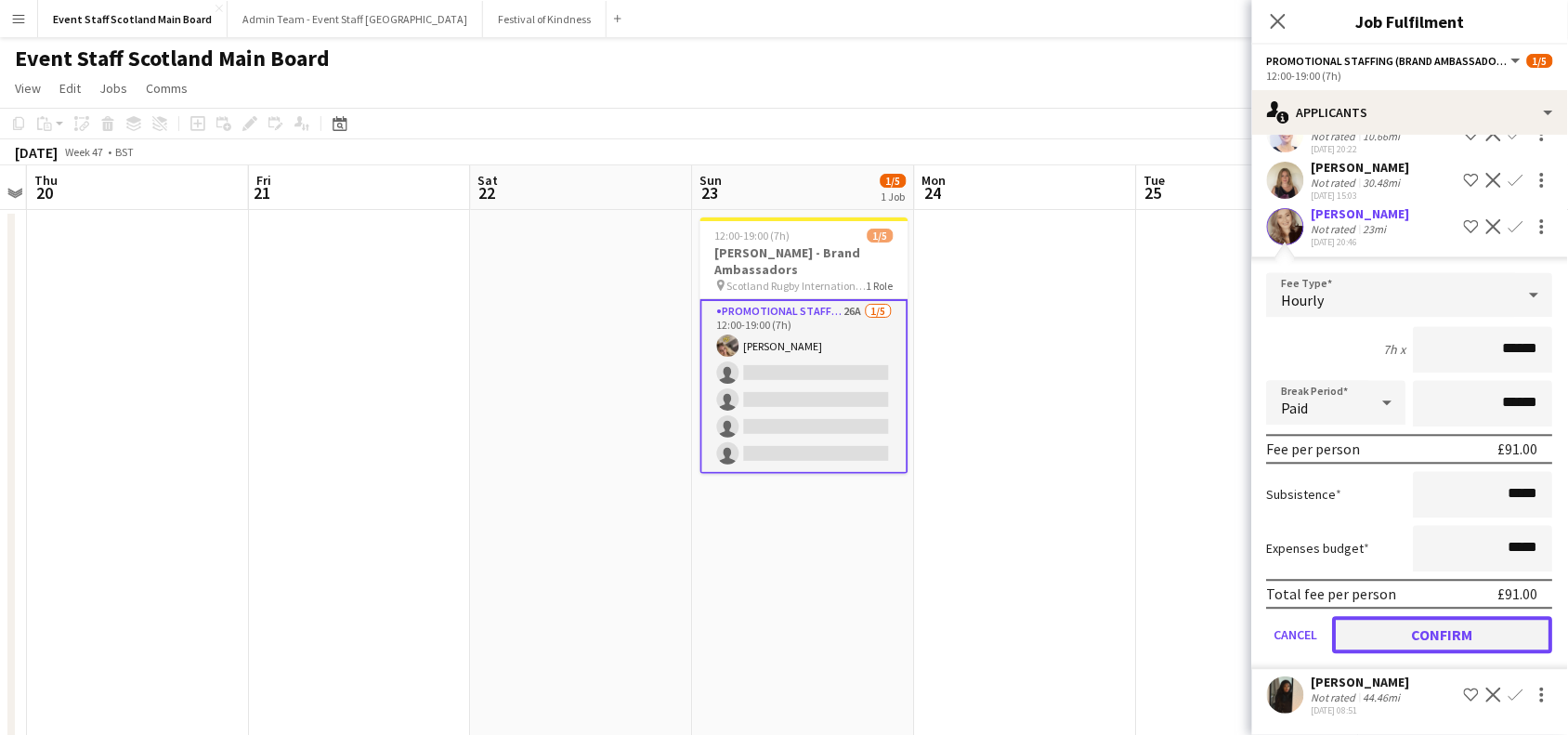
click at [1423, 617] on button "Confirm" at bounding box center [1443, 635] width 220 height 37
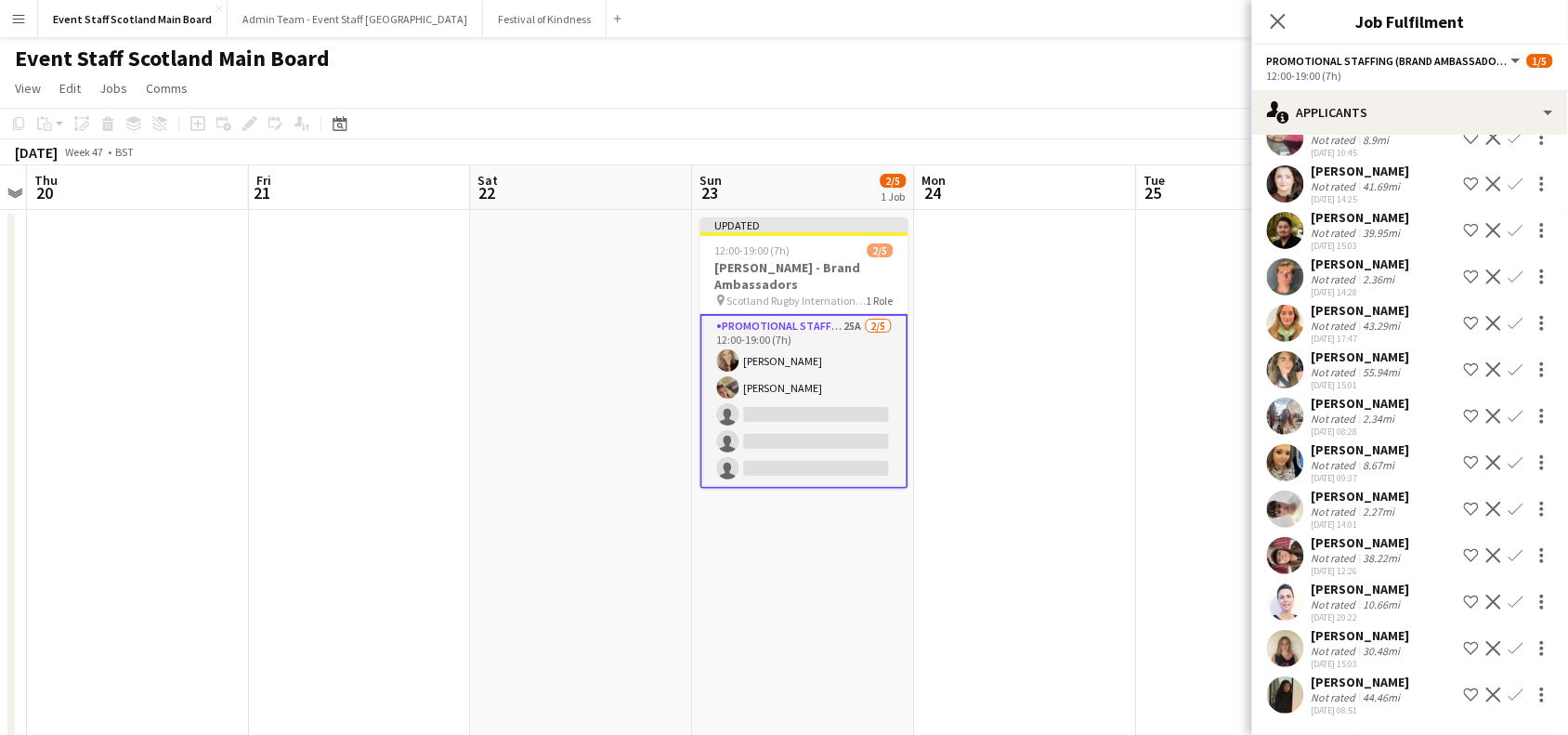
scroll to position [699, 0]
click at [1509, 597] on app-icon "Confirm" at bounding box center [1517, 602] width 15 height 15
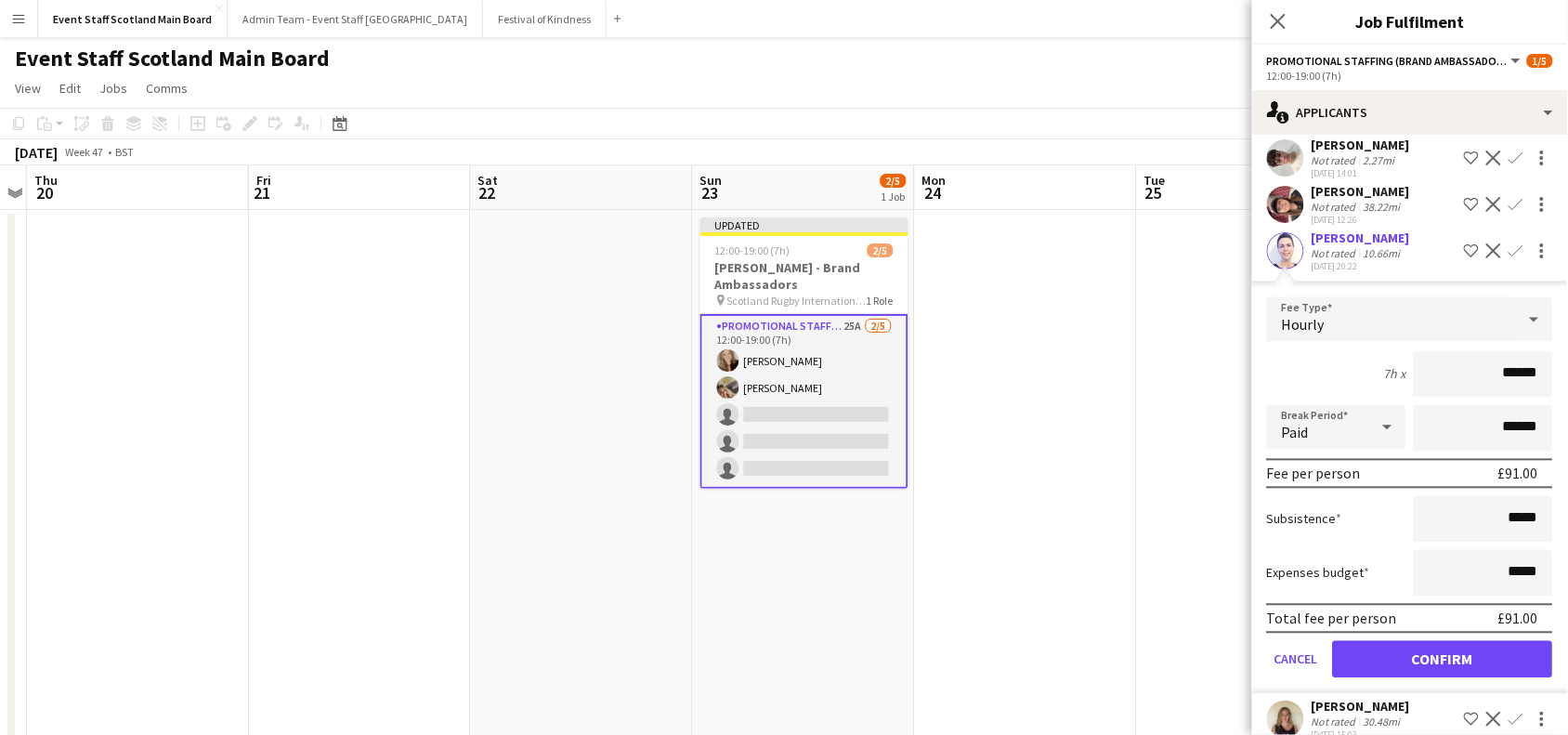
scroll to position [1117, 0]
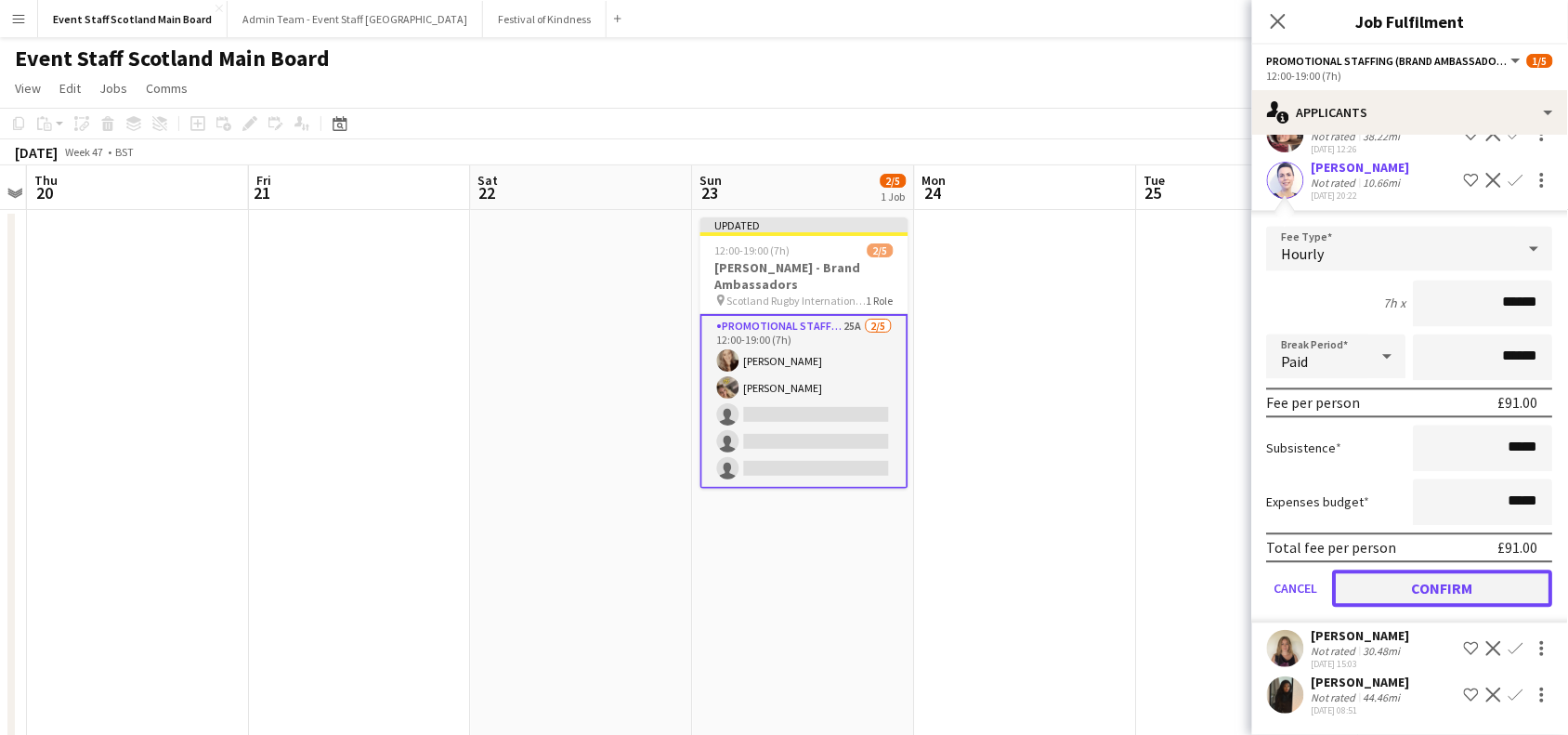
click at [1493, 595] on button "Confirm" at bounding box center [1443, 589] width 220 height 37
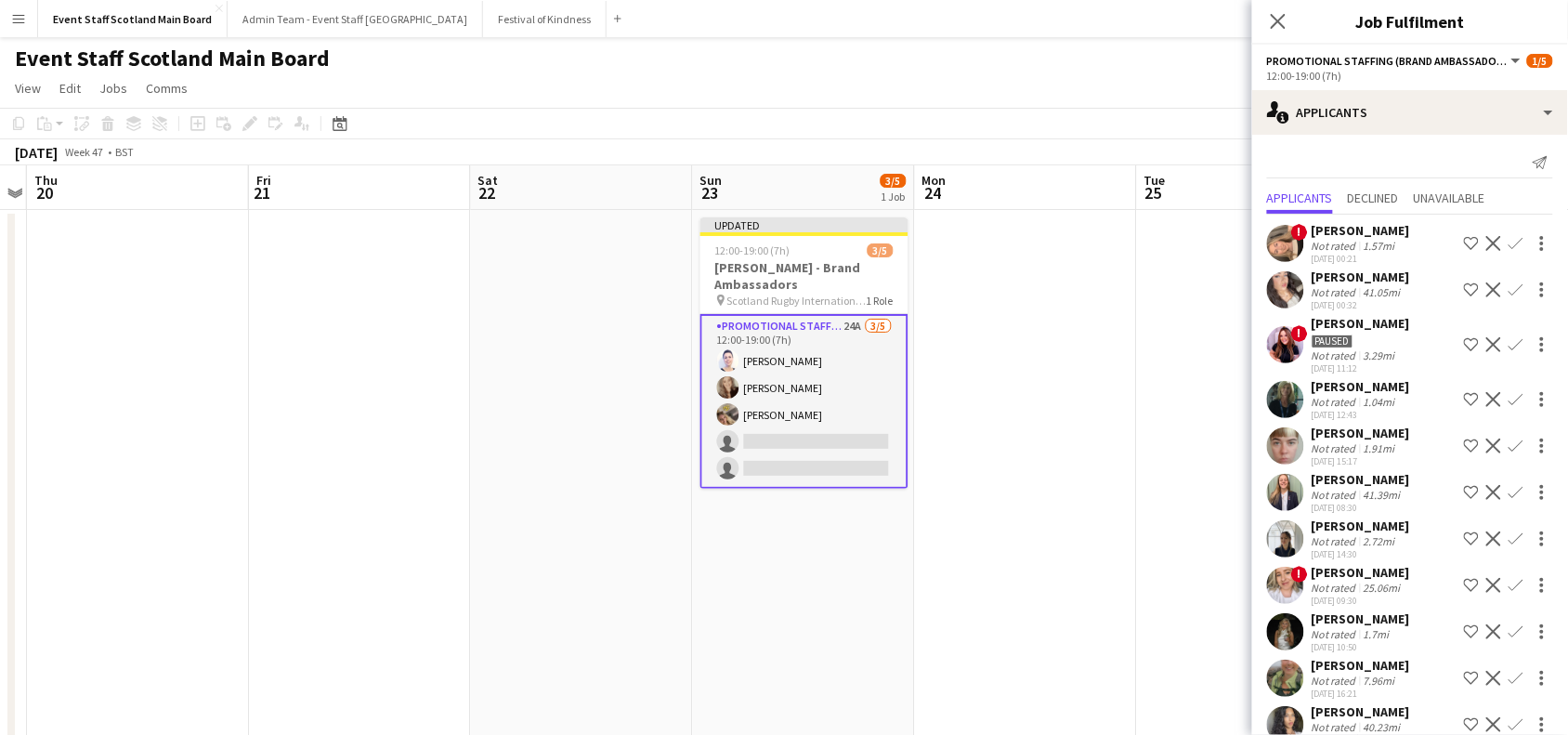
scroll to position [0, 0]
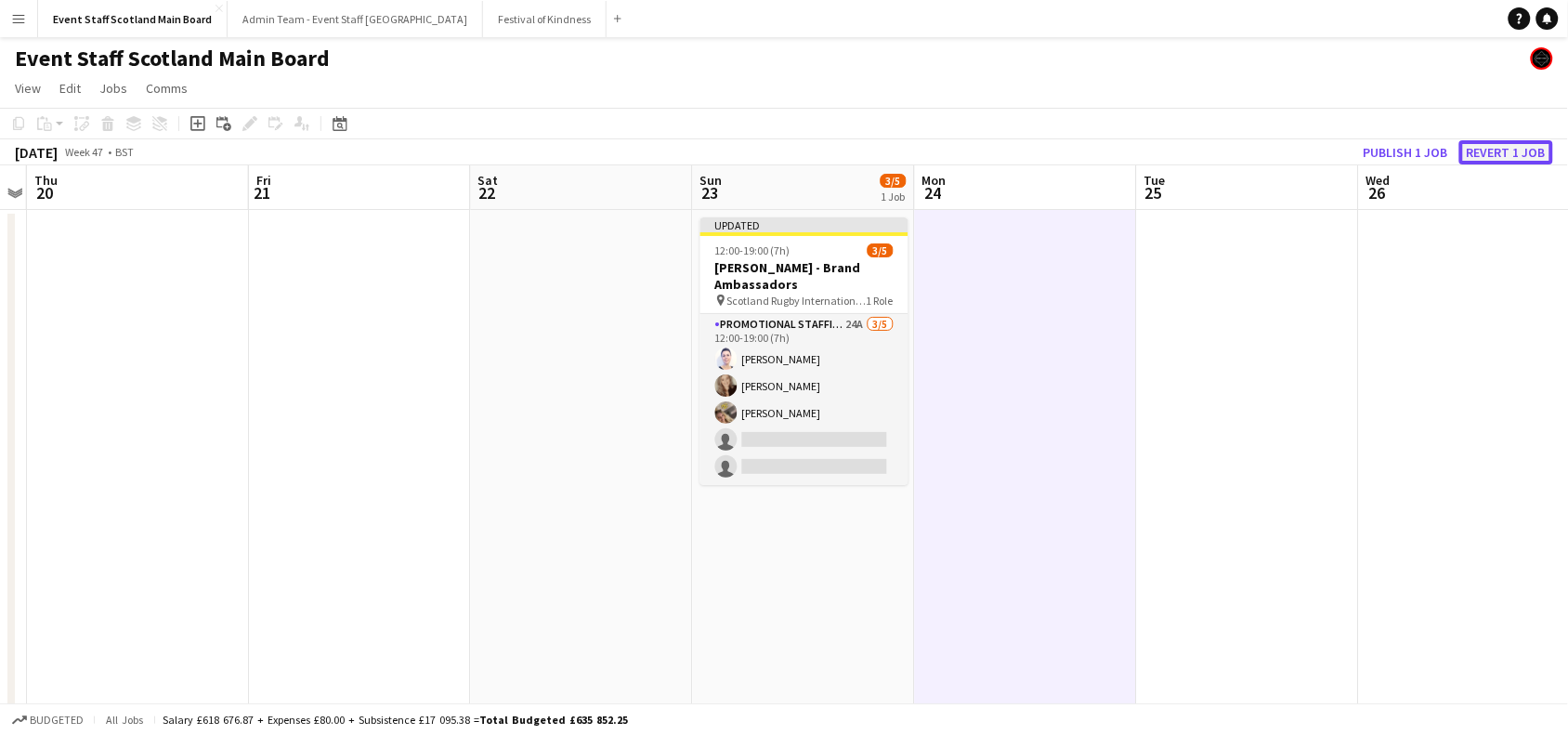
click at [1505, 150] on button "Revert 1 job" at bounding box center [1506, 152] width 94 height 24
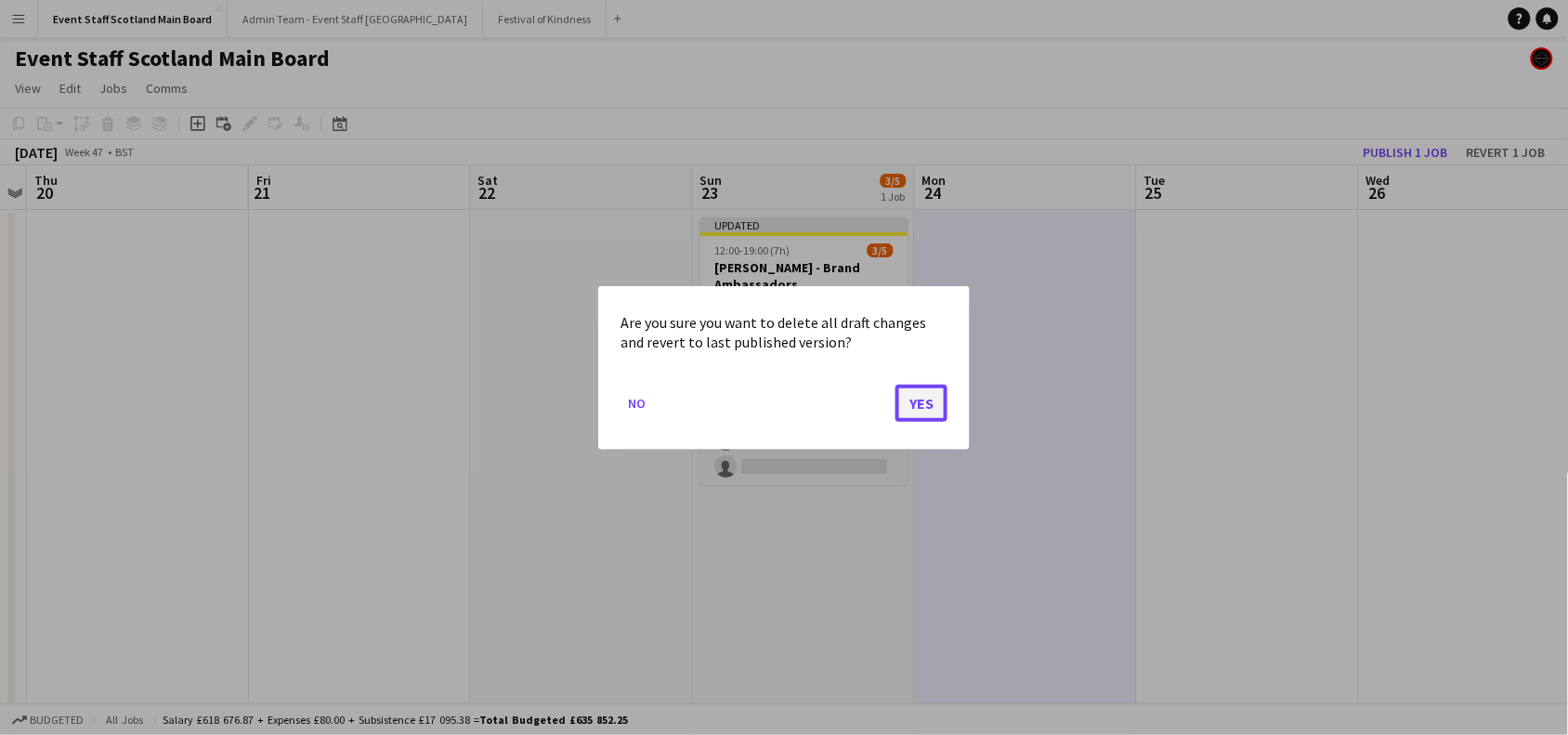
click at [915, 411] on button "Yes" at bounding box center [921, 402] width 52 height 37
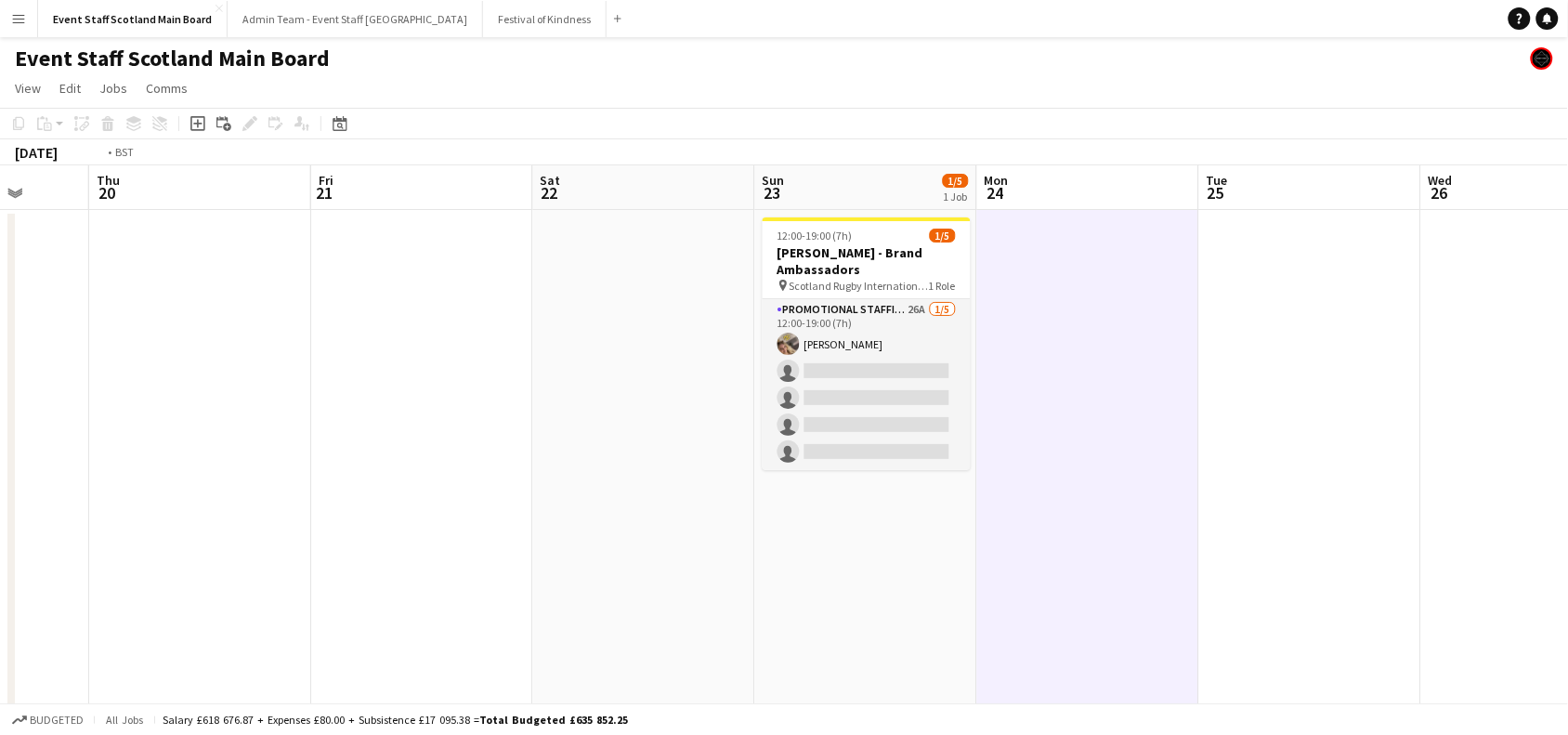
drag, startPoint x: 1249, startPoint y: 340, endPoint x: 128, endPoint y: 494, distance: 1131.5
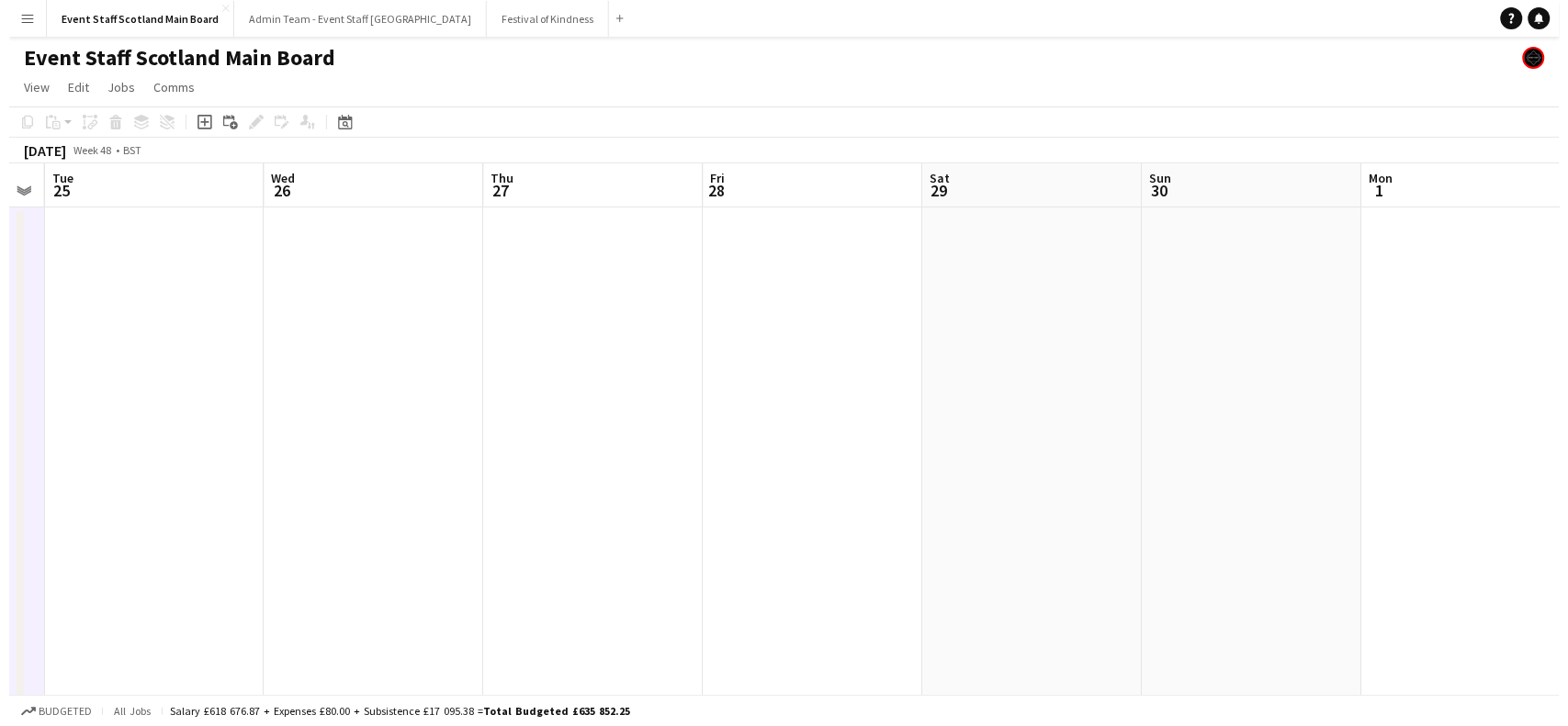
scroll to position [0, 631]
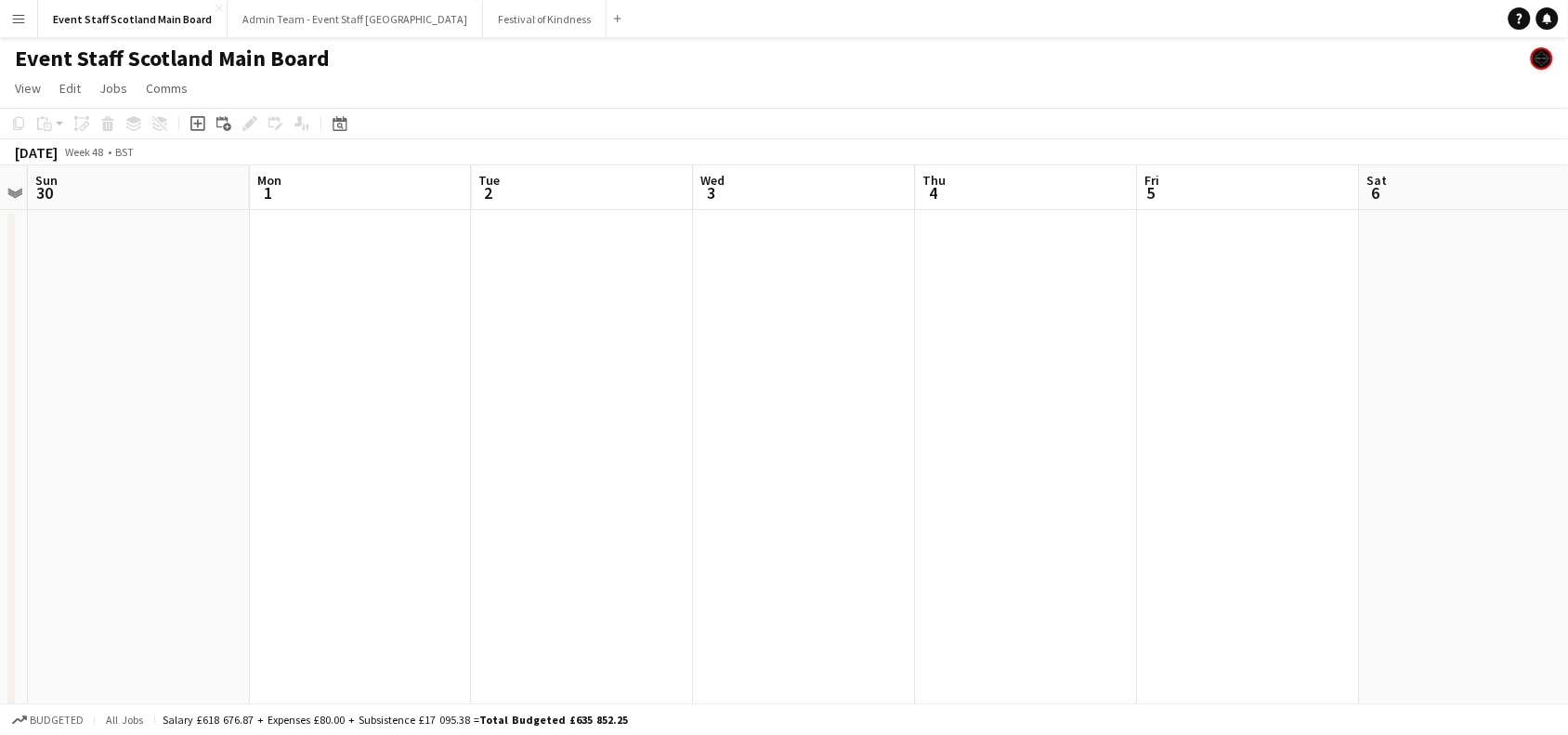
drag, startPoint x: 1098, startPoint y: 358, endPoint x: 0, endPoint y: 323, distance: 1098.6
click at [483, 32] on button "Festival of Kindness Close" at bounding box center [545, 19] width 123 height 36
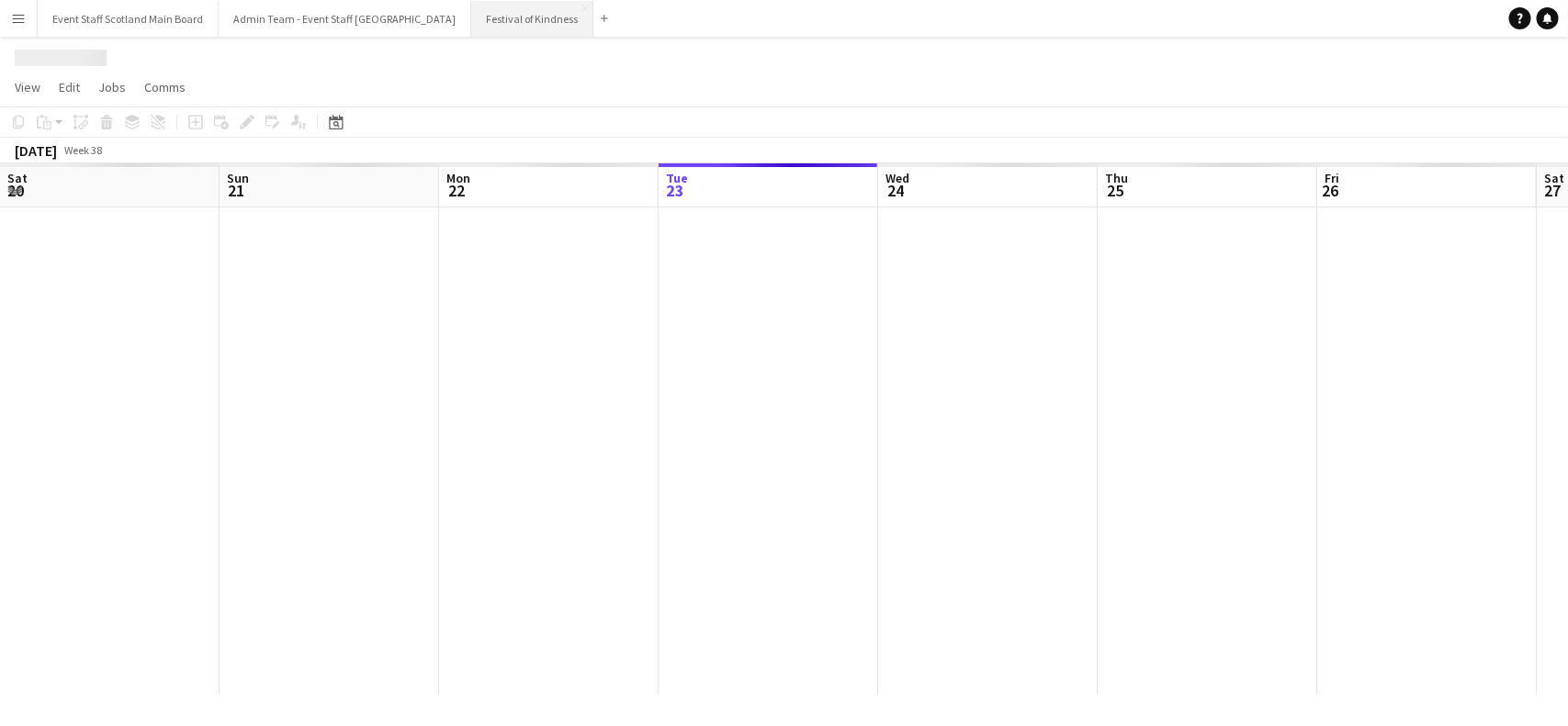
scroll to position [0, 438]
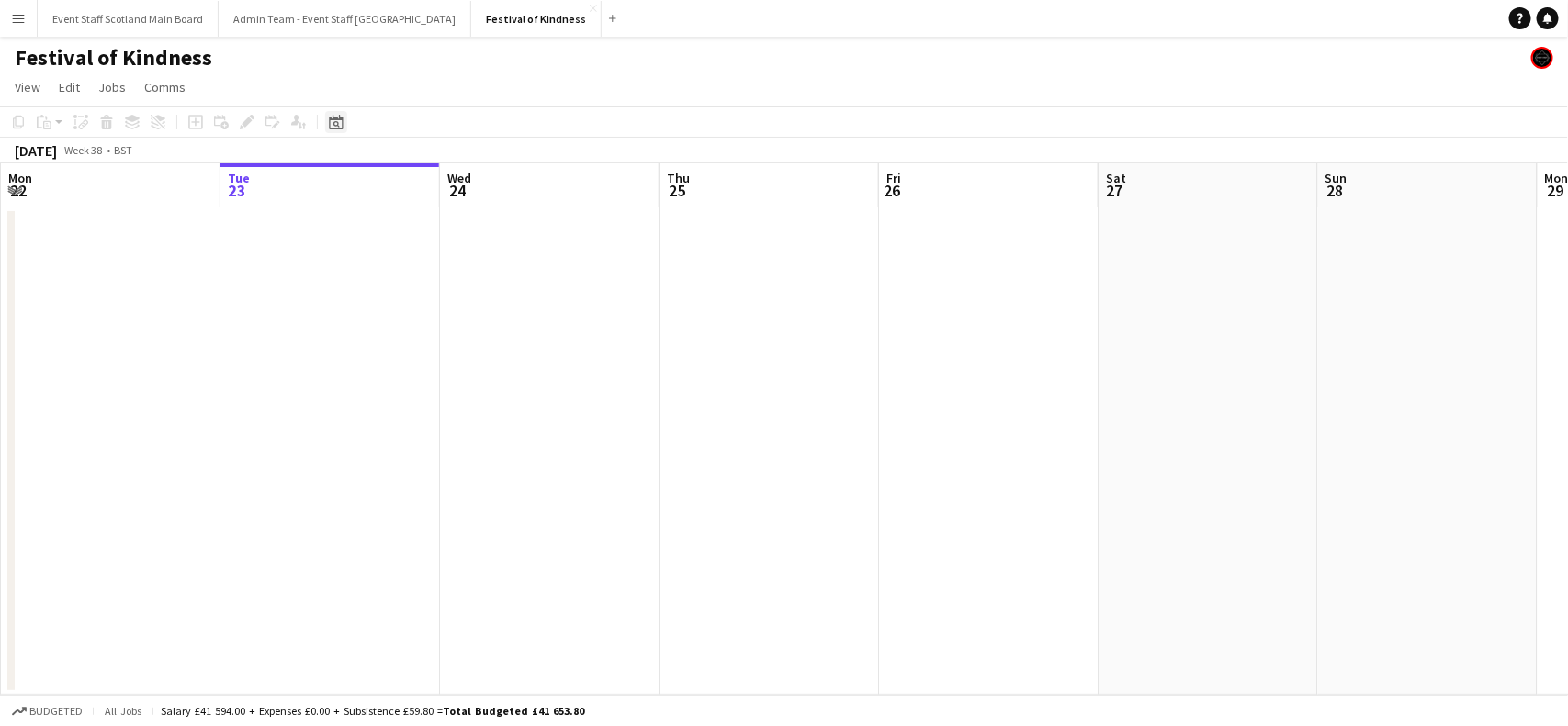
click at [336, 125] on icon "Date picker" at bounding box center [336, 122] width 15 height 15
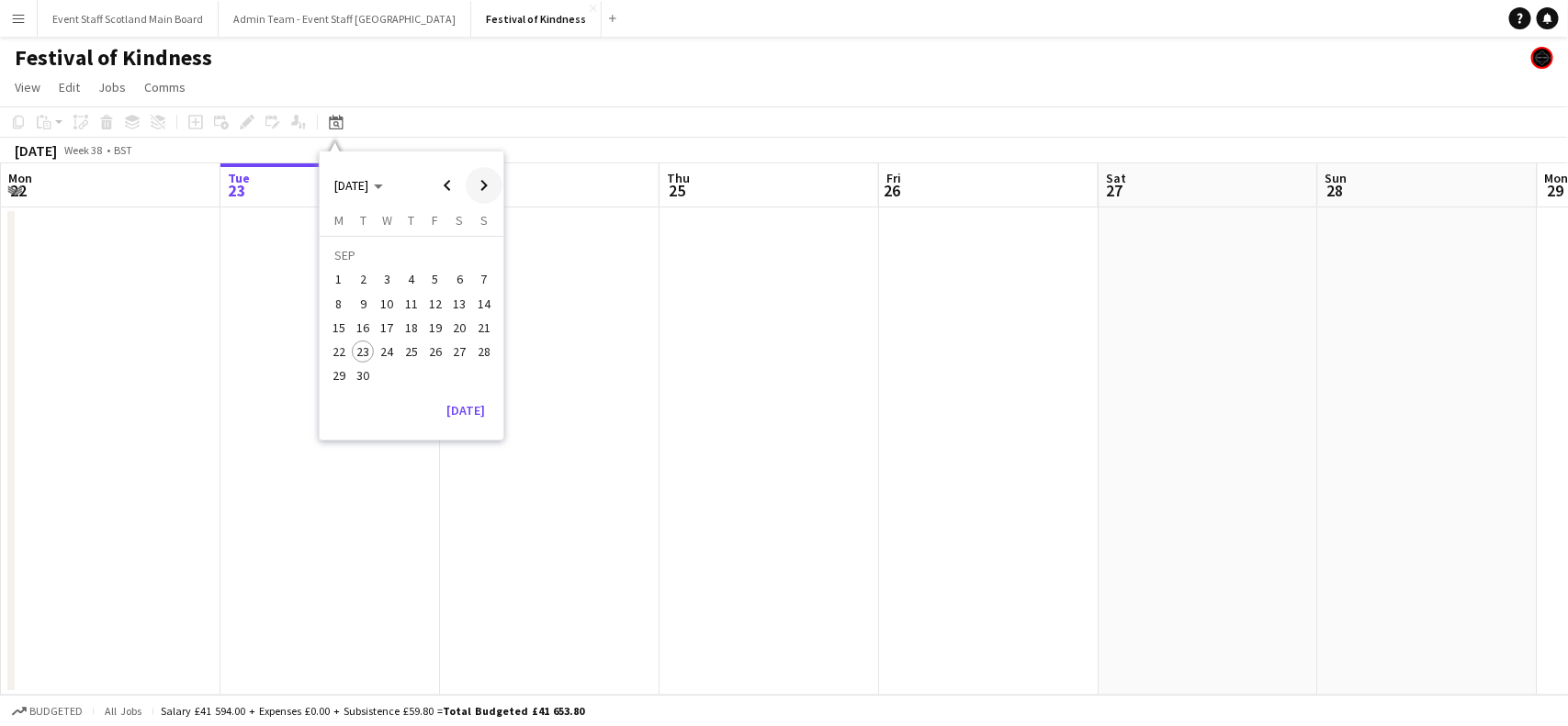
click at [487, 191] on span "Next month" at bounding box center [484, 185] width 37 height 37
click at [436, 338] on span "21" at bounding box center [436, 333] width 22 height 22
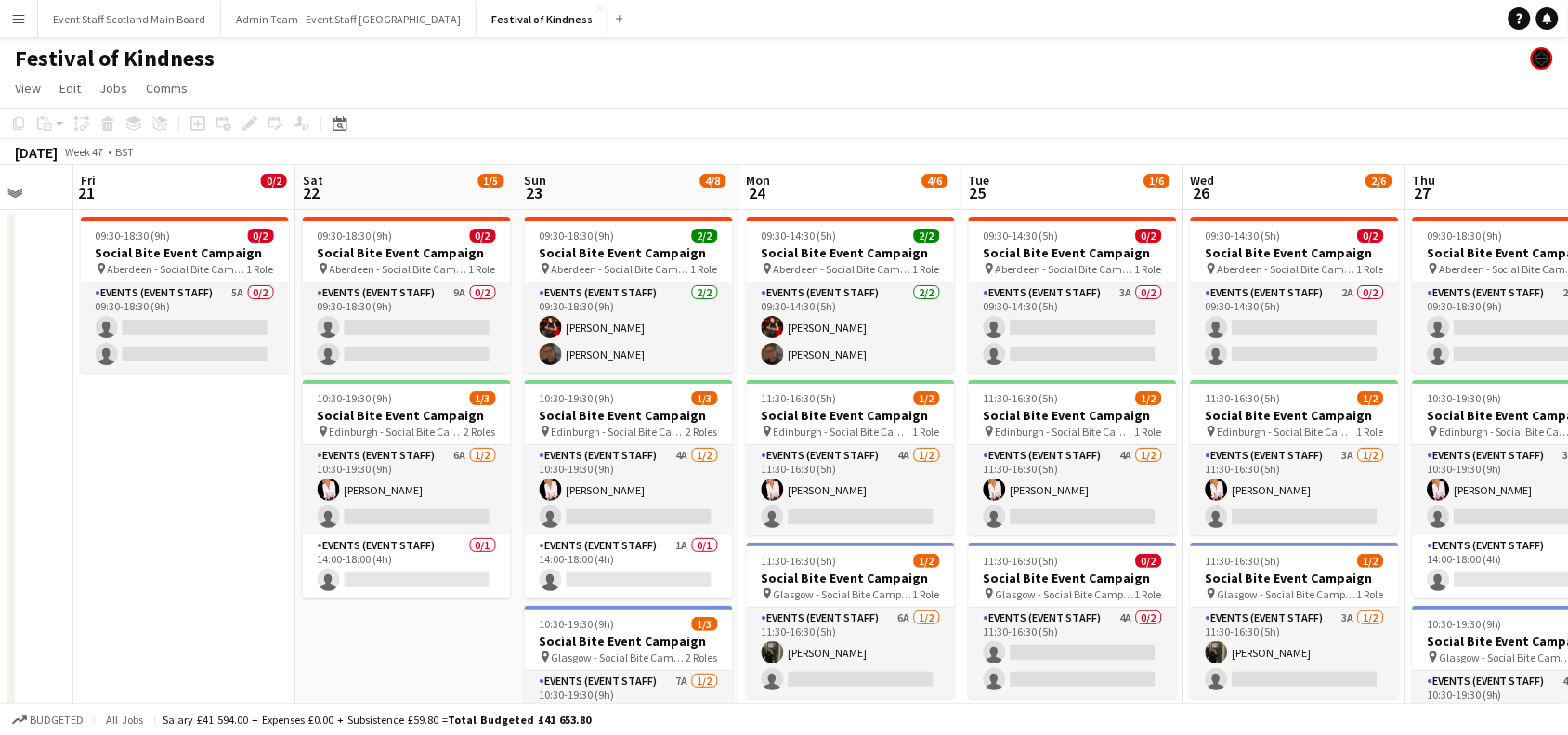
scroll to position [0, 597]
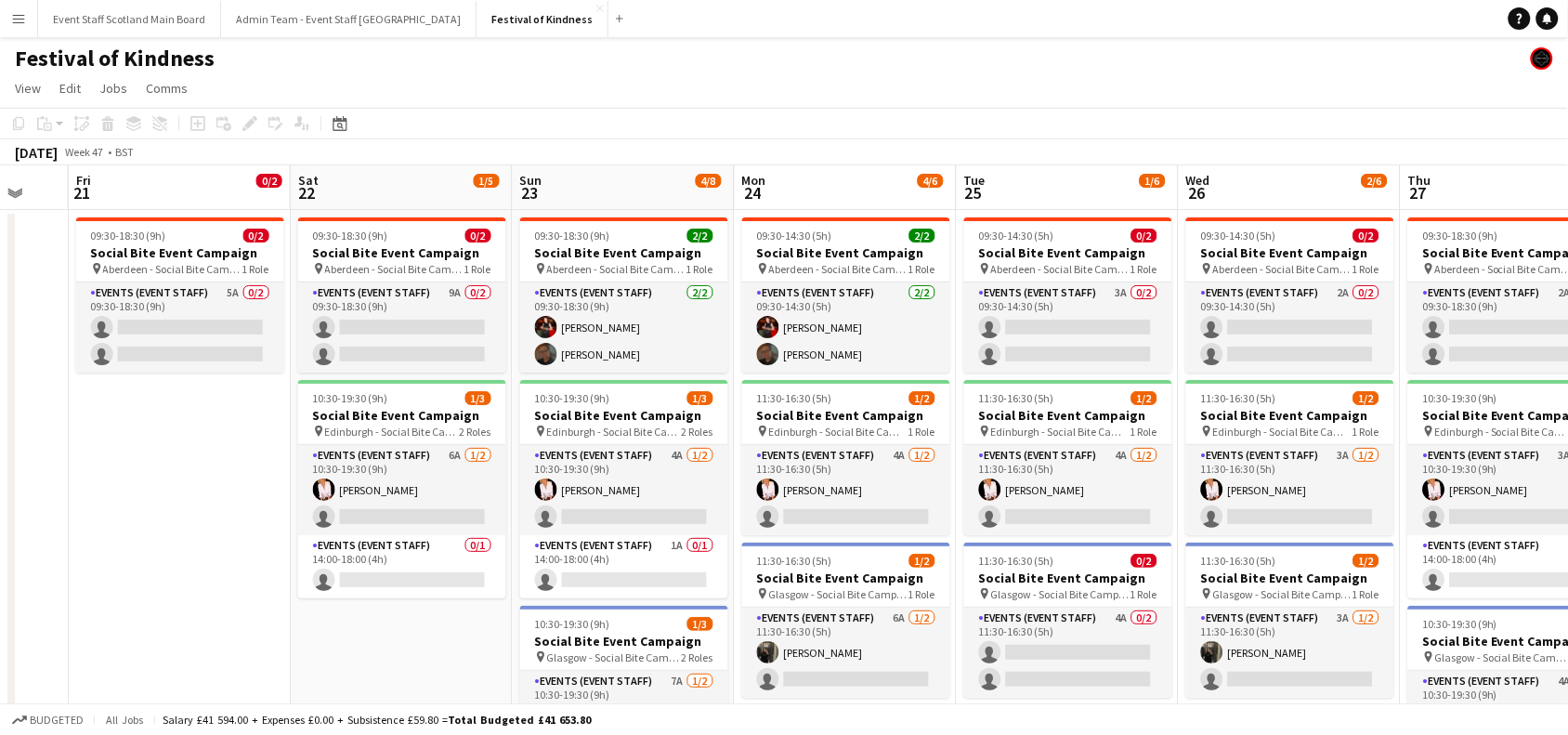
drag, startPoint x: 842, startPoint y: 658, endPoint x: 439, endPoint y: 673, distance: 403.3
click at [439, 673] on app-calendar-viewport "Tue 18 Wed 19 Thu 20 Fri 21 0/2 1 Job Sat 22 1/5 2 Jobs Sun 23 4/8 3 Jobs Mon 2…" at bounding box center [784, 541] width 1568 height 751
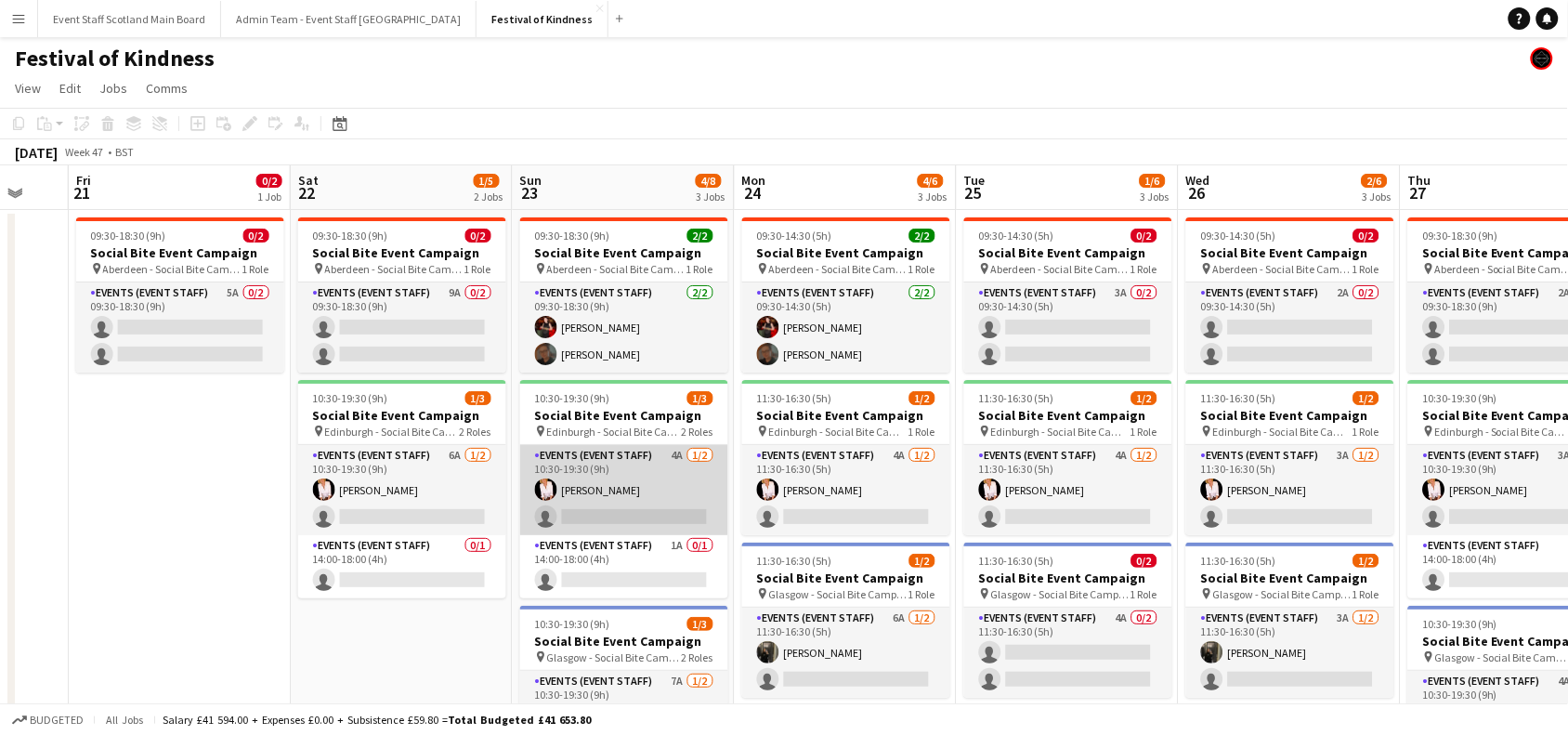
click at [665, 481] on app-card-role "Events (Event Staff) 4A [DATE] 10:30-19:30 (9h) [PERSON_NAME] single-neutral-ac…" at bounding box center [625, 489] width 209 height 90
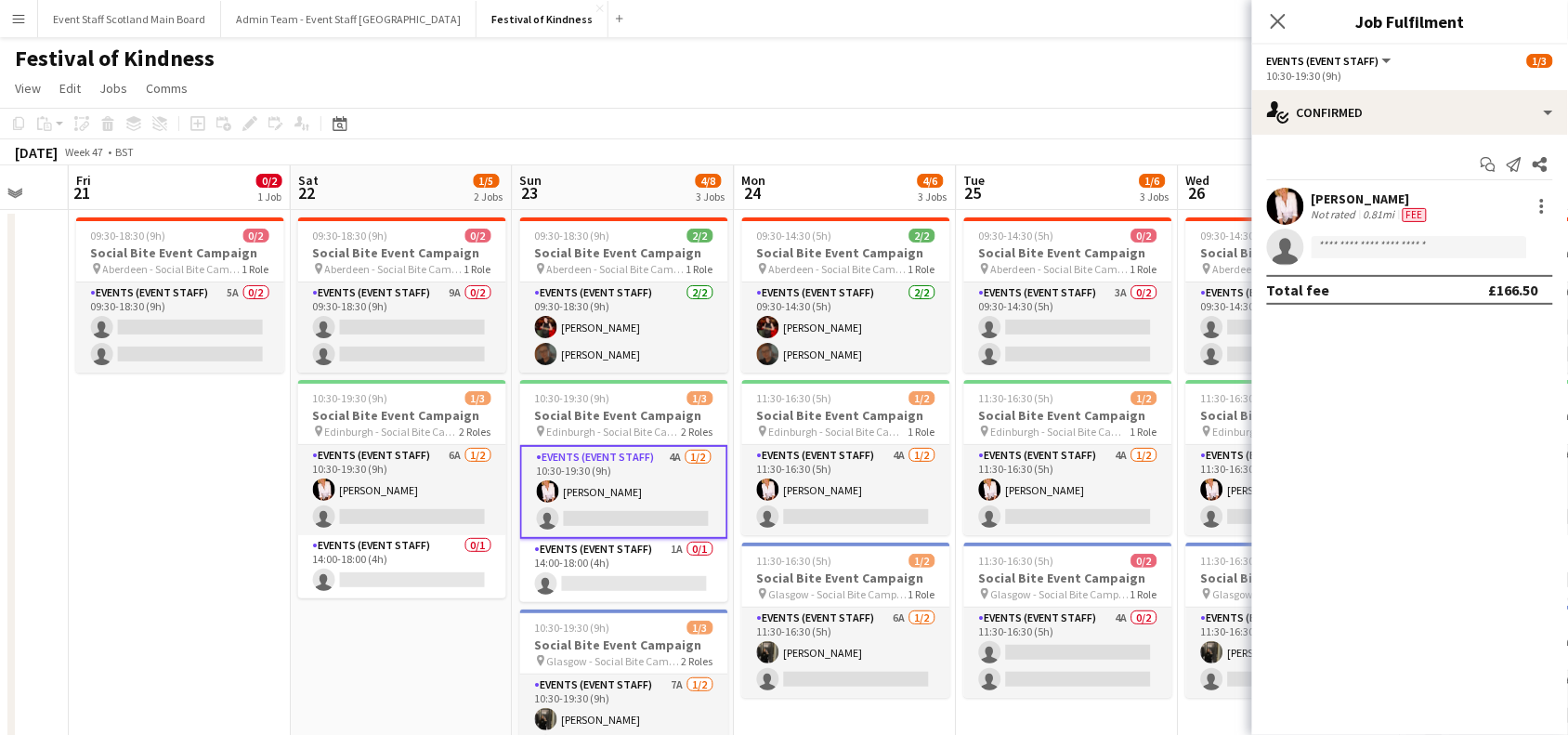
click at [1428, 88] on app-options-switcher "Events (Event Staff) All roles Events (Event Staff) [DATE] 10:30-19:30 (9h)" at bounding box center [1410, 67] width 316 height 46
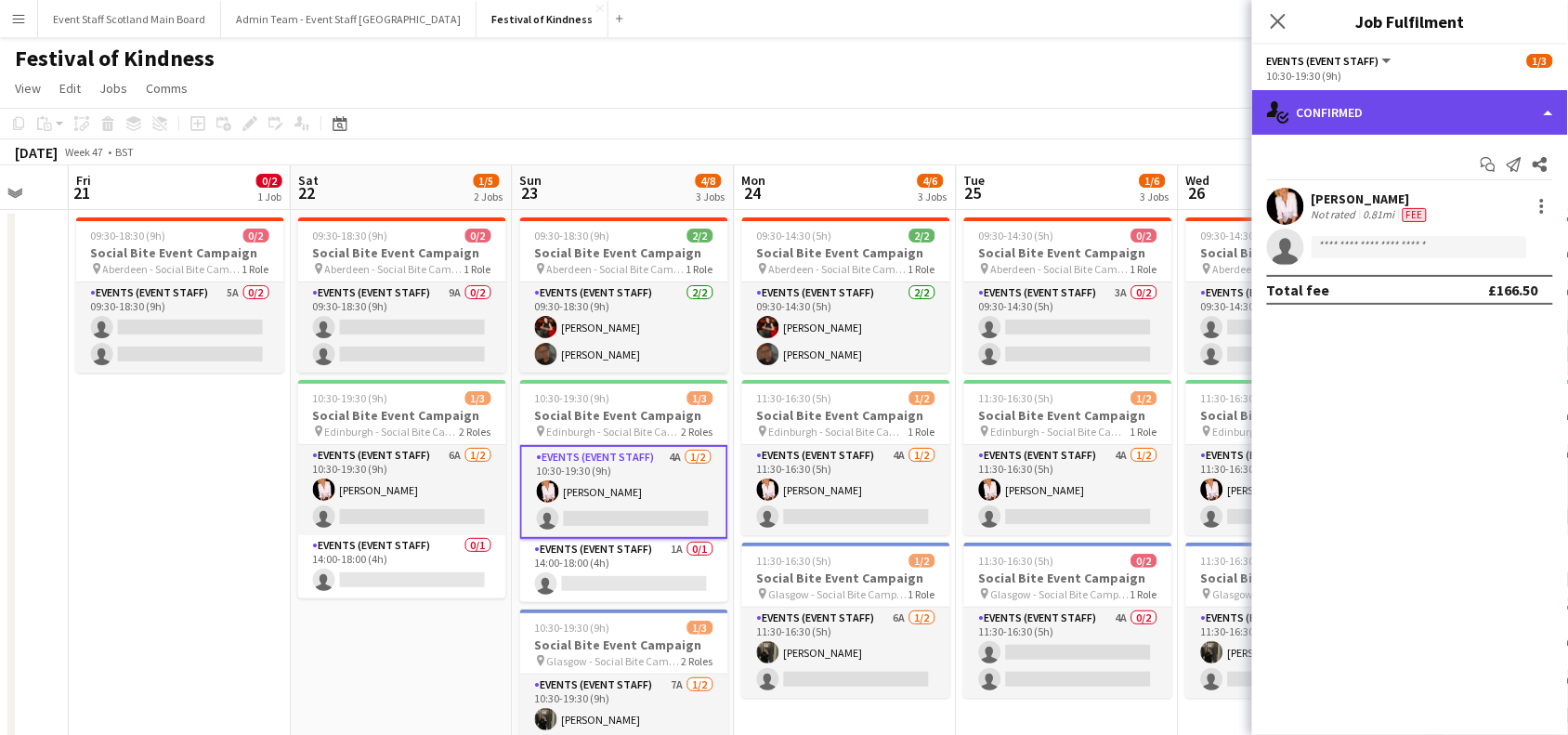
click at [1428, 110] on div "single-neutral-actions-check-2 Confirmed" at bounding box center [1410, 112] width 316 height 45
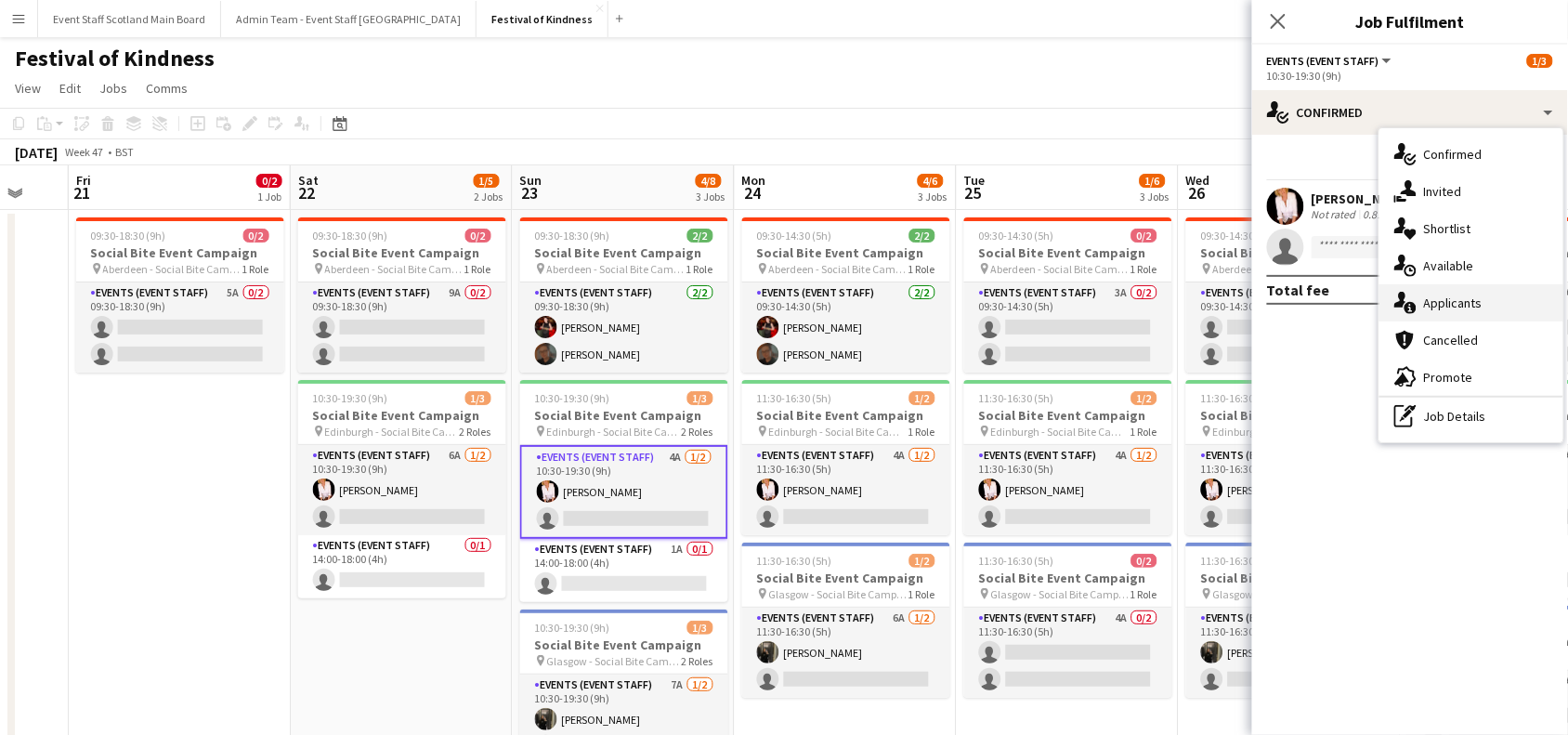
click at [1418, 298] on div "single-neutral-actions-information Applicants" at bounding box center [1471, 303] width 184 height 37
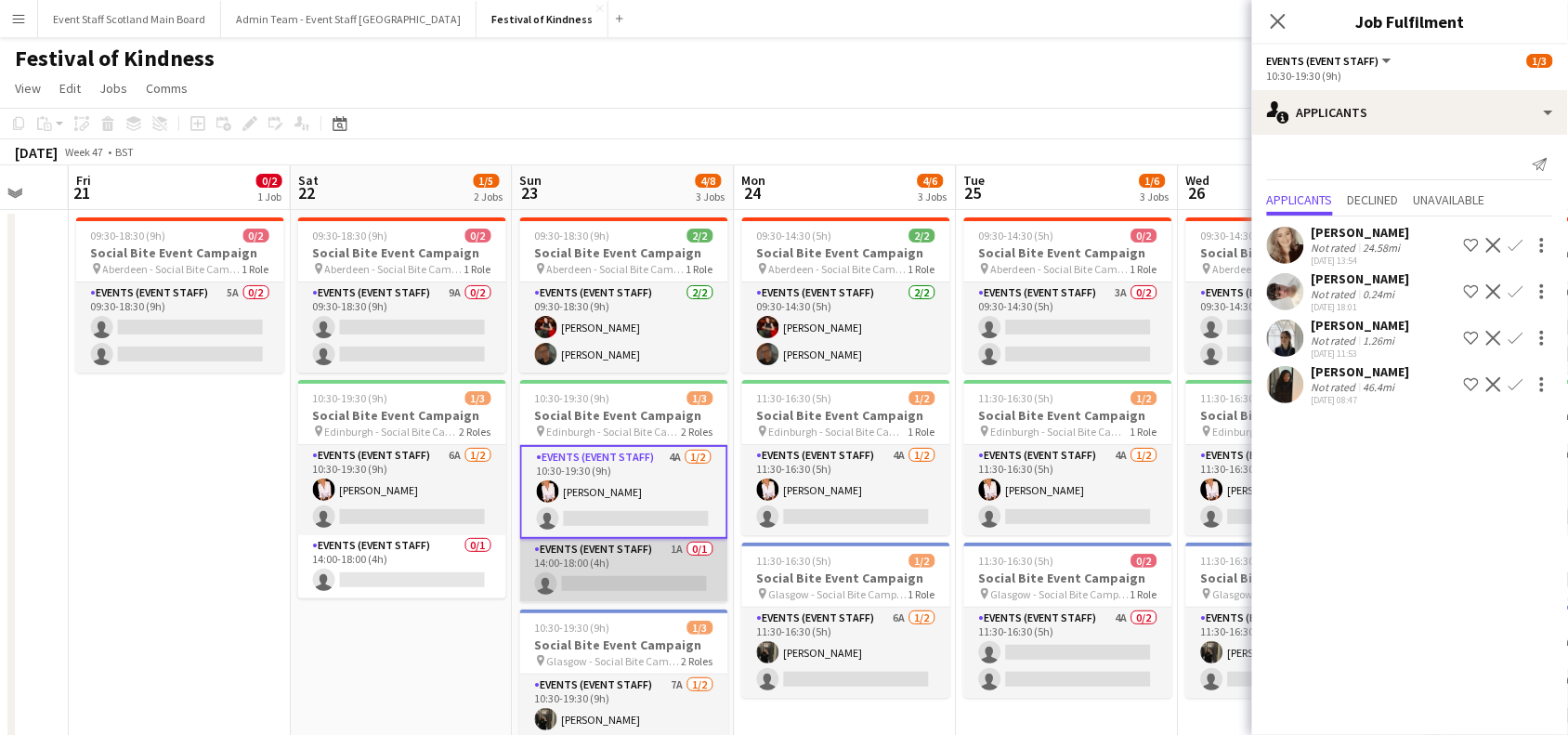
click at [616, 564] on app-card-role "Events (Event Staff) 1A 0/1 14:00-18:00 (4h) single-neutral-actions" at bounding box center [625, 570] width 209 height 64
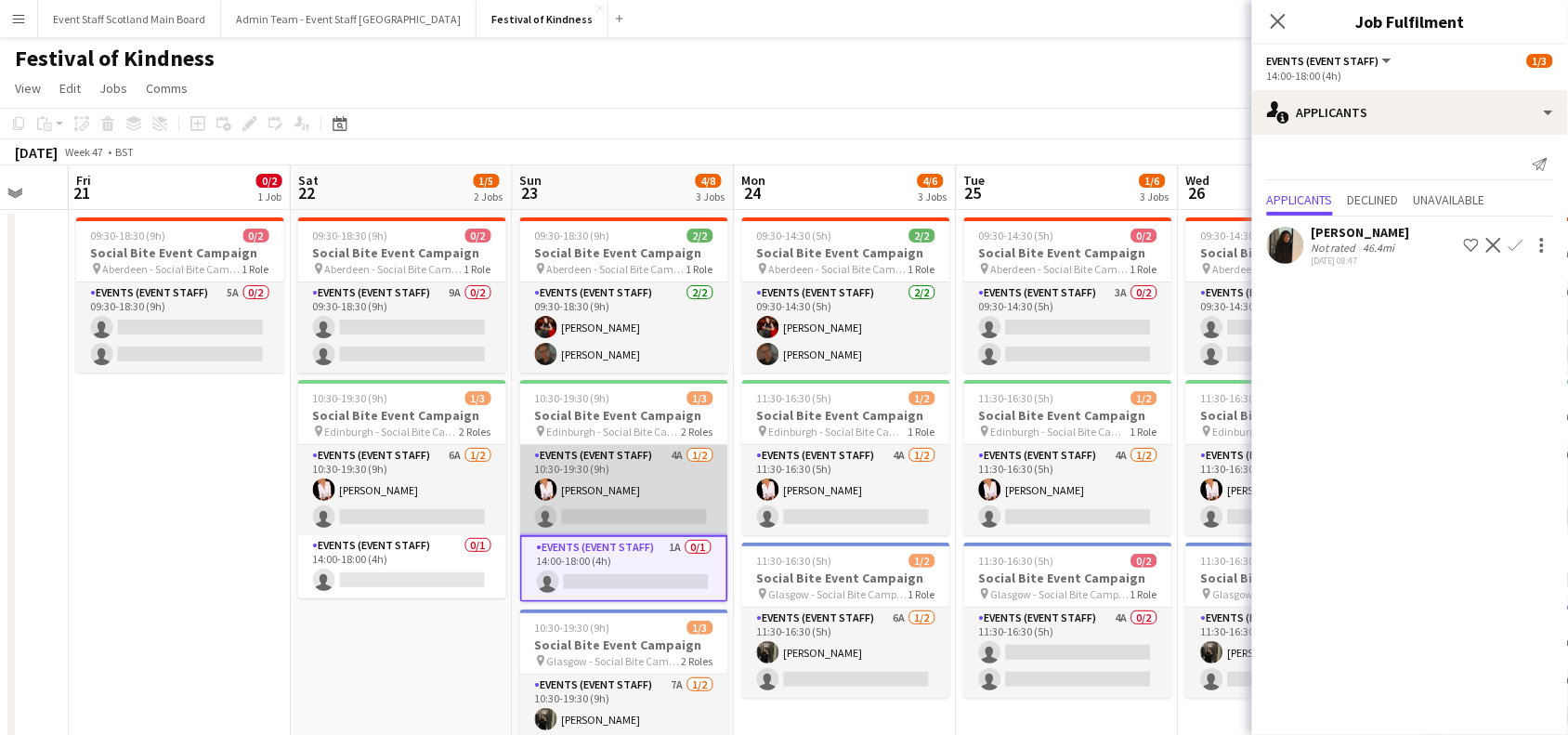
click at [638, 505] on app-card-role "Events (Event Staff) 4A [DATE] 10:30-19:30 (9h) [PERSON_NAME] single-neutral-ac…" at bounding box center [625, 489] width 209 height 90
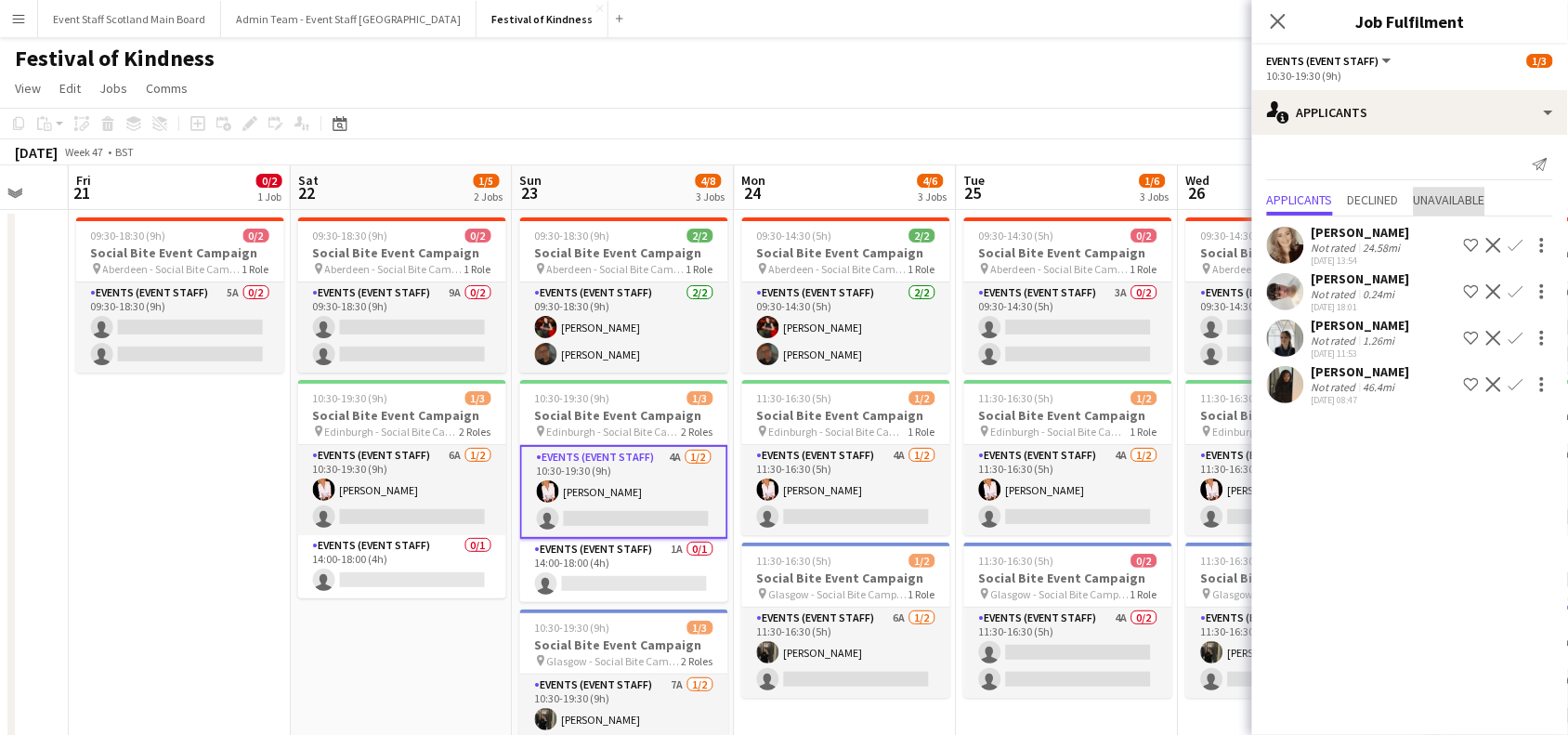
click at [1486, 201] on span "Unavailable" at bounding box center [1449, 200] width 71 height 13
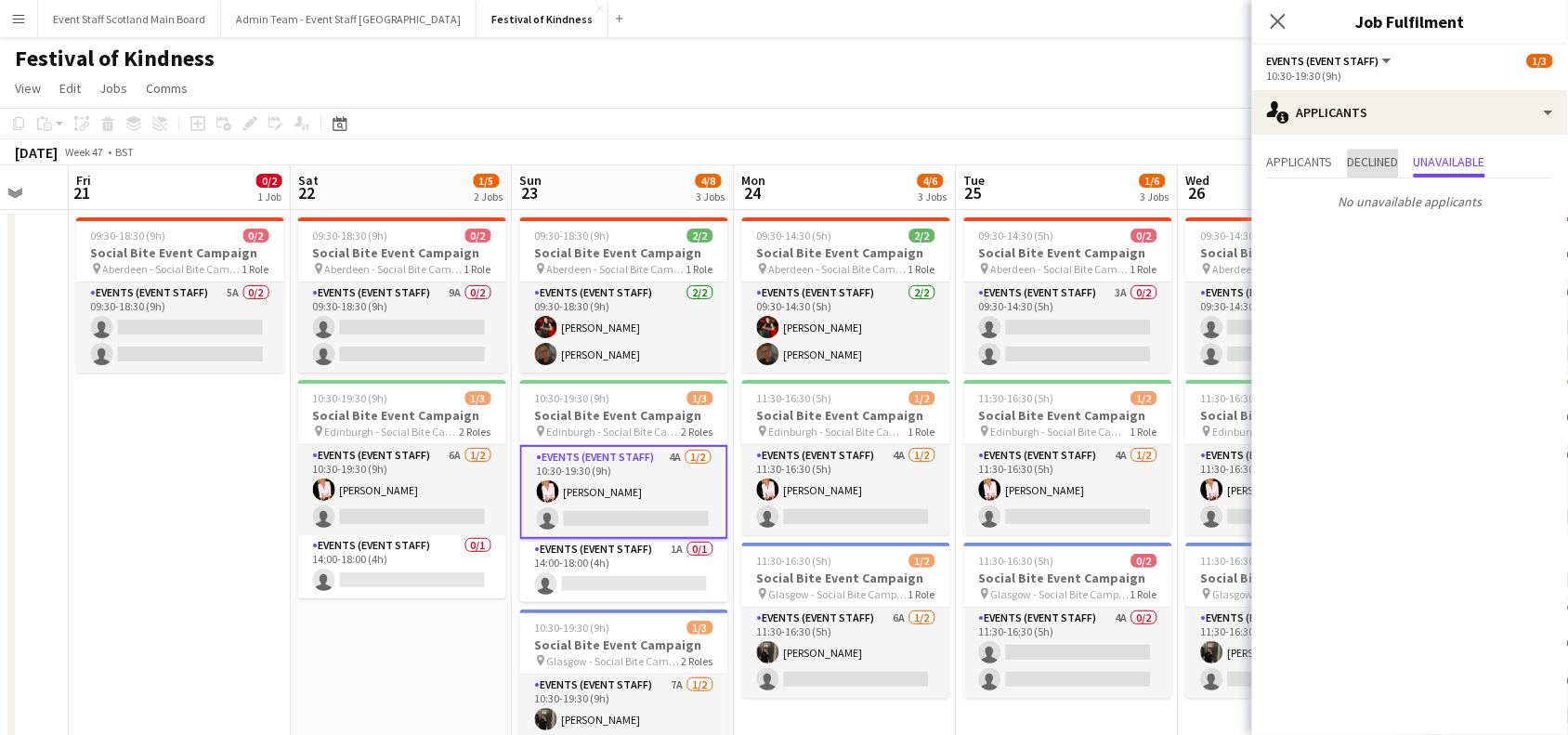
click at [1385, 164] on span "Declined" at bounding box center [1374, 162] width 51 height 13
click at [1308, 156] on span "Applicants" at bounding box center [1301, 162] width 66 height 13
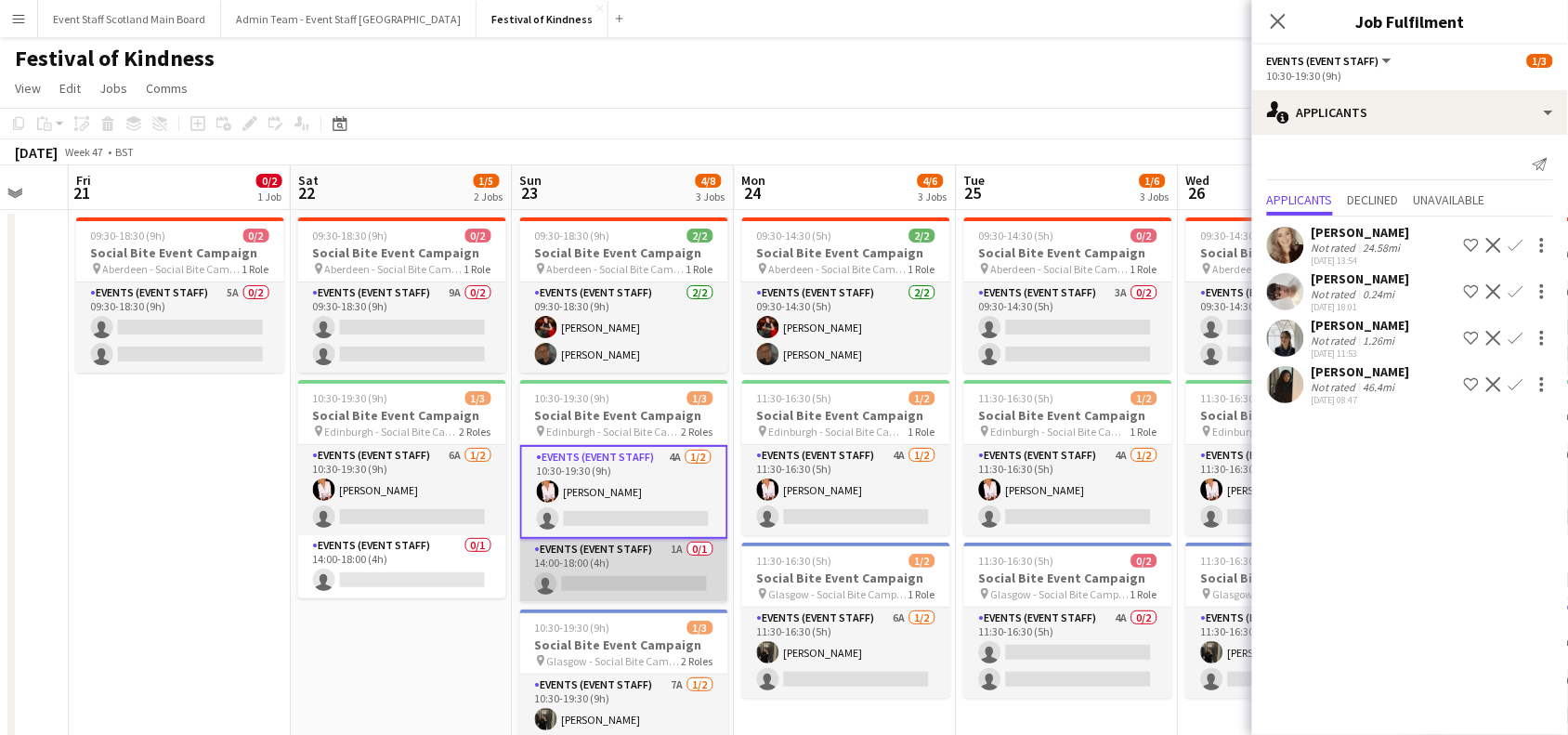
click at [628, 581] on app-card-role "Events (Event Staff) 1A 0/1 14:00-18:00 (4h) single-neutral-actions" at bounding box center [625, 570] width 209 height 64
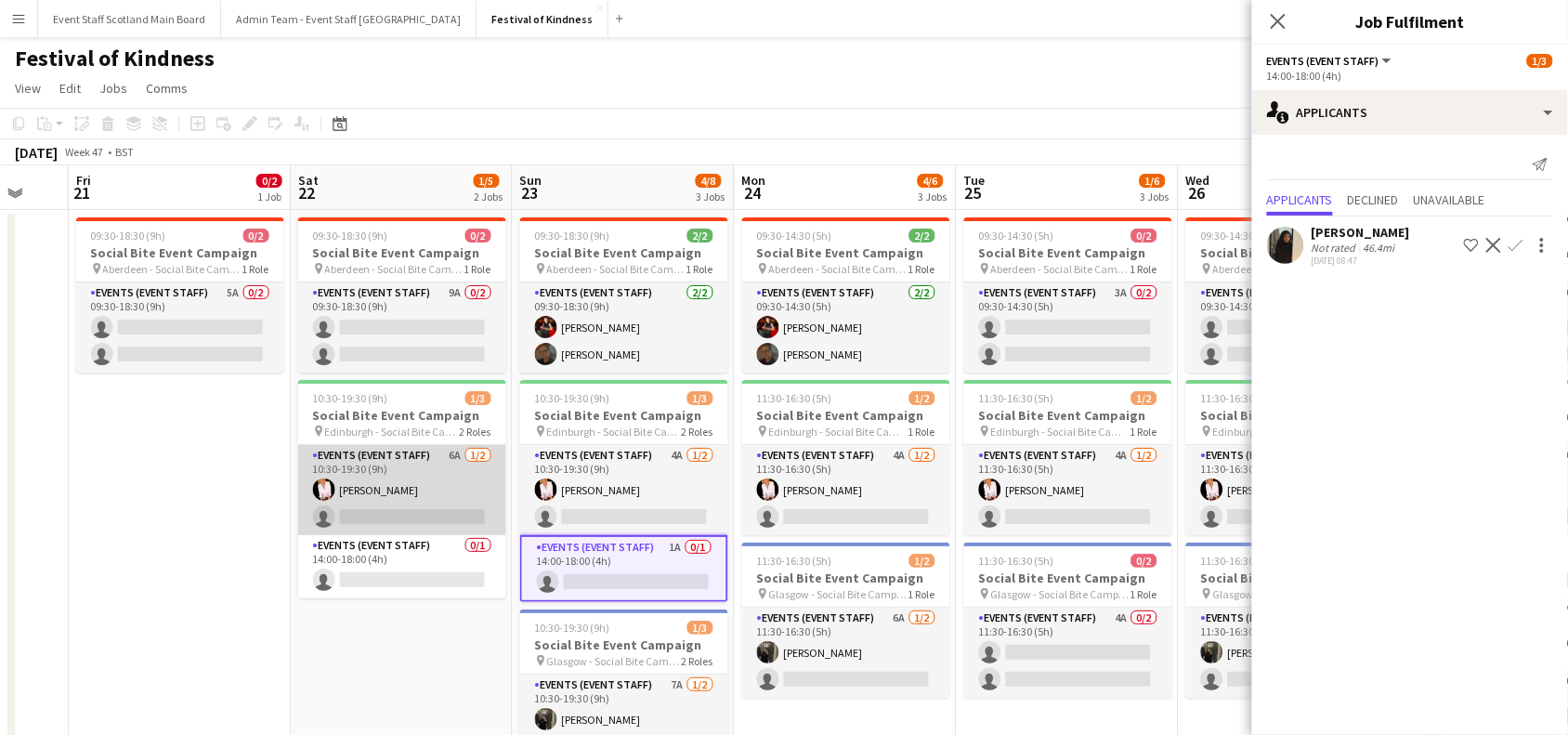
click at [425, 485] on app-card-role "Events (Event Staff) 6A [DATE] 10:30-19:30 (9h) [PERSON_NAME] single-neutral-ac…" at bounding box center [403, 489] width 209 height 90
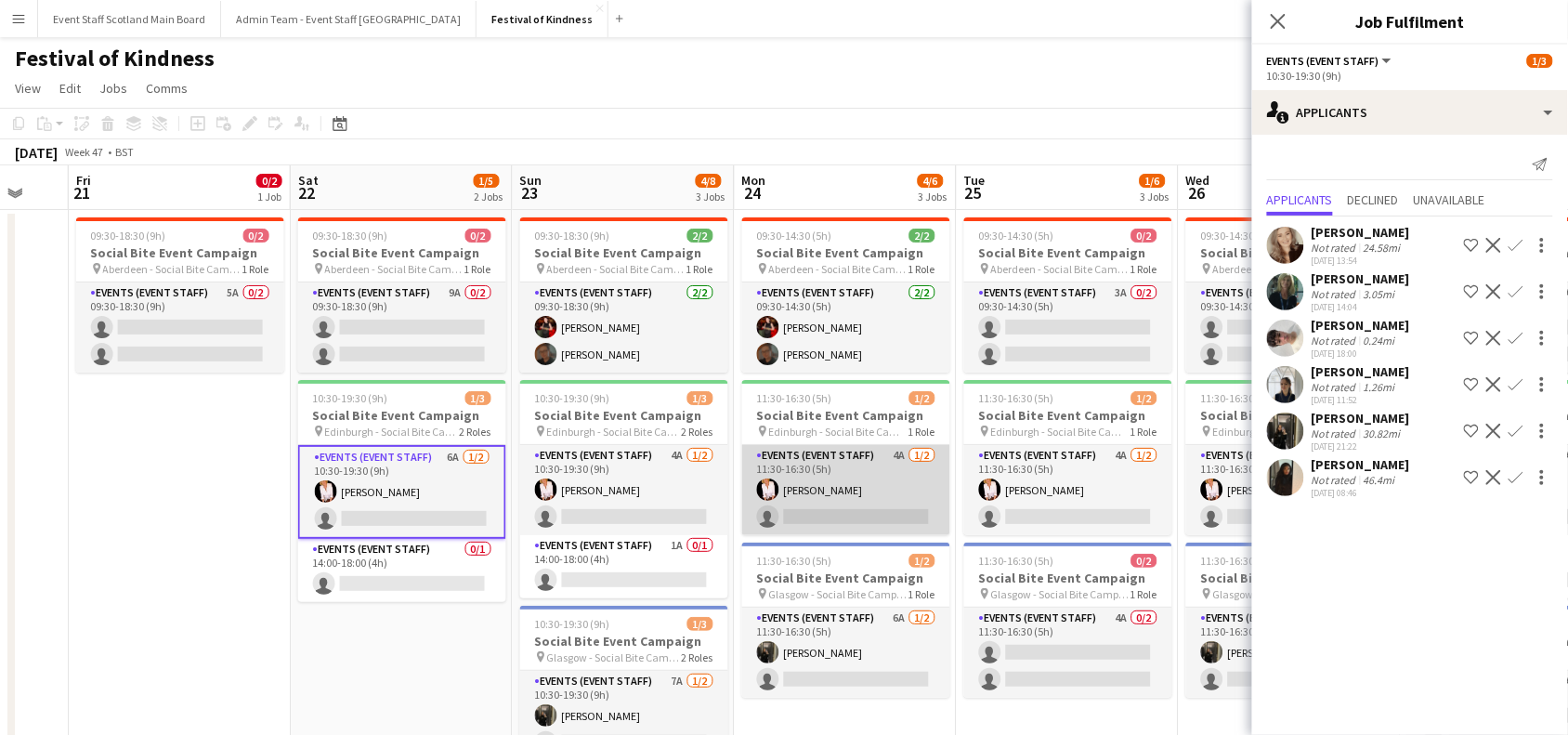
click at [852, 495] on app-card-role "Events (Event Staff) 4A [DATE] 11:30-16:30 (5h) [PERSON_NAME] single-neutral-ac…" at bounding box center [847, 489] width 209 height 90
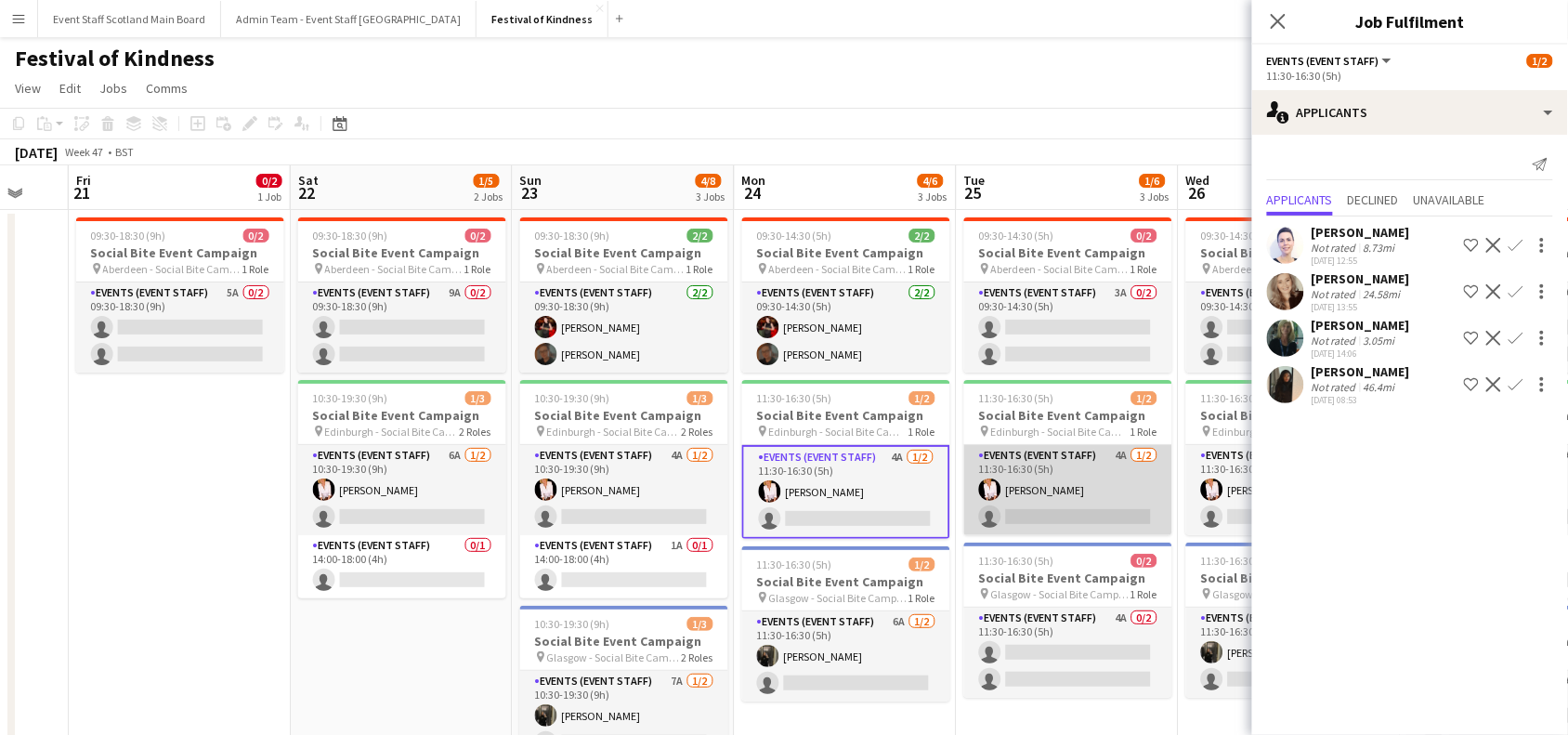
click at [1124, 493] on app-card-role "Events (Event Staff) 4A [DATE] 11:30-16:30 (5h) [PERSON_NAME] single-neutral-ac…" at bounding box center [1068, 489] width 209 height 90
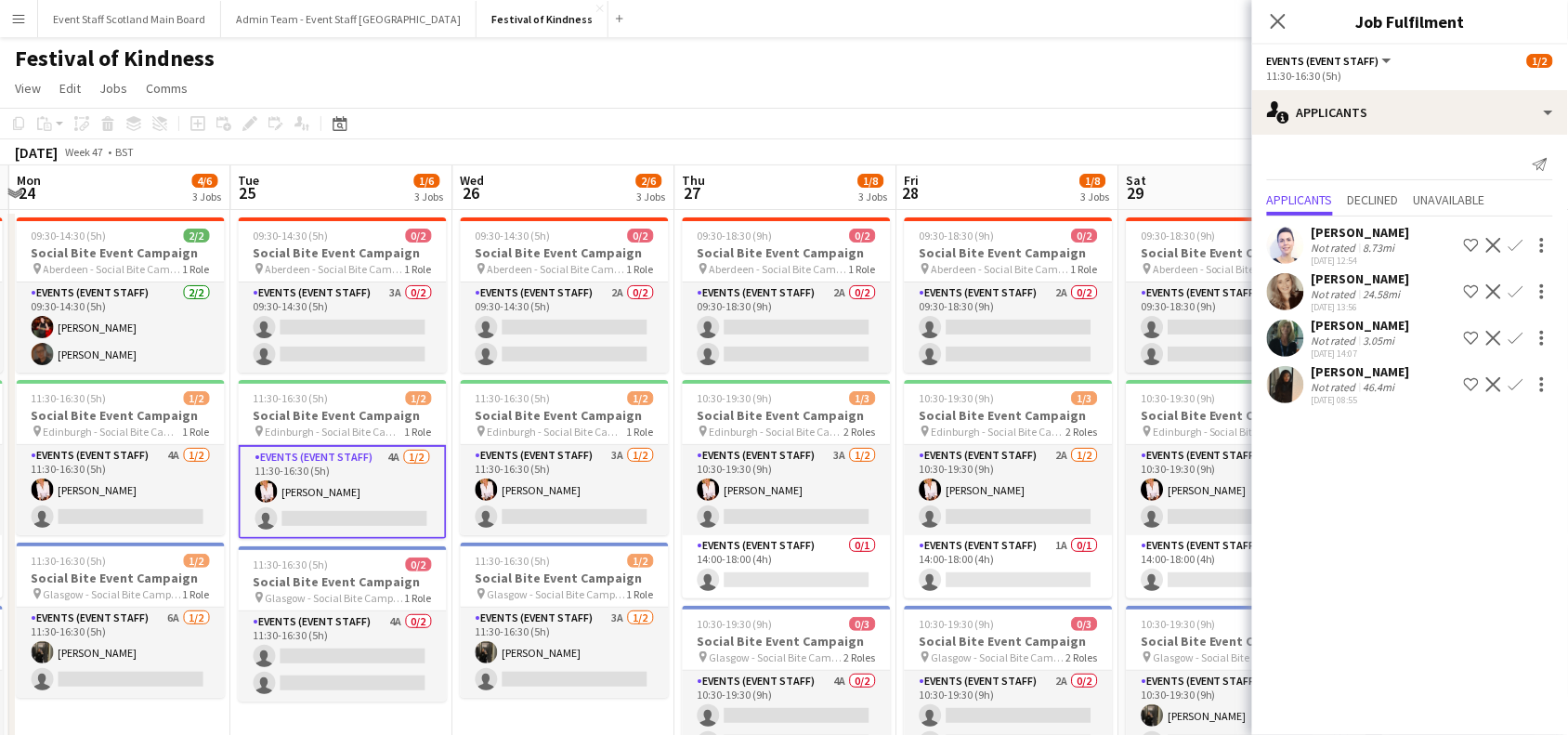
drag, startPoint x: 1177, startPoint y: 471, endPoint x: 453, endPoint y: 513, distance: 725.2
click at [453, 513] on app-calendar-viewport "Thu 20 Fri 21 0/2 1 Job Sat 22 1/5 2 Jobs Sun 23 4/8 3 Jobs Mon 24 4/6 3 Jobs T…" at bounding box center [784, 541] width 1568 height 751
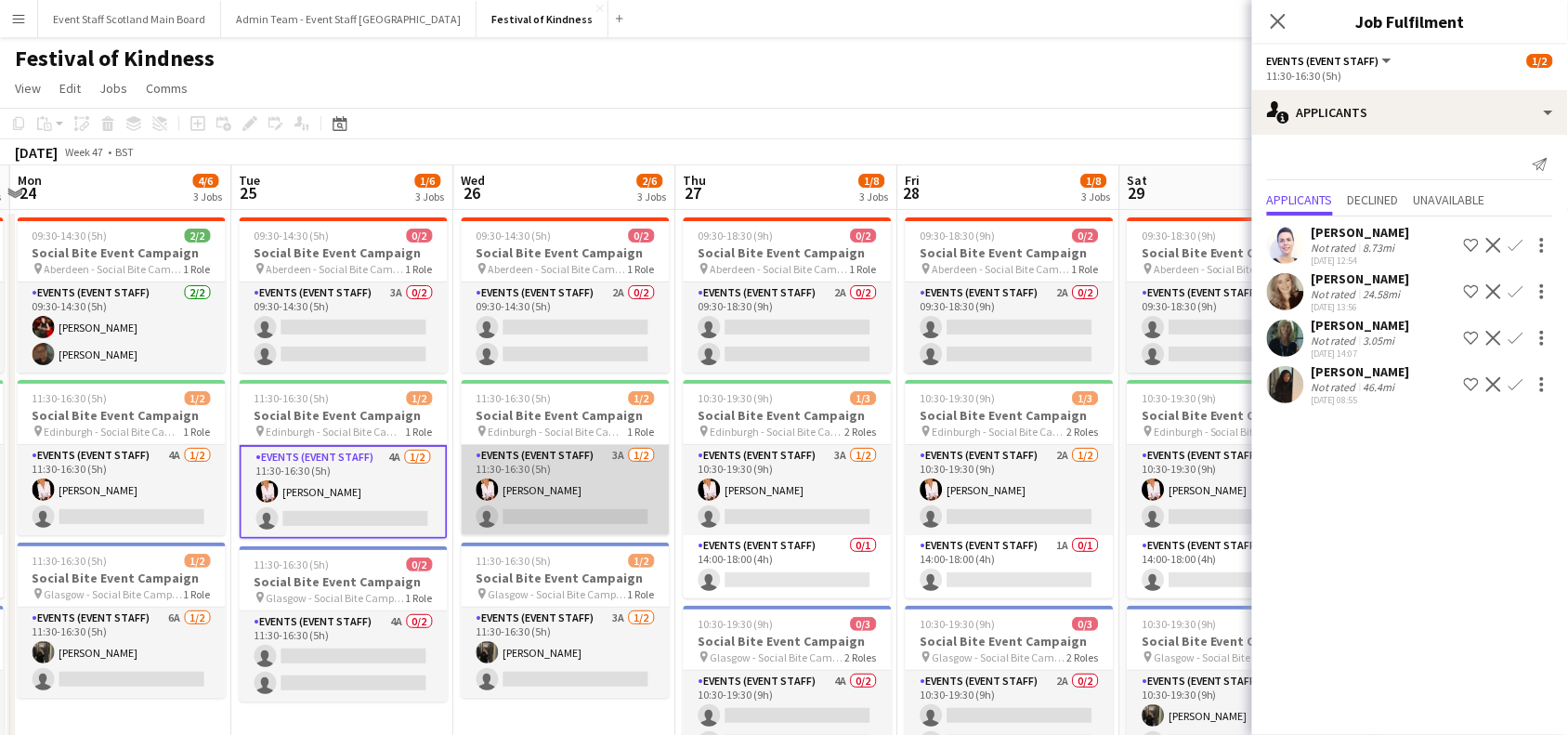
click at [574, 505] on app-card-role "Events (Event Staff) 3A [DATE] 11:30-16:30 (5h) [PERSON_NAME] single-neutral-ac…" at bounding box center [566, 489] width 209 height 90
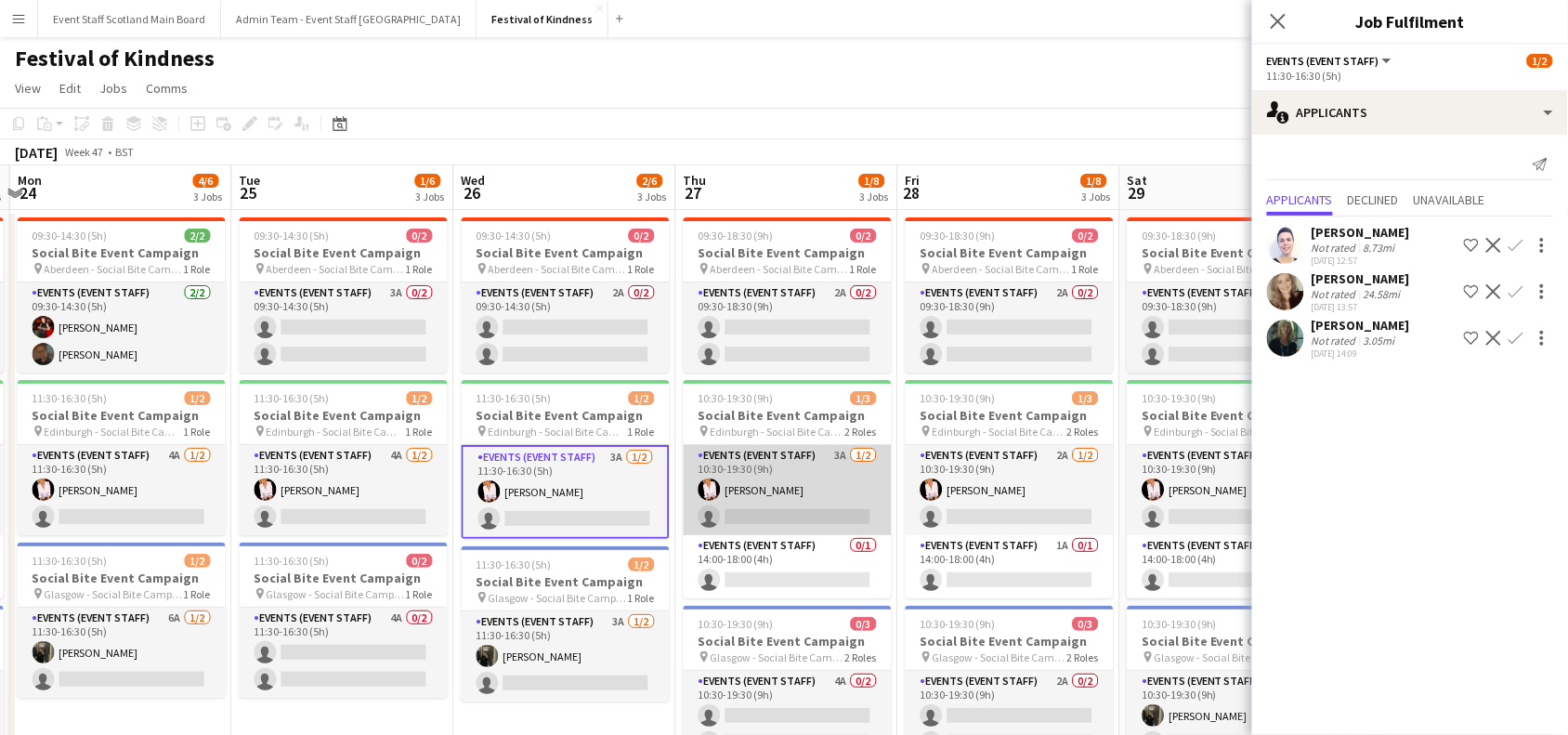
click at [763, 527] on app-card-role "Events (Event Staff) 3A [DATE] 10:30-19:30 (9h) [PERSON_NAME] single-neutral-ac…" at bounding box center [788, 489] width 209 height 90
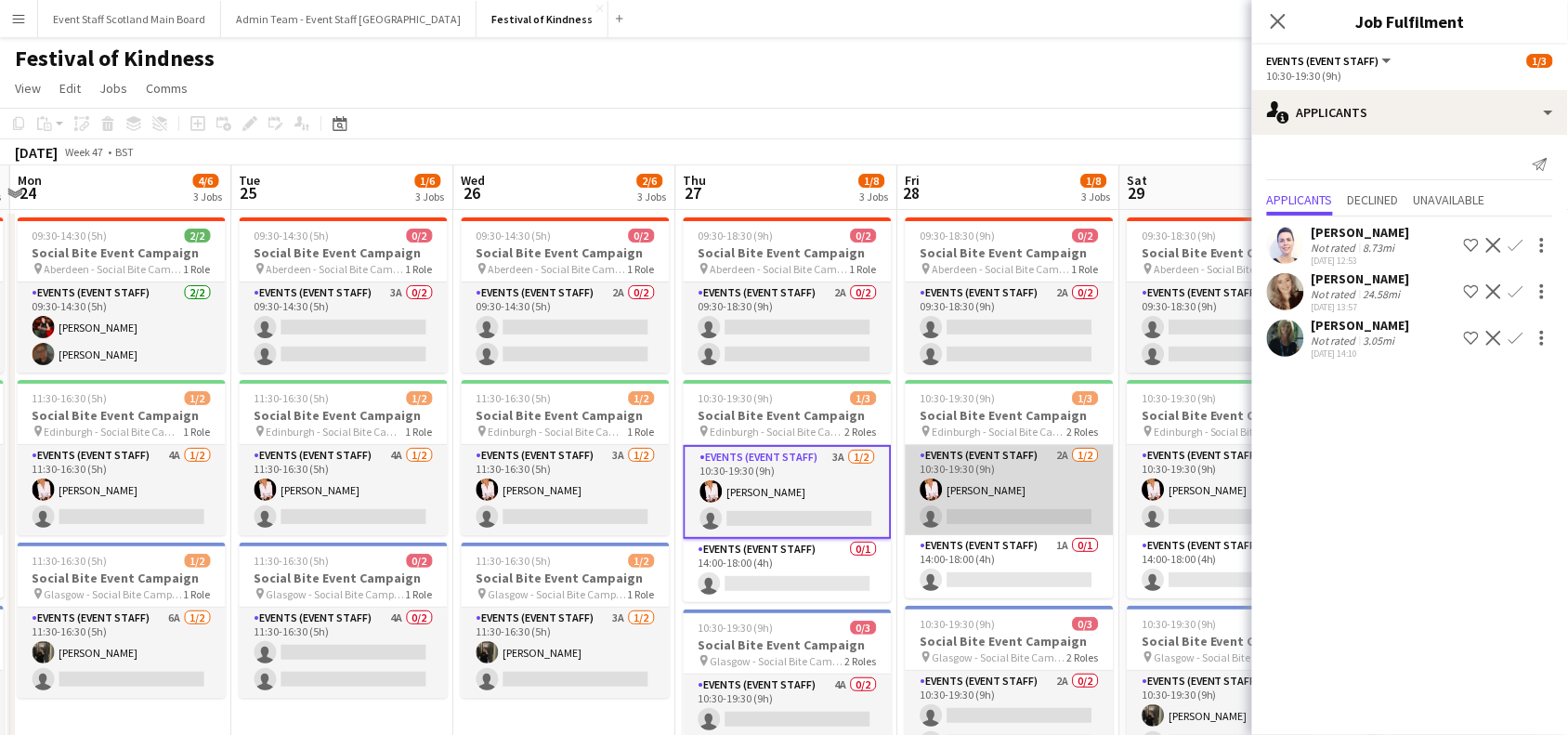
click at [1003, 505] on app-card-role "Events (Event Staff) 2A [DATE] 10:30-19:30 (9h) [PERSON_NAME] single-neutral-ac…" at bounding box center [1010, 489] width 209 height 90
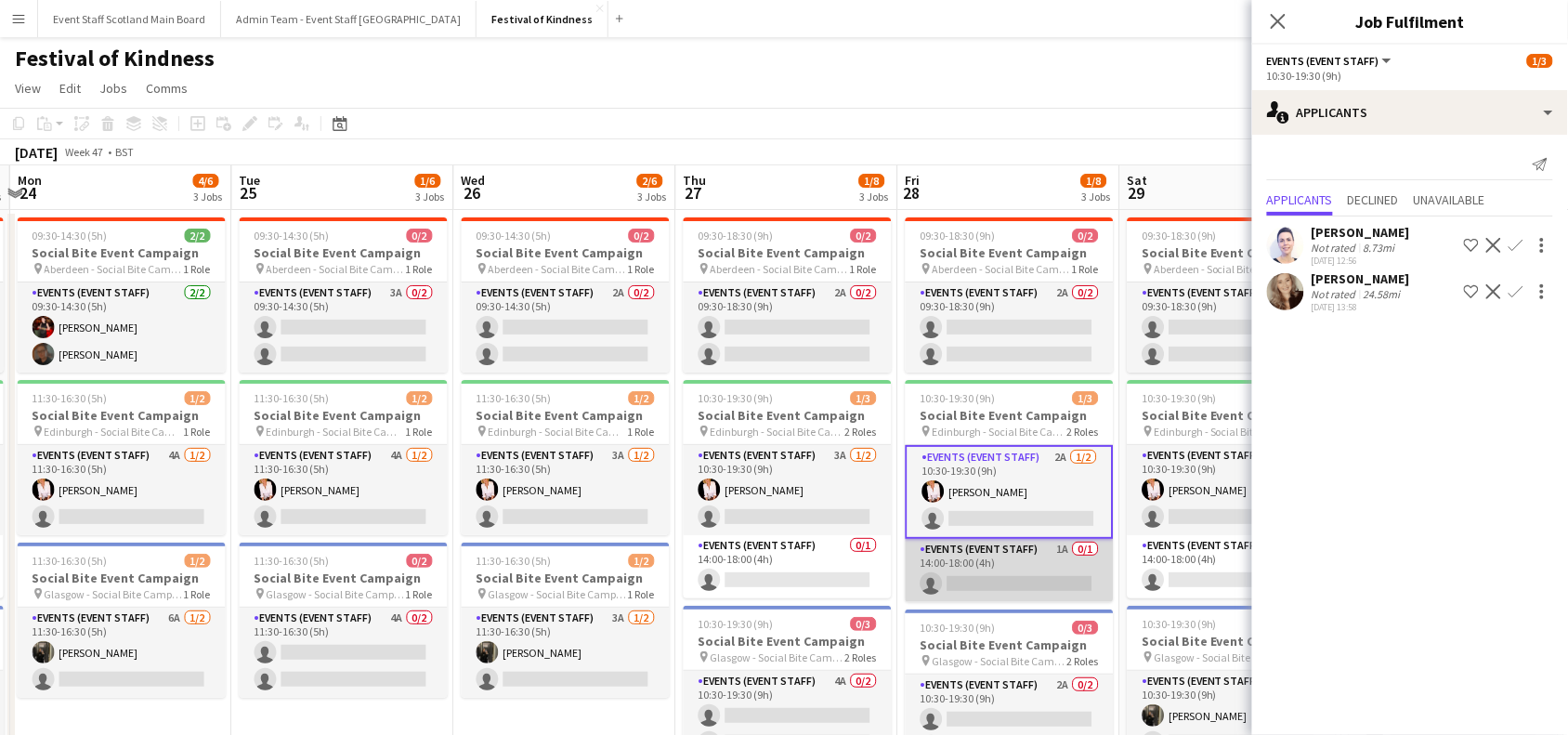
click at [1030, 580] on app-card-role "Events (Event Staff) 1A 0/1 14:00-18:00 (4h) single-neutral-actions" at bounding box center [1010, 570] width 209 height 64
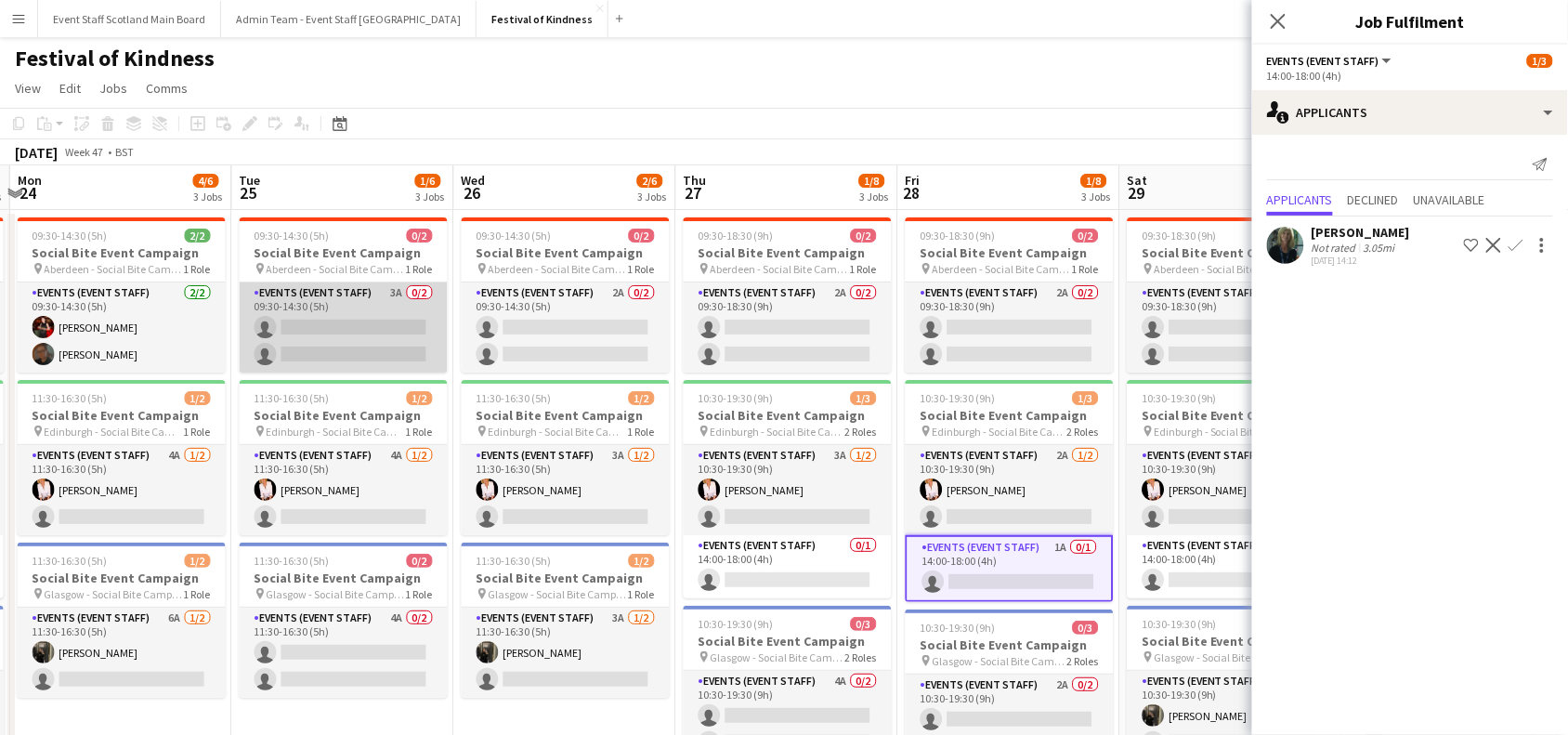
click at [341, 335] on app-card-role "Events (Event Staff) 3A 0/2 09:30-14:30 (5h) single-neutral-actions single-neut…" at bounding box center [344, 327] width 209 height 90
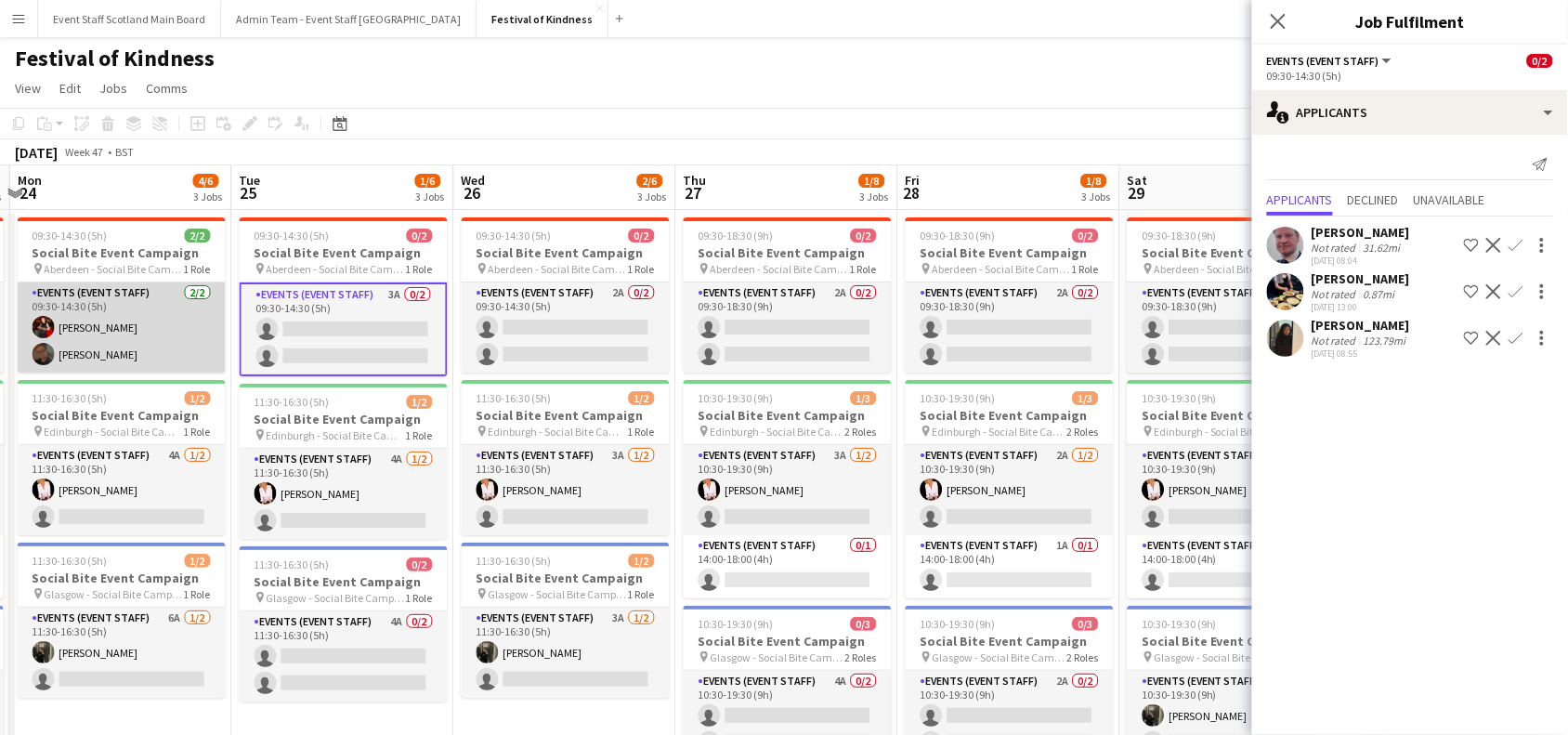
click at [107, 338] on app-card-role "Events (Event Staff) [DATE] 09:30-14:30 (5h) [PERSON_NAME] [PERSON_NAME]" at bounding box center [122, 327] width 209 height 90
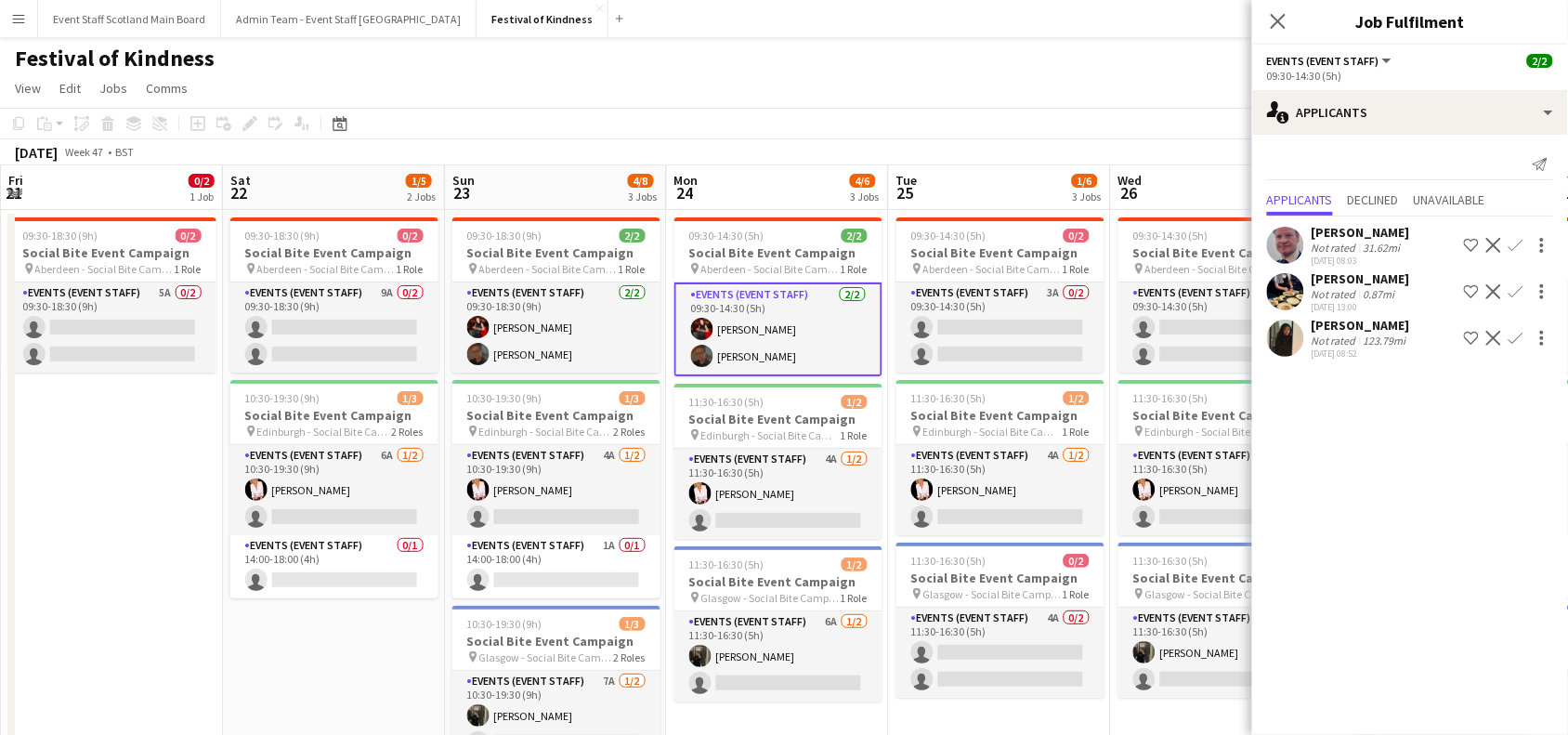
scroll to position [0, 522]
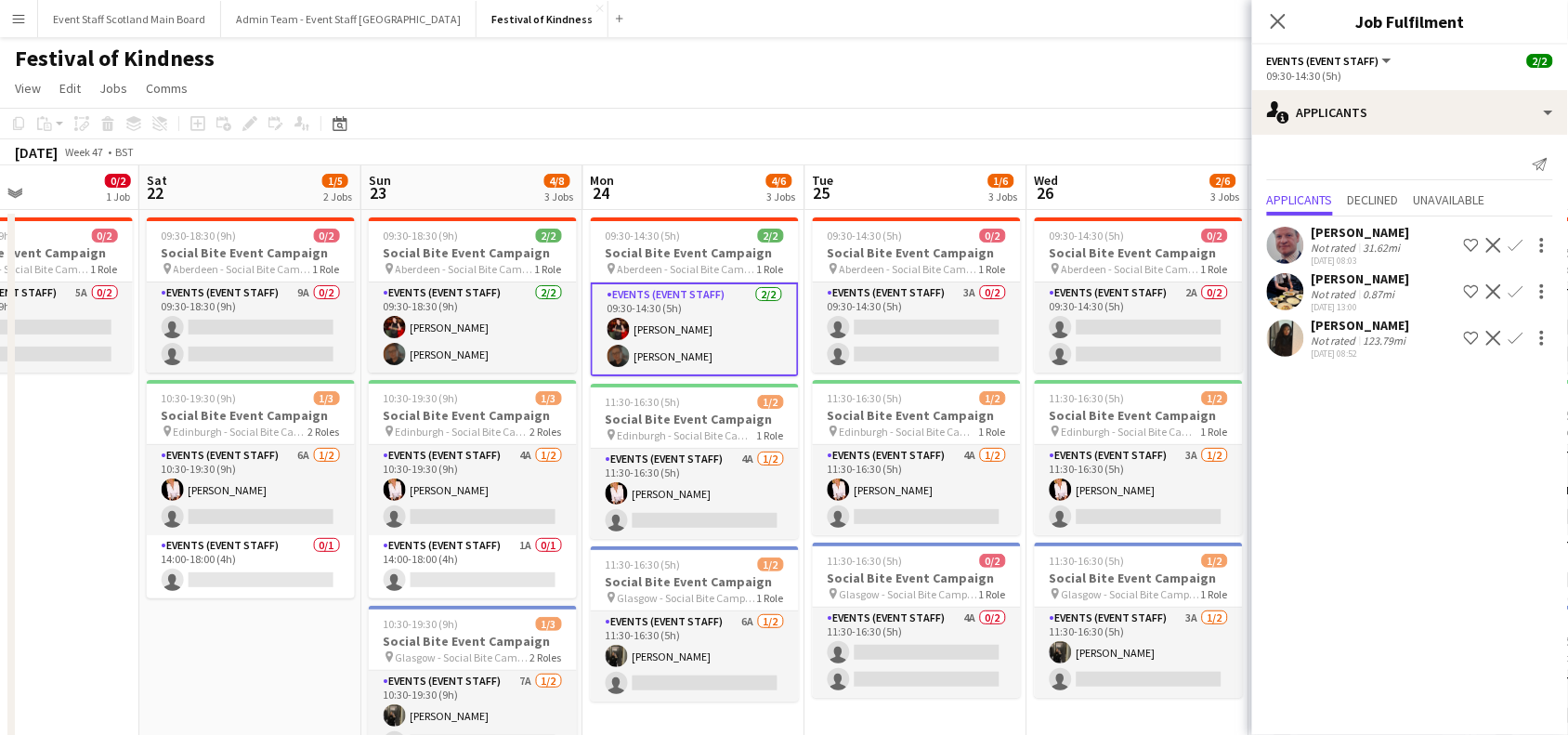
drag, startPoint x: 230, startPoint y: 340, endPoint x: 809, endPoint y: 312, distance: 579.7
click at [809, 312] on app-calendar-viewport "Wed 19 Thu 20 Fri 21 0/2 1 Job Sat 22 1/5 2 Jobs Sun 23 4/8 3 Jobs Mon 24 4/6 3…" at bounding box center [784, 541] width 1568 height 751
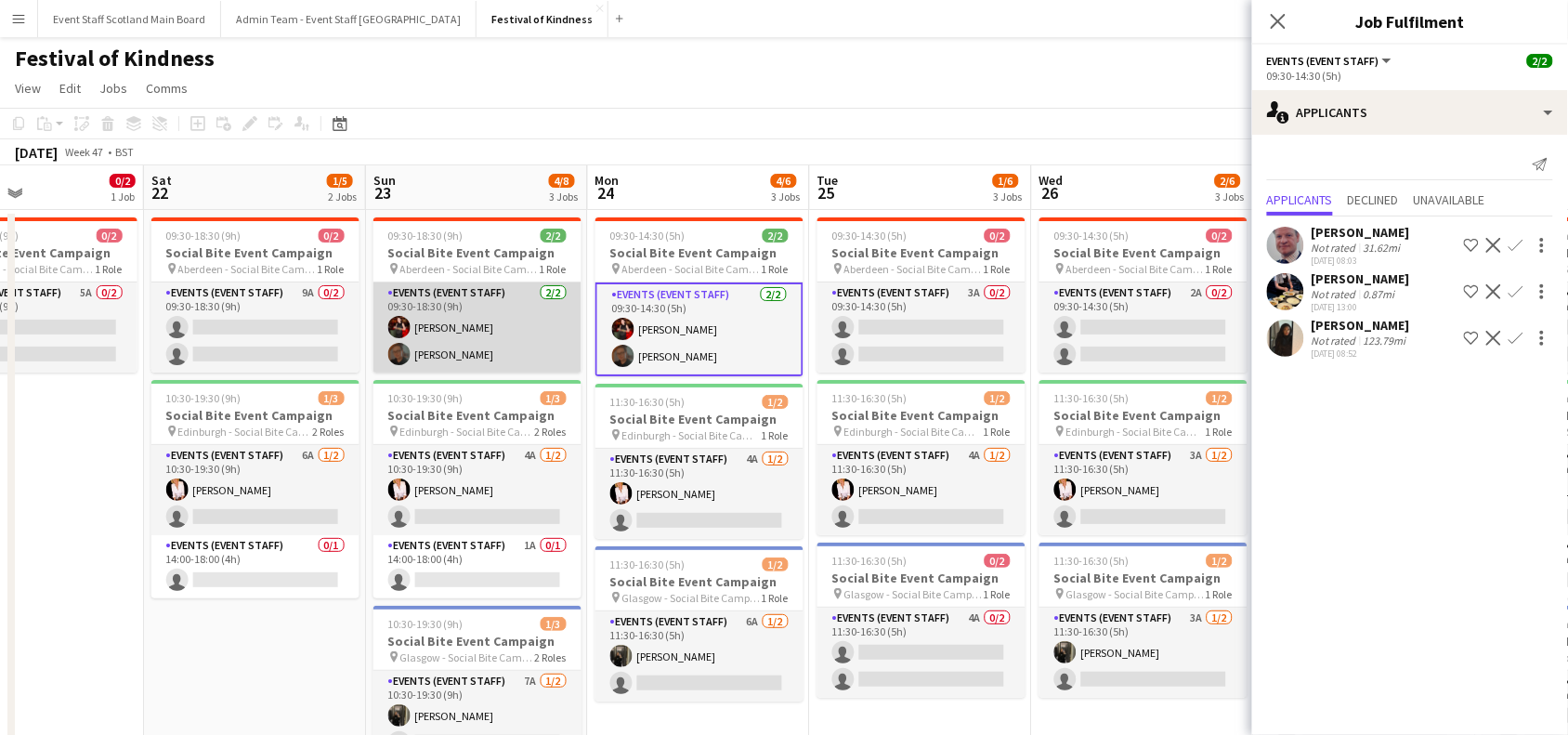
click at [438, 308] on app-card-role "Events (Event Staff) [DATE] 09:30-18:30 (9h) [PERSON_NAME] [PERSON_NAME]" at bounding box center [478, 327] width 209 height 90
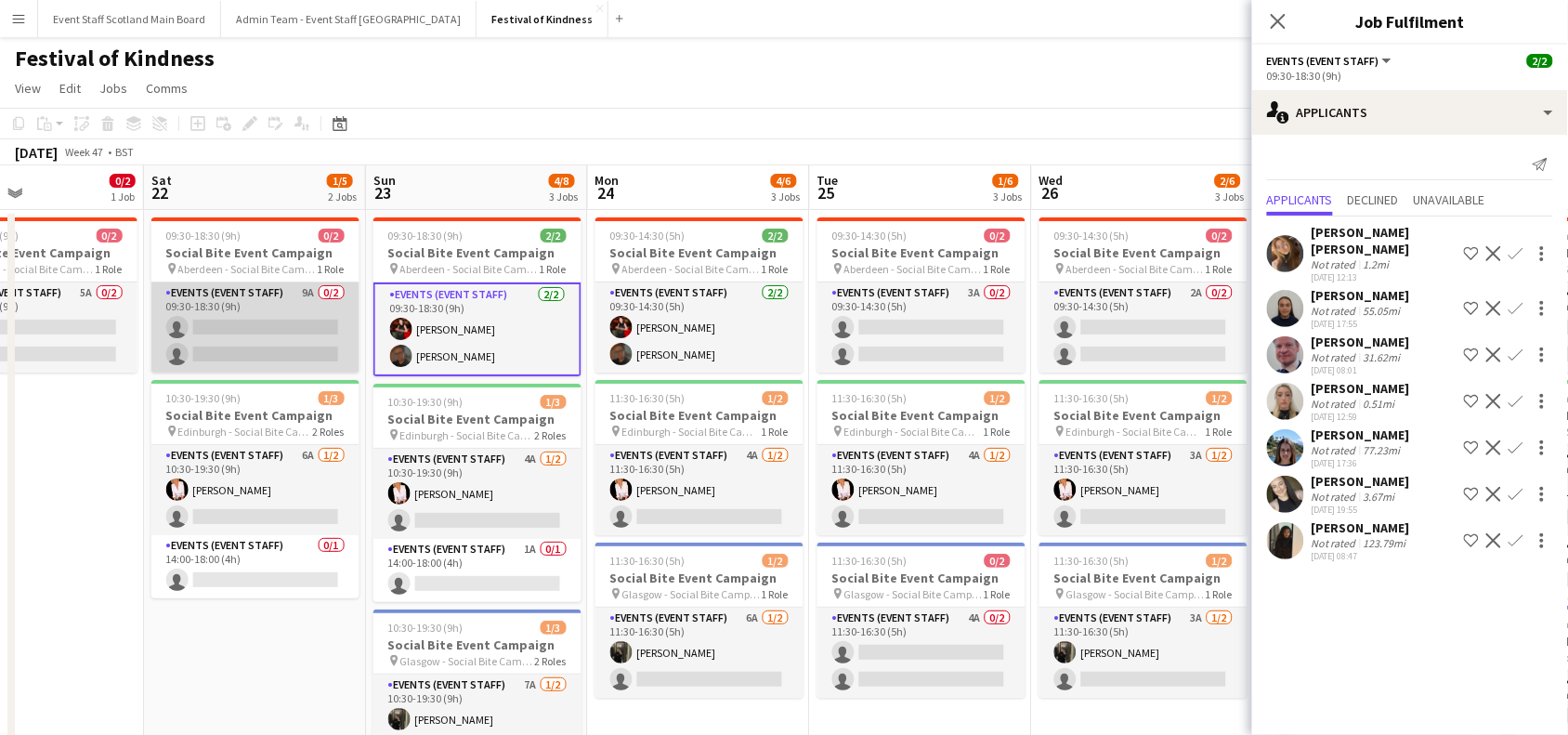
click at [337, 341] on app-card-role "Events (Event Staff) 9A 0/2 09:30-18:30 (9h) single-neutral-actions single-neut…" at bounding box center [256, 327] width 209 height 90
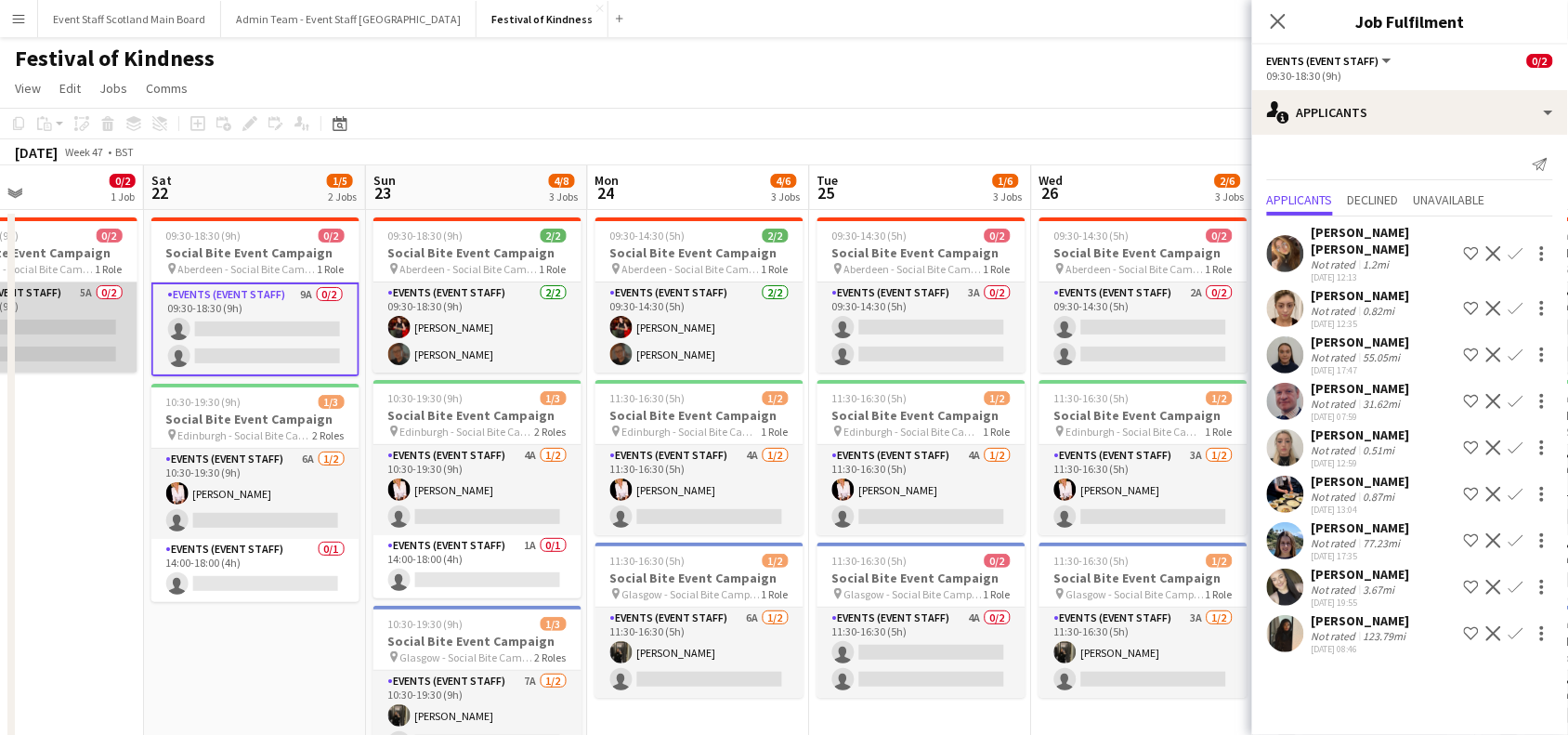
click at [88, 307] on app-card-role "Events (Event Staff) 5A 0/2 09:30-18:30 (9h) single-neutral-actions single-neut…" at bounding box center [34, 327] width 209 height 90
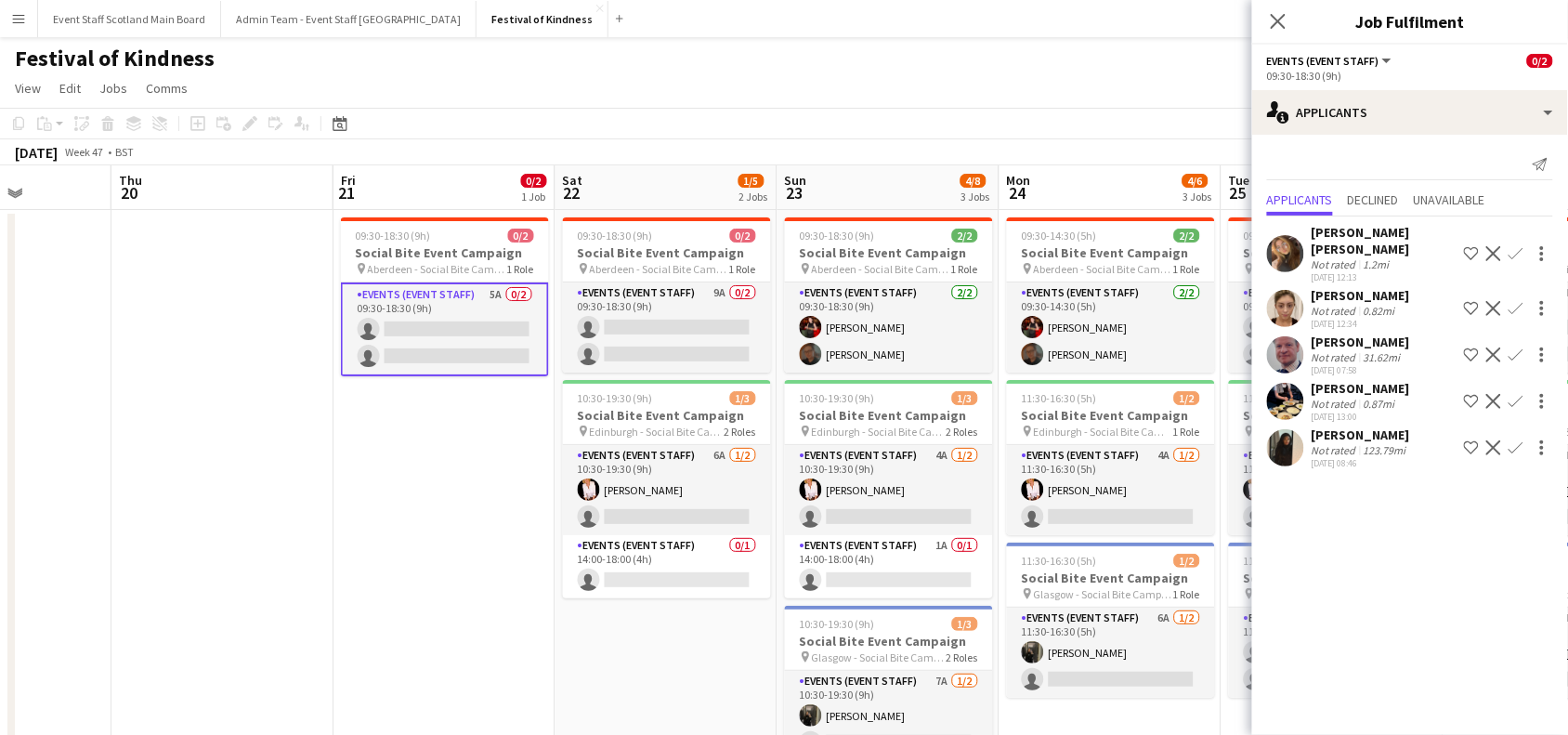
drag, startPoint x: 59, startPoint y: 487, endPoint x: 492, endPoint y: 456, distance: 434.1
click at [492, 456] on app-calendar-viewport "Mon 17 Tue 18 Wed 19 Thu 20 Fri 21 0/2 1 Job Sat 22 1/5 2 Jobs Sun 23 4/8 3 Job…" at bounding box center [784, 541] width 1568 height 751
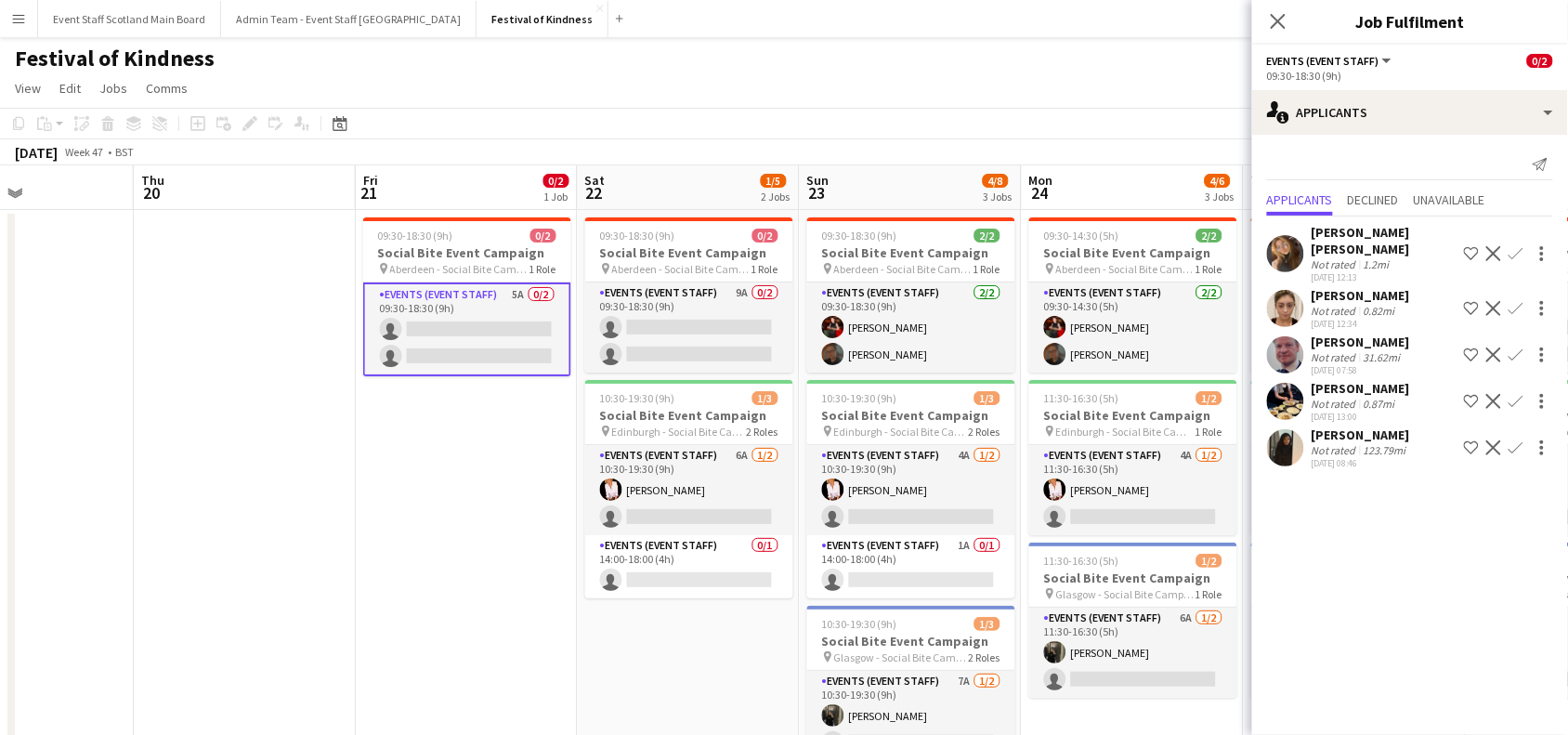
click at [692, 672] on app-date-cell "09:30-18:30 (9h) 0/2 Social Bite Event Campaign pin Aberdeen - Social Bite Camp…" at bounding box center [689, 562] width 222 height 707
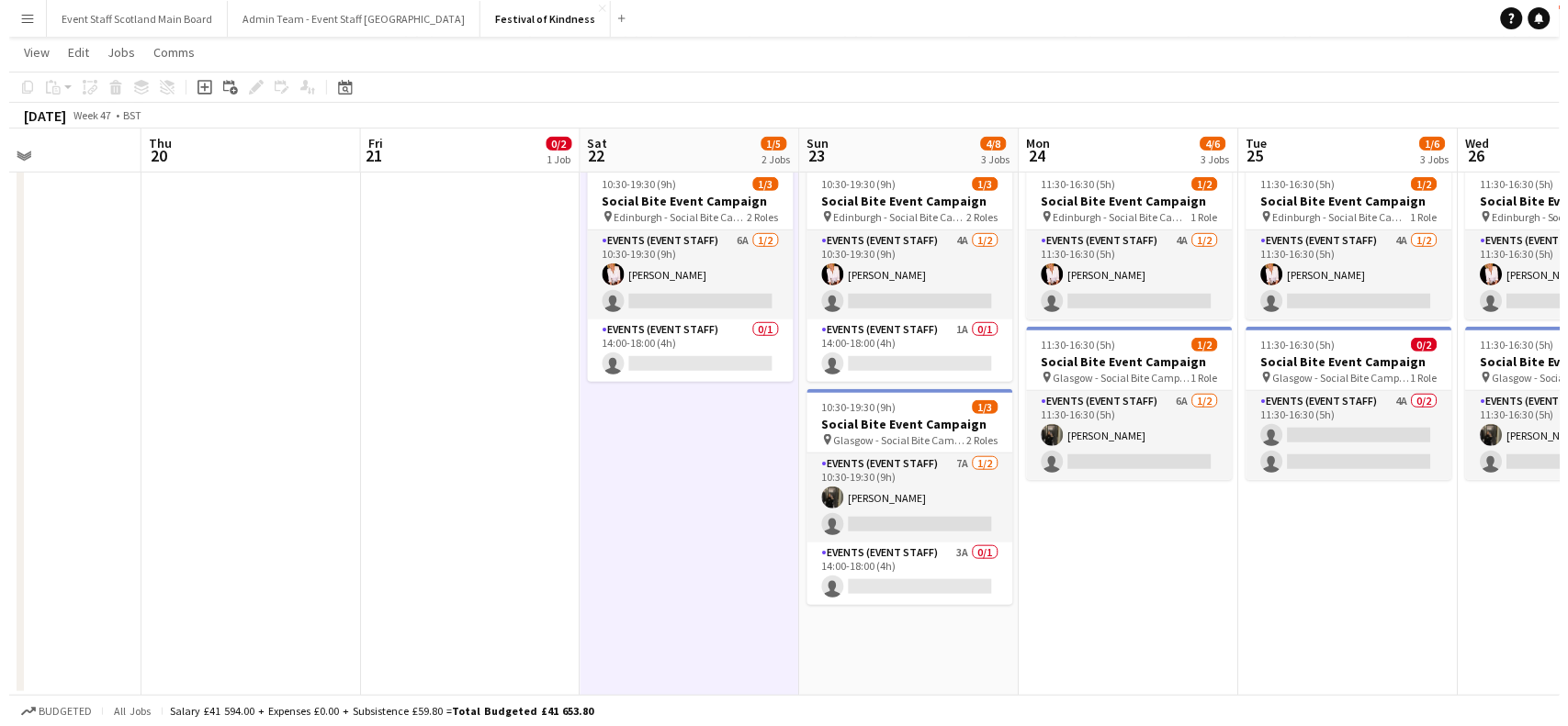
scroll to position [0, 0]
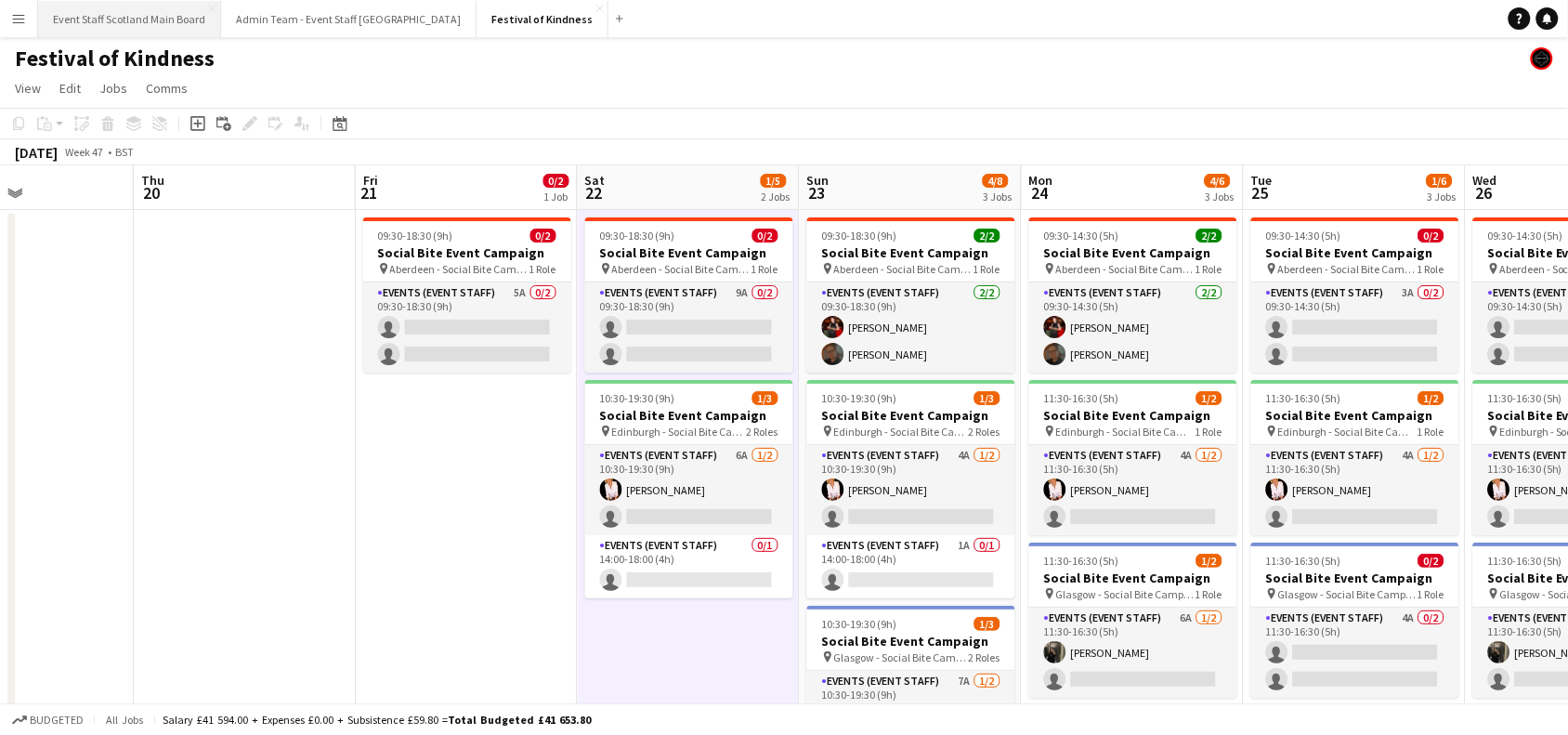
click at [115, 12] on button "Event Staff Scotland Main Board Close" at bounding box center [129, 19] width 183 height 36
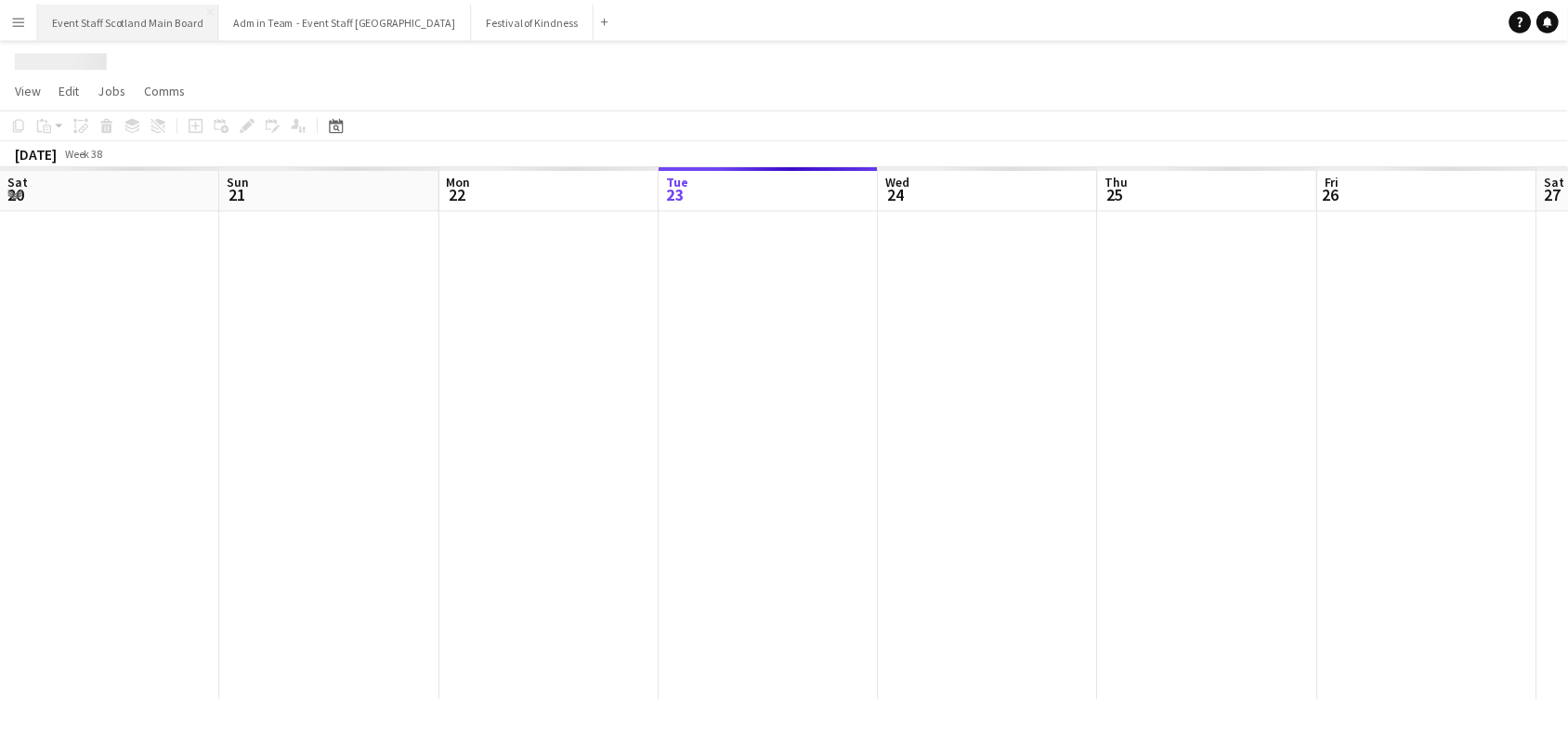
scroll to position [0, 443]
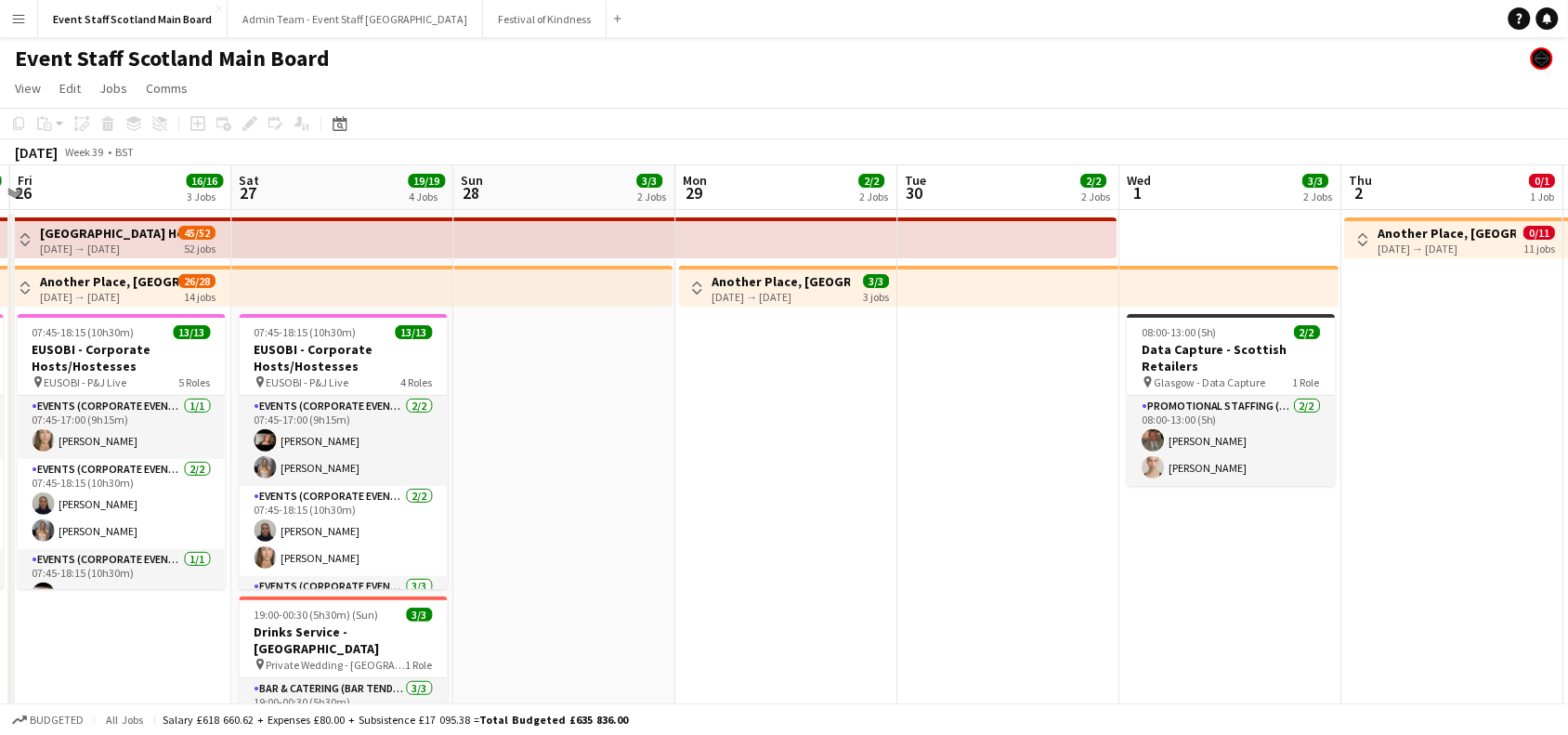
drag, startPoint x: 1431, startPoint y: 394, endPoint x: 95, endPoint y: 542, distance: 1344.2
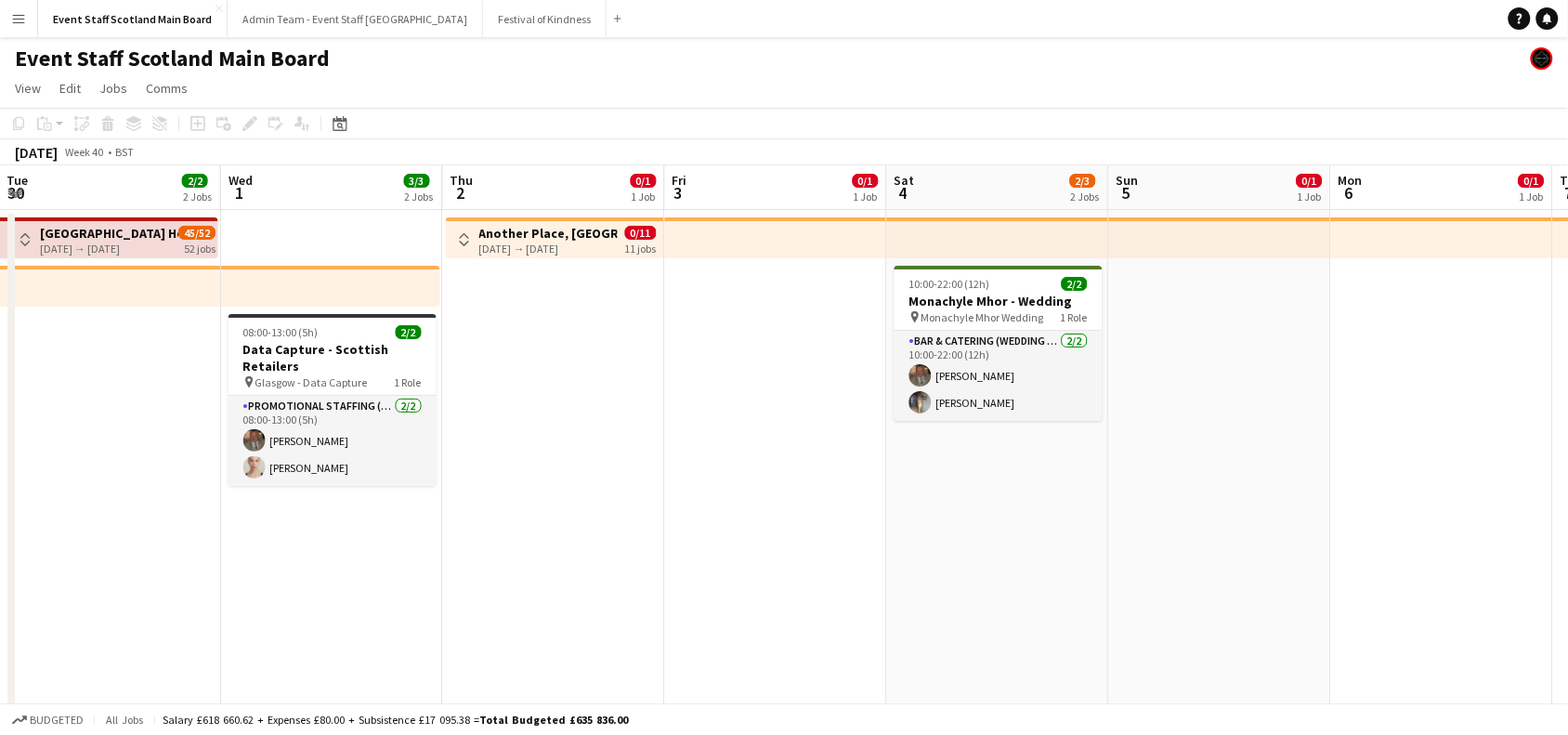
drag, startPoint x: 1046, startPoint y: 525, endPoint x: 11, endPoint y: 675, distance: 1045.8
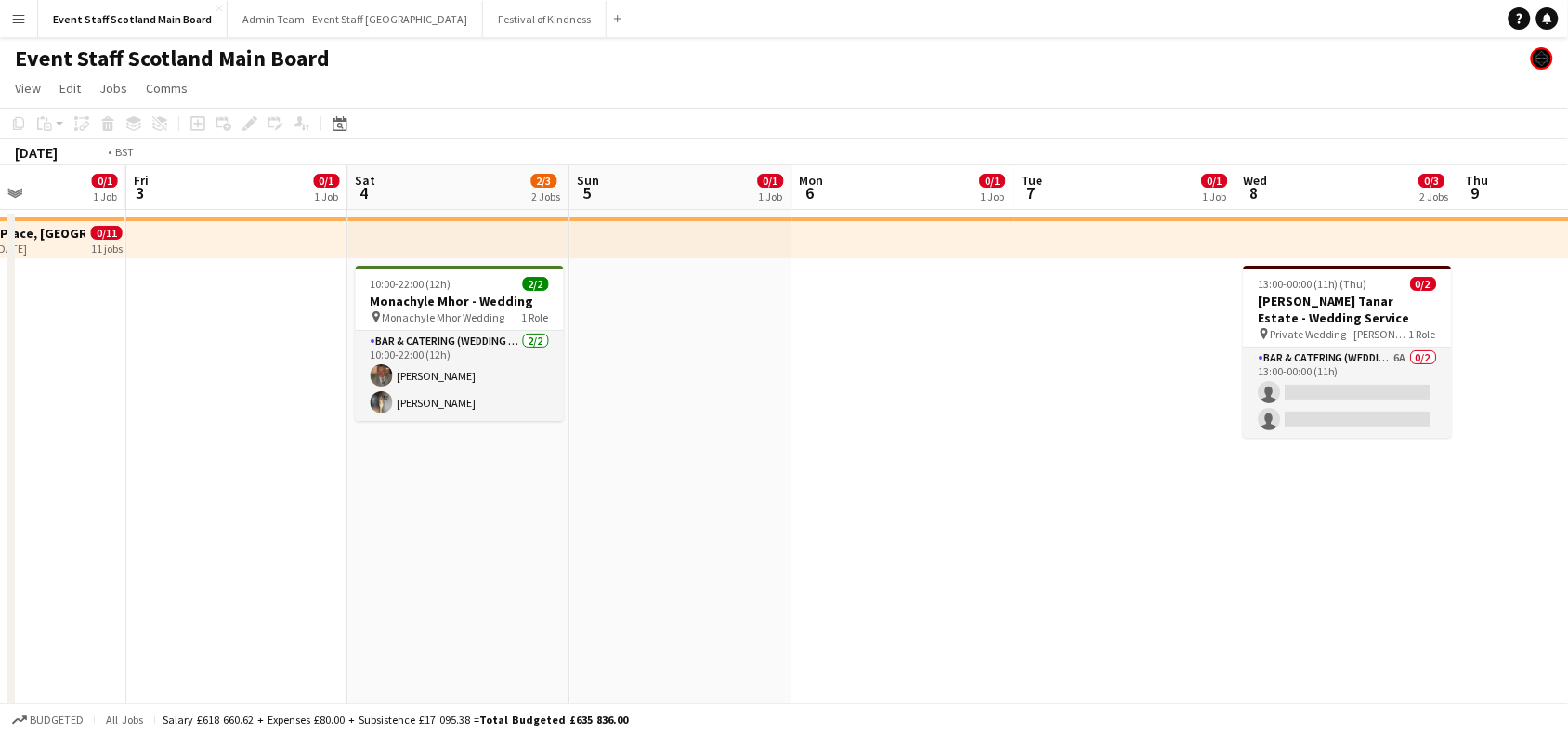
scroll to position [0, 555]
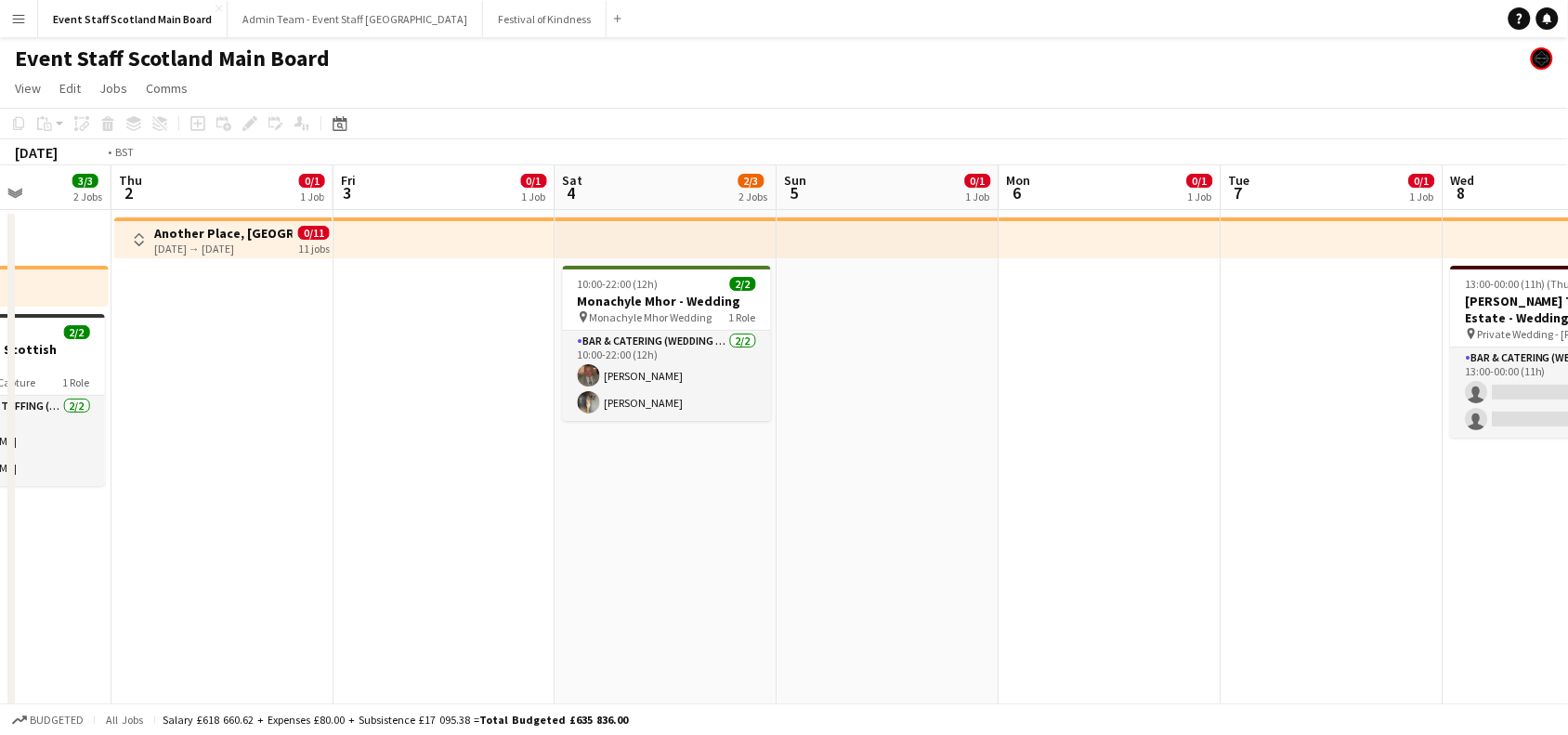
drag, startPoint x: 1137, startPoint y: 536, endPoint x: 0, endPoint y: 786, distance: 1164.2
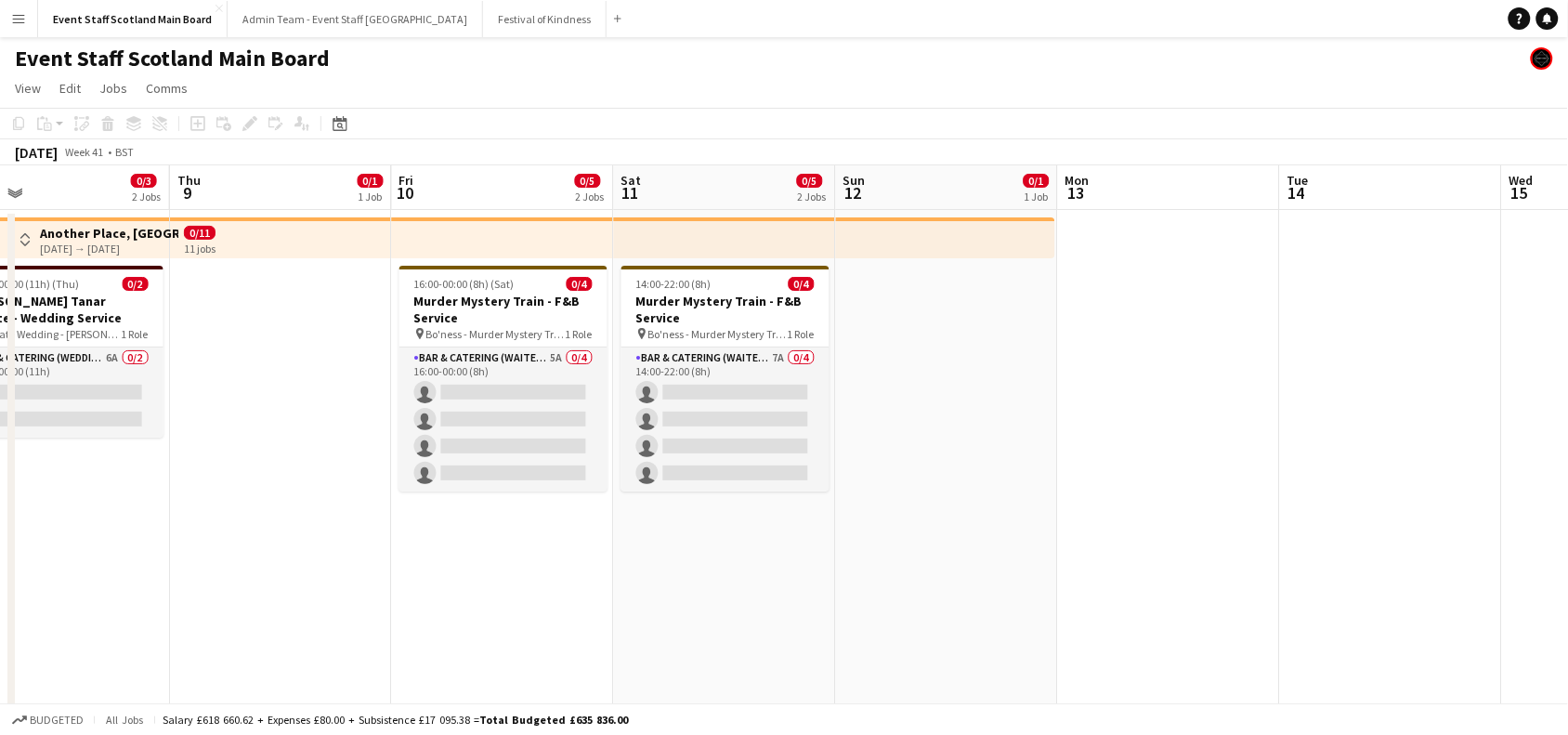
scroll to position [0, 714]
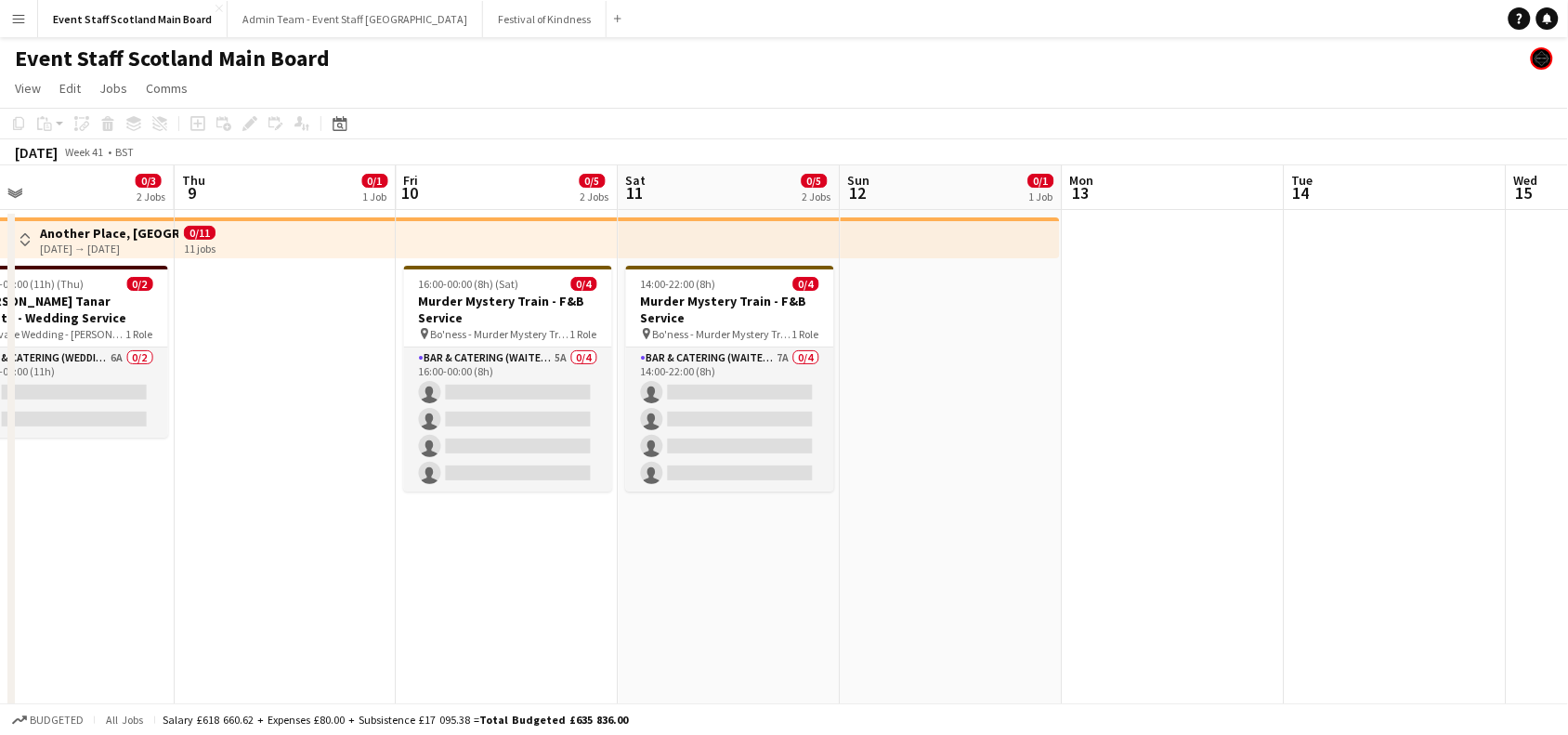
drag, startPoint x: 1173, startPoint y: 597, endPoint x: 1013, endPoint y: 588, distance: 160.3
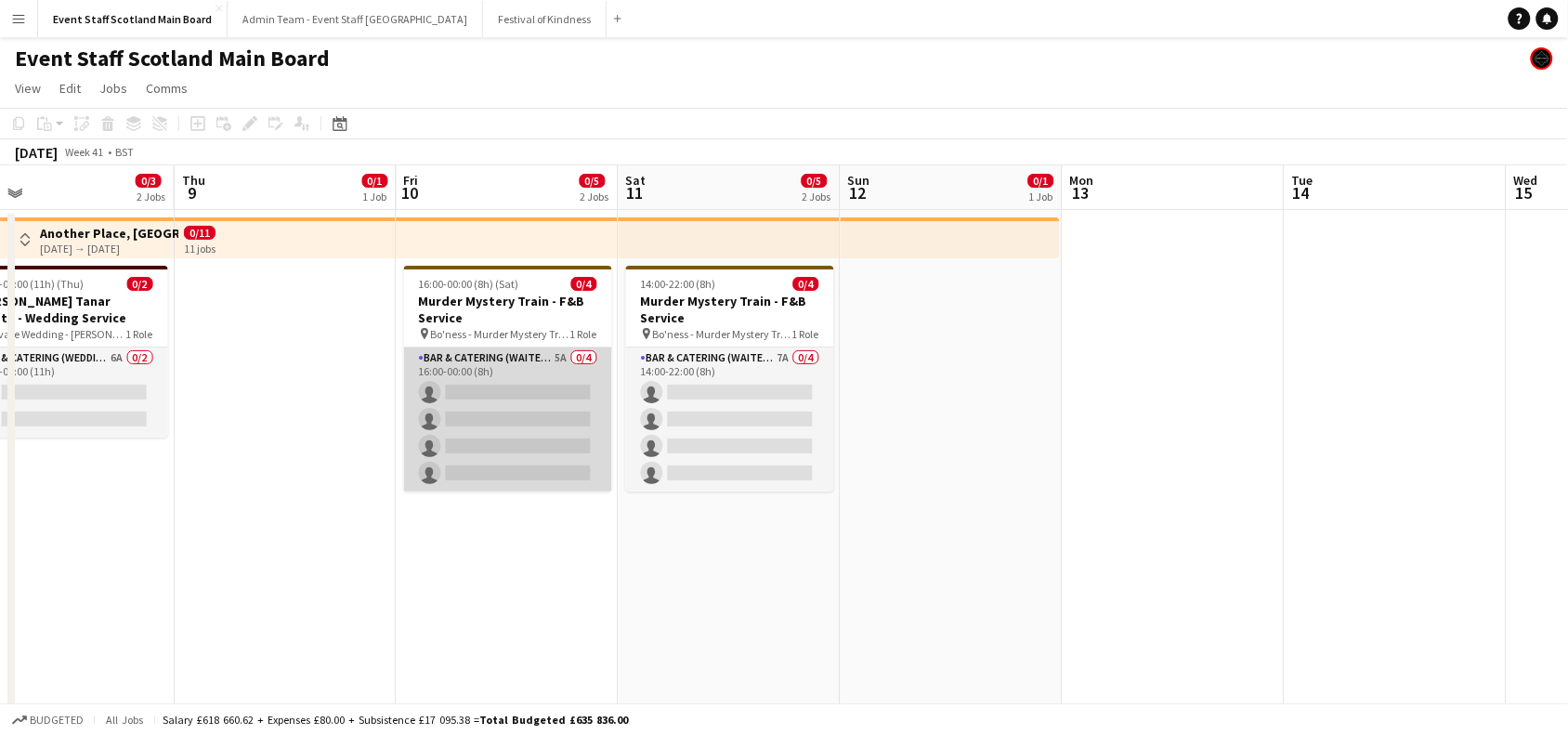
click at [465, 453] on app-card-role "Bar & Catering (Waiter / waitress) 5A 0/4 16:00-00:00 (8h) single-neutral-actio…" at bounding box center [508, 420] width 209 height 144
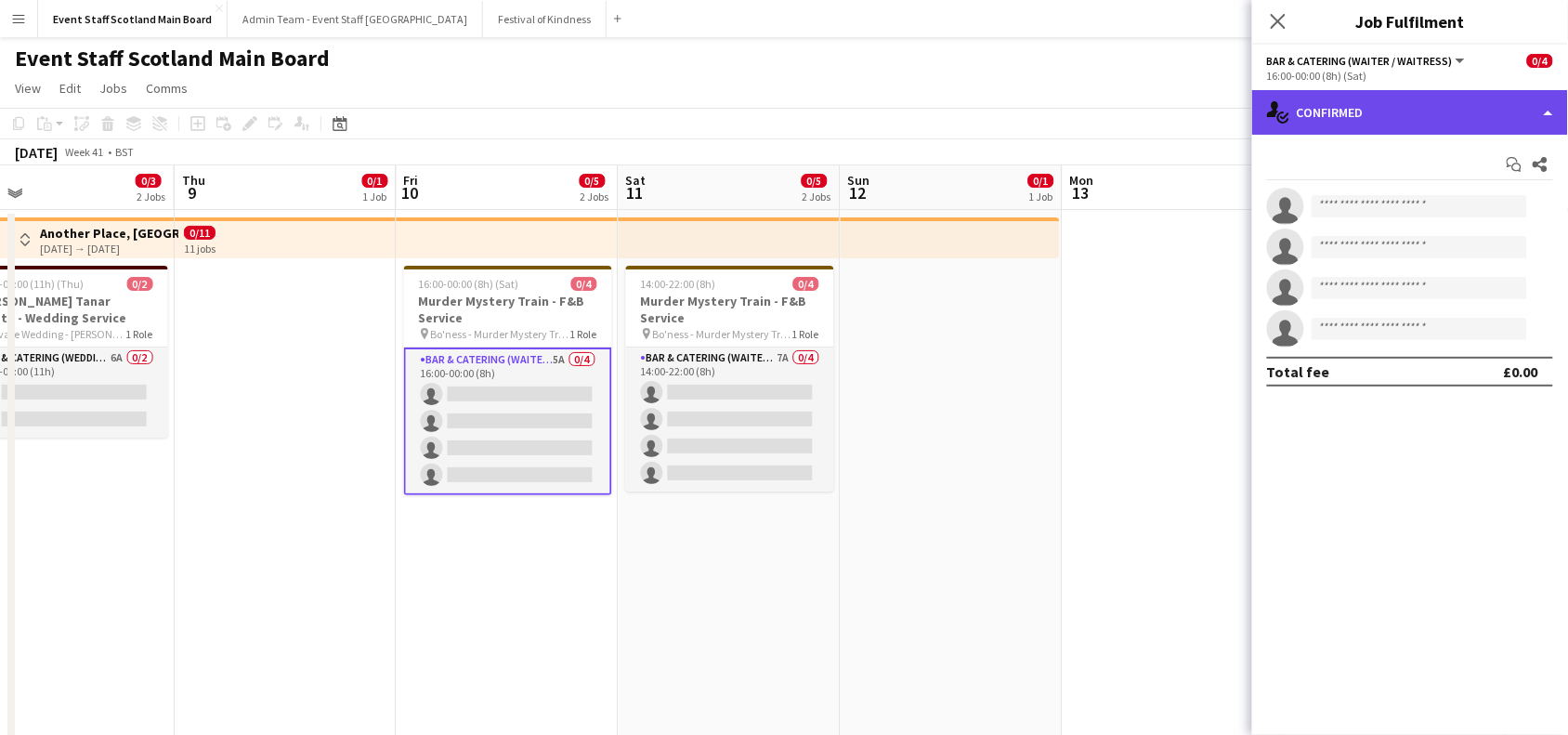
click at [1544, 112] on div "single-neutral-actions-check-2 Confirmed" at bounding box center [1410, 112] width 316 height 45
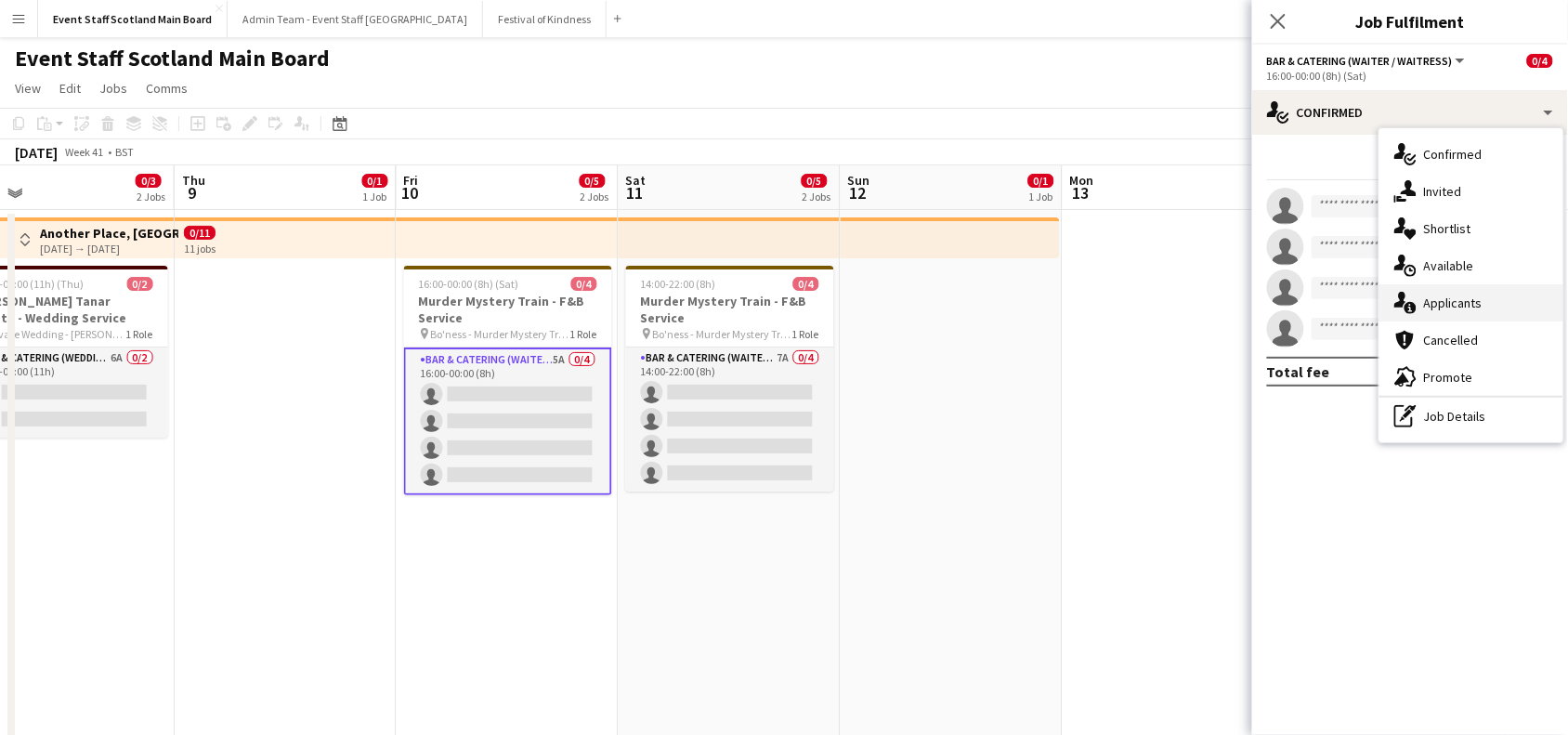
click at [1547, 298] on div "single-neutral-actions-information Applicants" at bounding box center [1471, 303] width 184 height 37
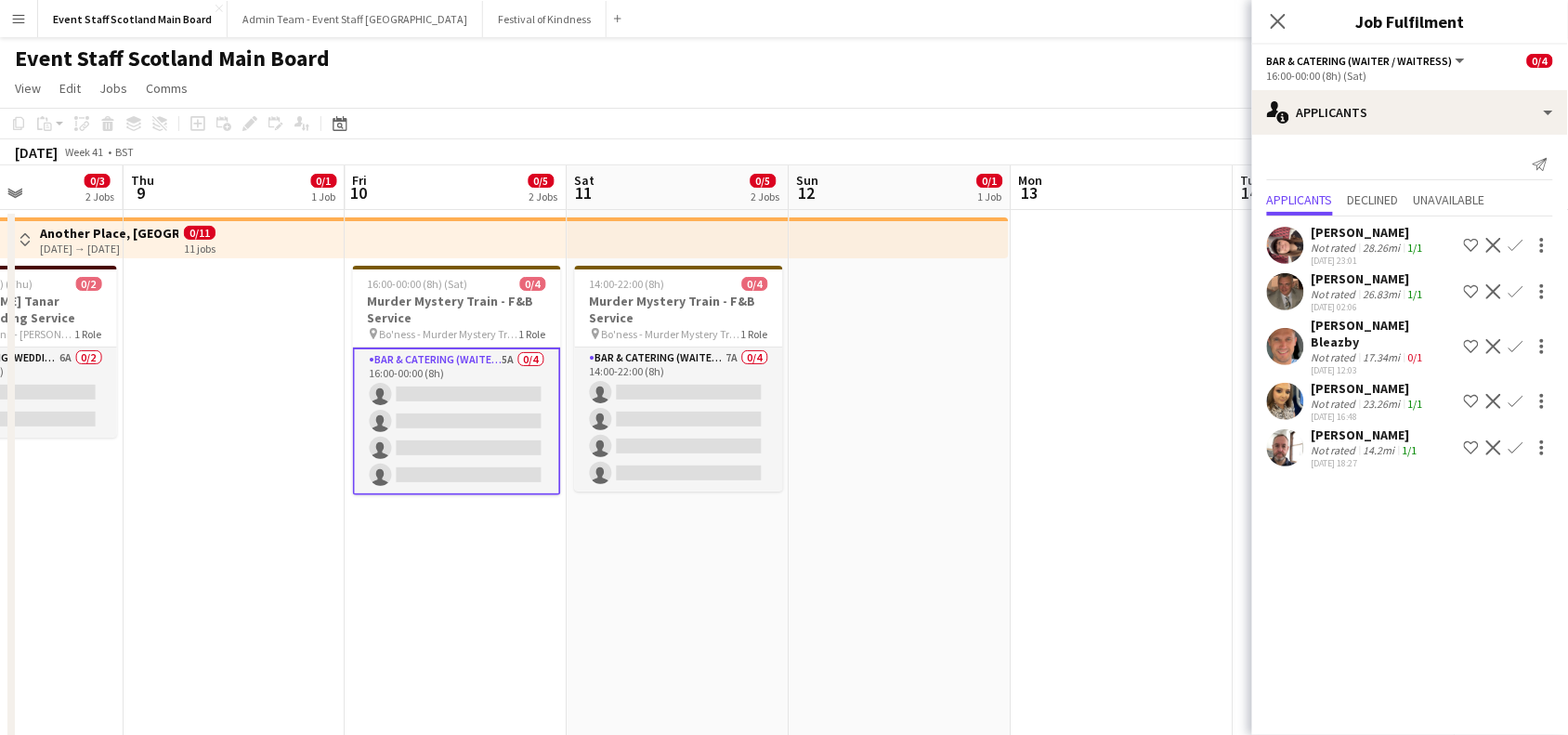
scroll to position [0, 804]
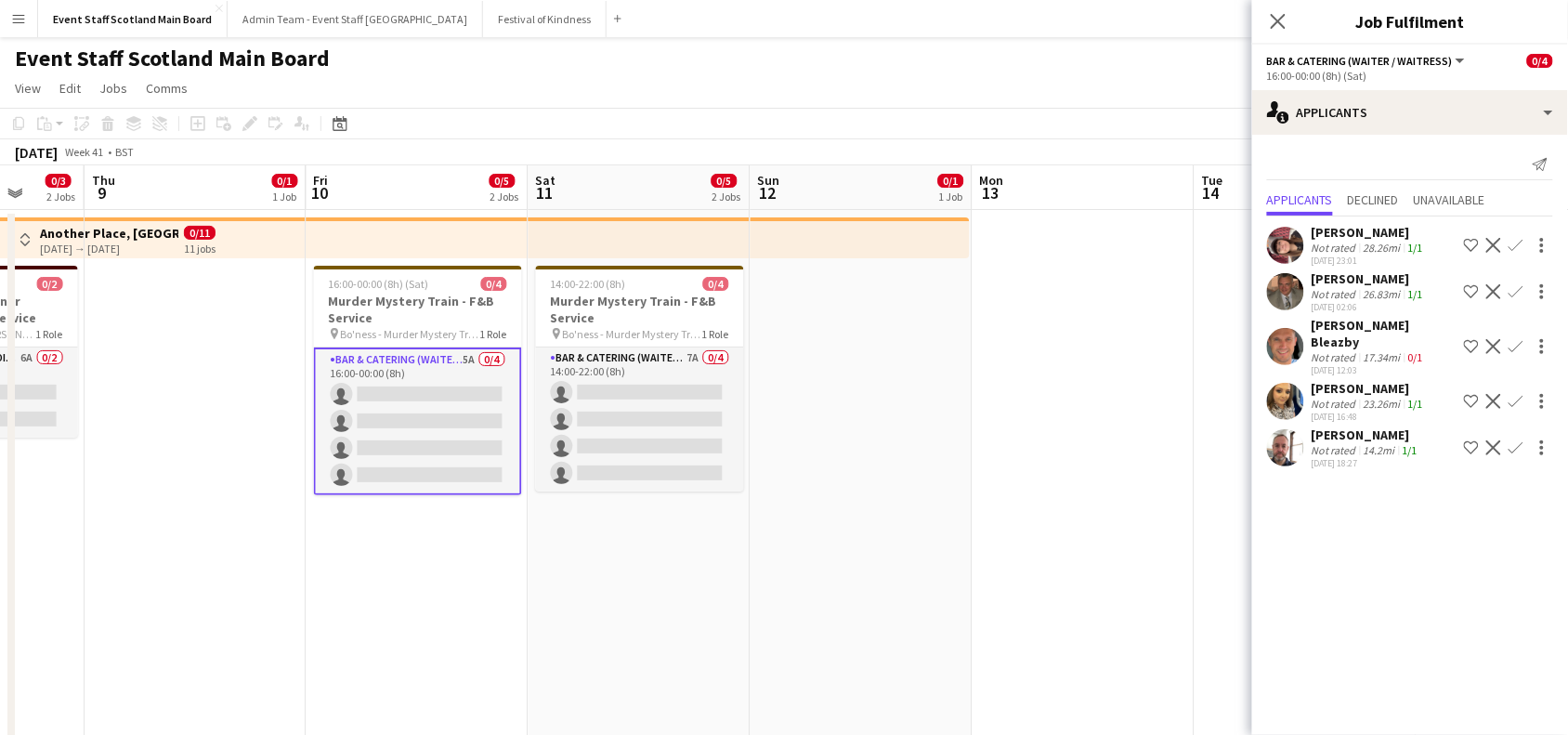
drag, startPoint x: 340, startPoint y: 536, endPoint x: 251, endPoint y: 632, distance: 130.9
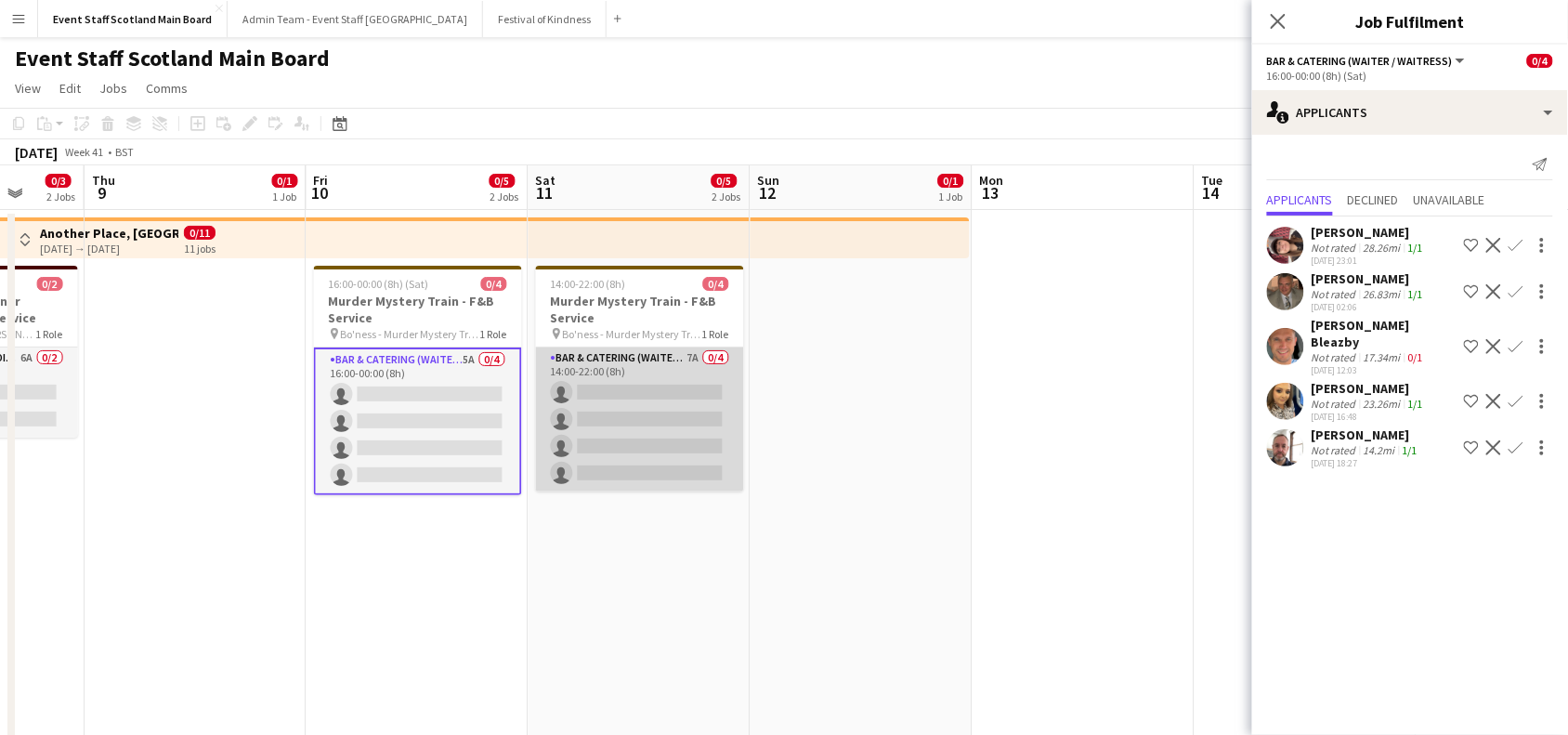
click at [621, 456] on app-card-role "Bar & Catering (Waiter / waitress) 7A 0/4 14:00-22:00 (8h) single-neutral-actio…" at bounding box center [640, 420] width 209 height 144
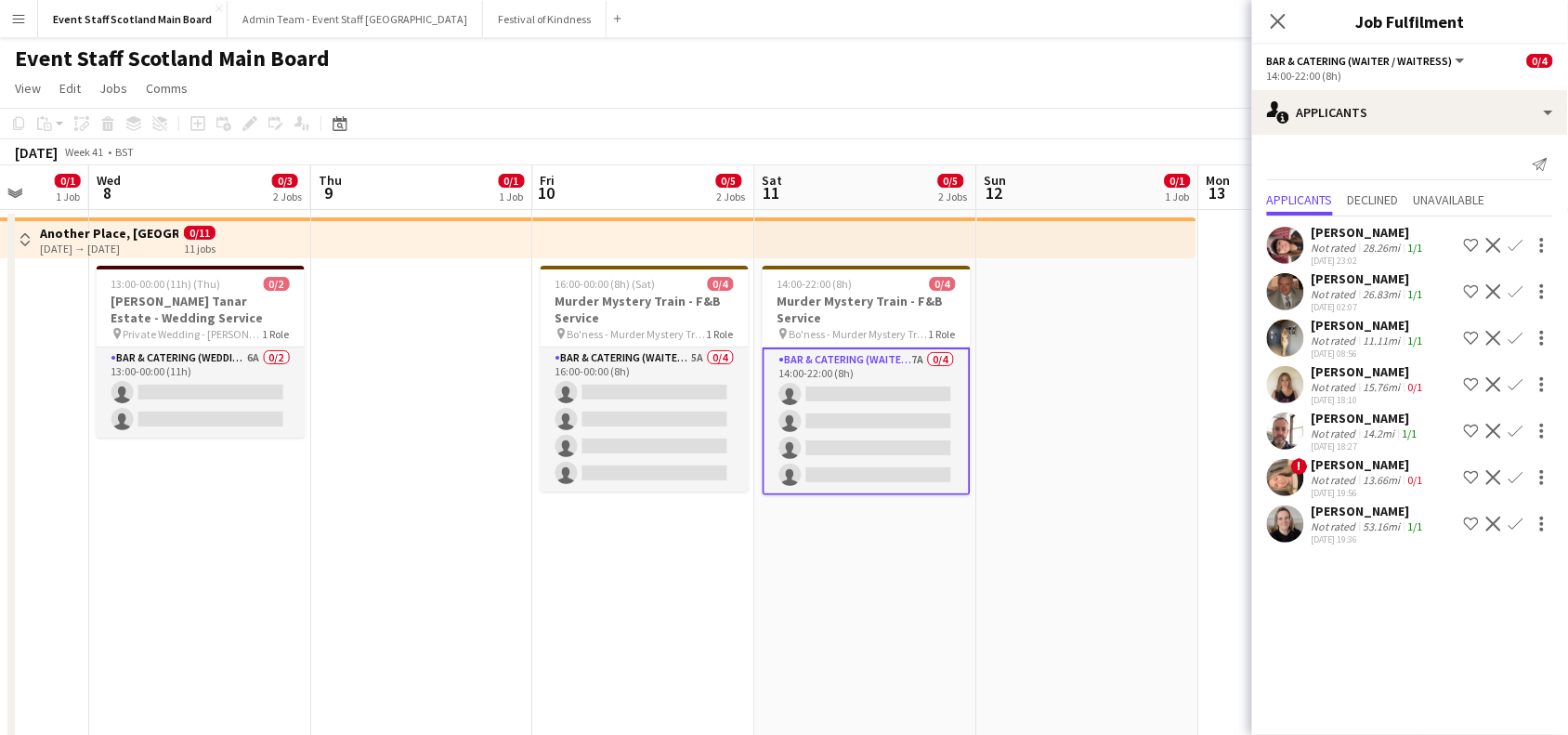
drag, startPoint x: 1085, startPoint y: 415, endPoint x: 392, endPoint y: 479, distance: 695.9
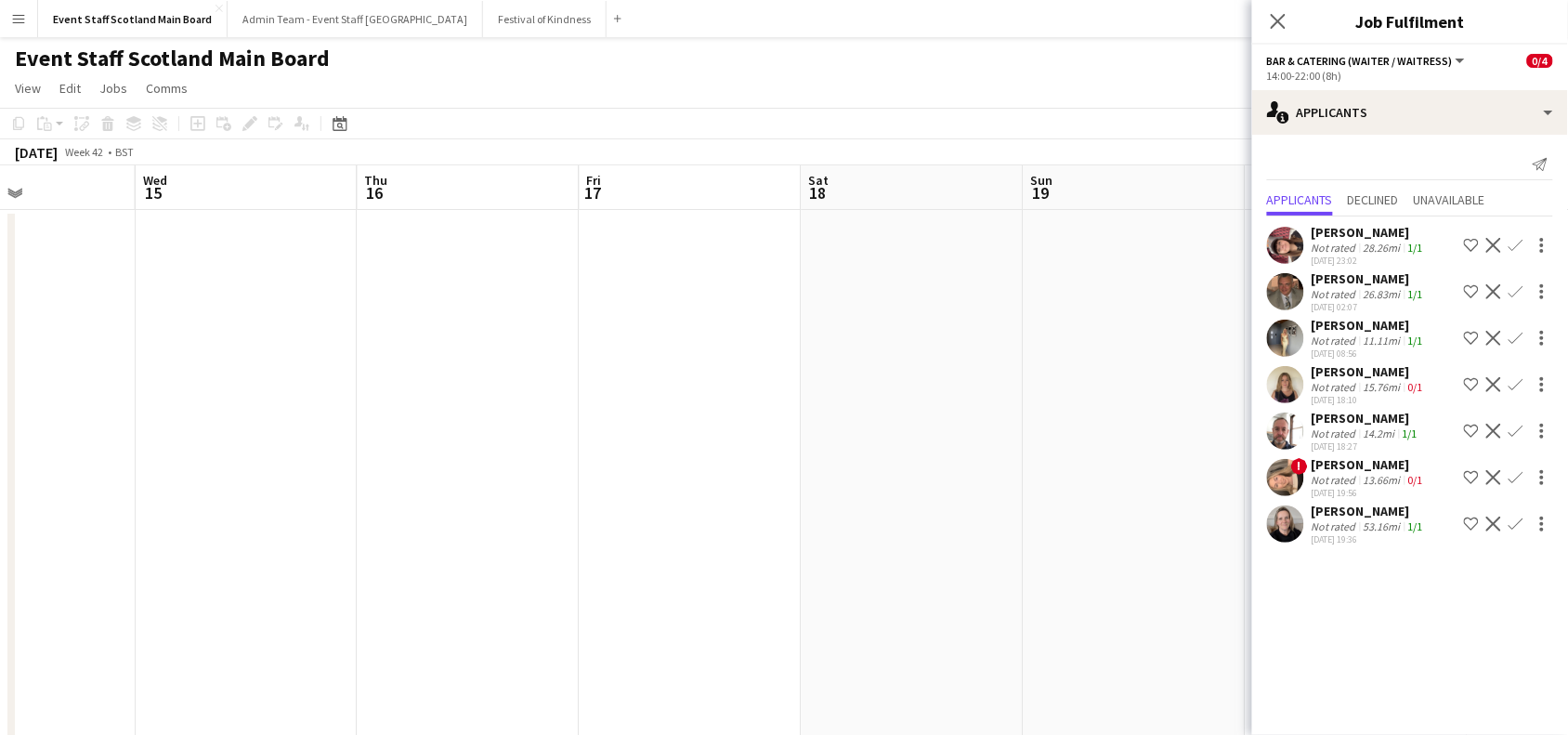
scroll to position [0, 618]
drag, startPoint x: 899, startPoint y: 438, endPoint x: 0, endPoint y: 487, distance: 900.3
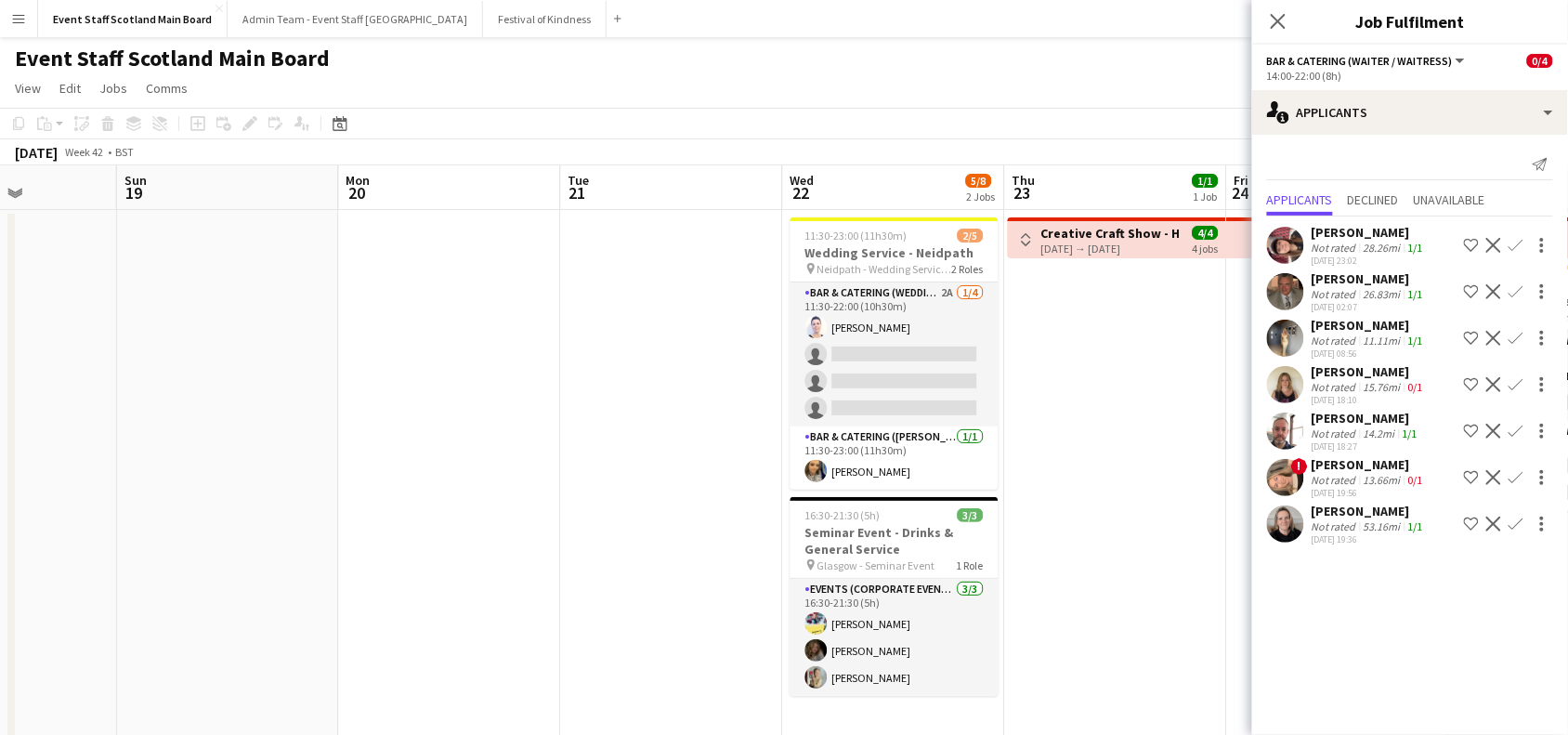
scroll to position [0, 903]
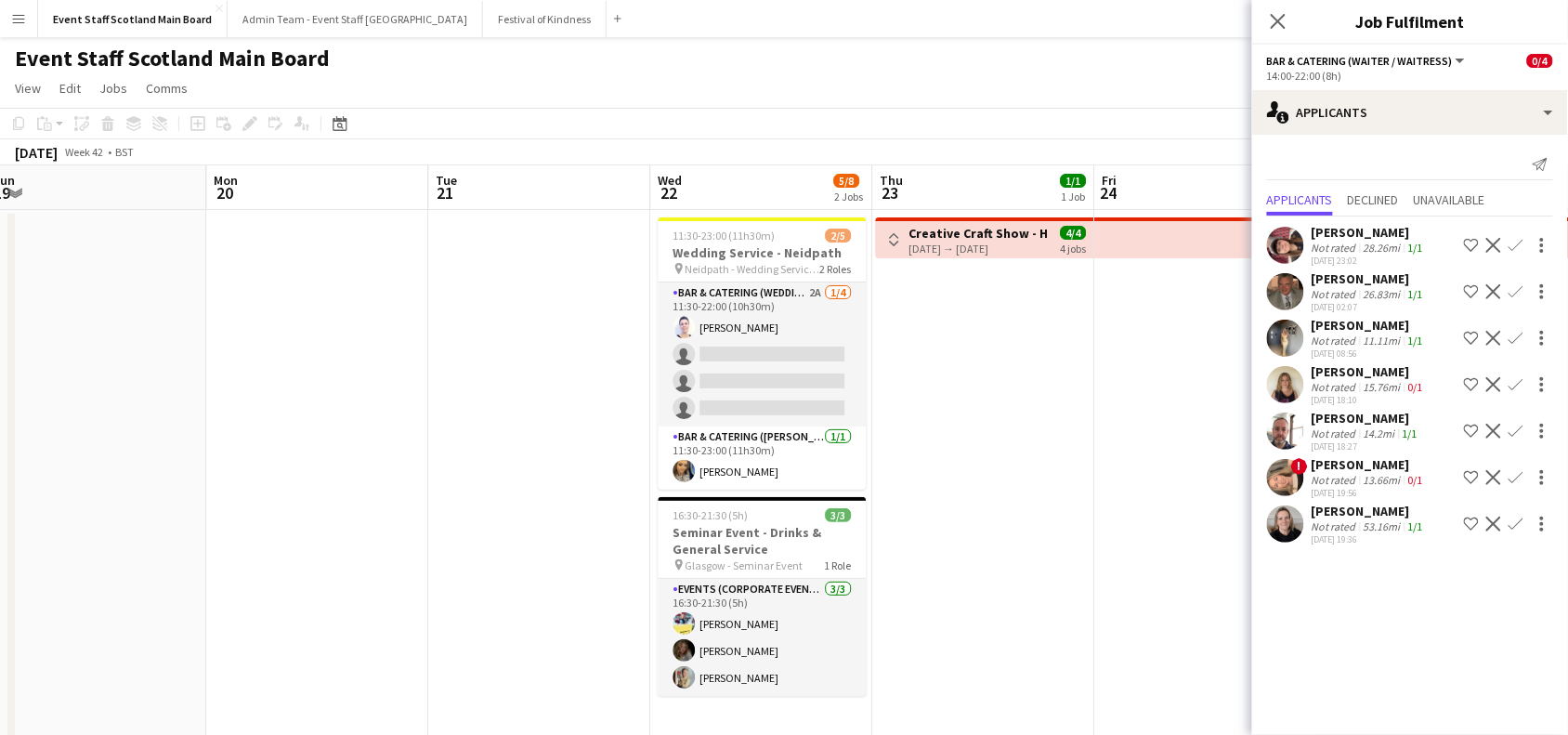
drag, startPoint x: 756, startPoint y: 455, endPoint x: 7, endPoint y: 610, distance: 764.9
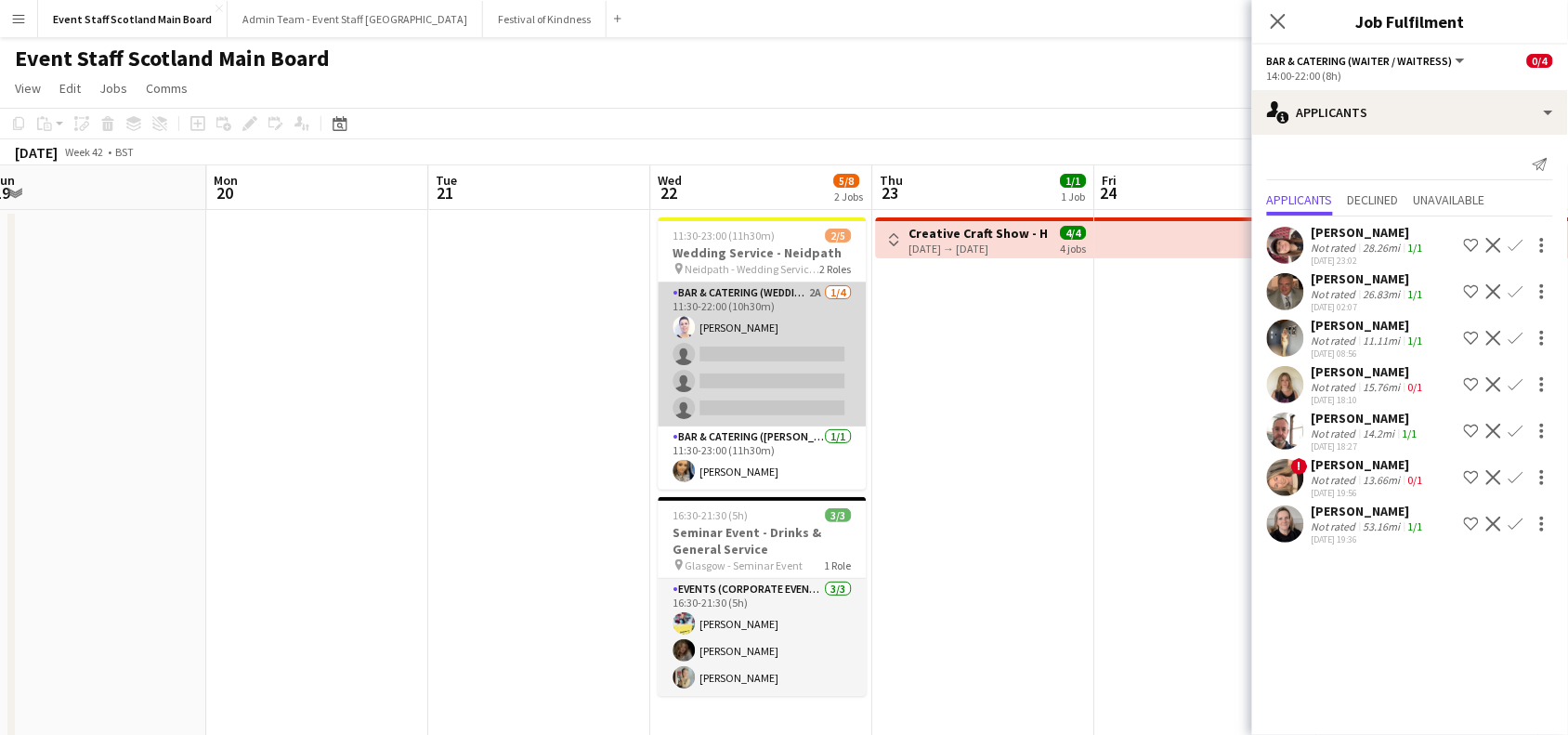
click at [717, 420] on app-card-role "Bar & Catering (Wedding Service Staff) 2A [DATE] 11:30-22:00 (10h30m) [PERSON_N…" at bounding box center [763, 355] width 209 height 144
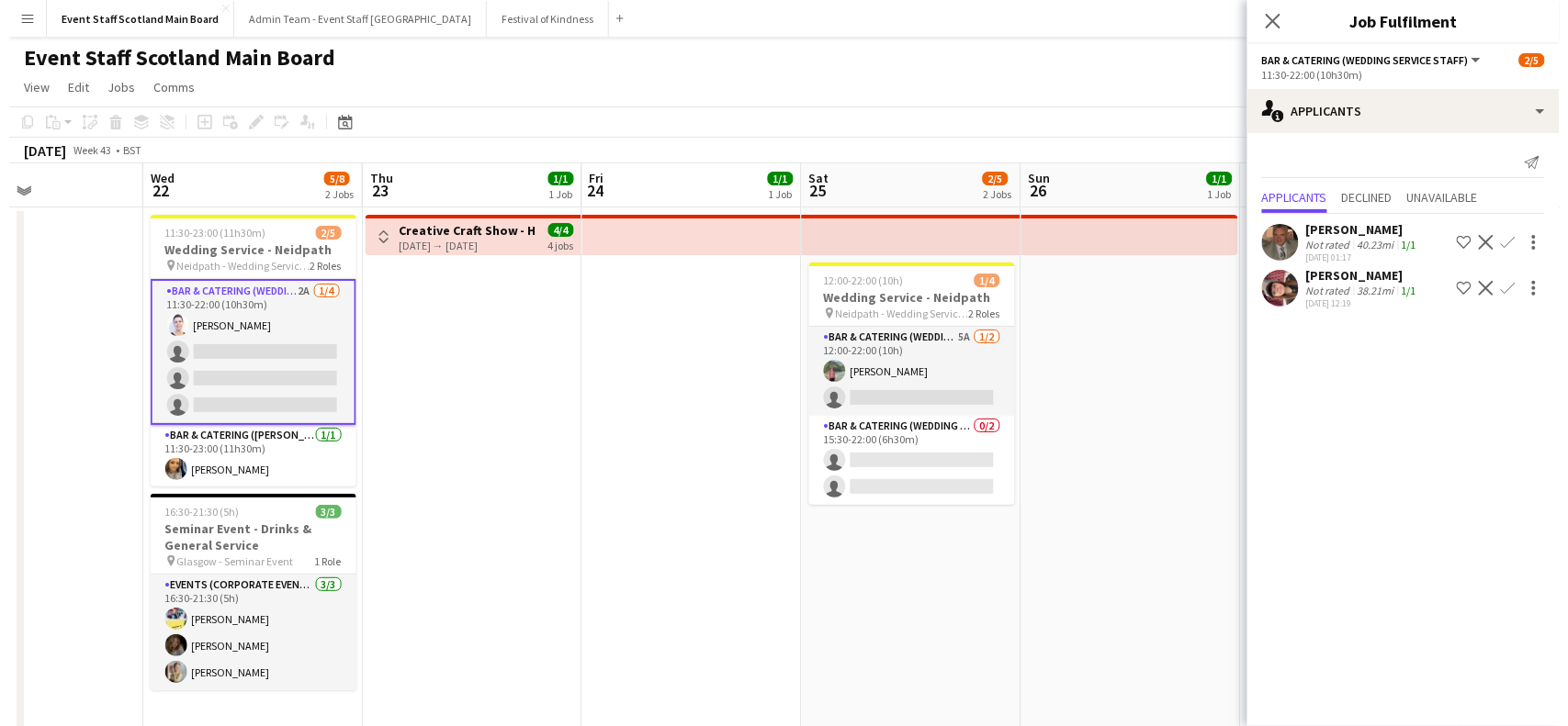
scroll to position [0, 527]
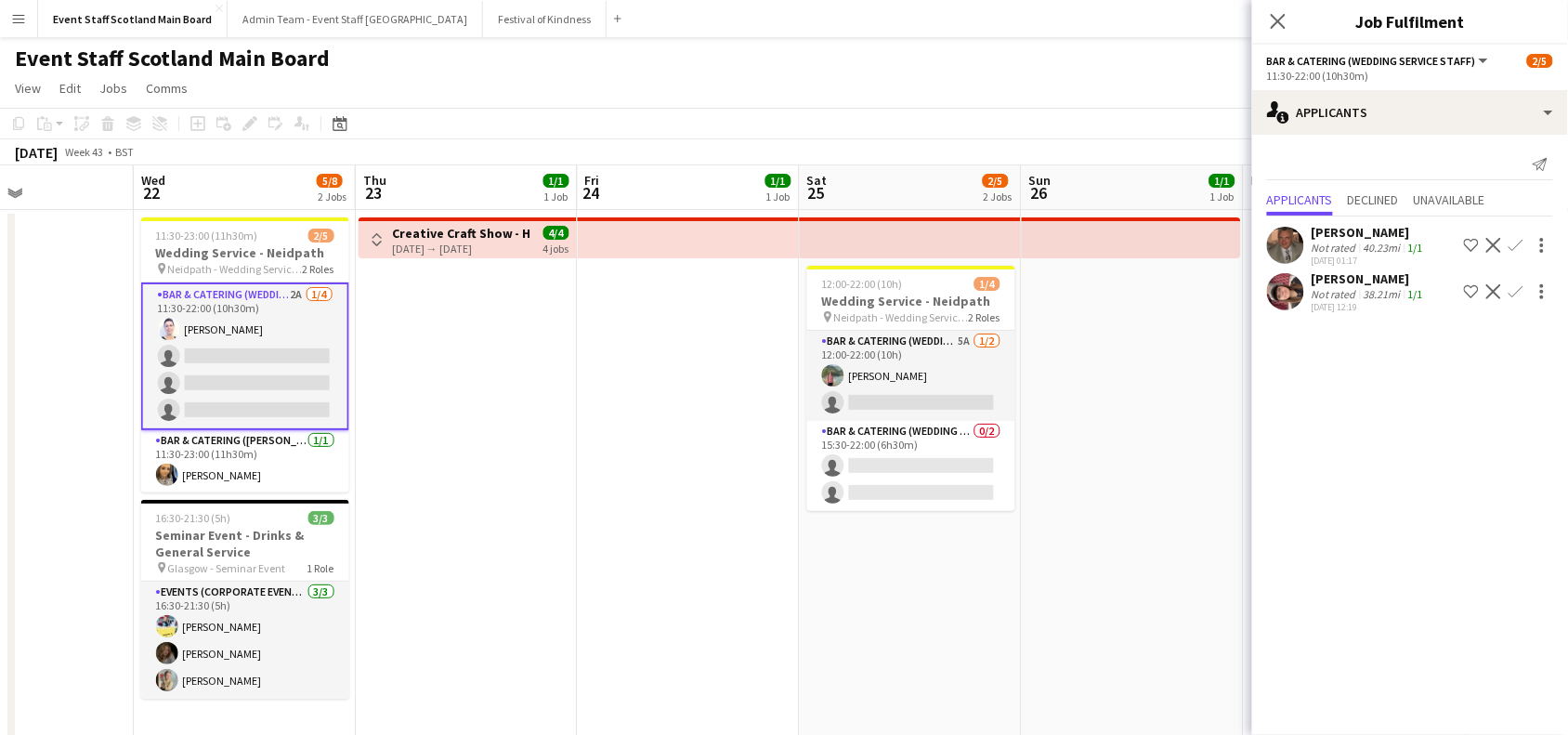
drag, startPoint x: 1138, startPoint y: 407, endPoint x: 621, endPoint y: 440, distance: 518.1
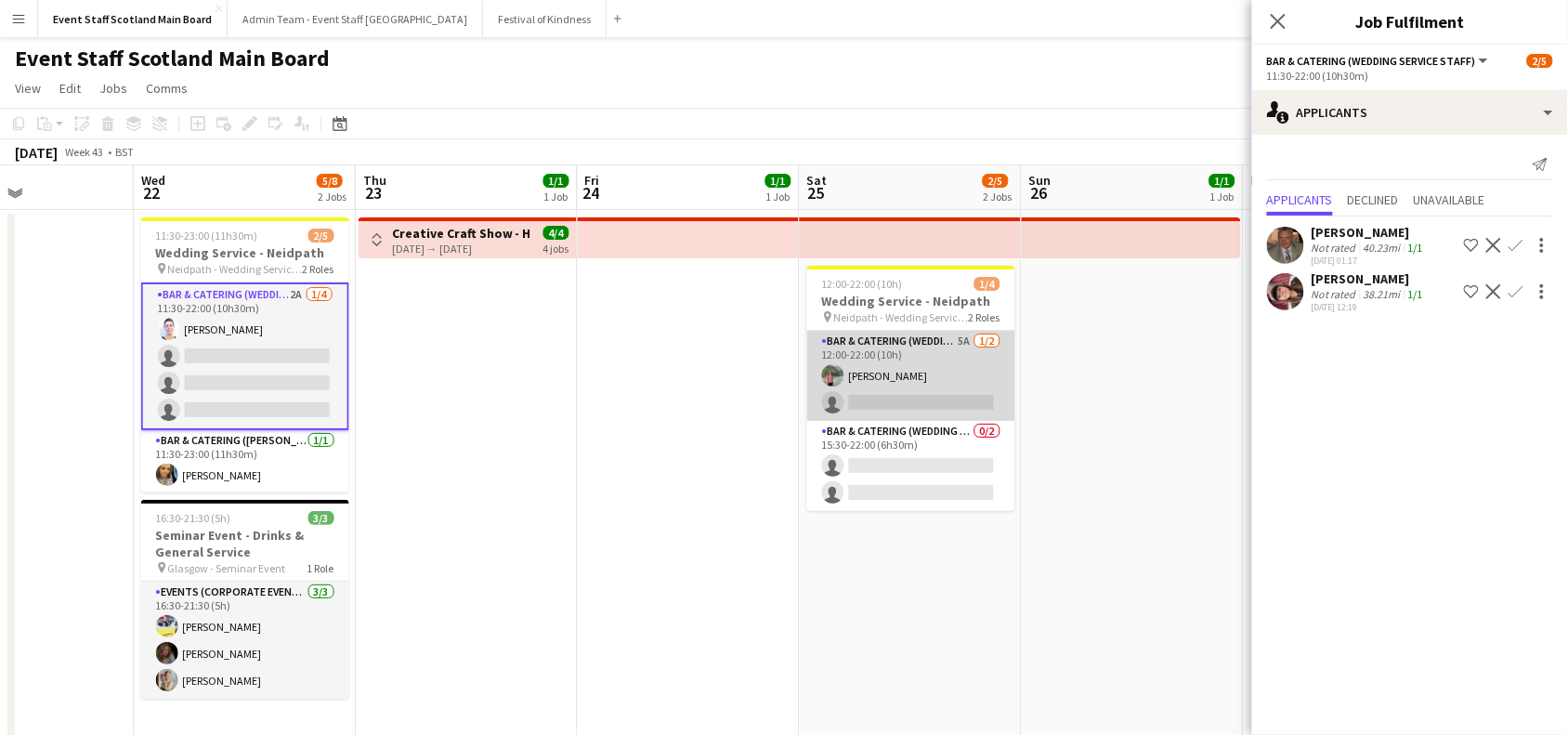
click at [950, 367] on app-card-role "Bar & Catering (Wedding Service Staff) 5A [DATE] 12:00-22:00 (10h) [PERSON_NAME…" at bounding box center [912, 376] width 209 height 90
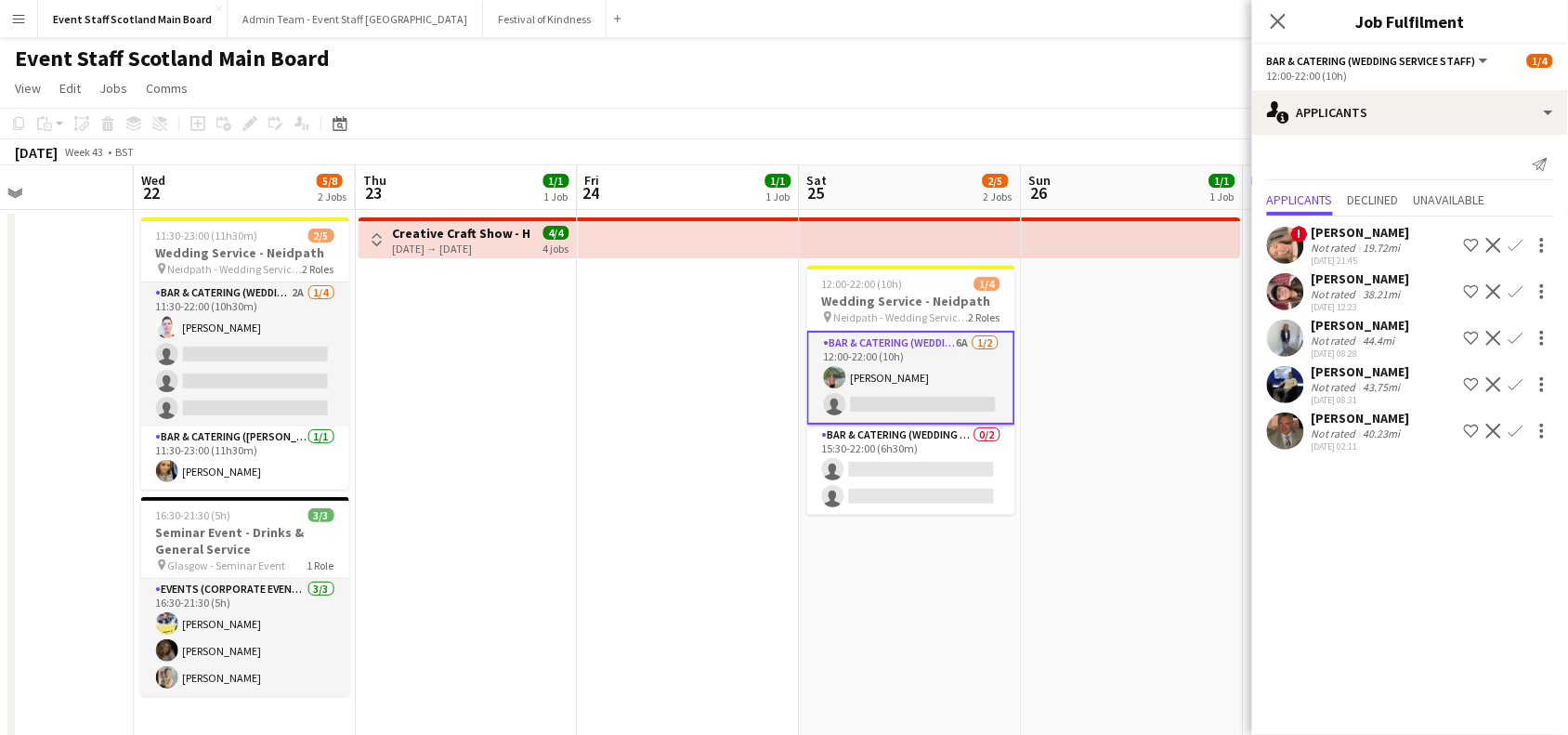
click at [17, 22] on app-icon "Menu" at bounding box center [19, 19] width 15 height 15
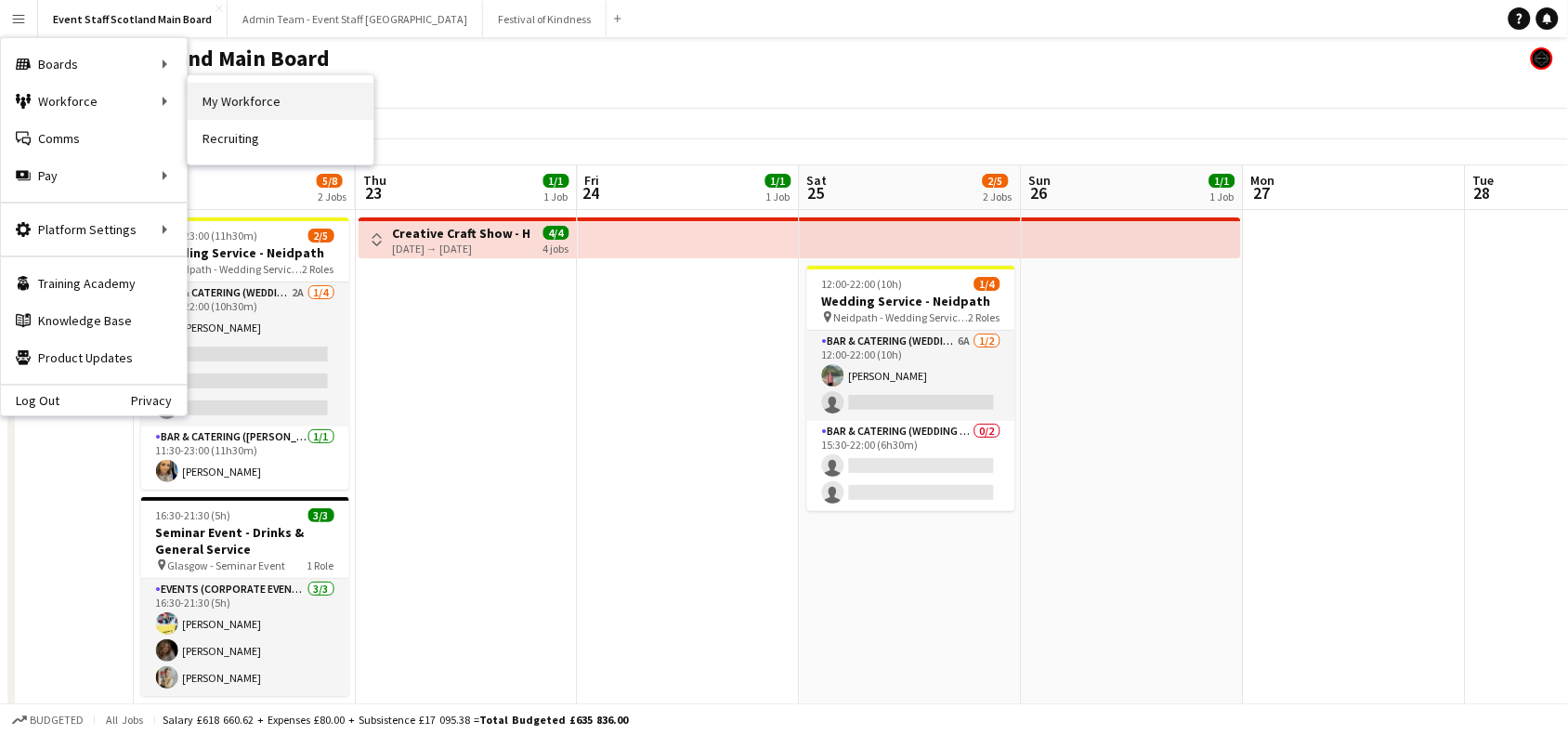
click at [220, 99] on link "My Workforce" at bounding box center [281, 101] width 186 height 37
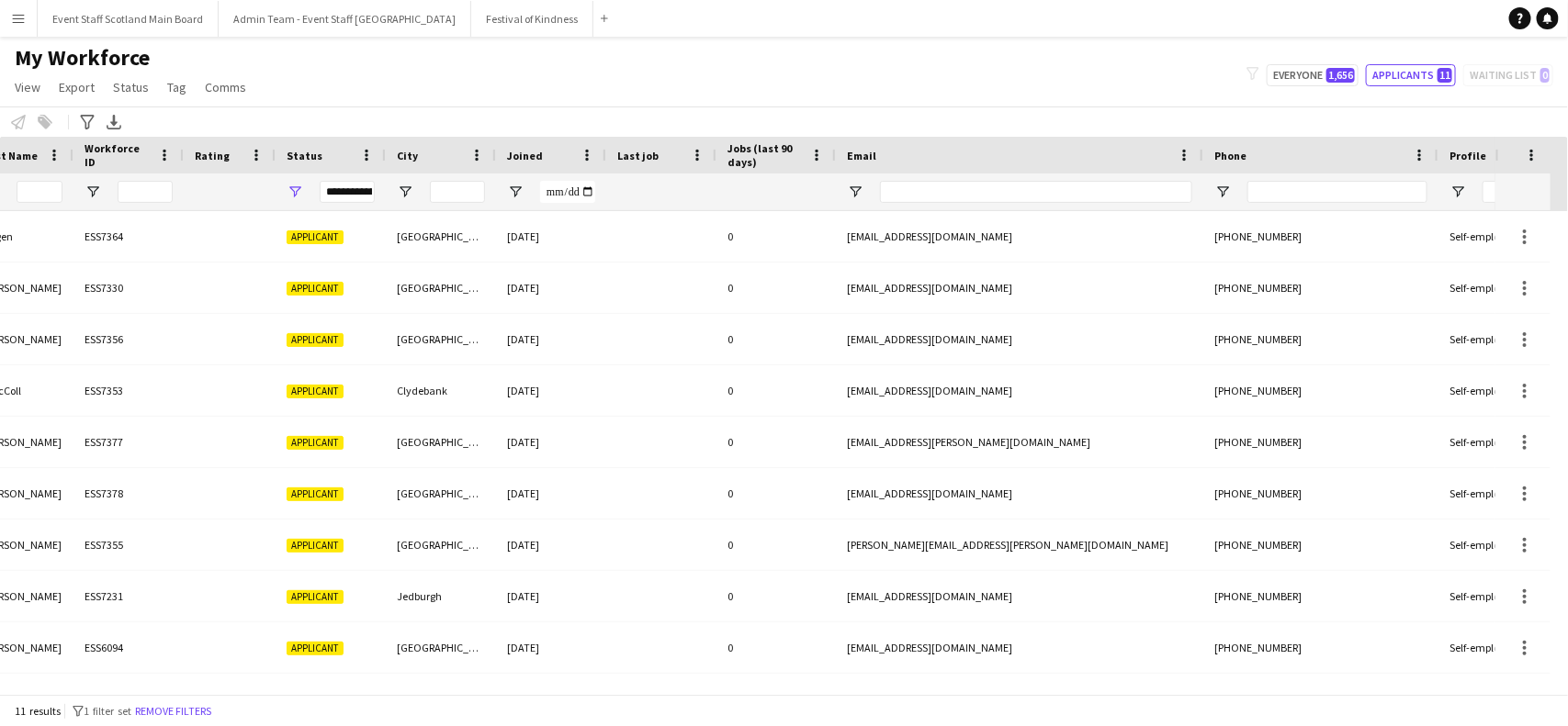
scroll to position [0, 332]
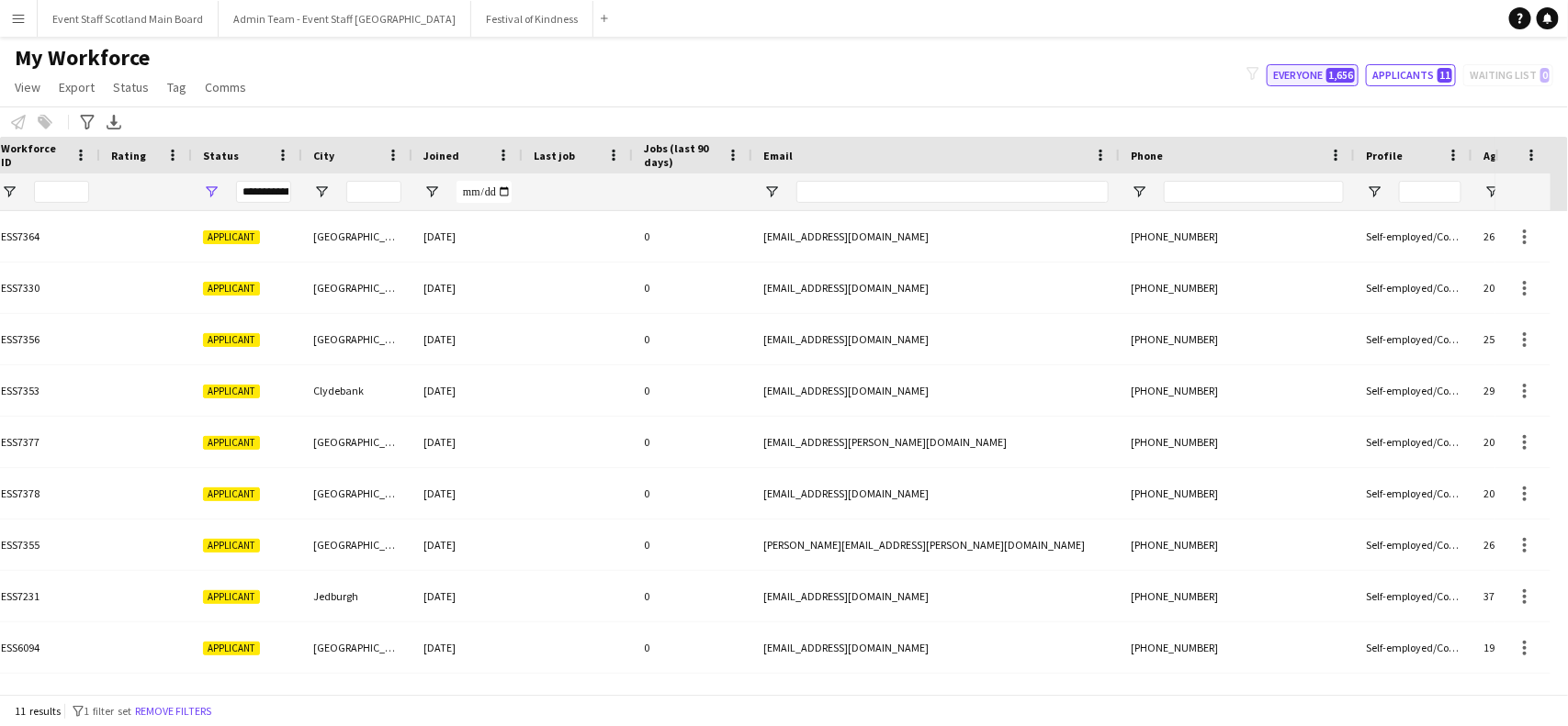
click at [1302, 83] on button "Everyone 1,656" at bounding box center [1312, 76] width 92 height 22
type input "**********"
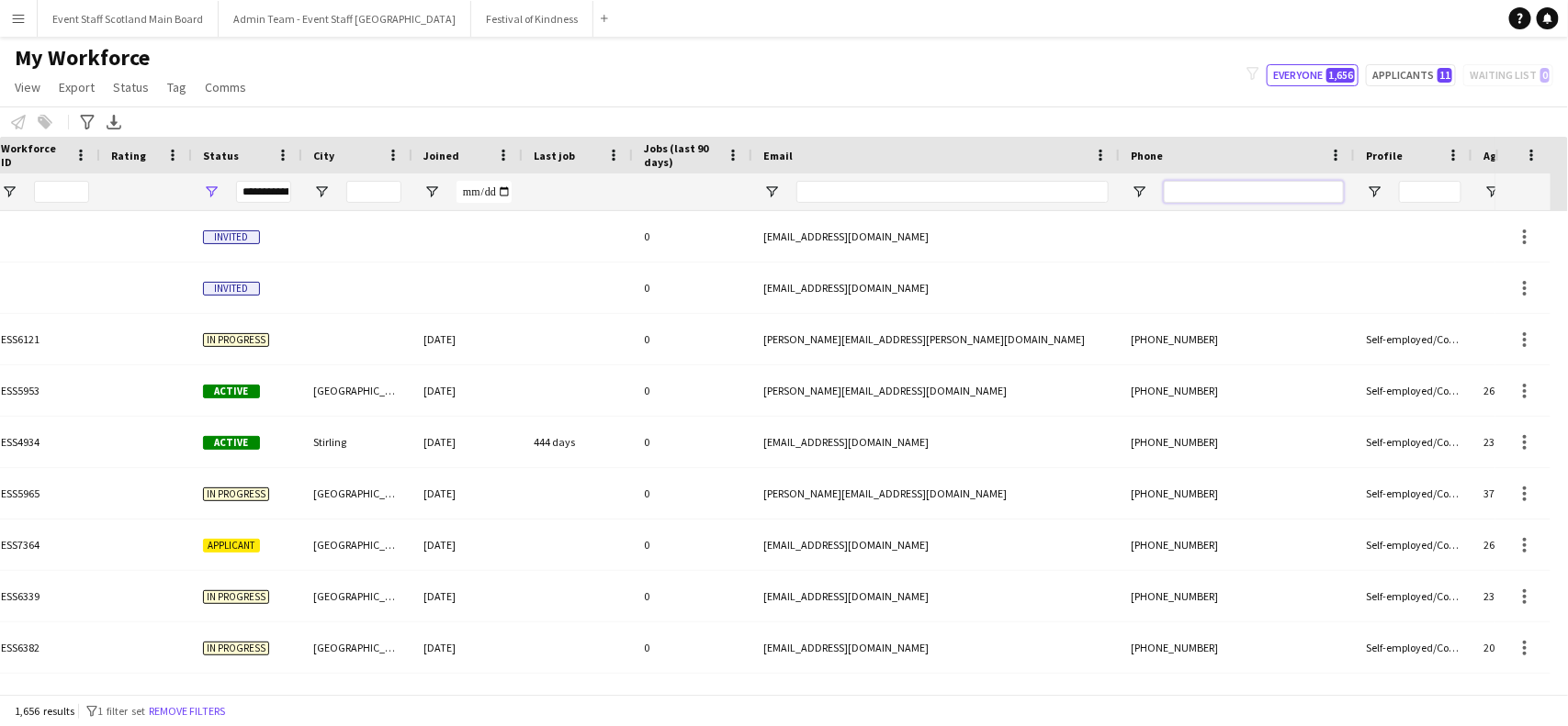
click at [1240, 194] on input "Phone Filter Input" at bounding box center [1254, 192] width 180 height 22
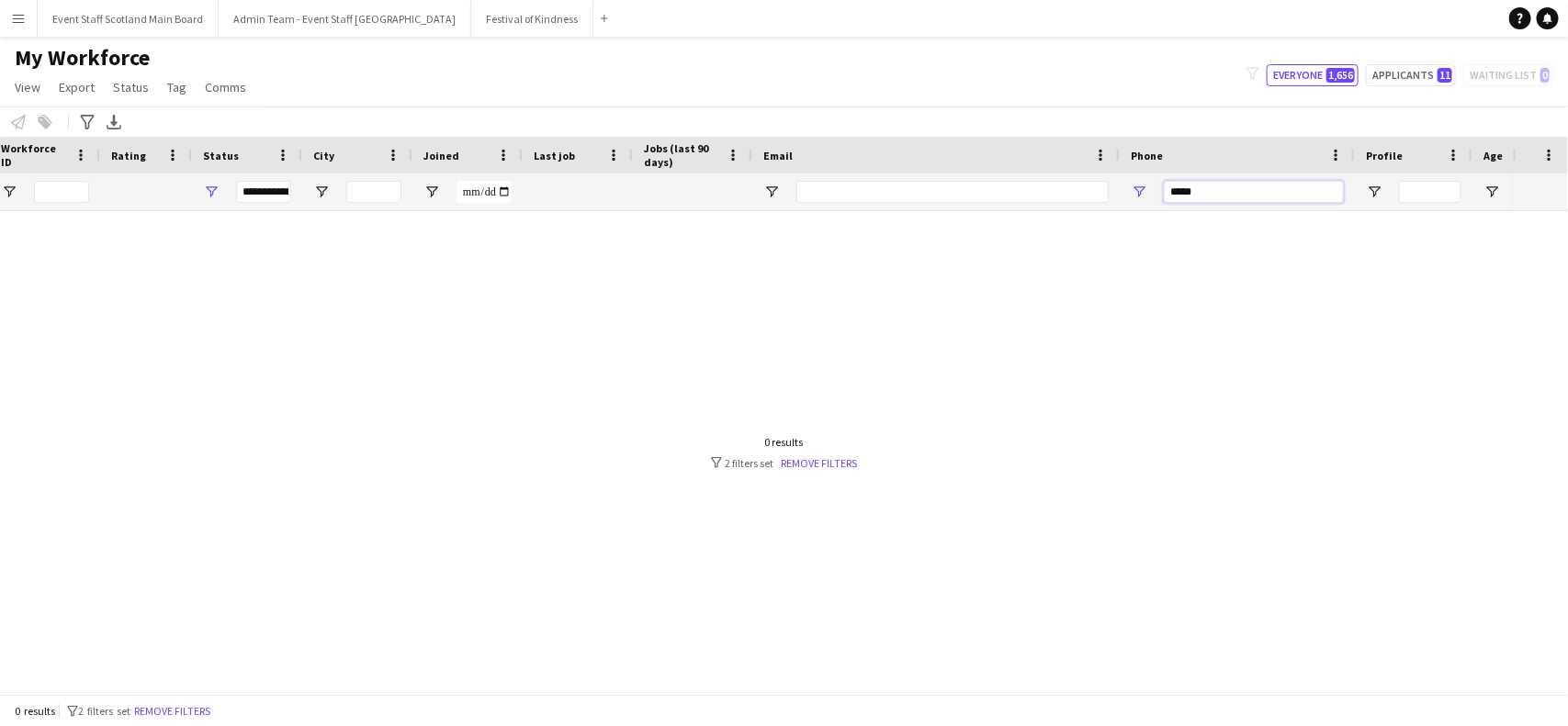
click at [1172, 191] on input "*****" at bounding box center [1254, 192] width 180 height 22
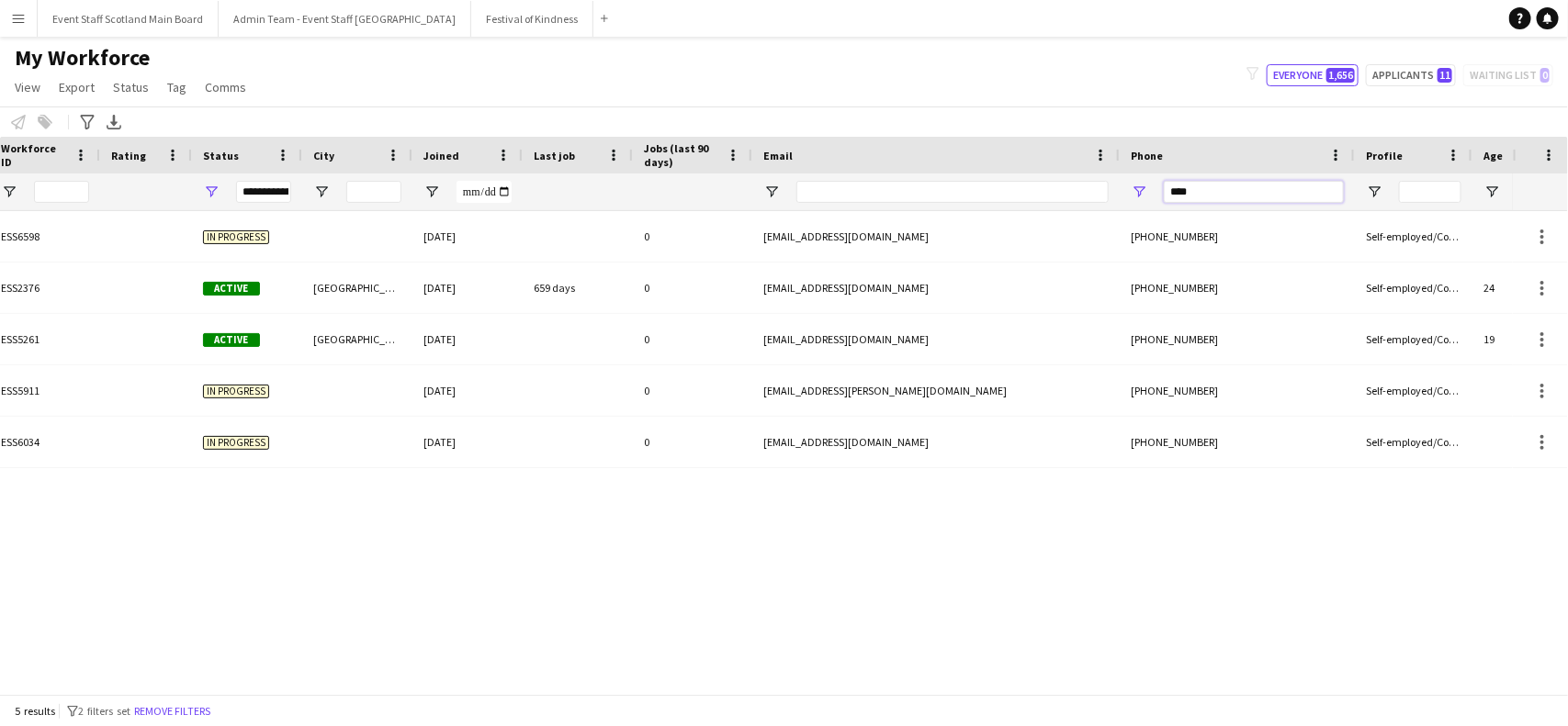
click at [1215, 196] on input "****" at bounding box center [1254, 192] width 180 height 22
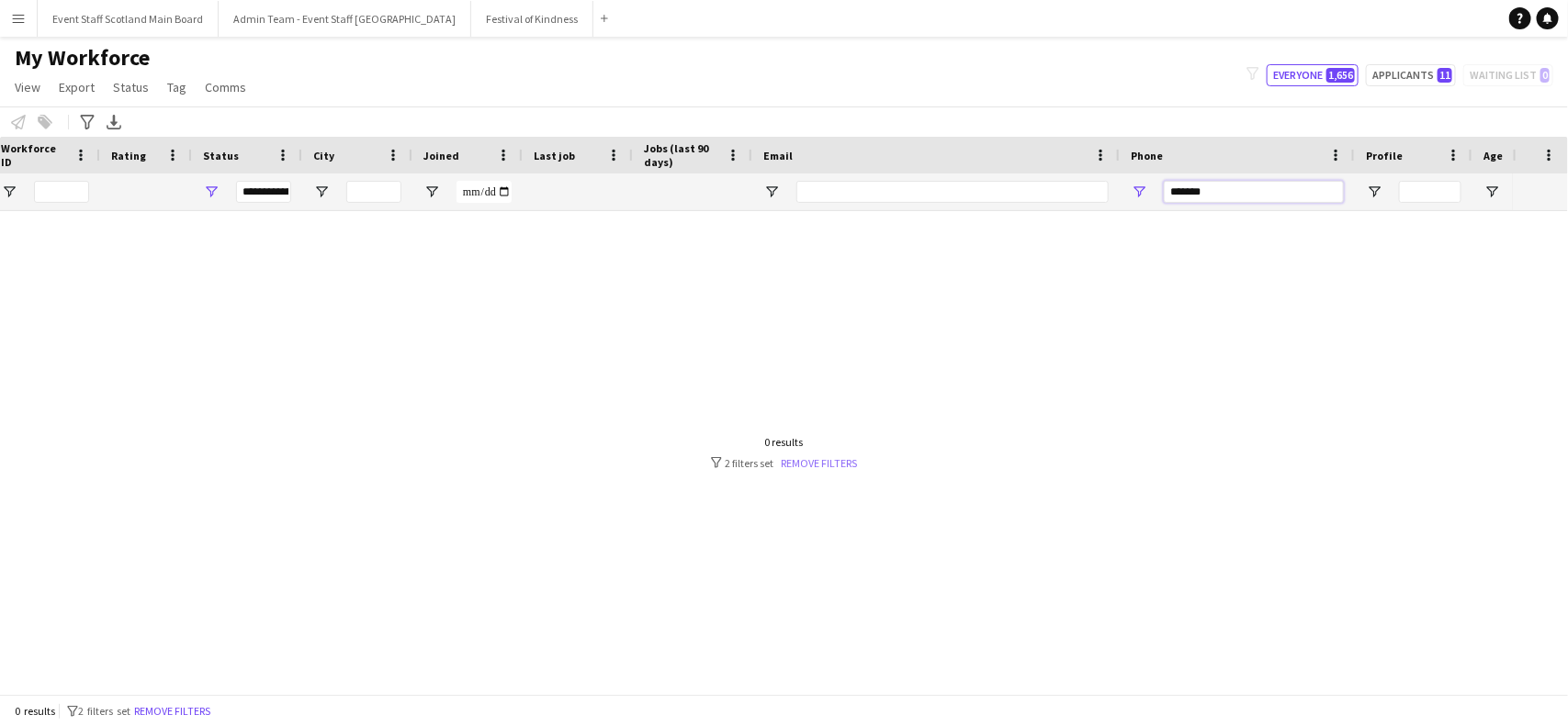
type input "*******"
click at [825, 460] on link "Remove filters" at bounding box center [819, 463] width 76 height 14
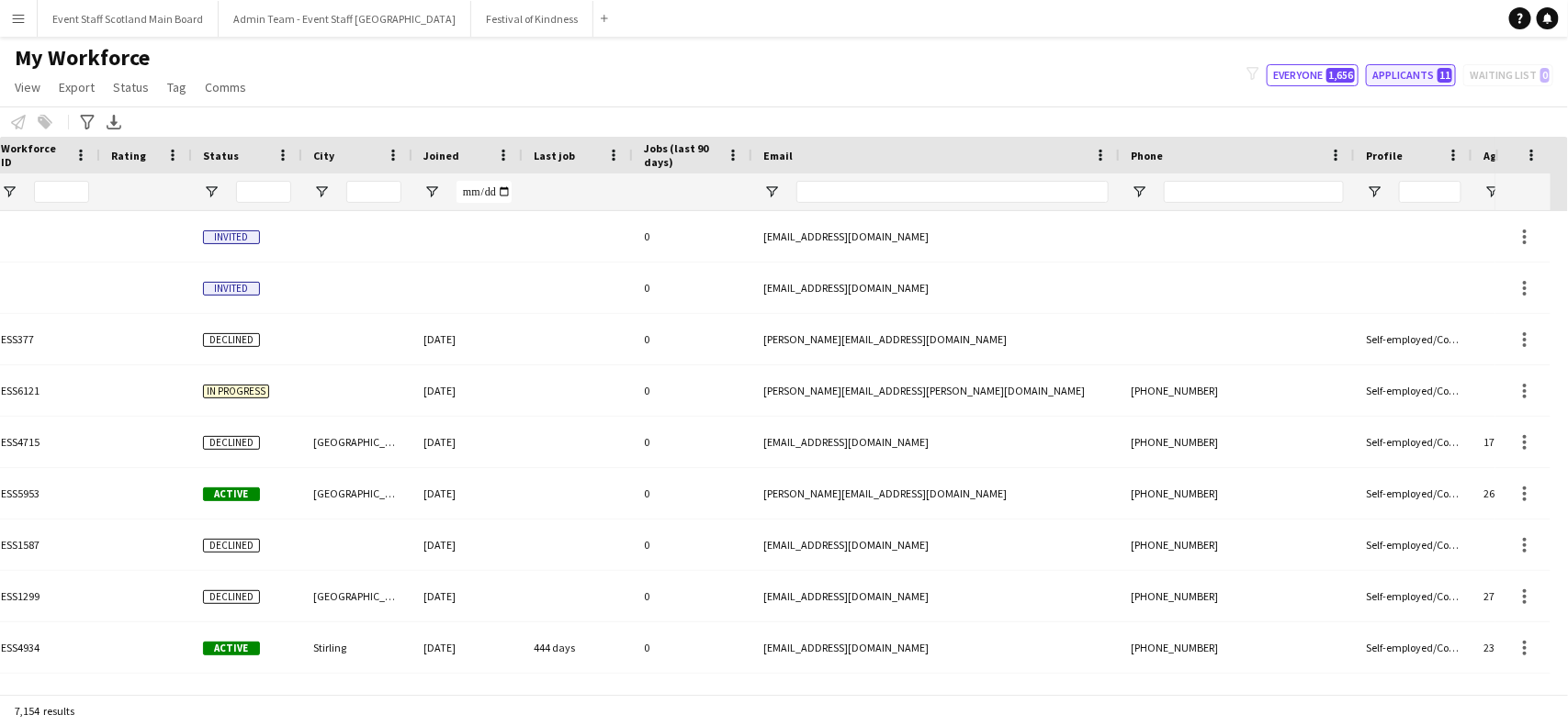
click at [1407, 78] on button "Applicants 11" at bounding box center [1411, 76] width 90 height 22
type input "**********"
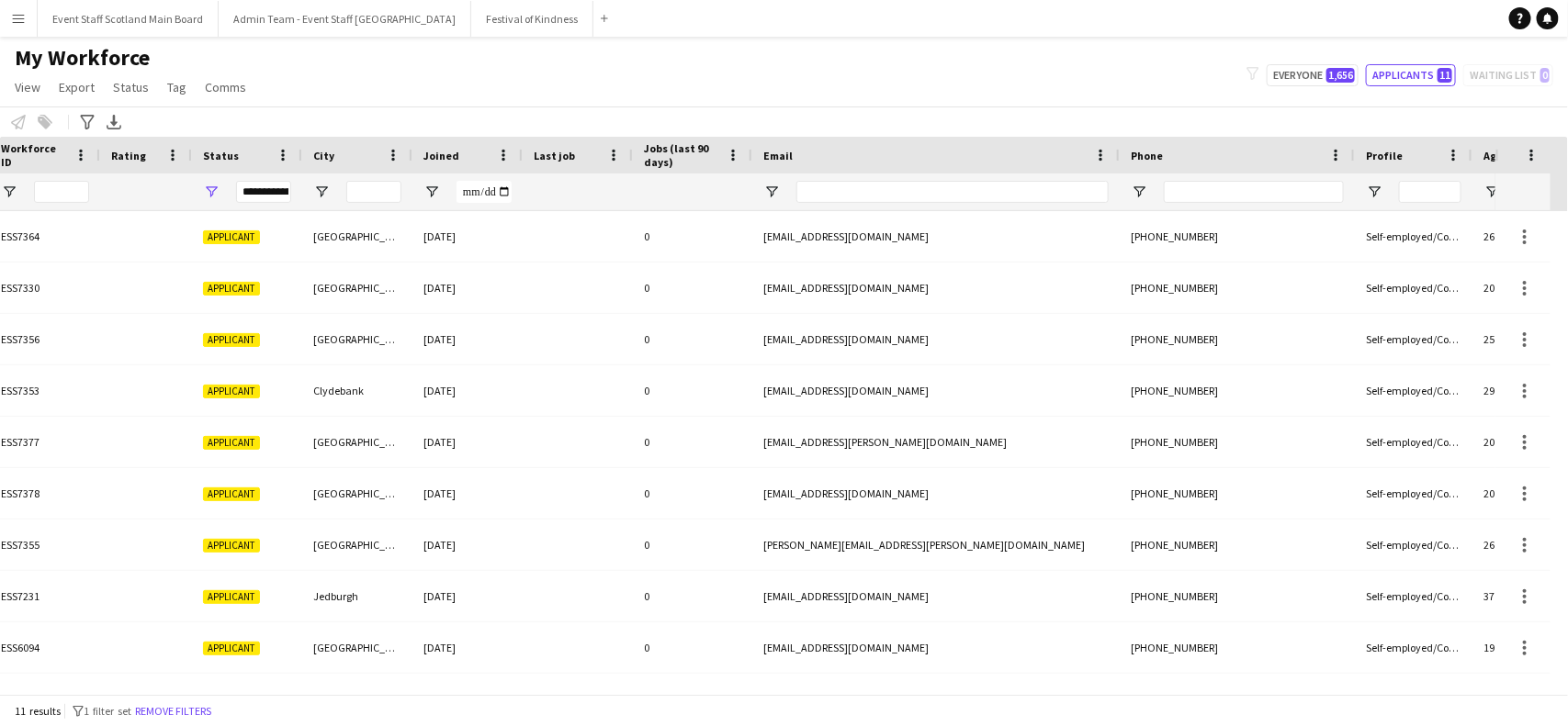
scroll to position [0, 0]
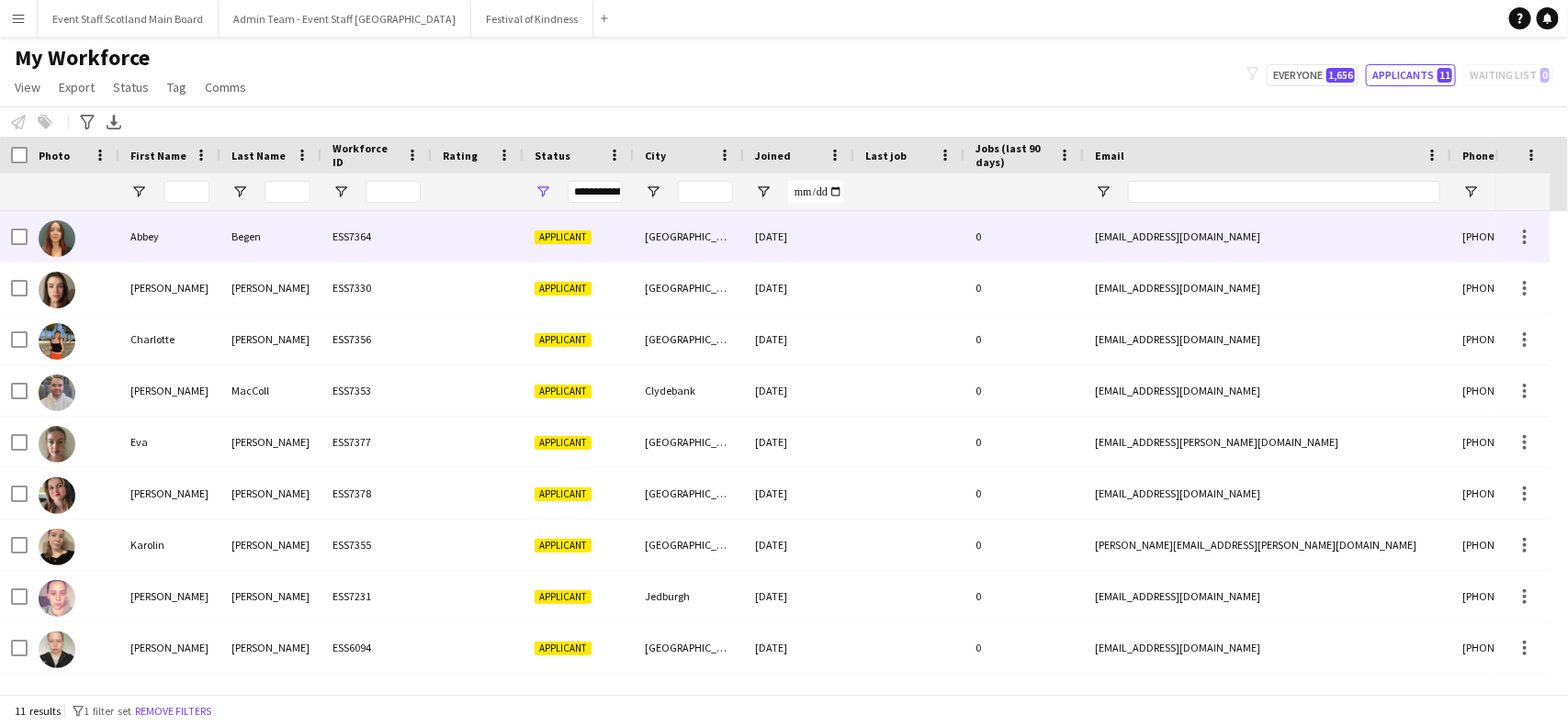
click at [340, 230] on div "ESS7364" at bounding box center [377, 236] width 111 height 51
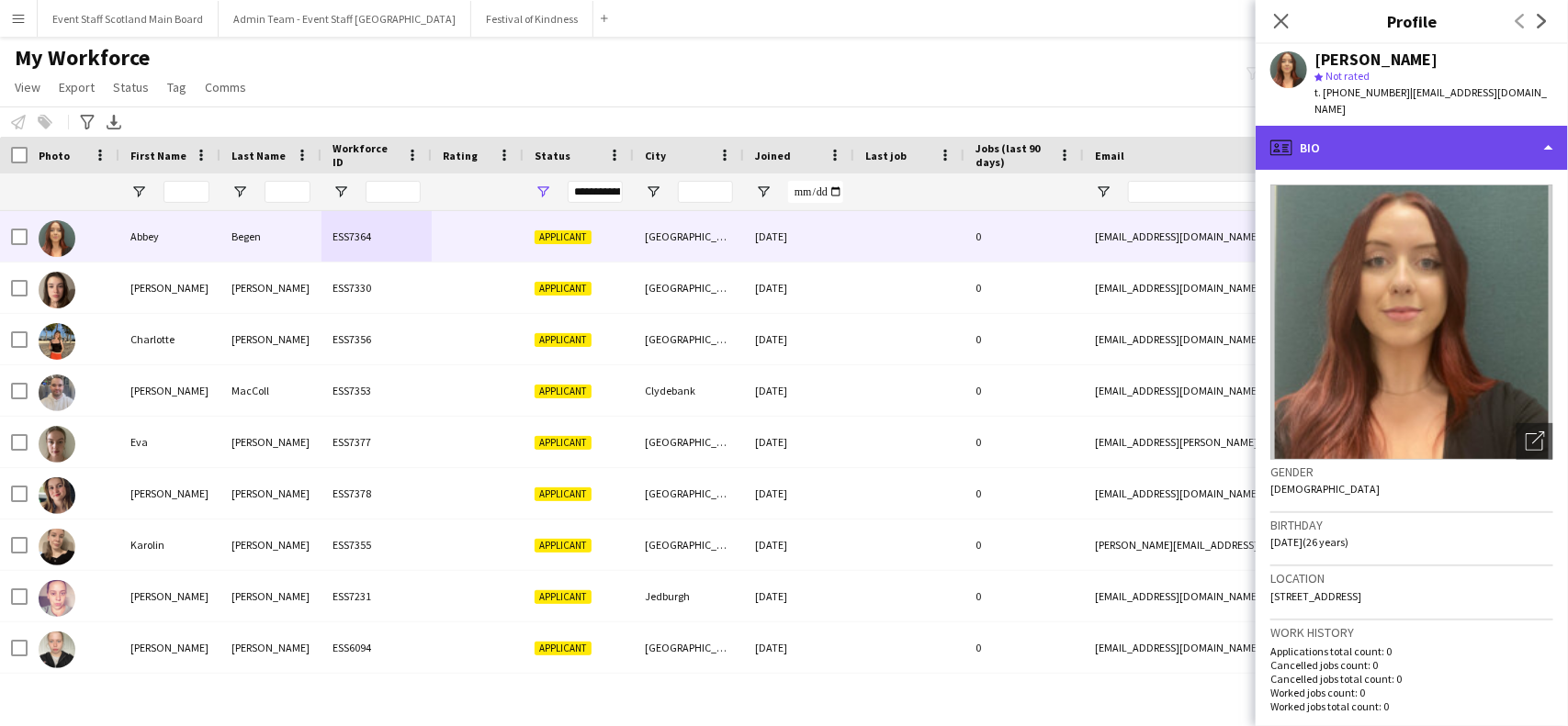
click at [1471, 126] on div "profile Bio" at bounding box center [1411, 147] width 312 height 44
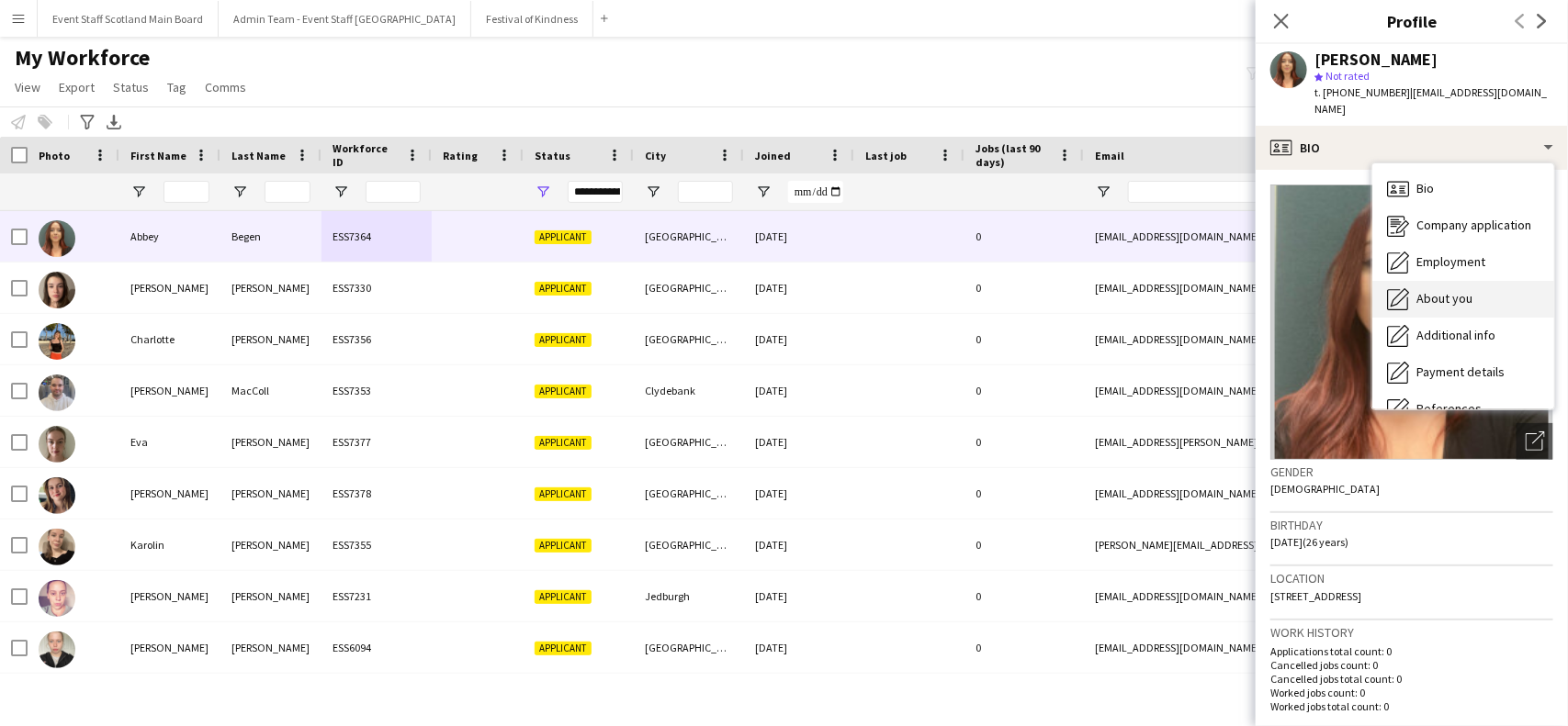
click at [1477, 281] on div "About you About you" at bounding box center [1463, 299] width 182 height 37
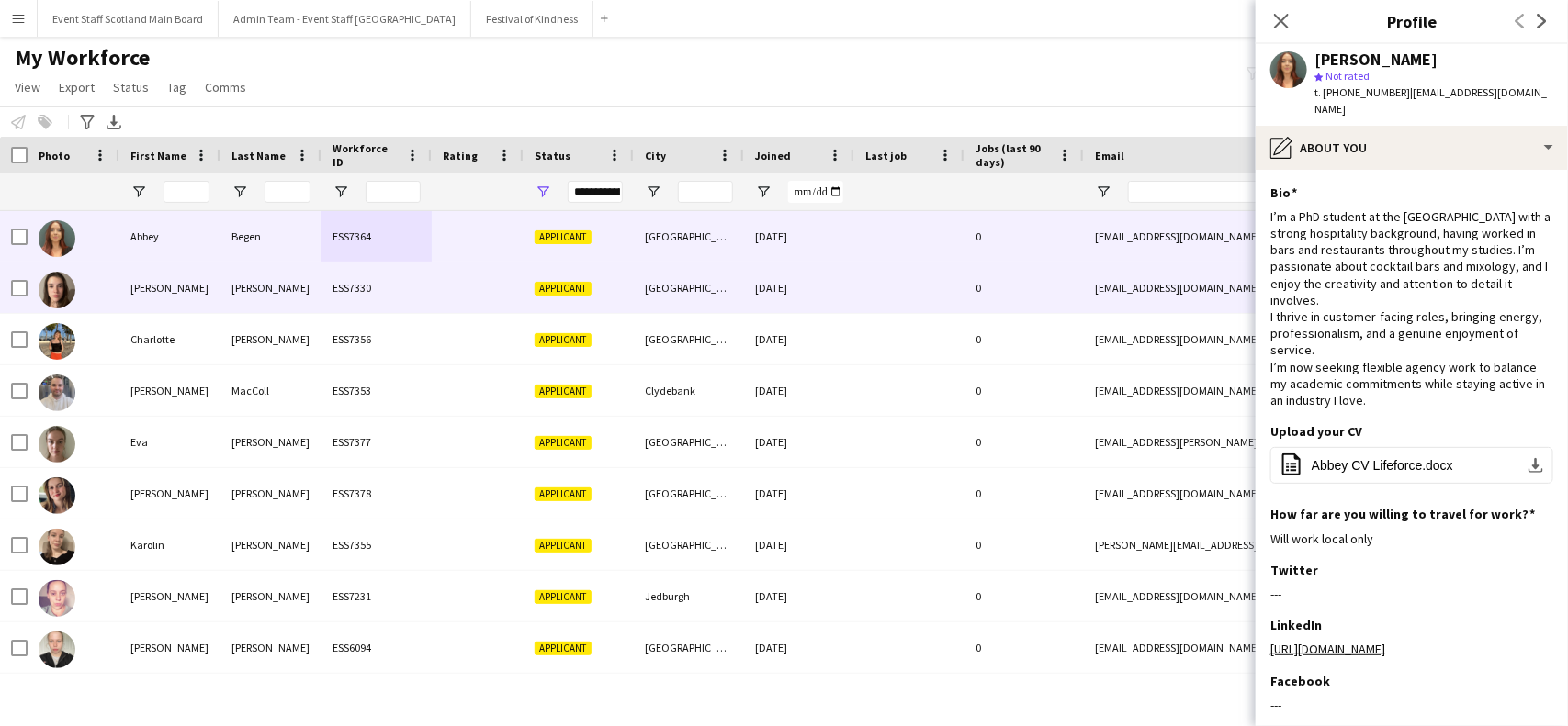
click at [961, 295] on div at bounding box center [909, 288] width 111 height 51
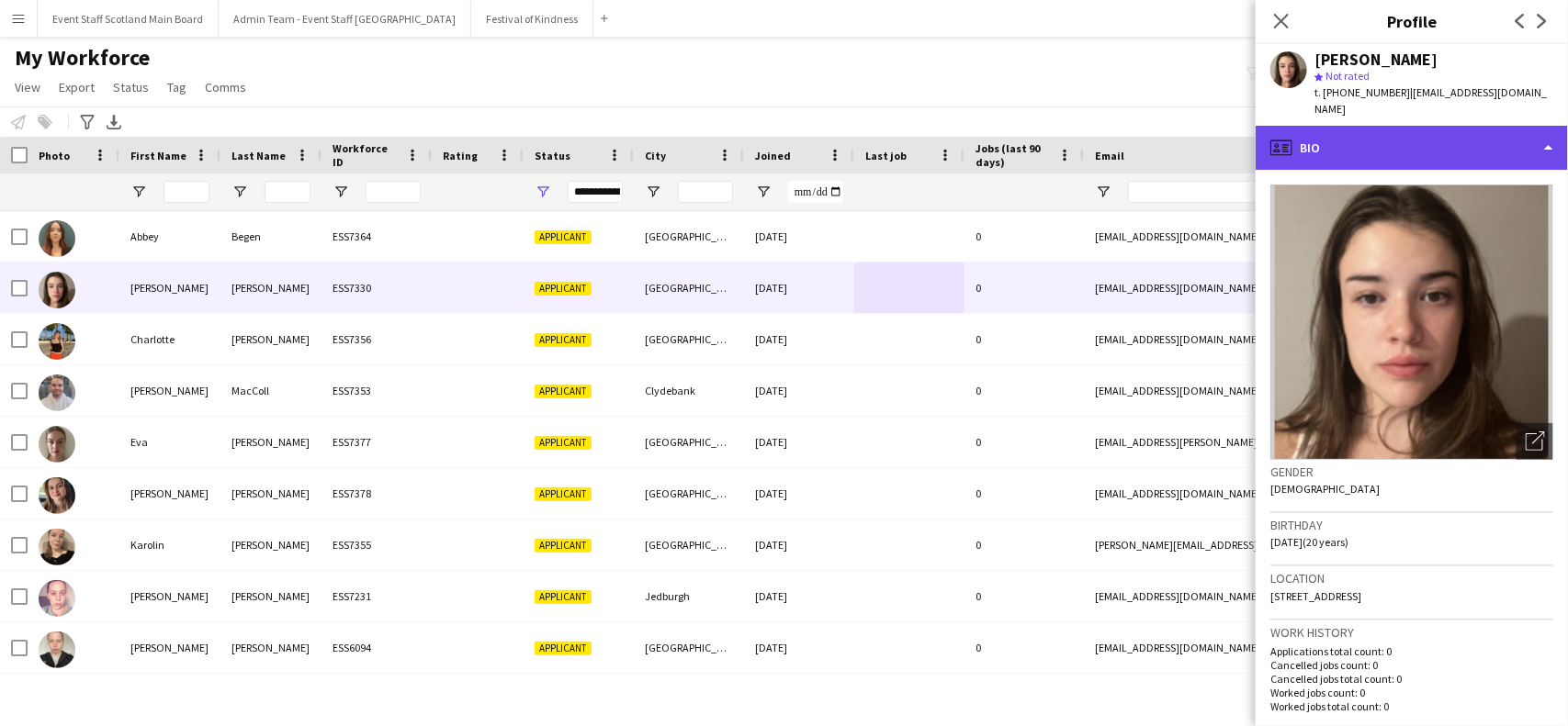
click at [1490, 135] on div "profile Bio" at bounding box center [1411, 147] width 312 height 44
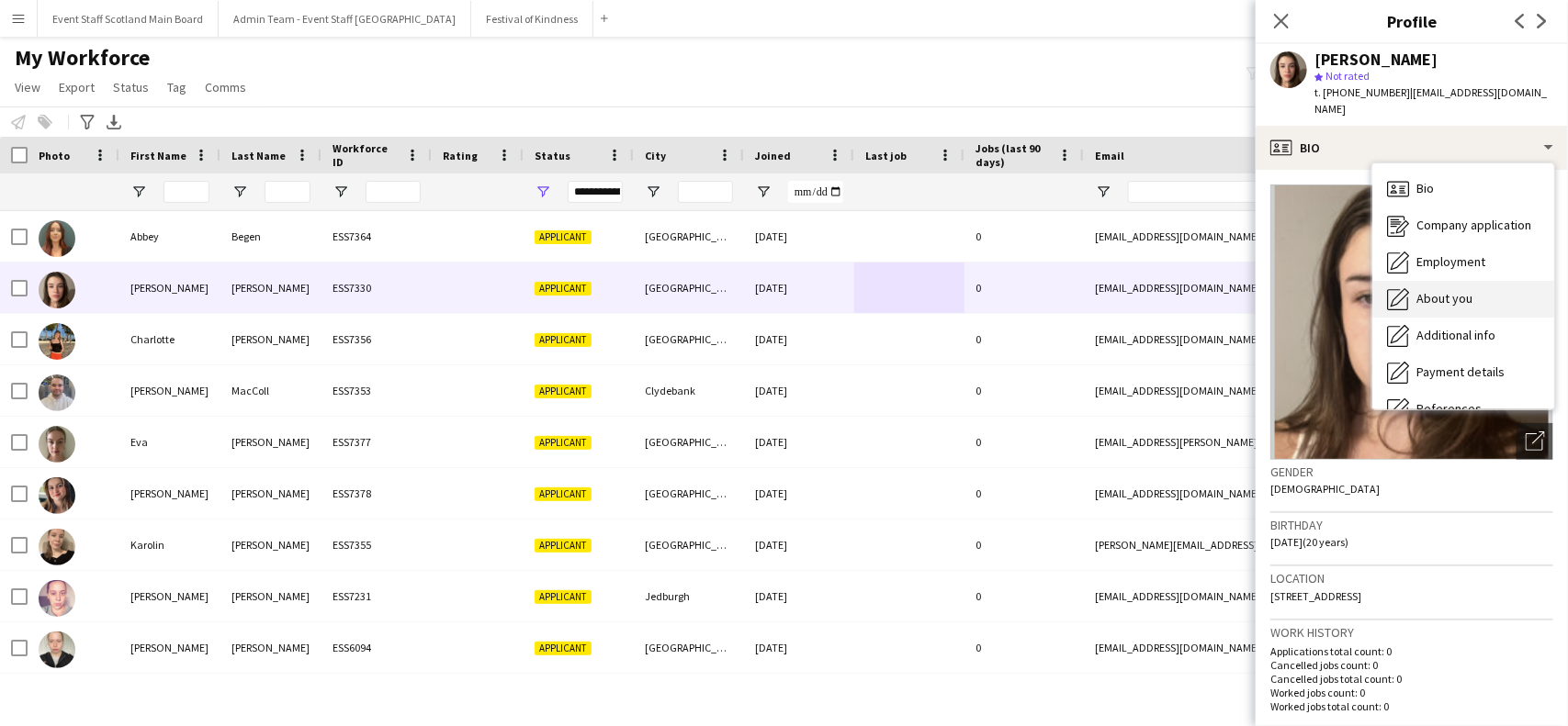
click at [1516, 281] on div "About you About you" at bounding box center [1463, 299] width 182 height 37
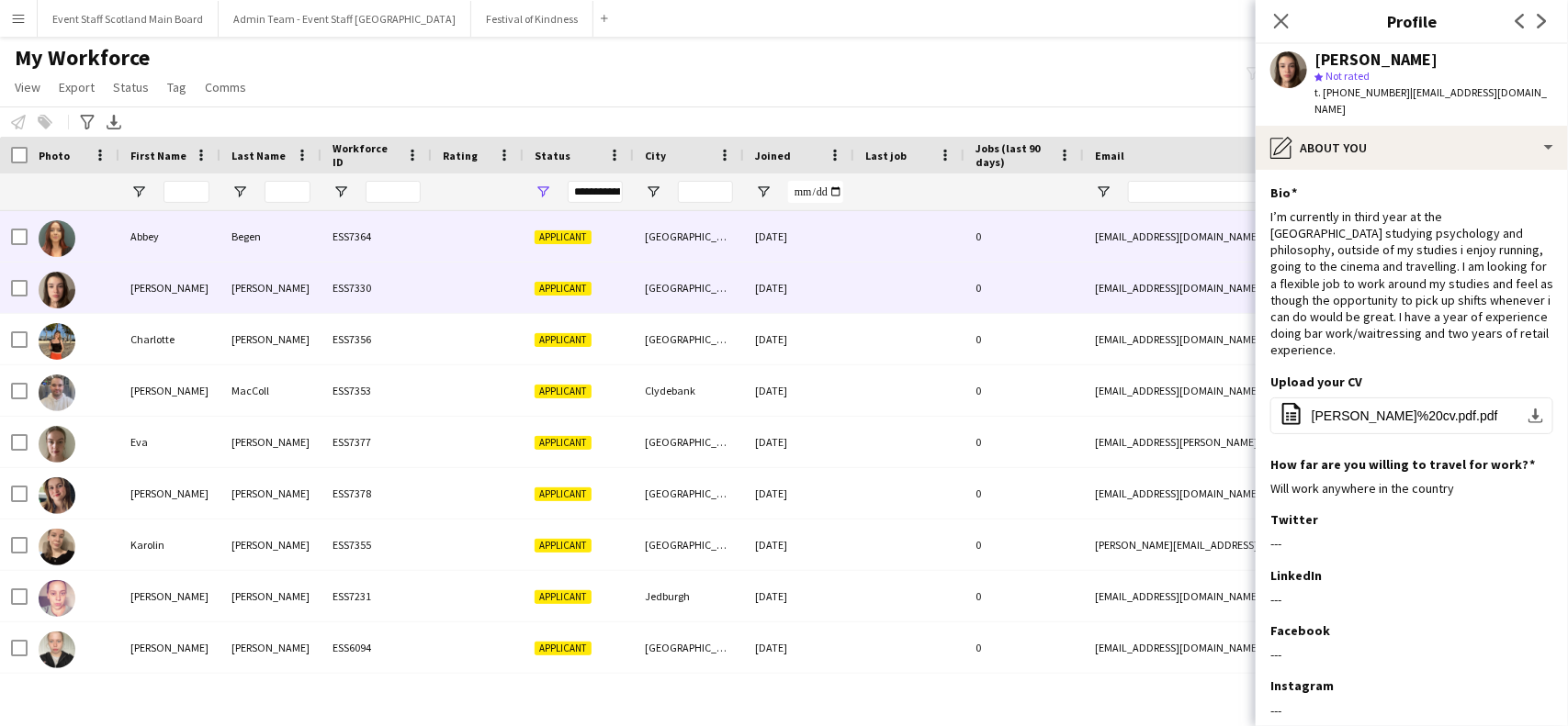
click at [776, 246] on div "[DATE]" at bounding box center [799, 236] width 111 height 51
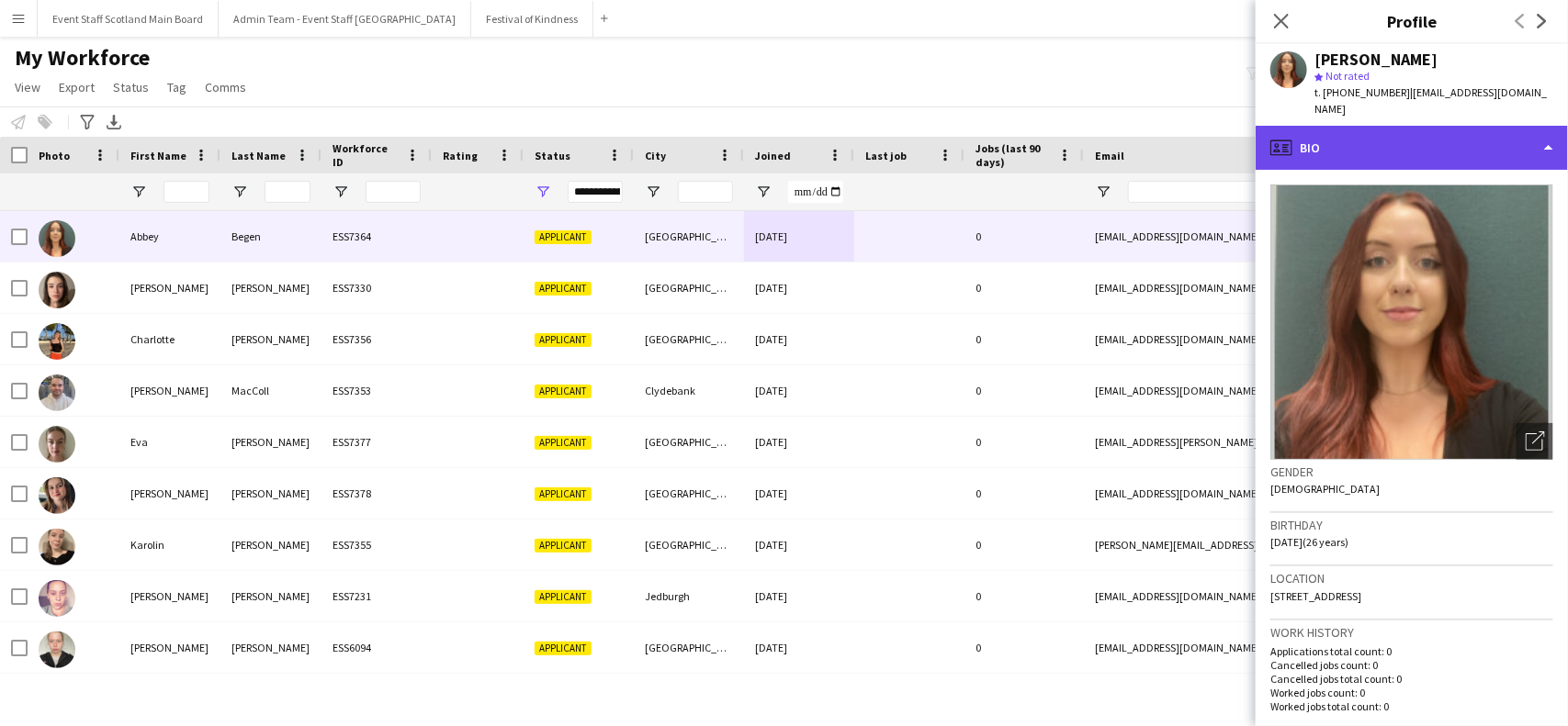
click at [1544, 130] on div "profile Bio" at bounding box center [1411, 147] width 312 height 44
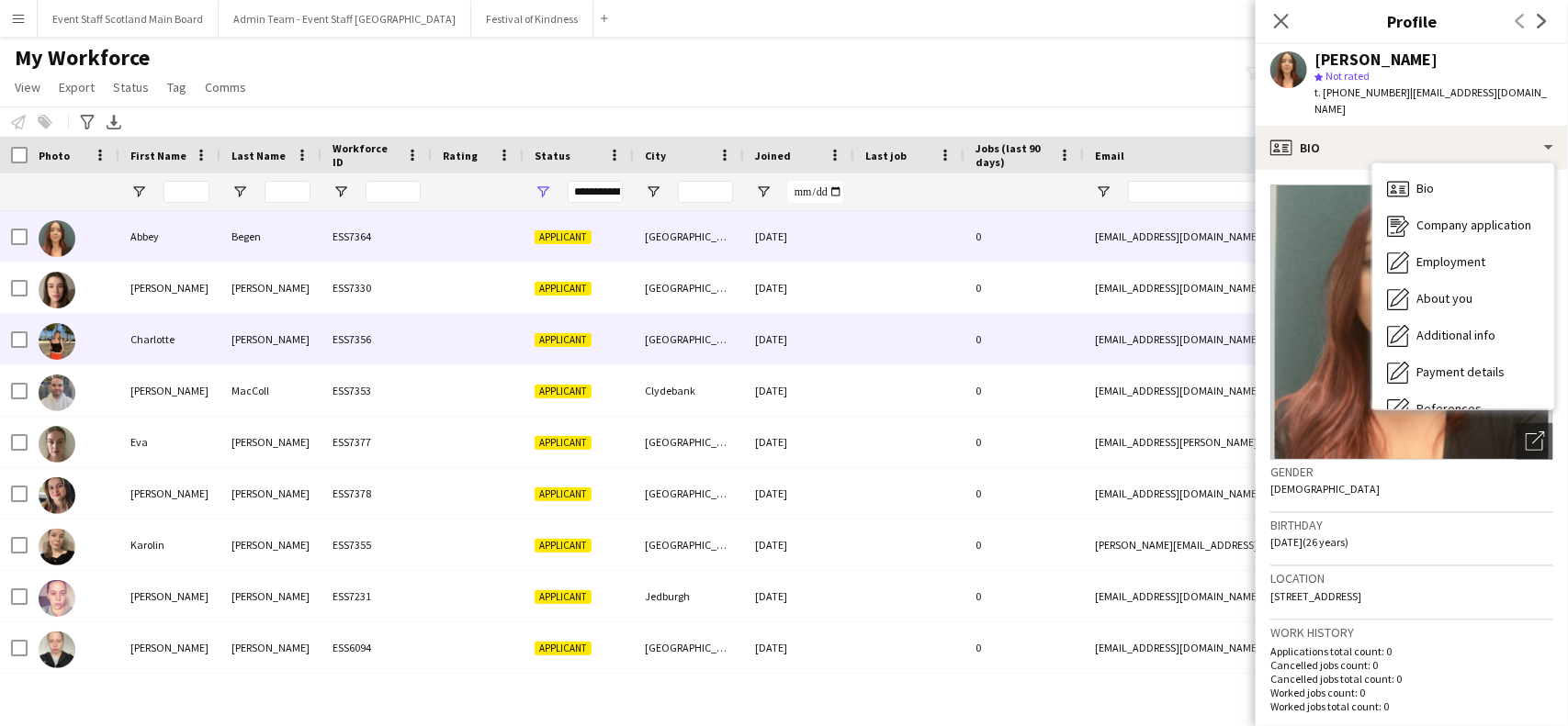
click at [756, 351] on div "[DATE]" at bounding box center [799, 339] width 111 height 51
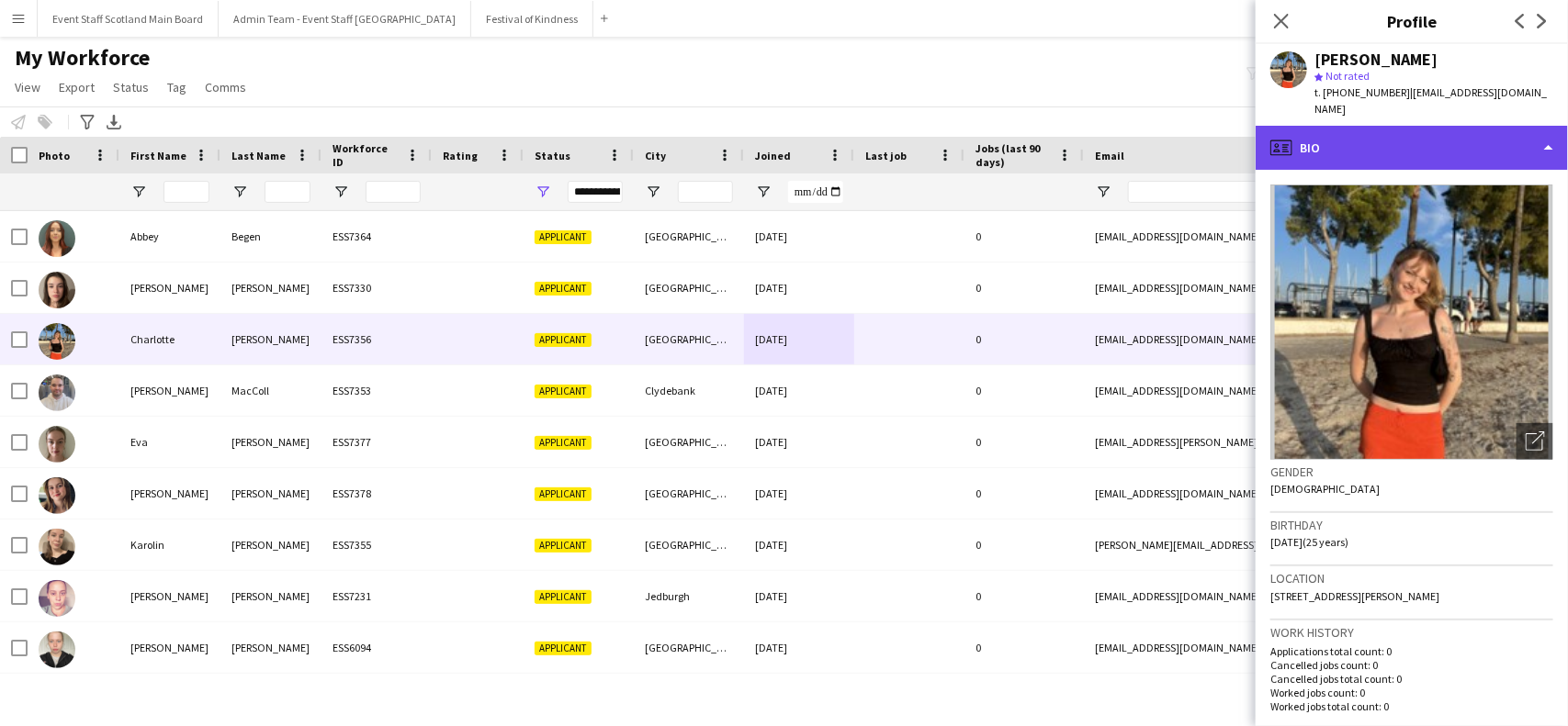
click at [1486, 143] on div "profile Bio" at bounding box center [1411, 147] width 312 height 44
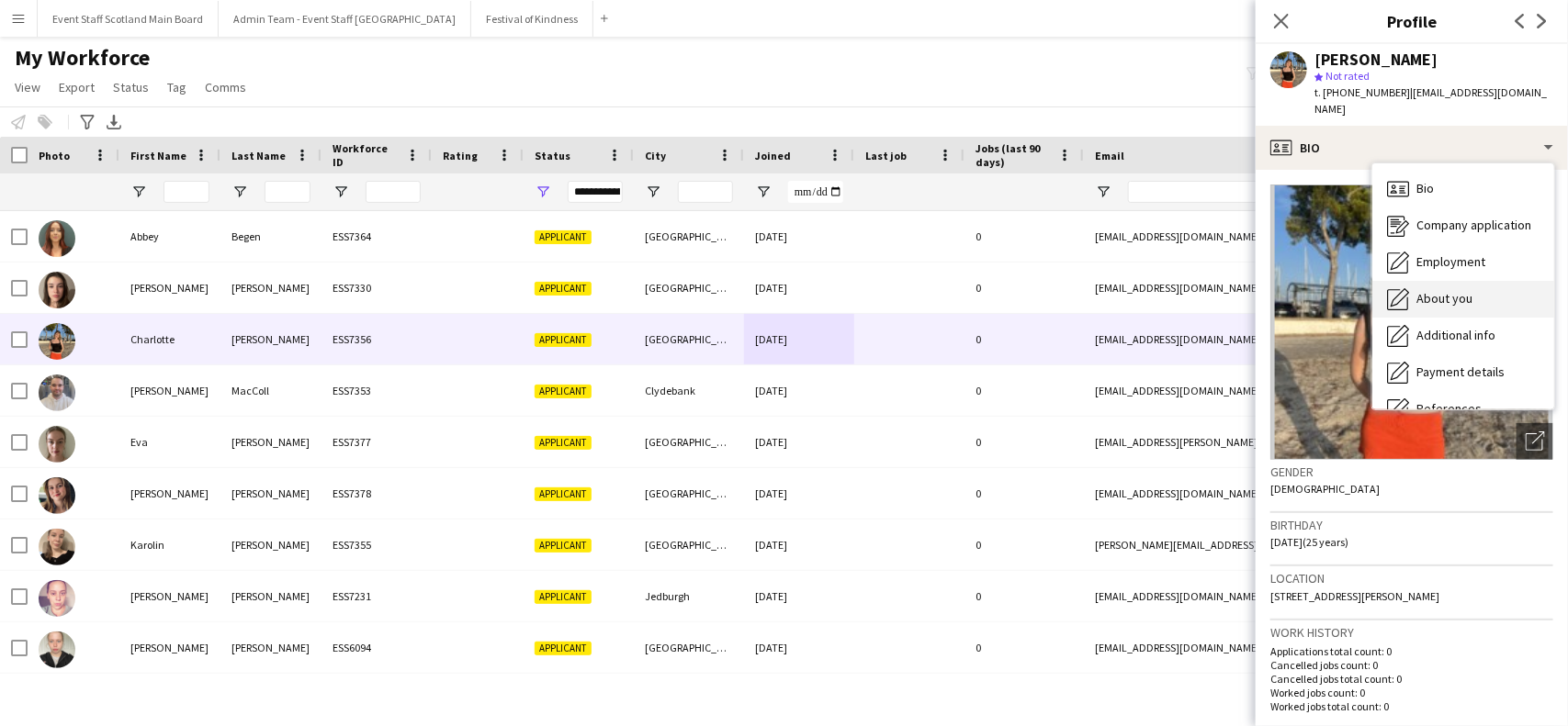
click at [1444, 290] on span "About you" at bounding box center [1444, 299] width 56 height 17
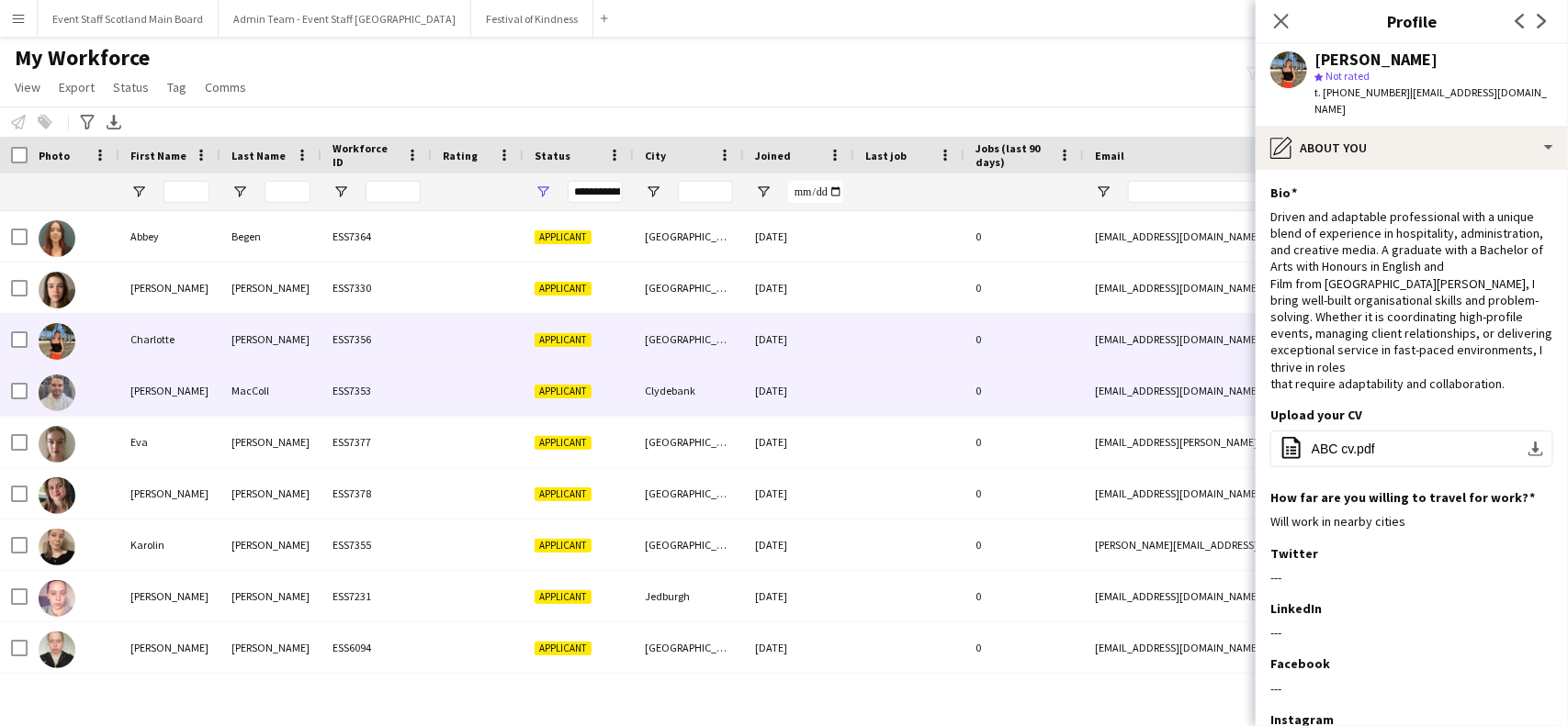
click at [792, 390] on div "[DATE]" at bounding box center [799, 391] width 111 height 51
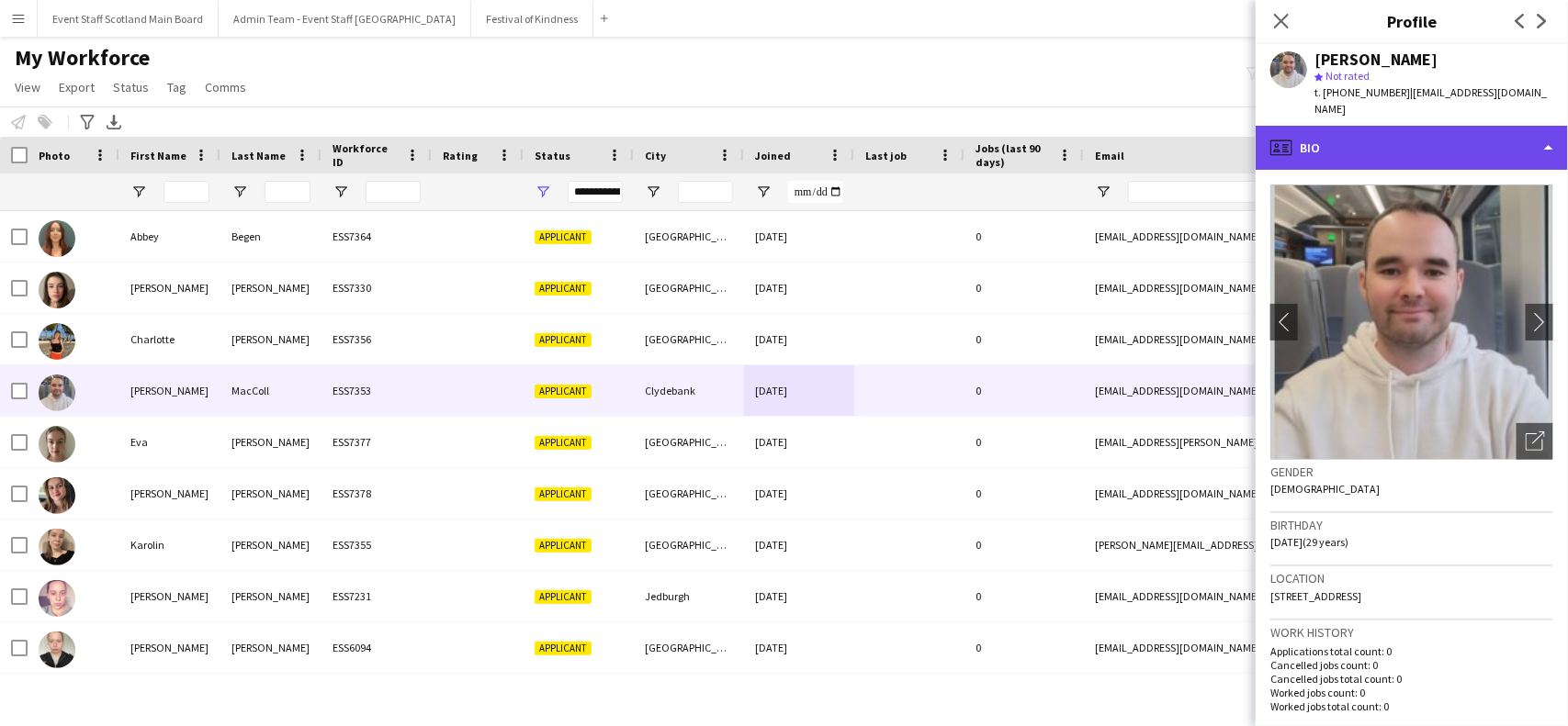
click at [1480, 126] on div "profile Bio" at bounding box center [1411, 147] width 312 height 44
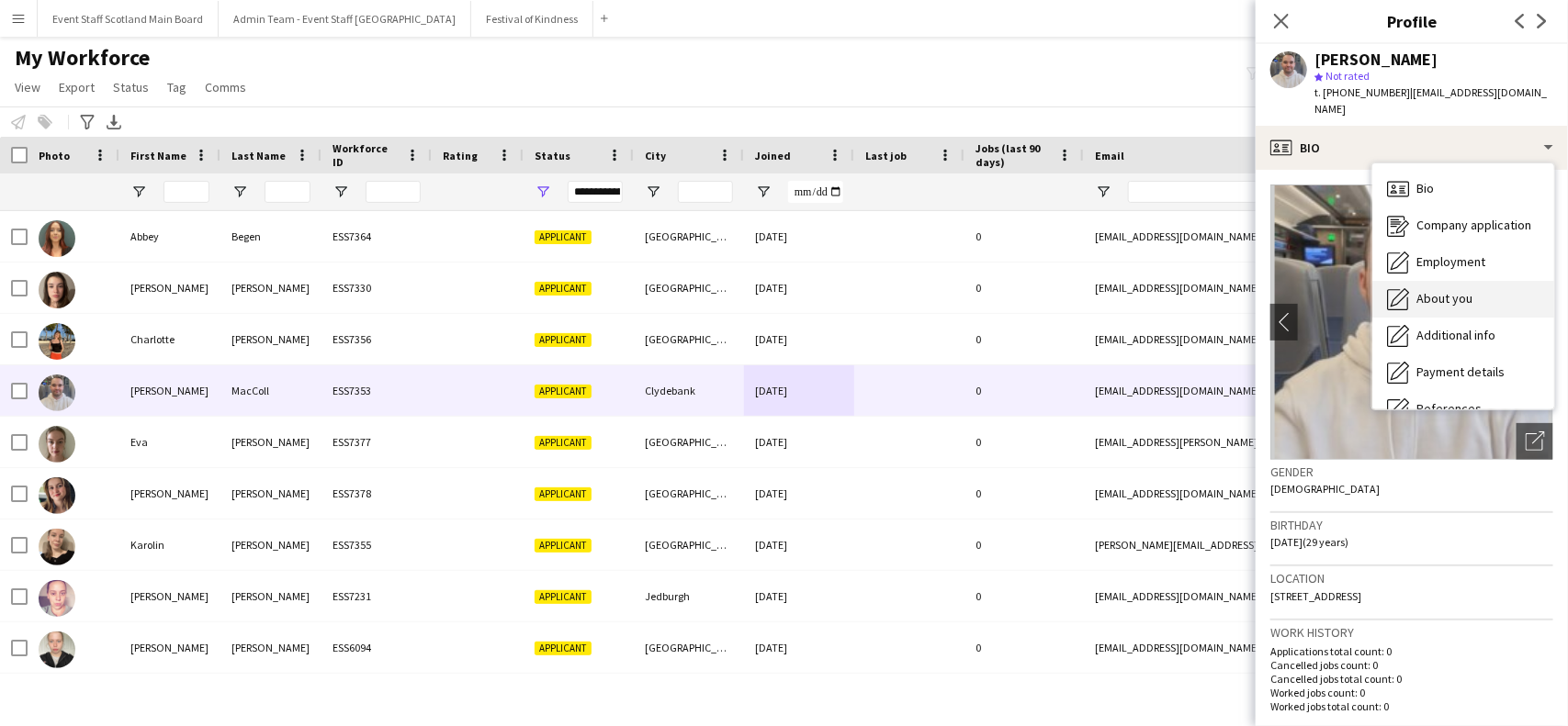
click at [1454, 290] on span "About you" at bounding box center [1444, 299] width 56 height 17
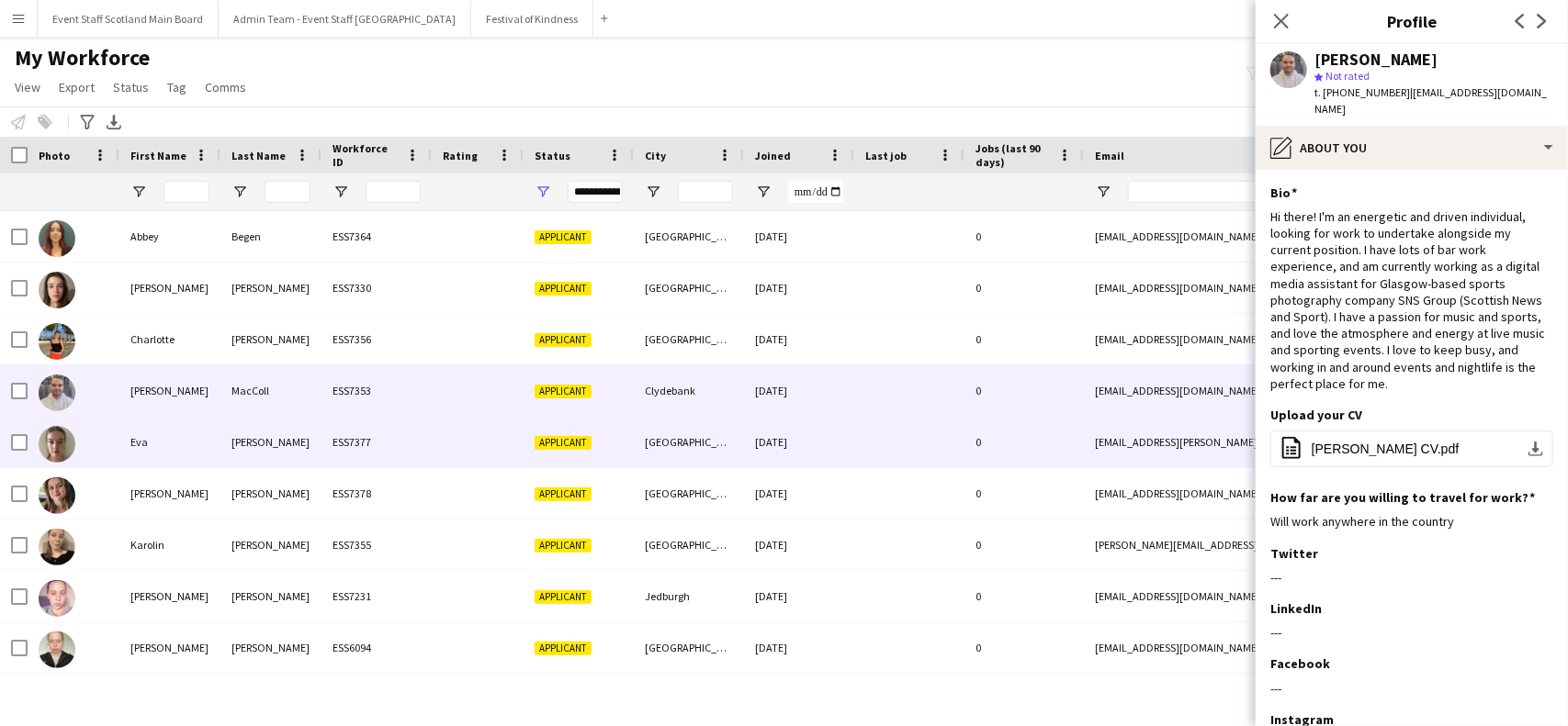
click at [1003, 447] on div "0" at bounding box center [1023, 442] width 119 height 51
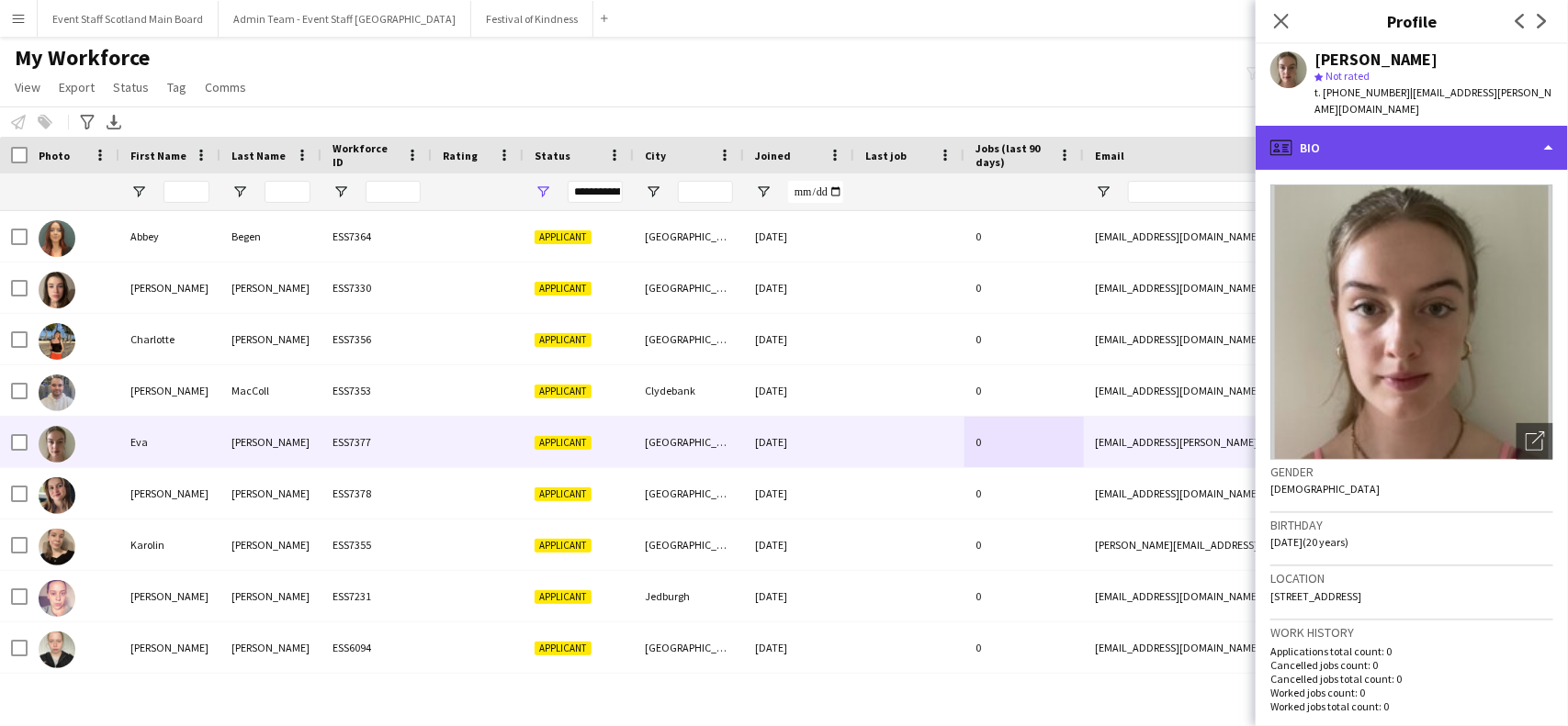
click at [1517, 126] on div "profile Bio" at bounding box center [1411, 147] width 312 height 44
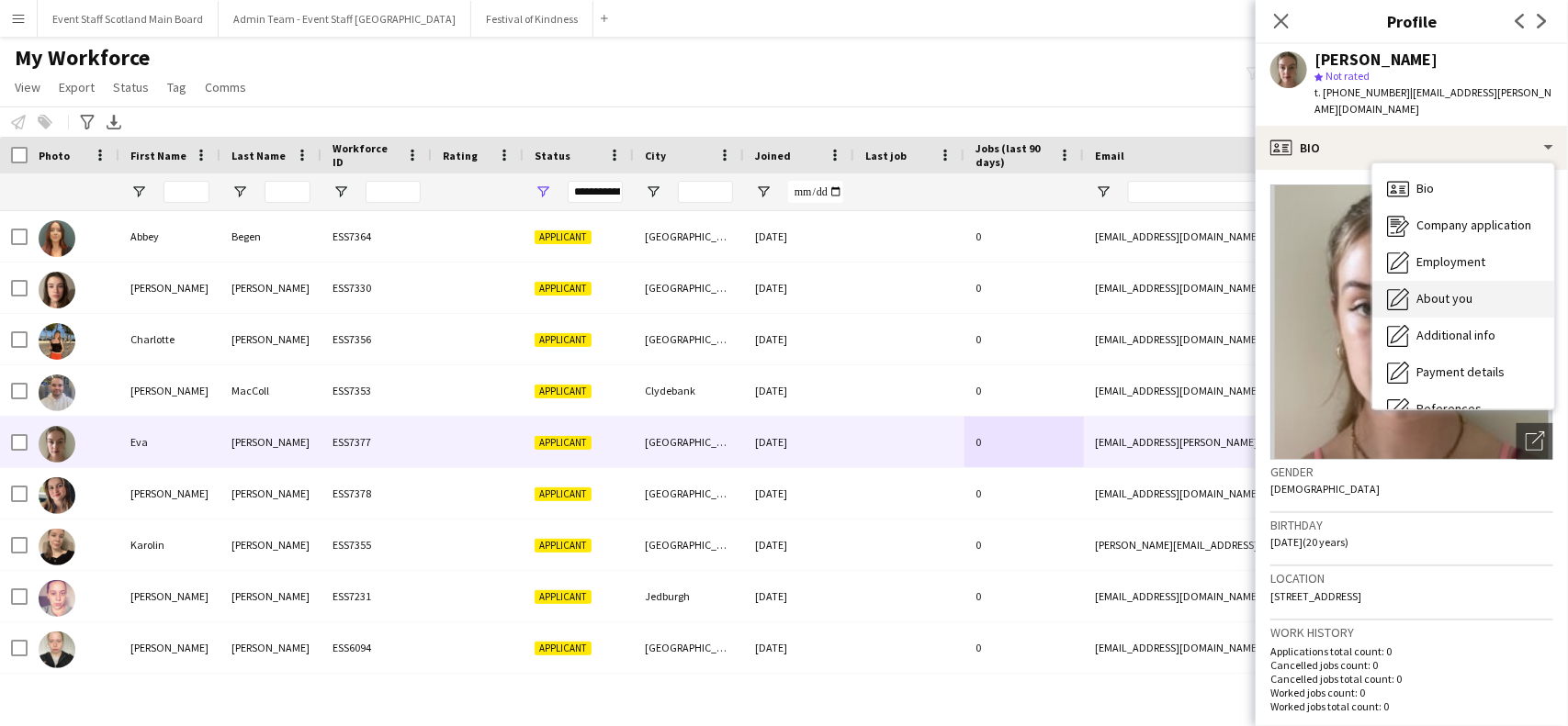
click at [1447, 290] on span "About you" at bounding box center [1444, 299] width 56 height 17
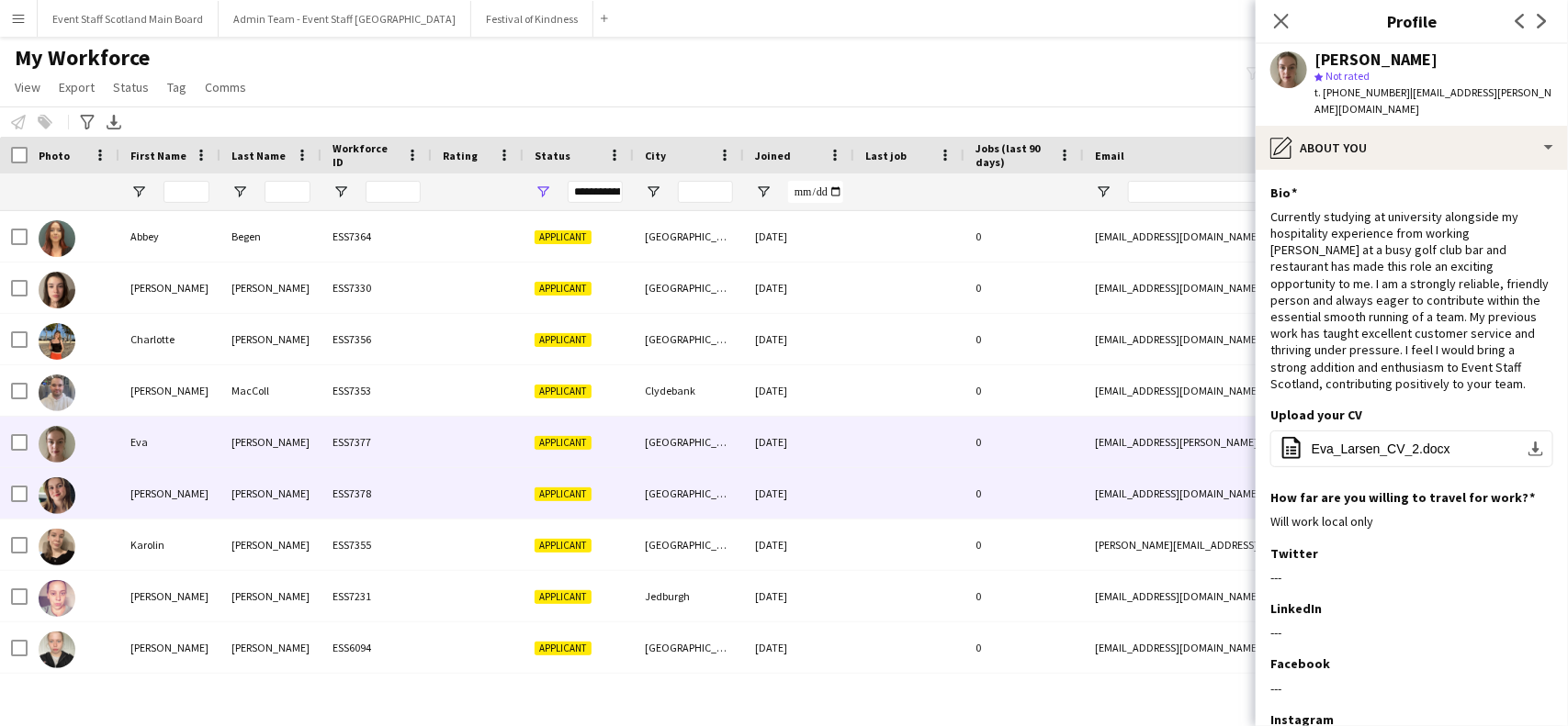
click at [912, 492] on div at bounding box center [909, 494] width 111 height 51
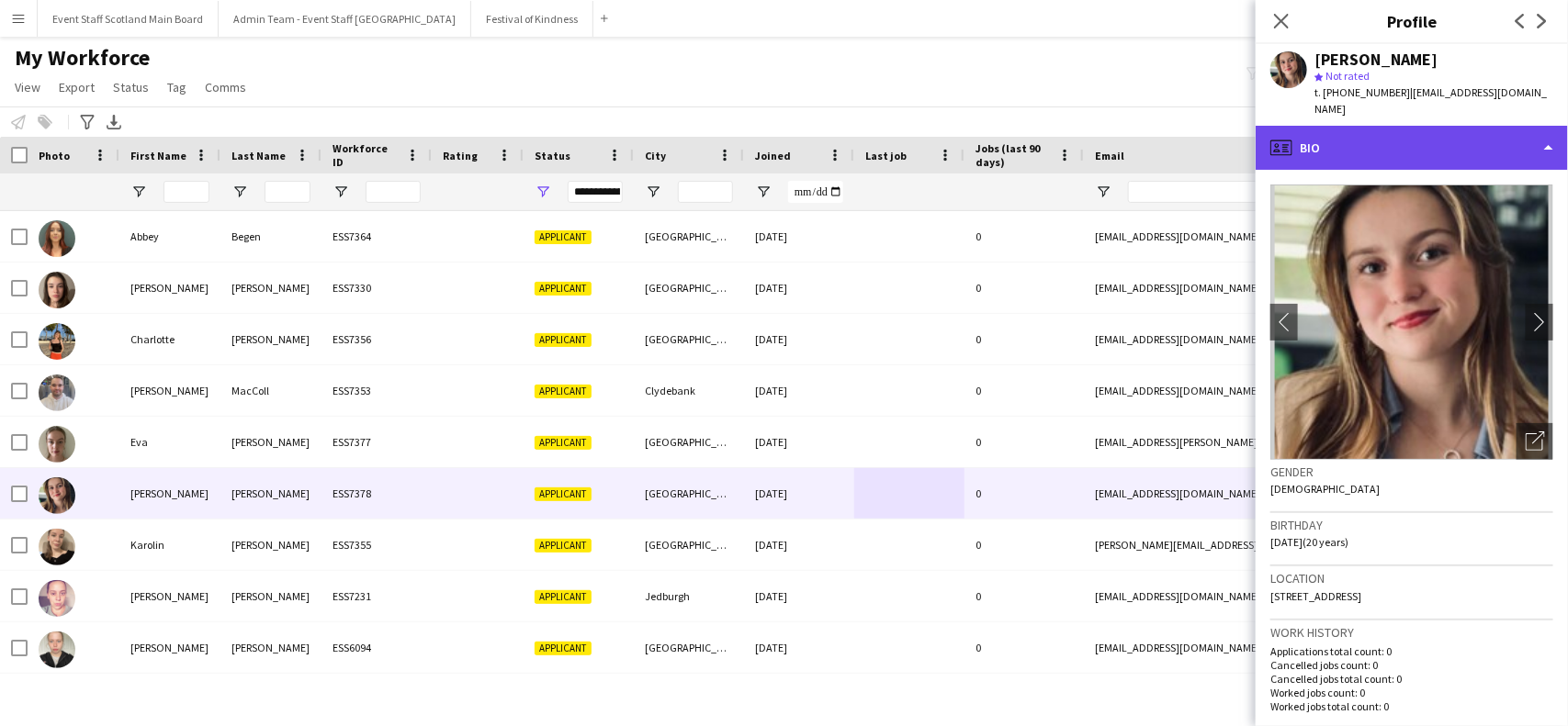
click at [1527, 126] on div "profile Bio" at bounding box center [1411, 147] width 312 height 44
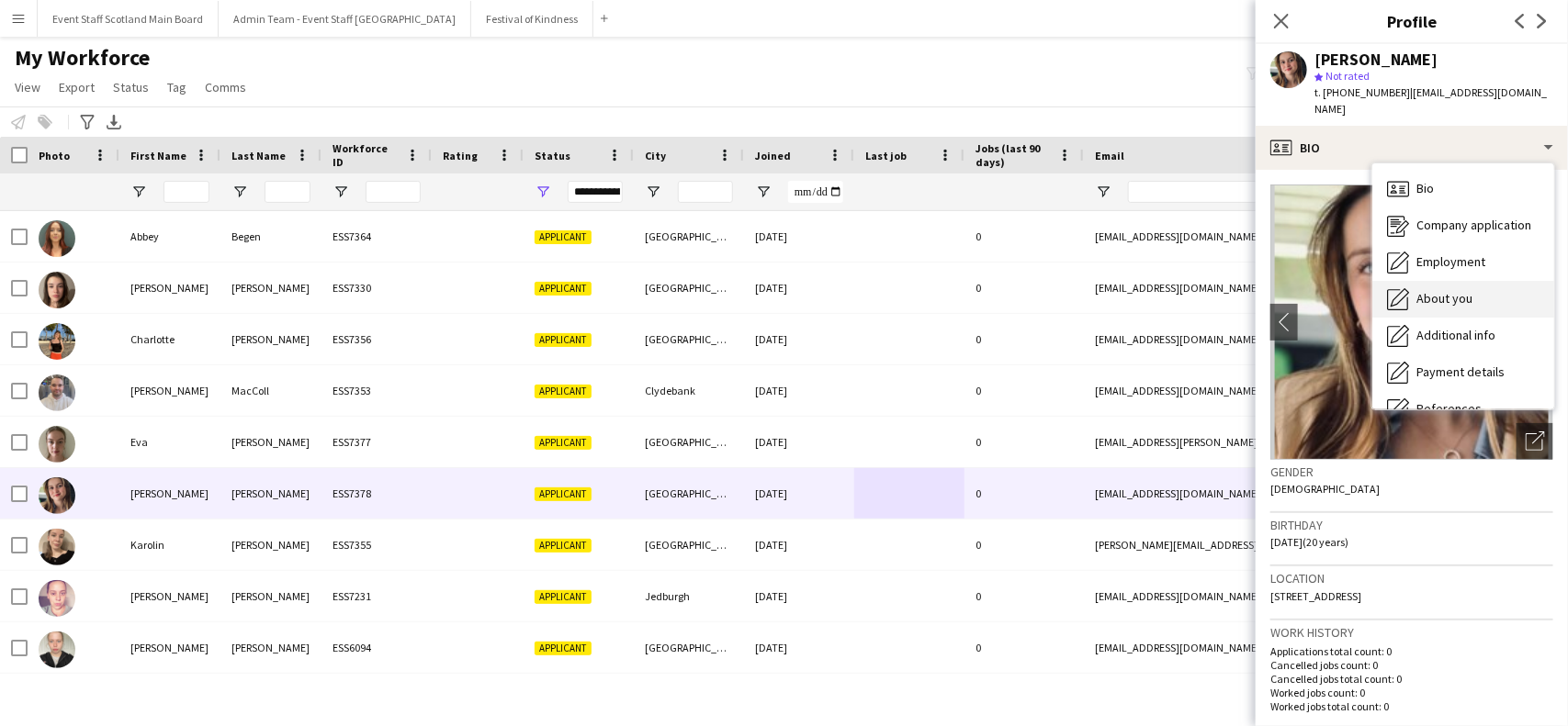
click at [1480, 283] on div "About you About you" at bounding box center [1463, 299] width 182 height 37
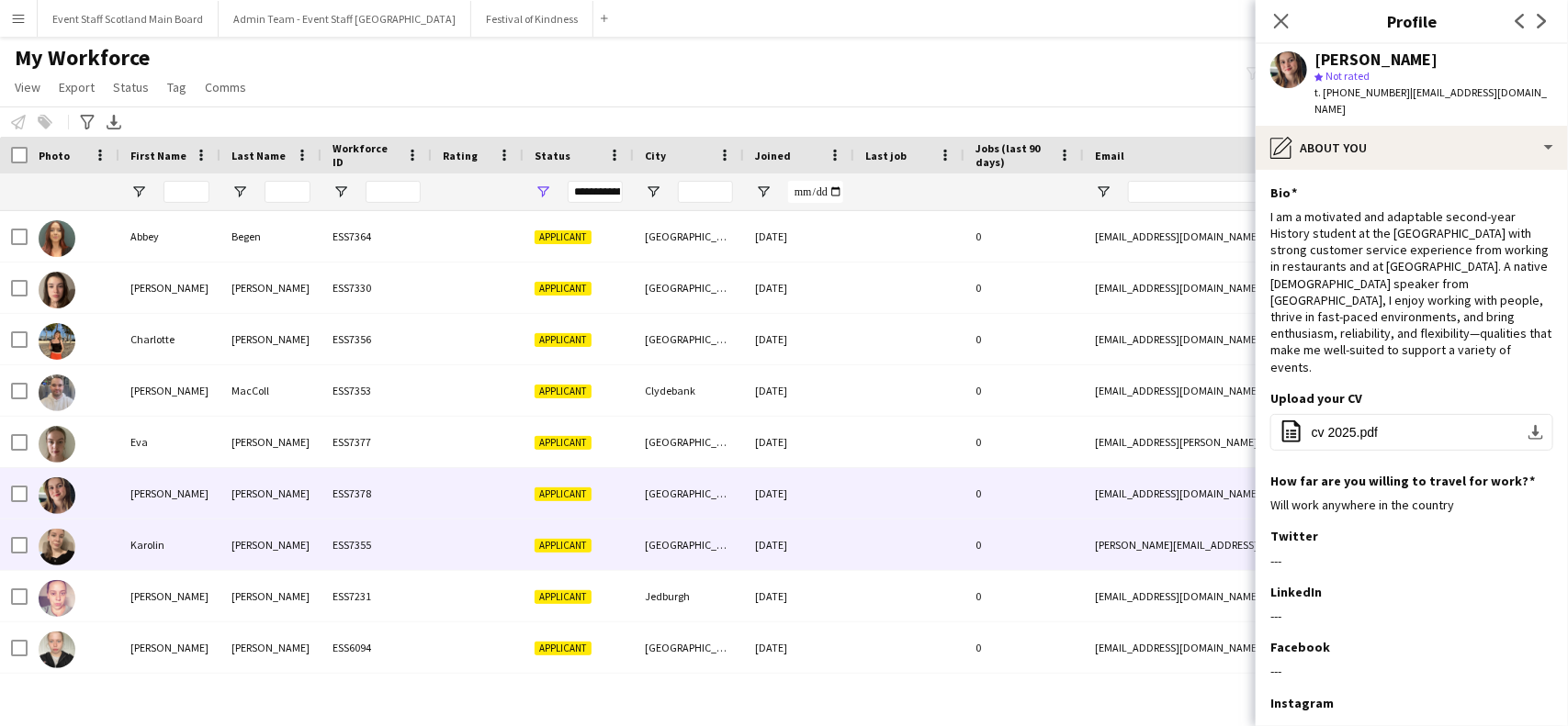
click at [930, 543] on div at bounding box center [909, 545] width 111 height 51
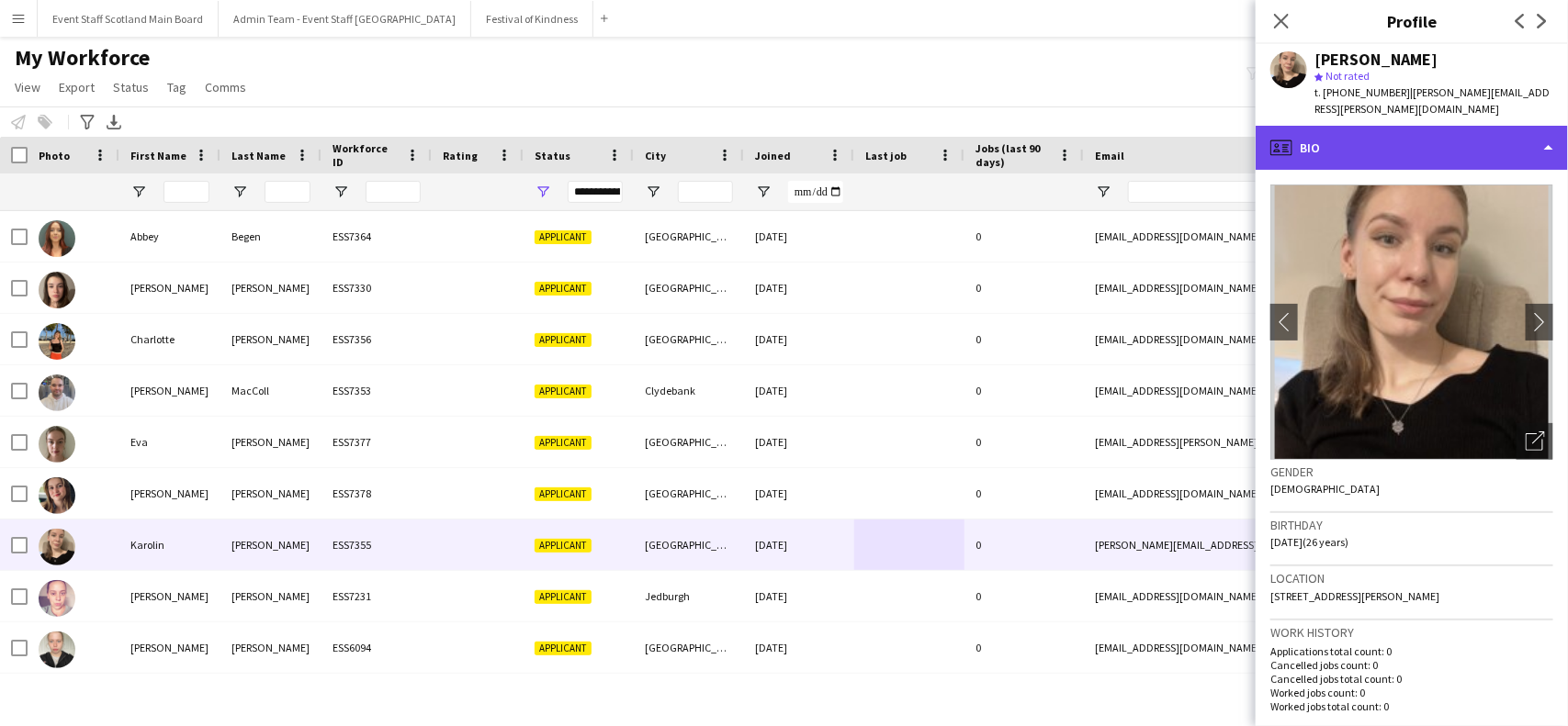
click at [1517, 130] on div "profile Bio" at bounding box center [1411, 147] width 312 height 44
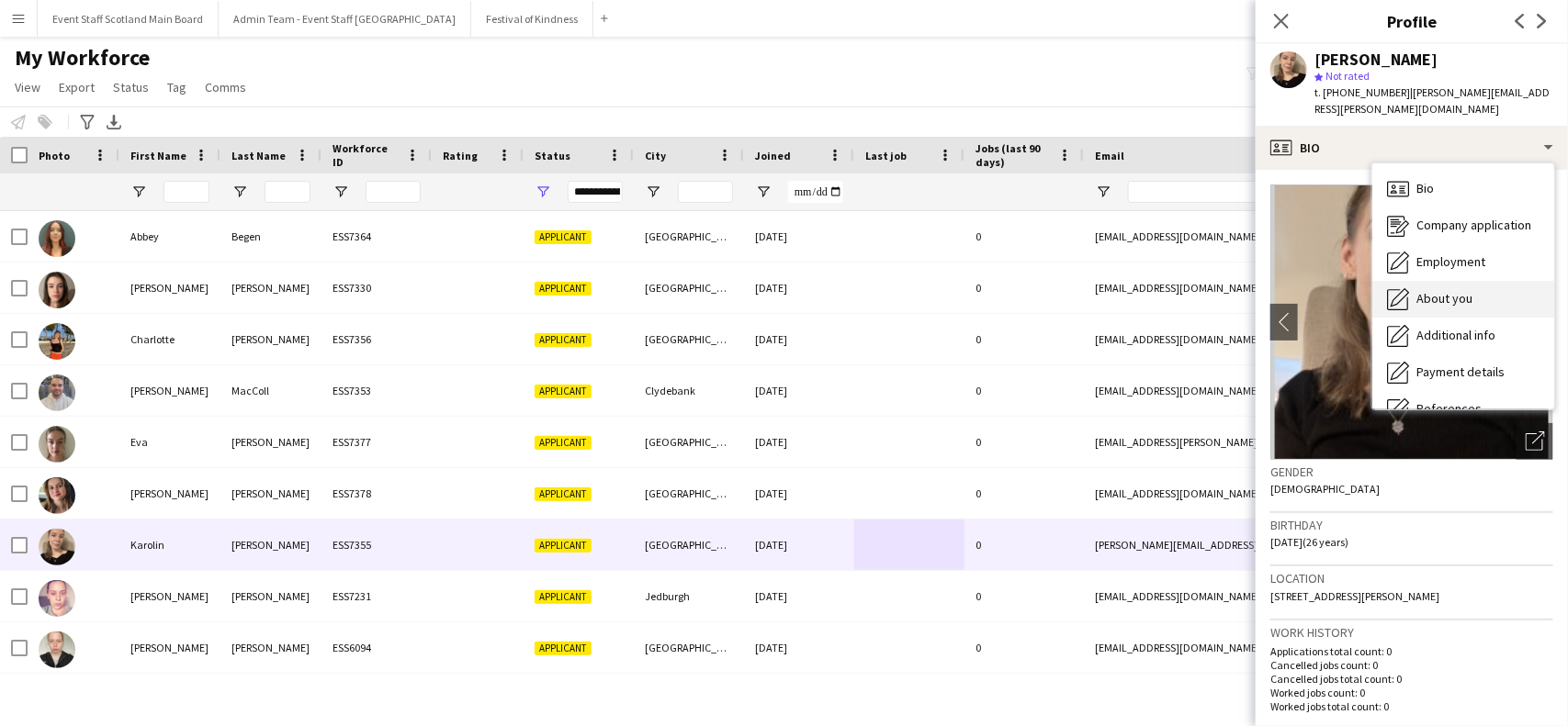
click at [1436, 290] on span "About you" at bounding box center [1444, 299] width 56 height 17
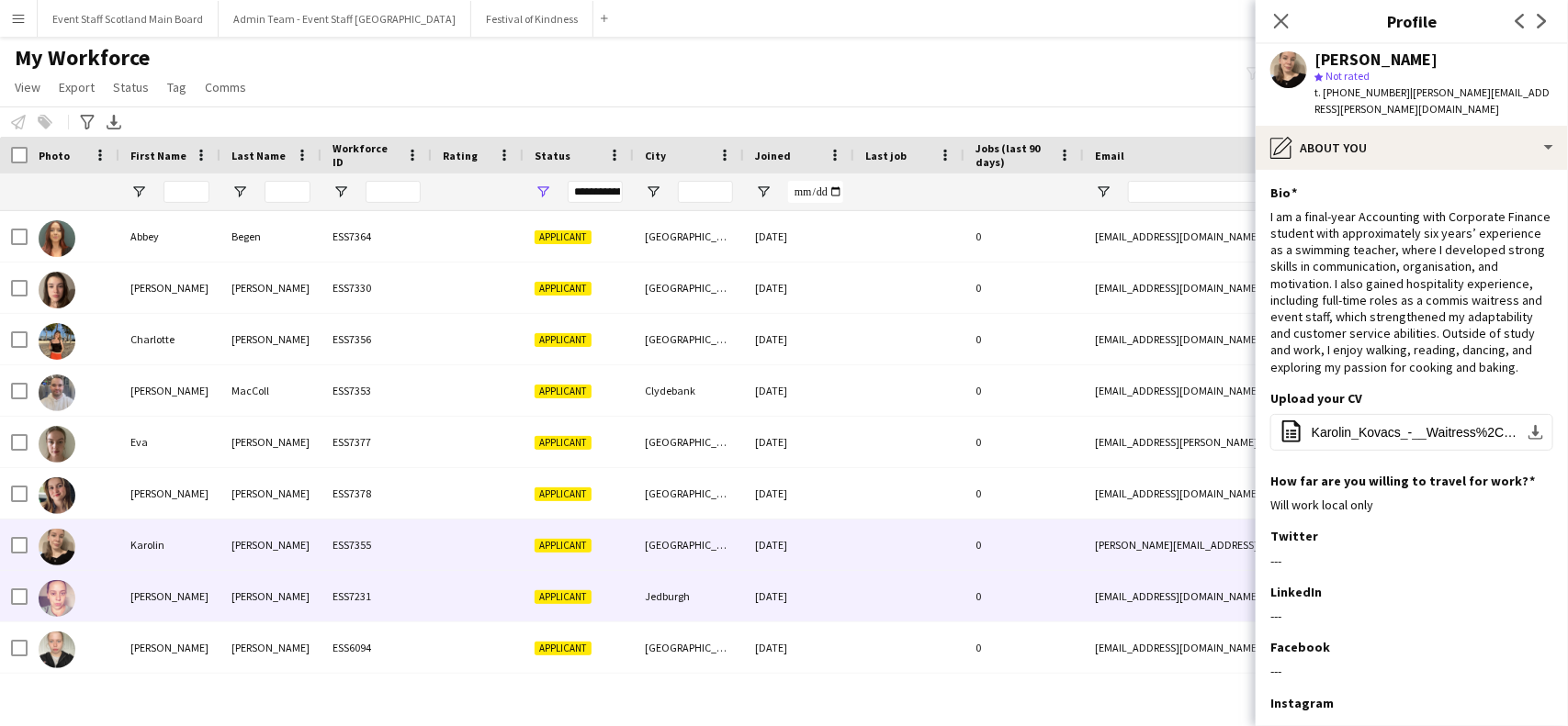
click at [940, 594] on div at bounding box center [909, 597] width 111 height 51
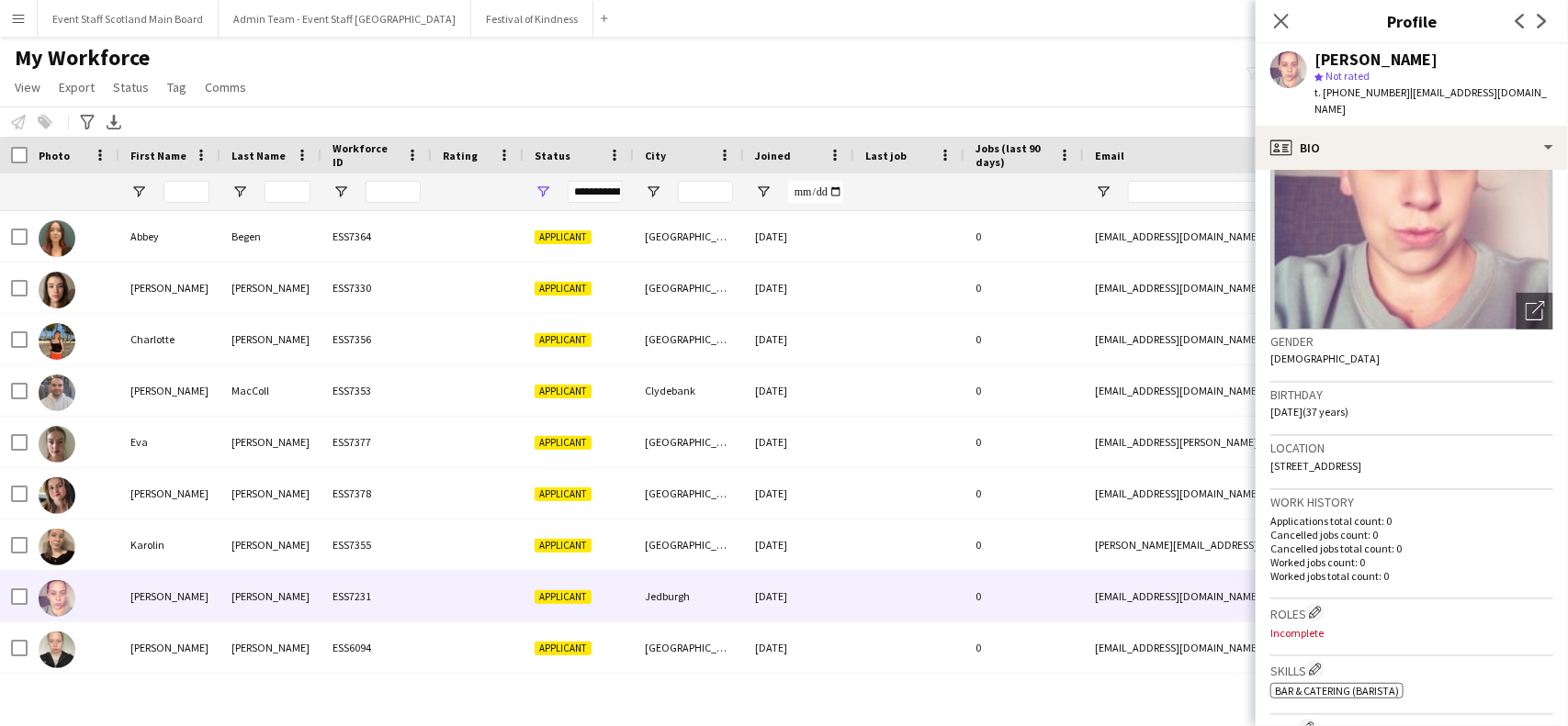
scroll to position [148, 0]
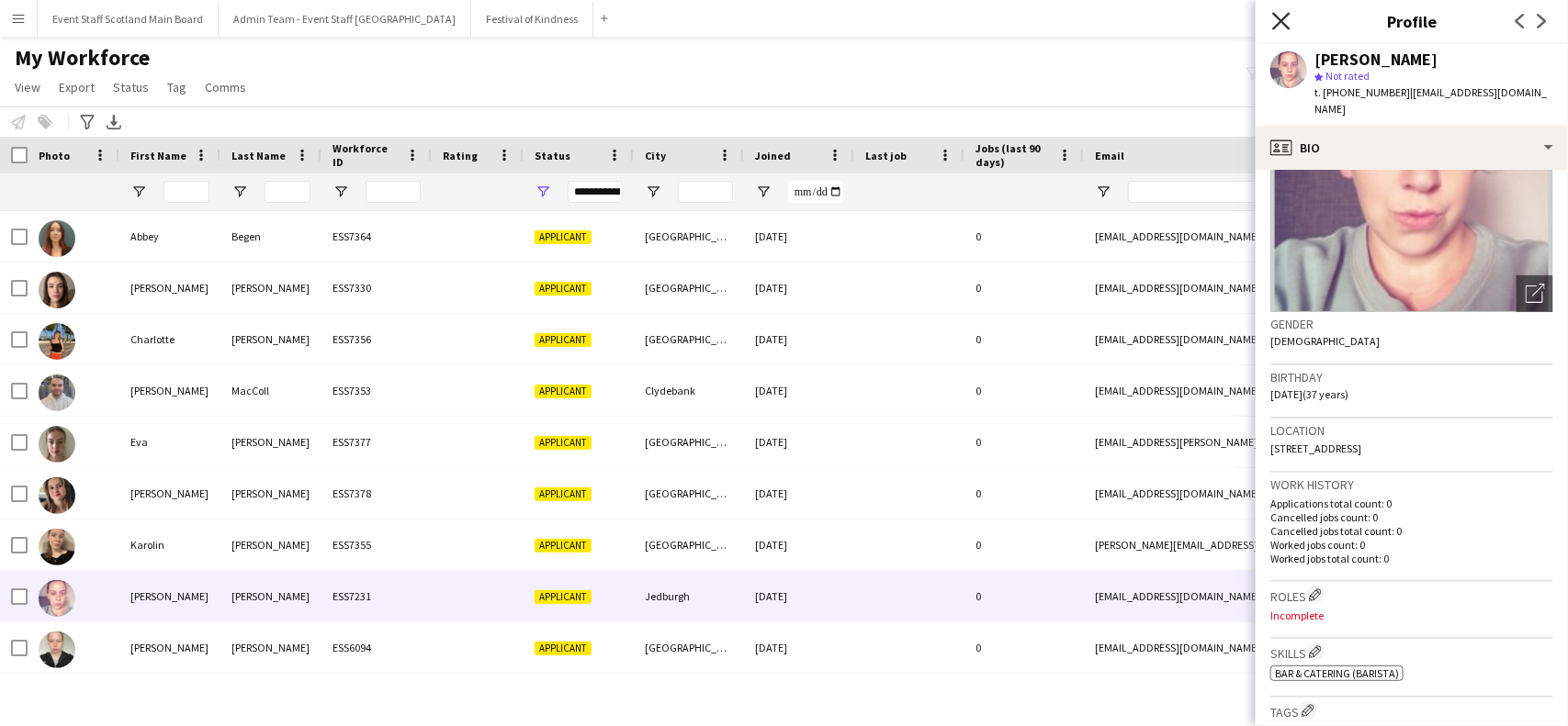
click at [1277, 19] on icon "Close pop-in" at bounding box center [1280, 21] width 18 height 18
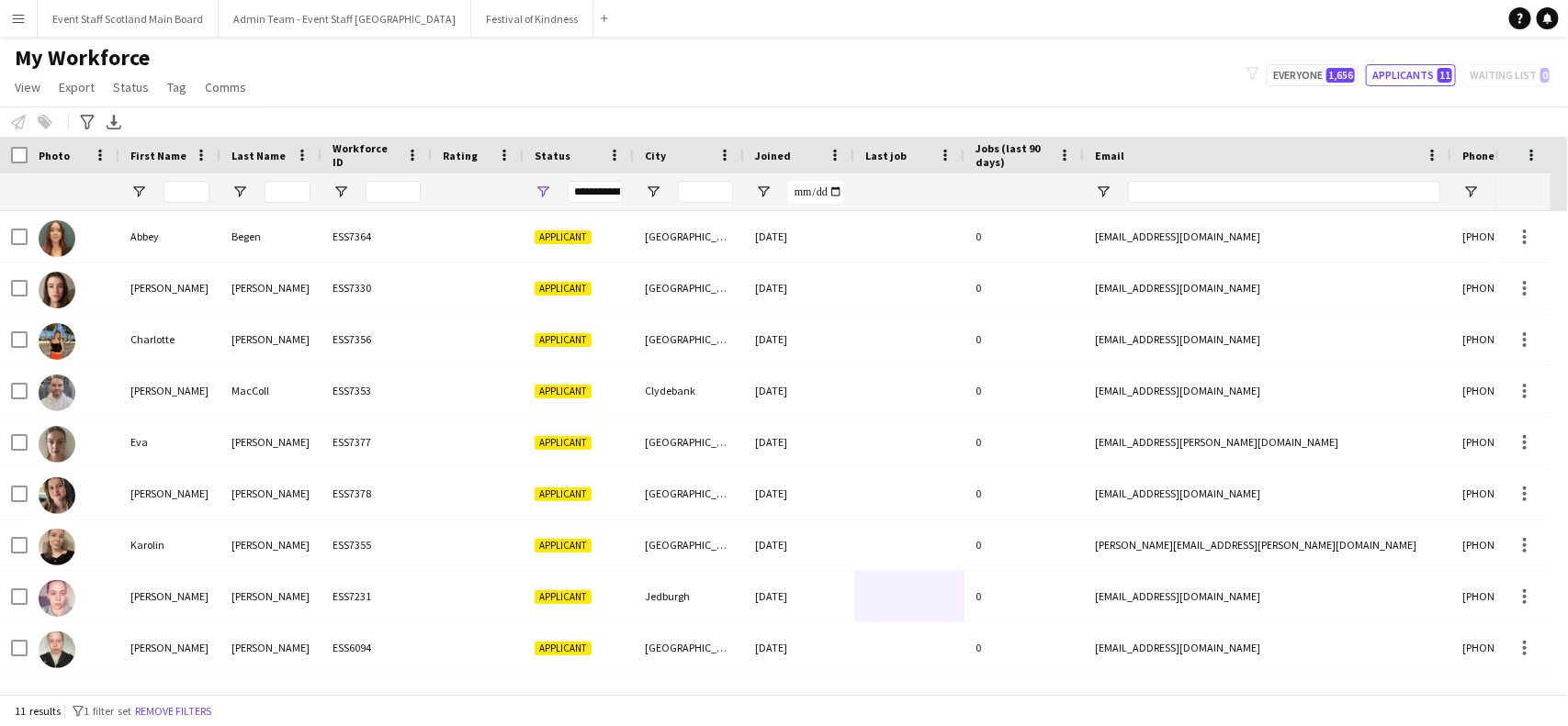
scroll to position [99, 0]
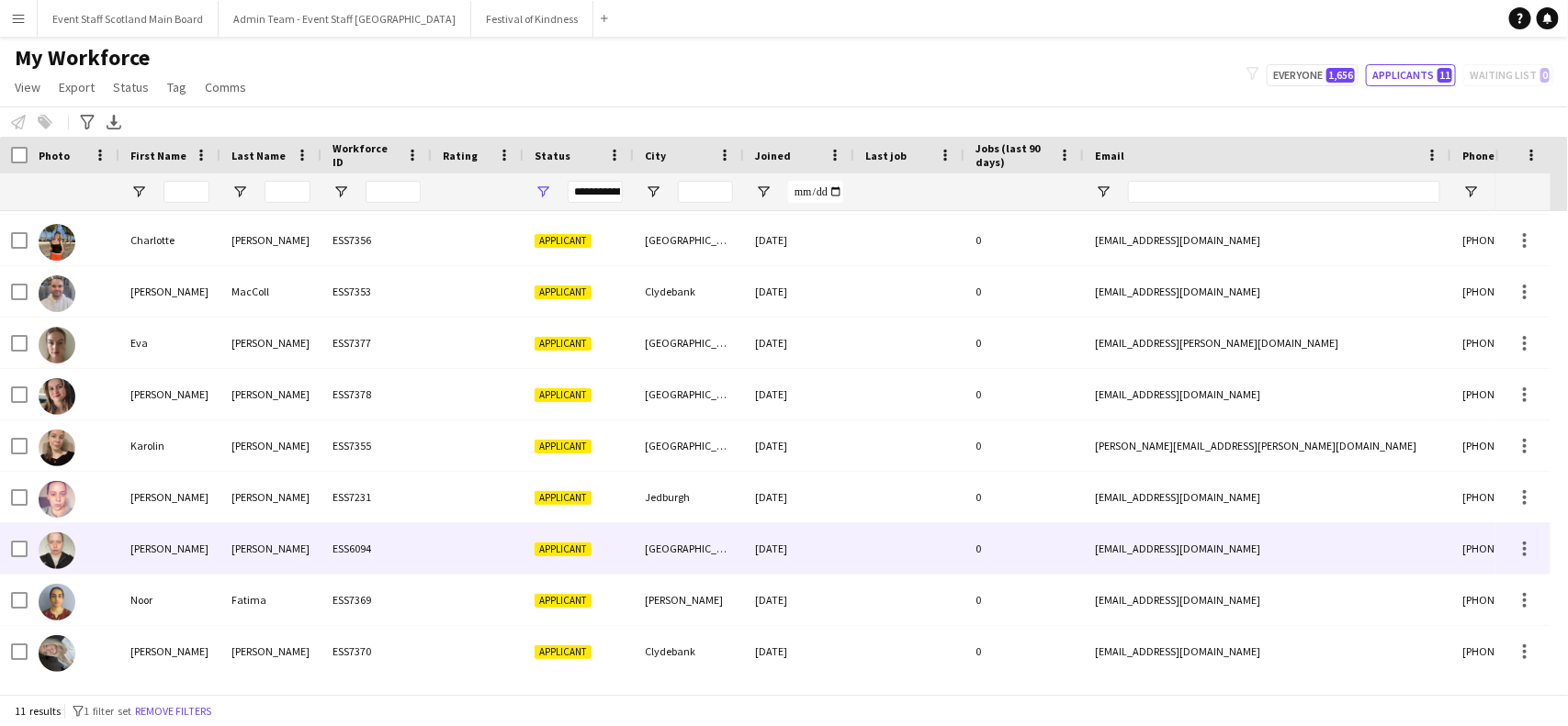
click at [967, 548] on div "0" at bounding box center [1023, 549] width 119 height 51
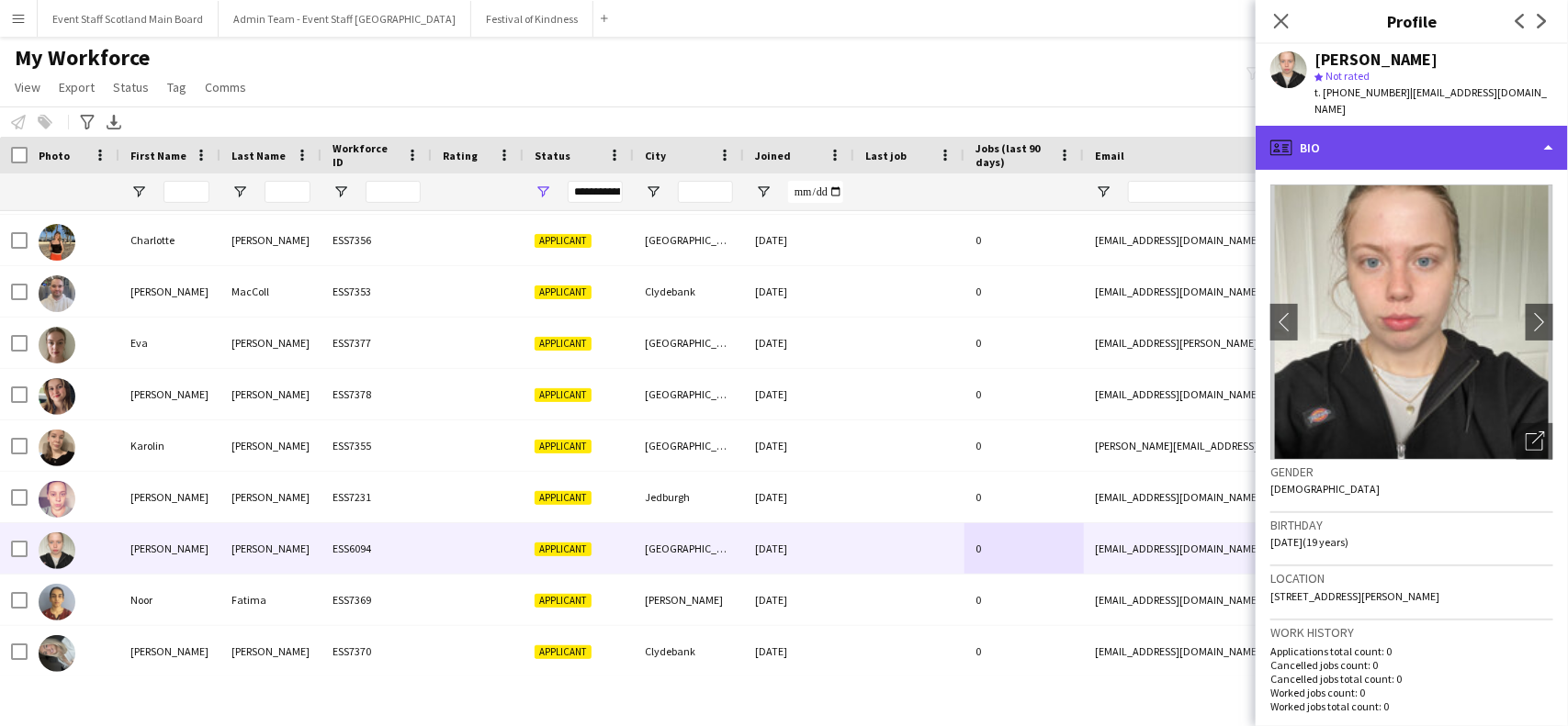
click at [1504, 126] on div "profile Bio" at bounding box center [1411, 147] width 312 height 44
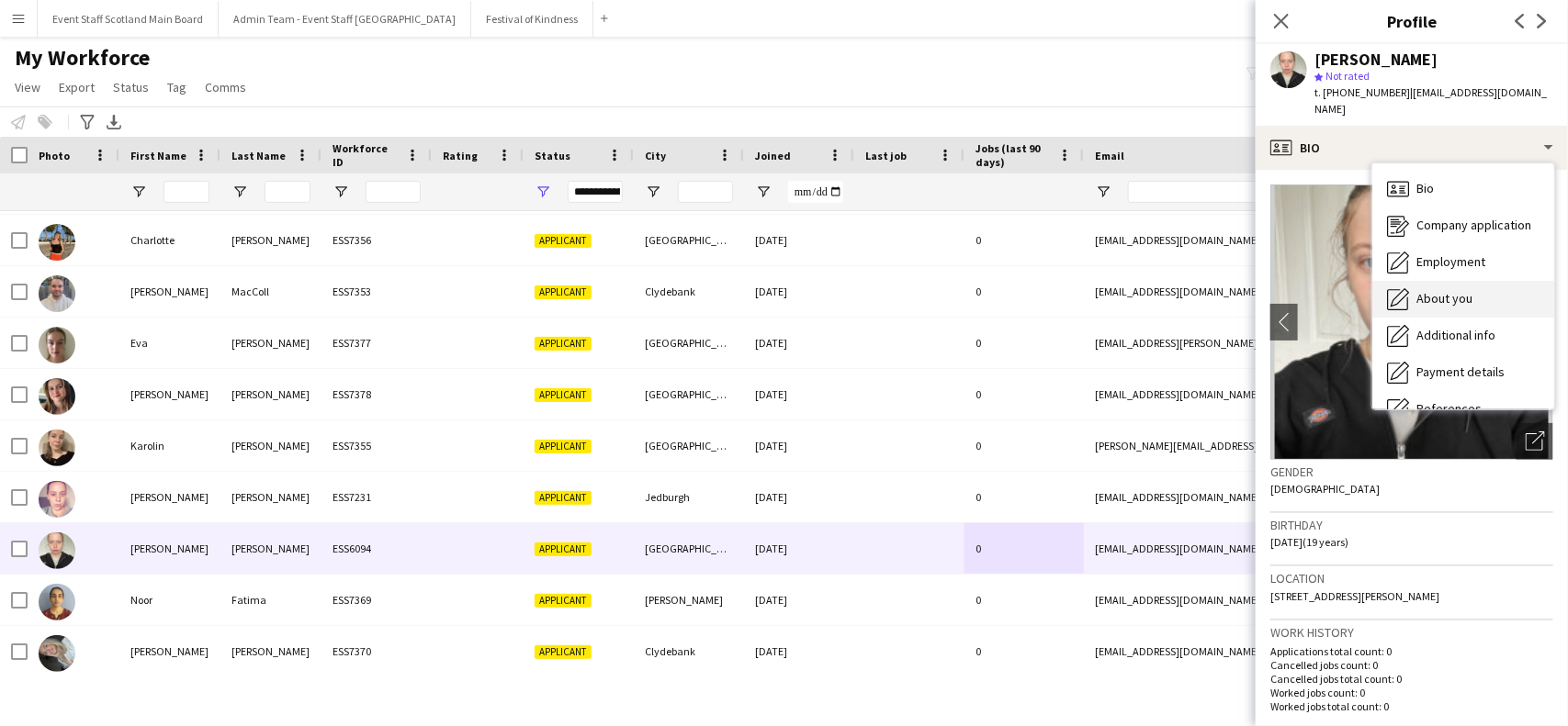
click at [1485, 281] on div "About you About you" at bounding box center [1463, 299] width 182 height 37
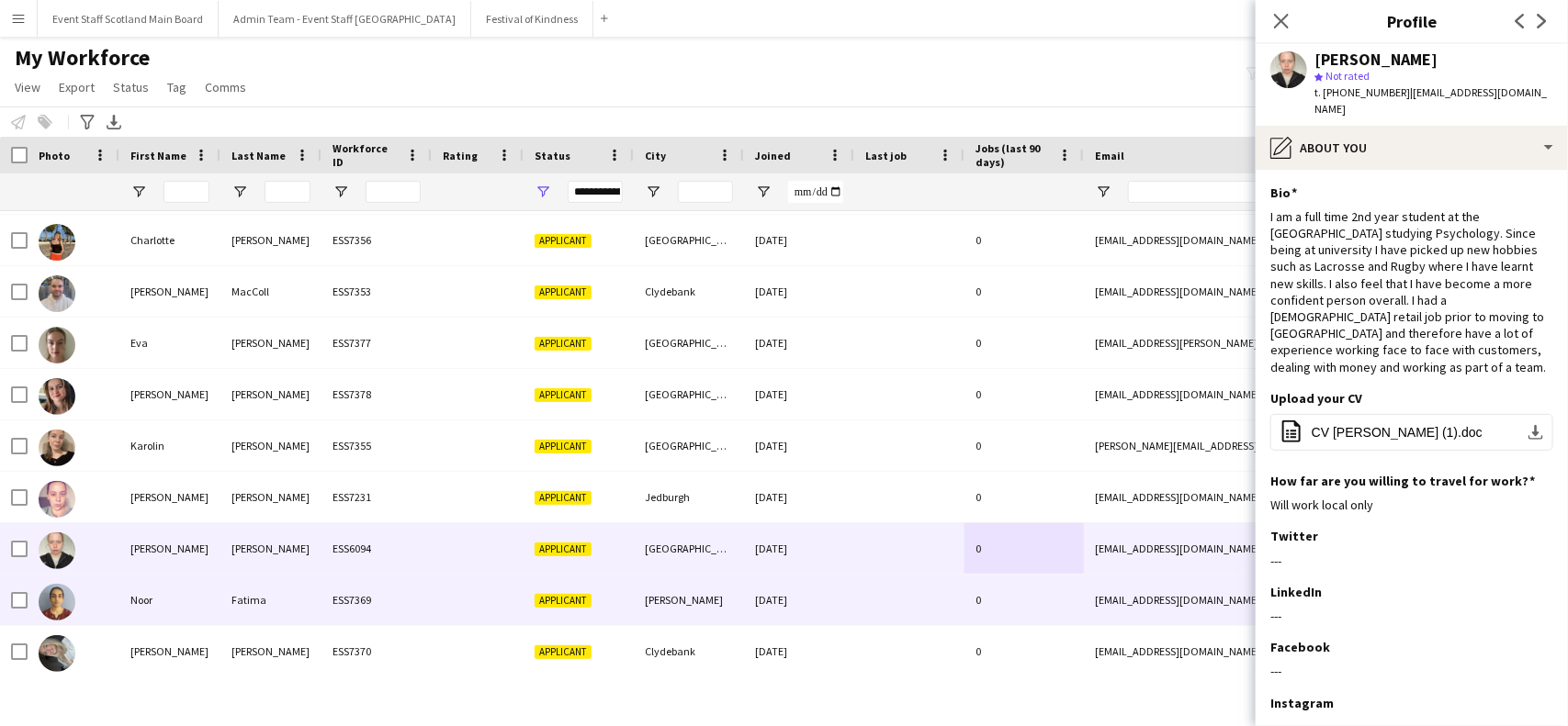
click at [931, 600] on div at bounding box center [909, 600] width 111 height 51
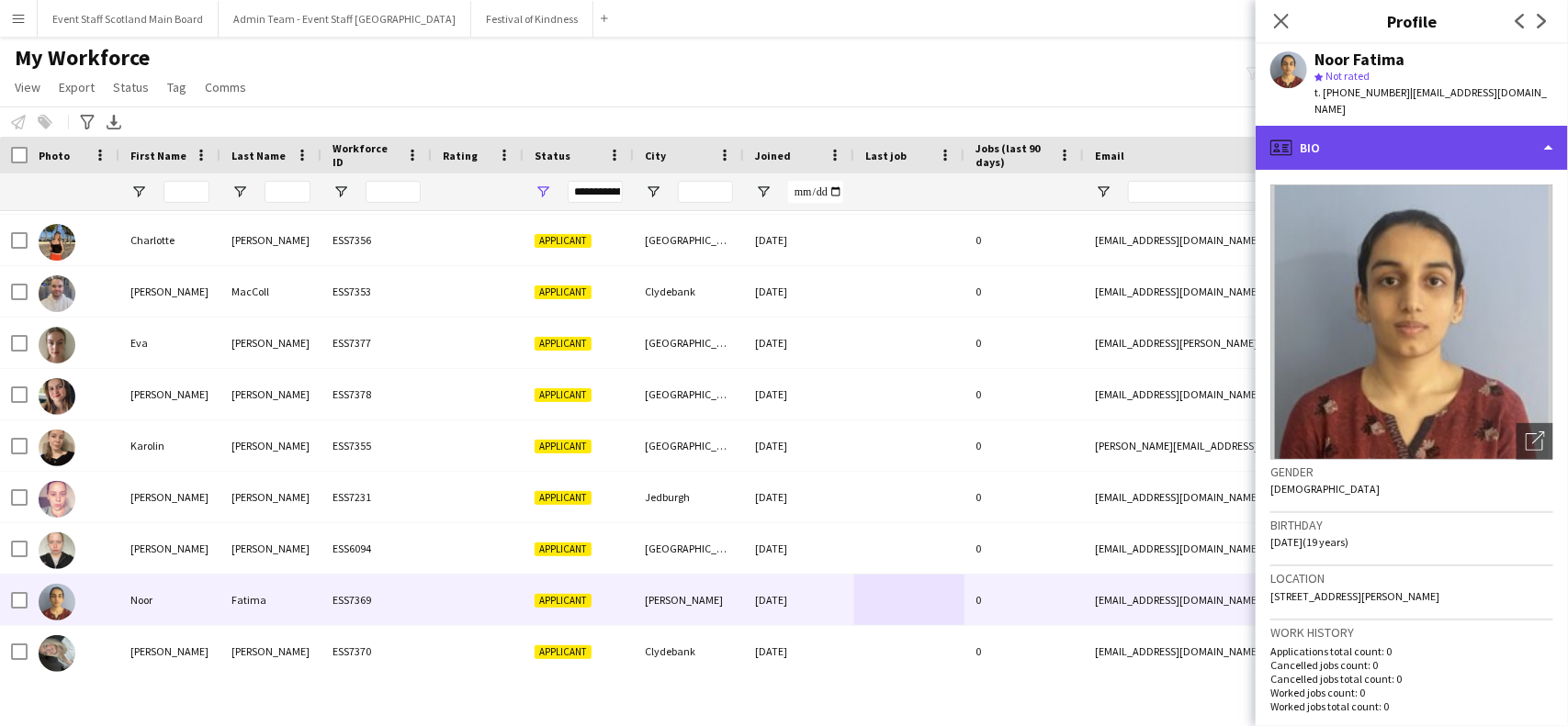
click at [1527, 150] on div "profile Bio" at bounding box center [1411, 147] width 312 height 44
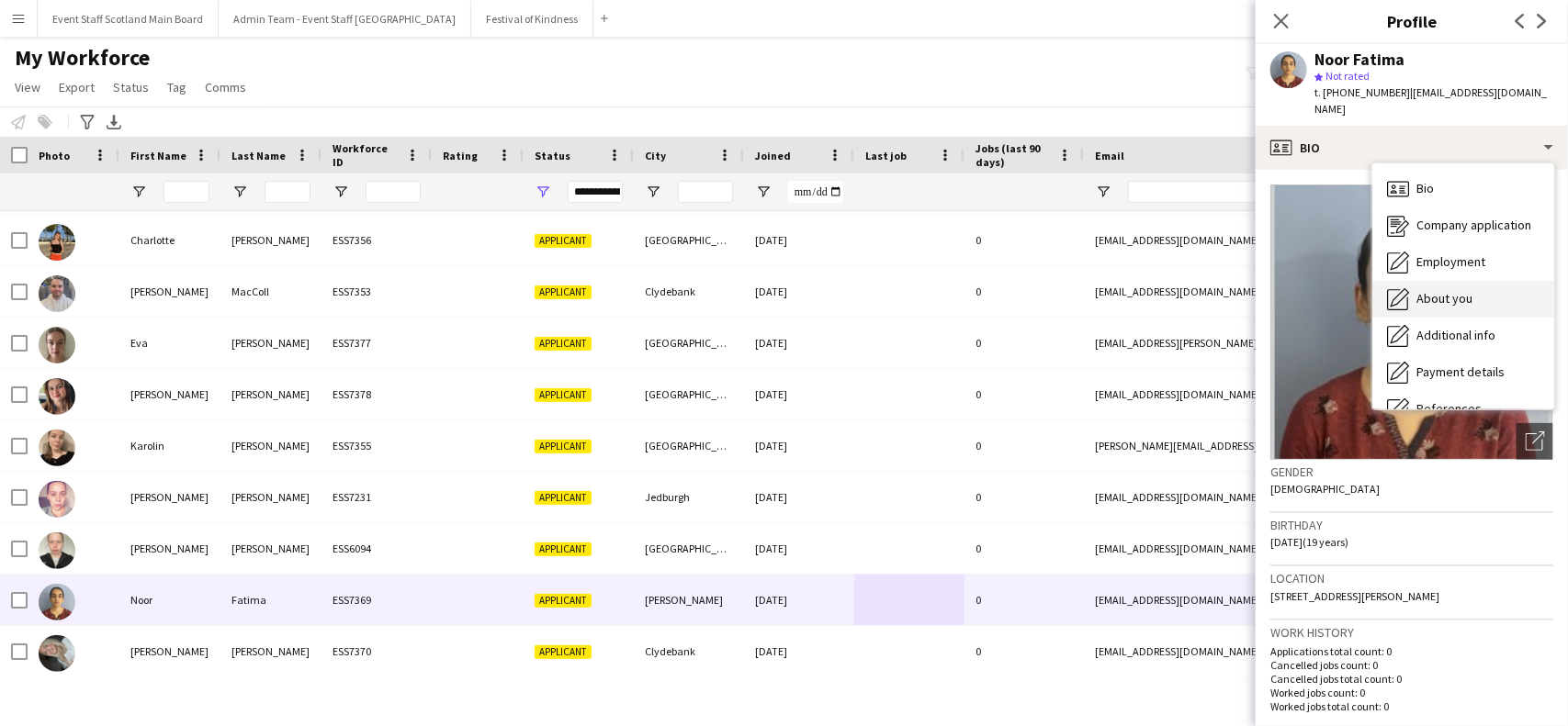
click at [1470, 290] on span "About you" at bounding box center [1444, 299] width 56 height 17
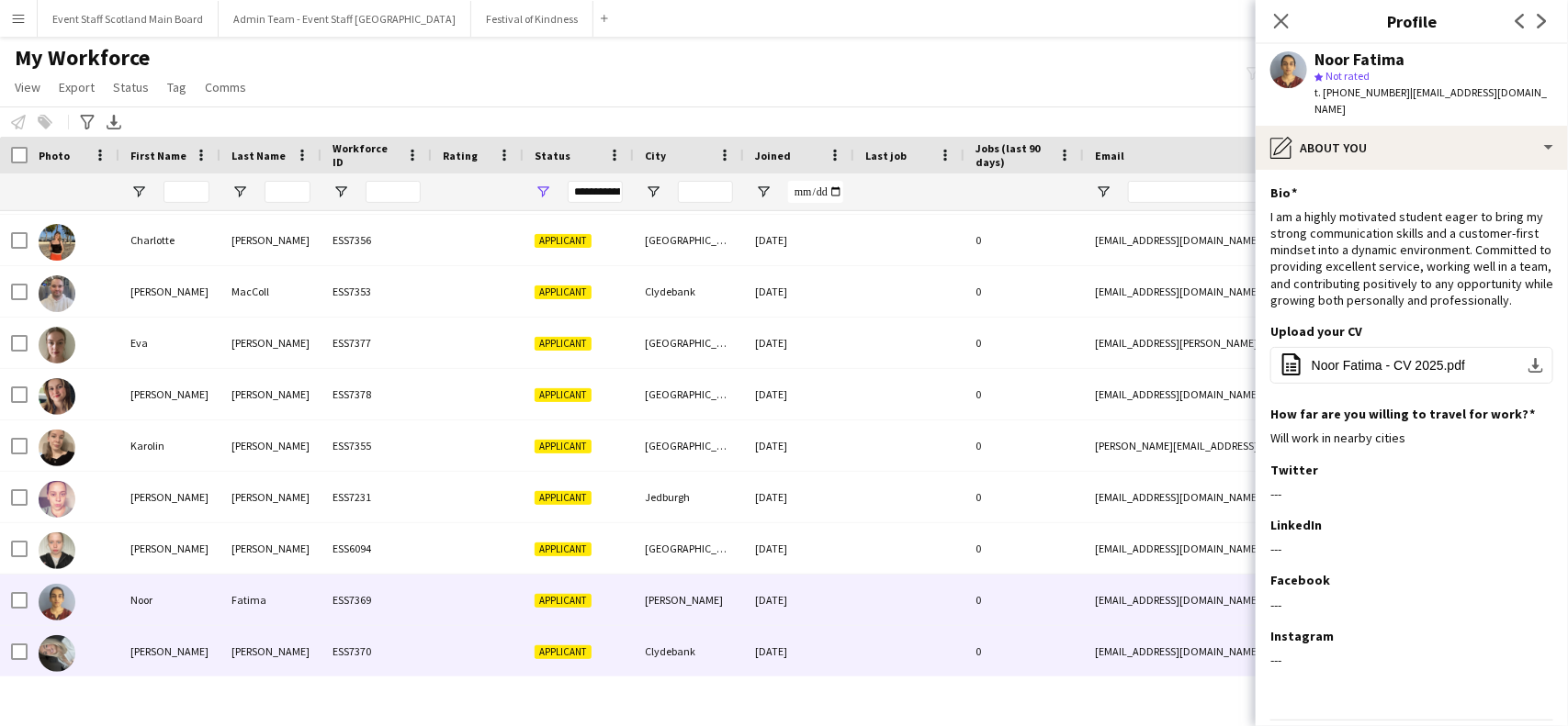
click at [987, 655] on div "0" at bounding box center [1023, 651] width 119 height 51
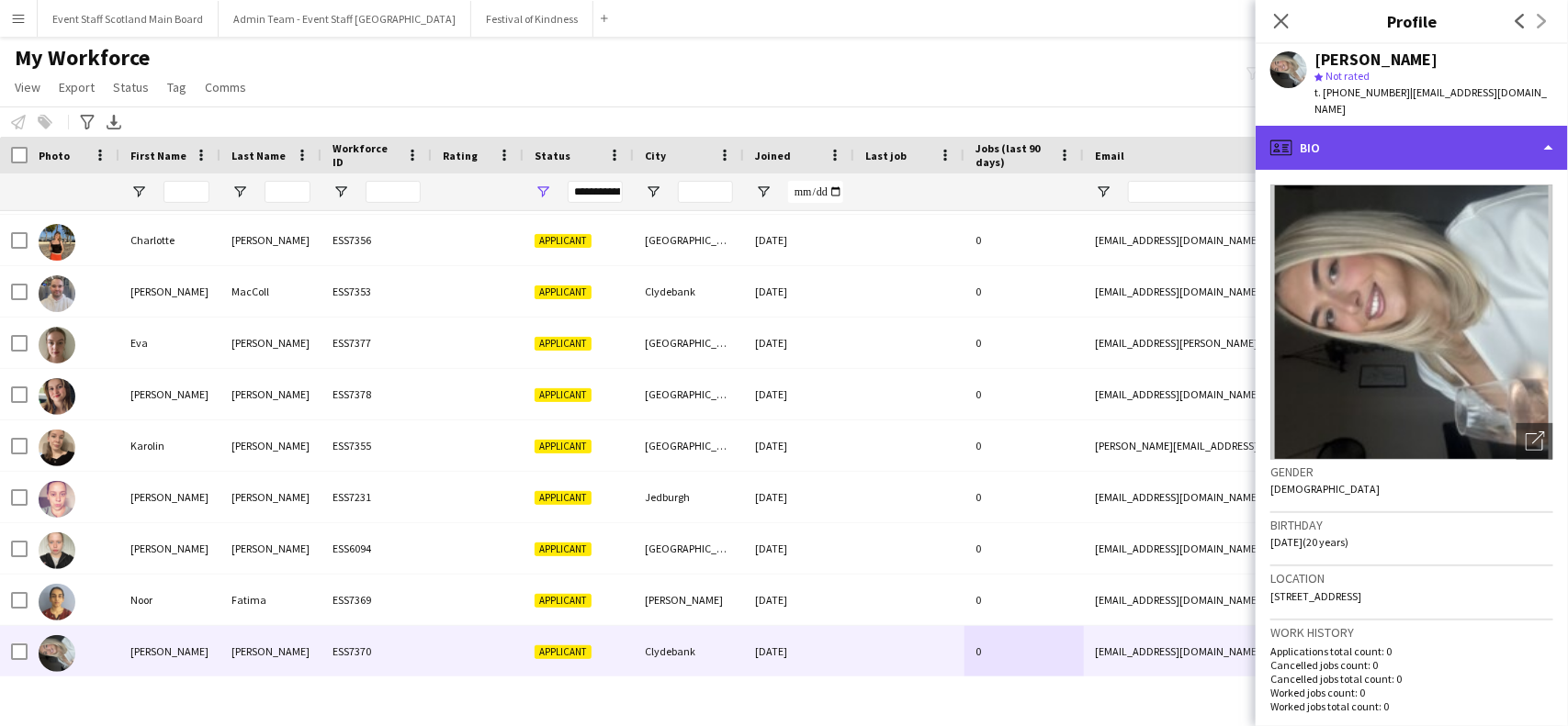
click at [1540, 142] on div "profile Bio" at bounding box center [1411, 147] width 312 height 44
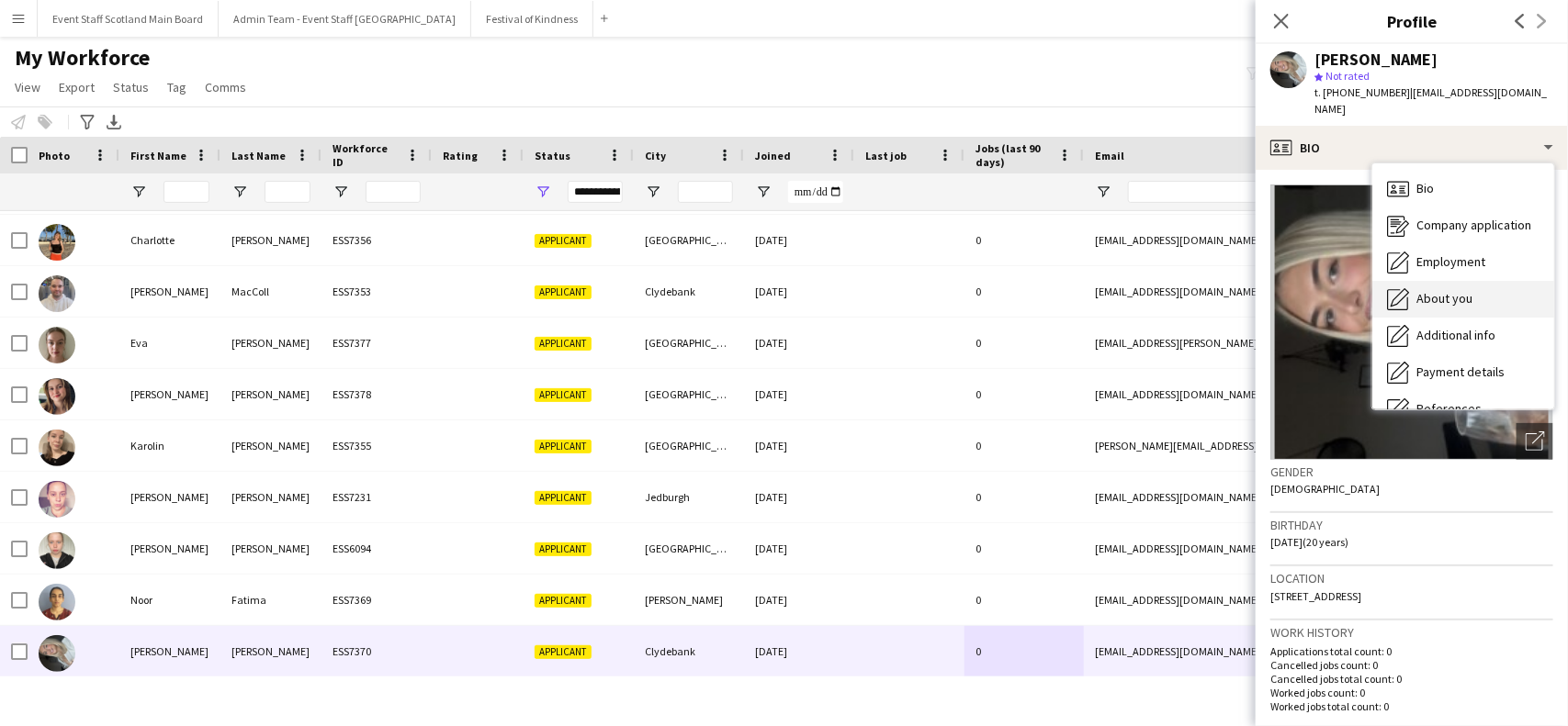
click at [1456, 290] on span "About you" at bounding box center [1444, 299] width 56 height 17
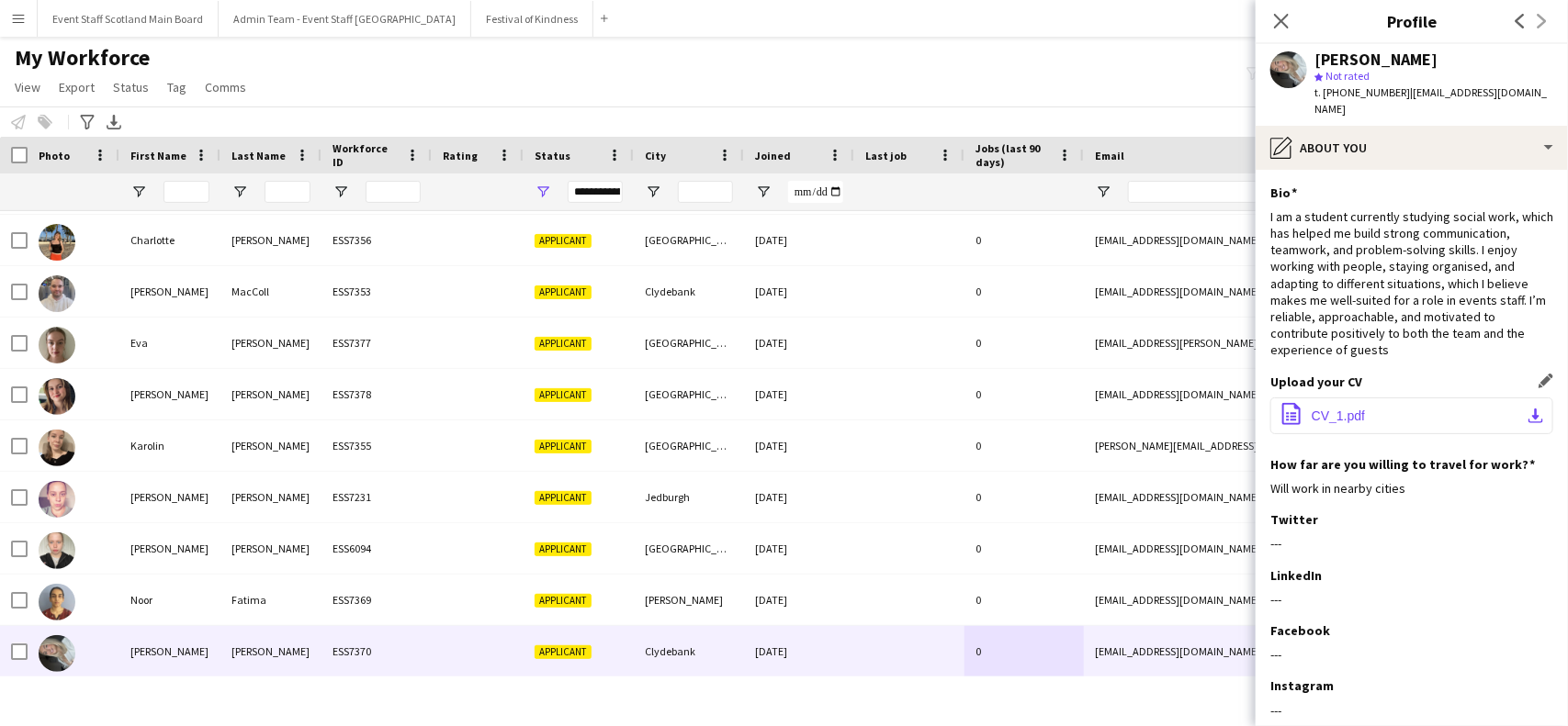
click at [1399, 397] on button "office-file-sheet CV_1.pdf download-bottom" at bounding box center [1411, 415] width 283 height 37
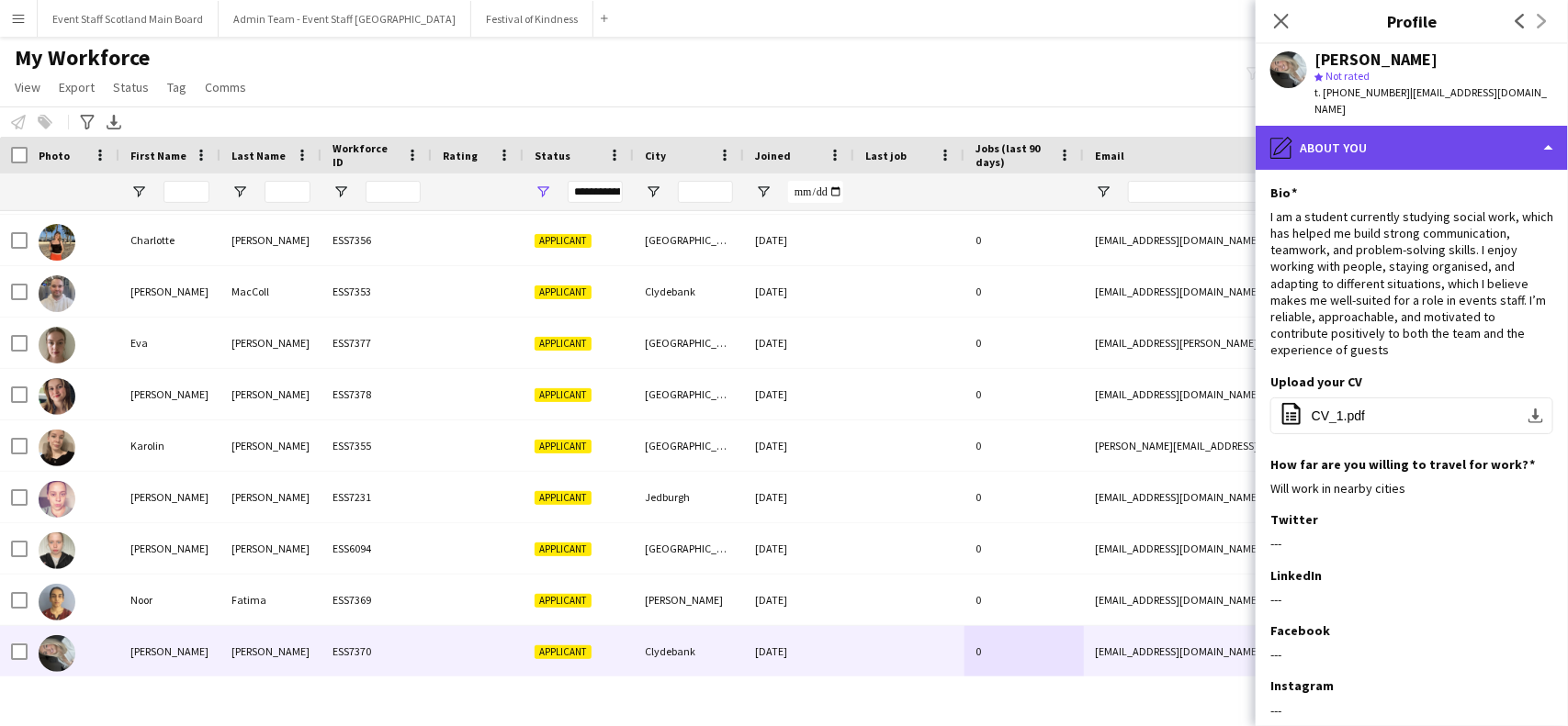
click at [1485, 144] on div "pencil4 About you" at bounding box center [1411, 147] width 312 height 44
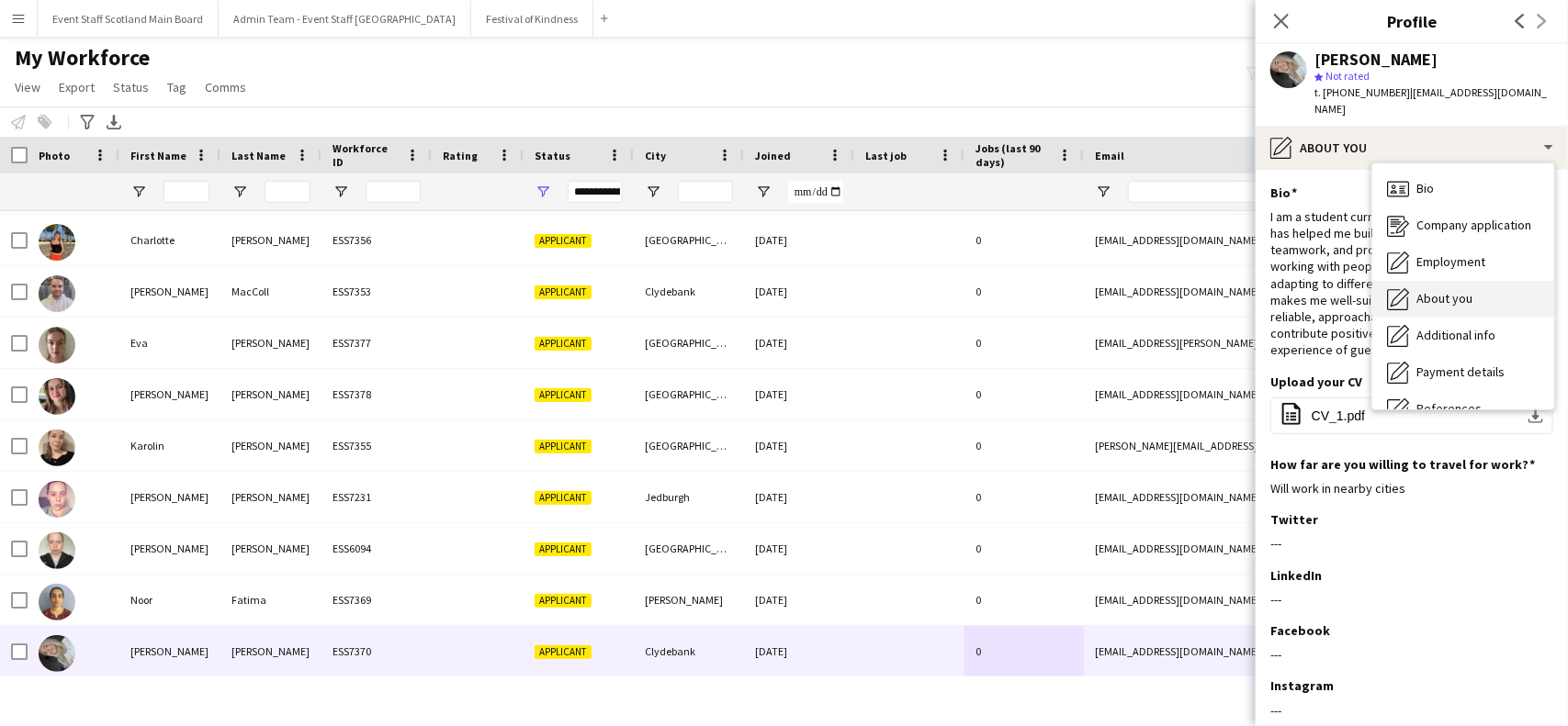
click at [1502, 281] on div "About you About you" at bounding box center [1463, 299] width 182 height 37
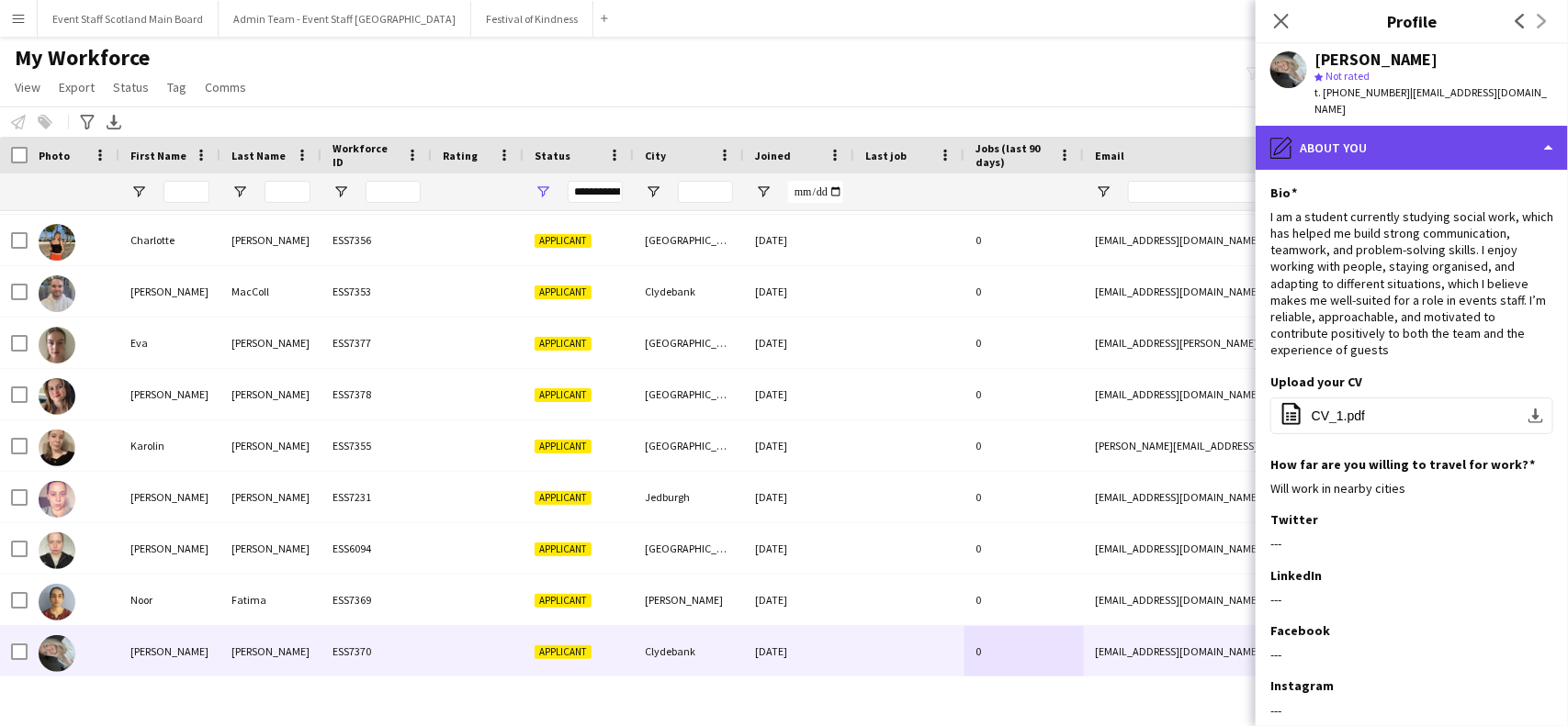
click at [1415, 136] on div "pencil4 About you" at bounding box center [1411, 147] width 312 height 44
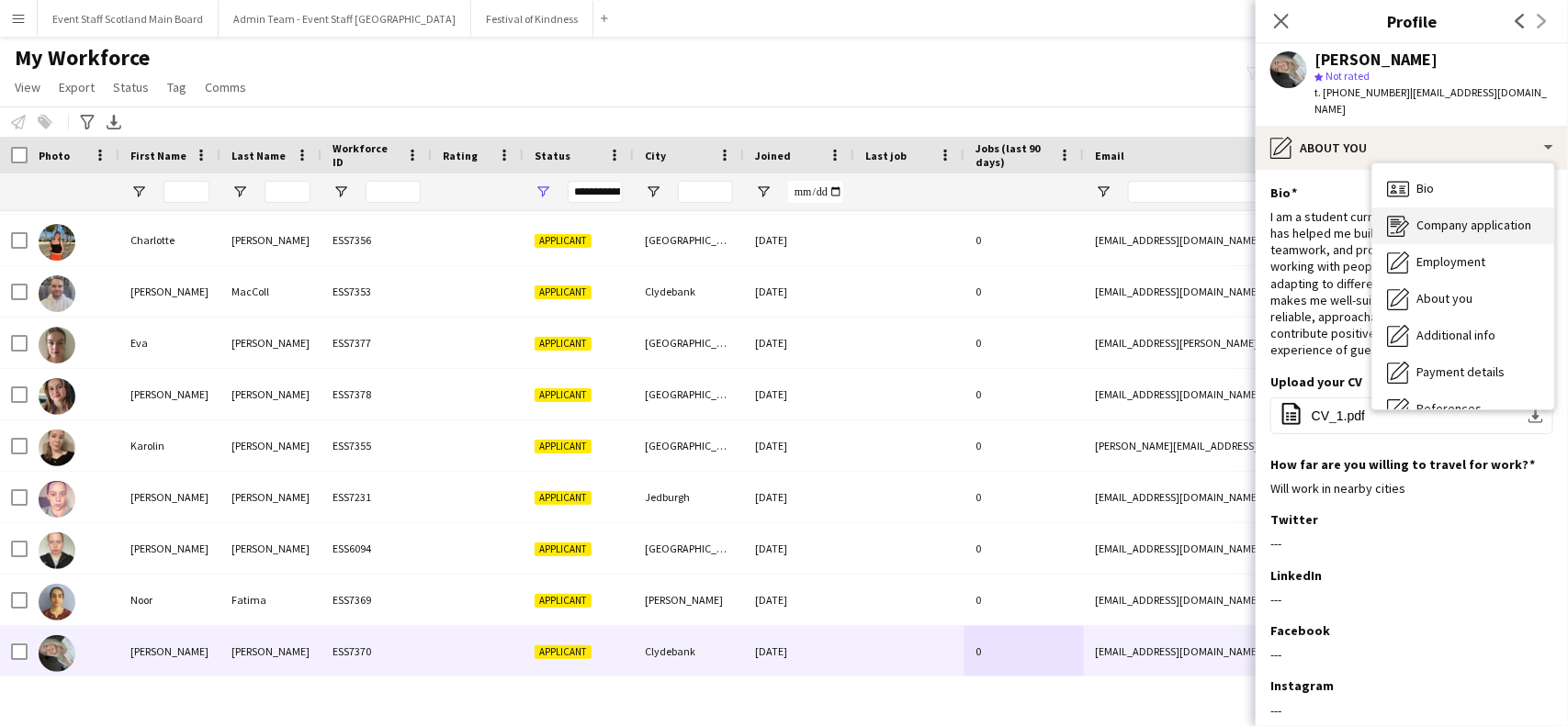
click at [1441, 216] on span "Company application" at bounding box center [1473, 225] width 114 height 17
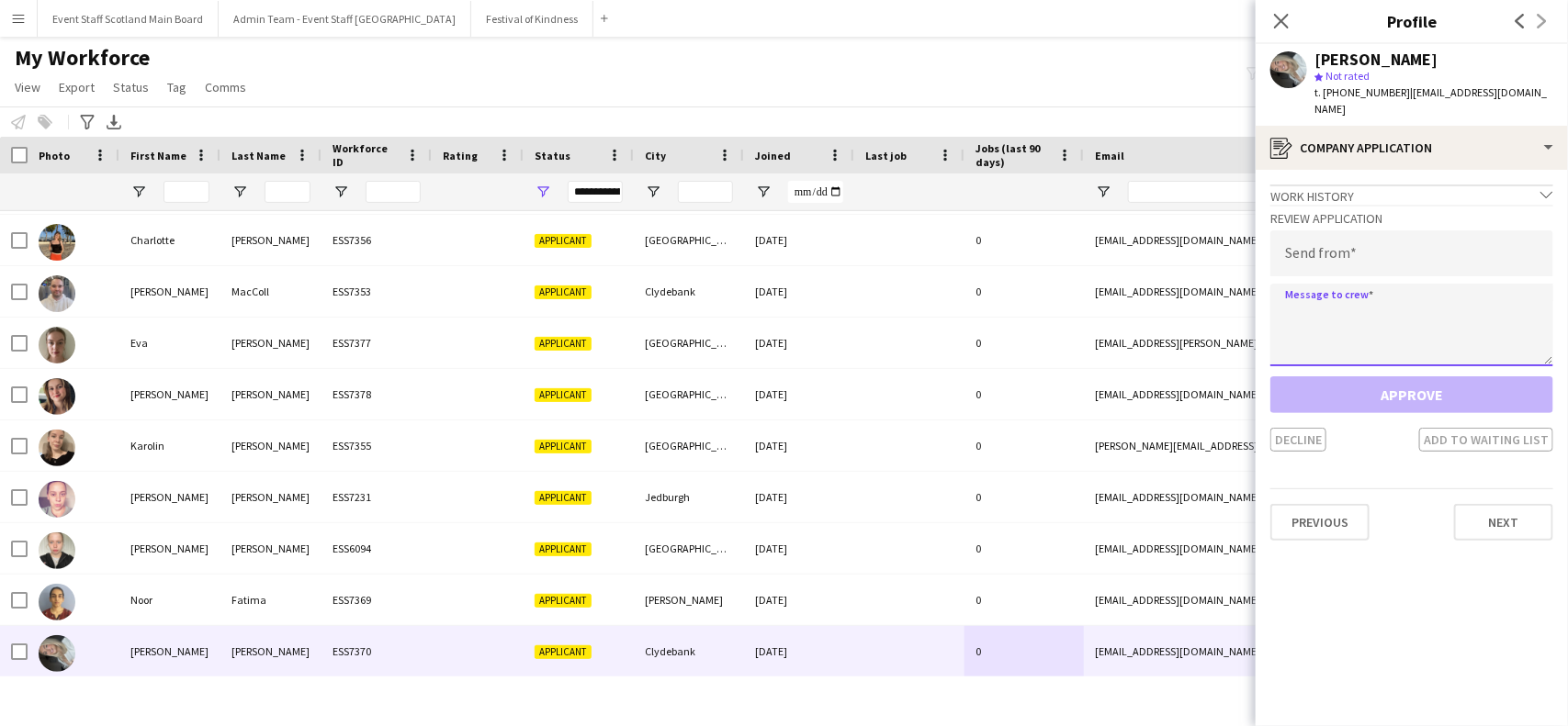
click at [1375, 318] on textarea at bounding box center [1411, 325] width 283 height 82
paste textarea "**********"
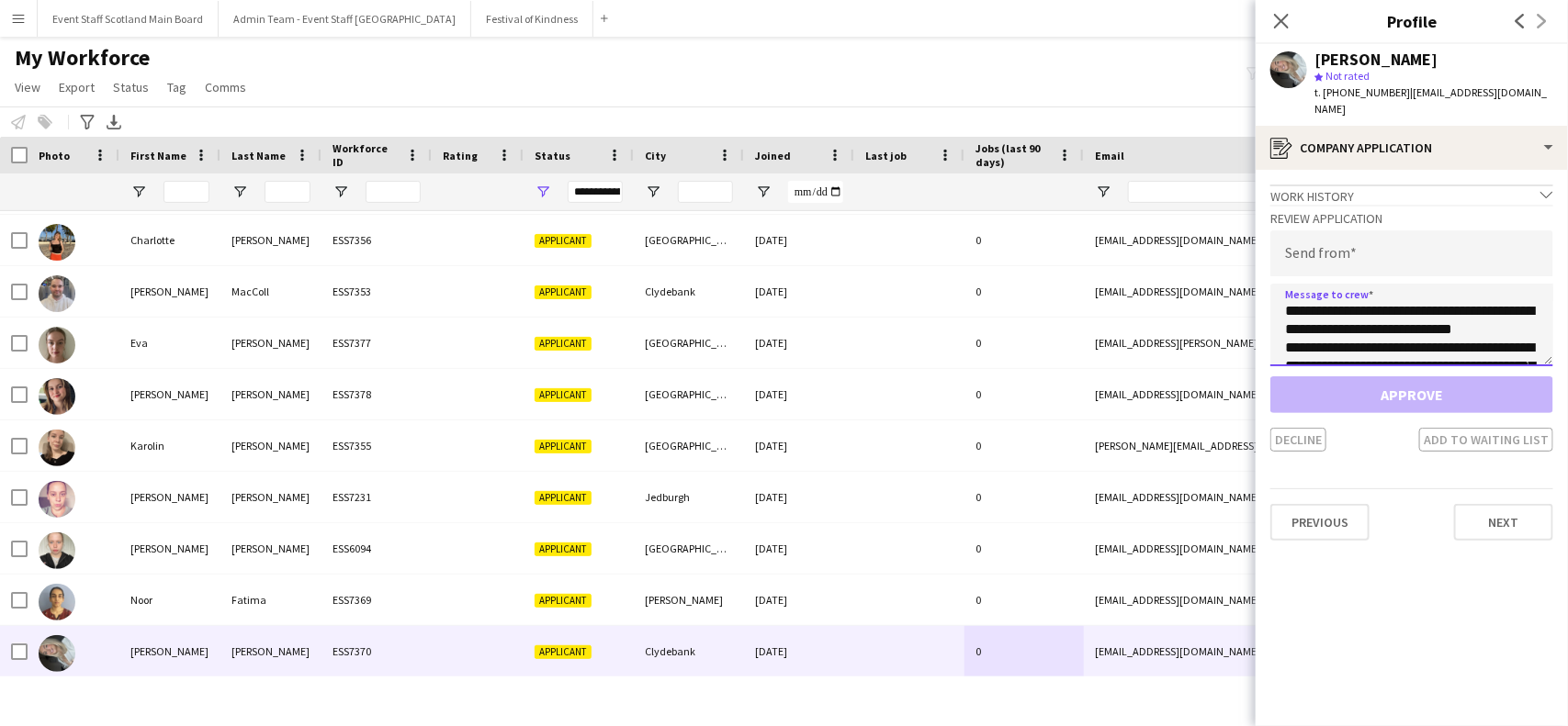
scroll to position [506, 0]
type textarea "**********"
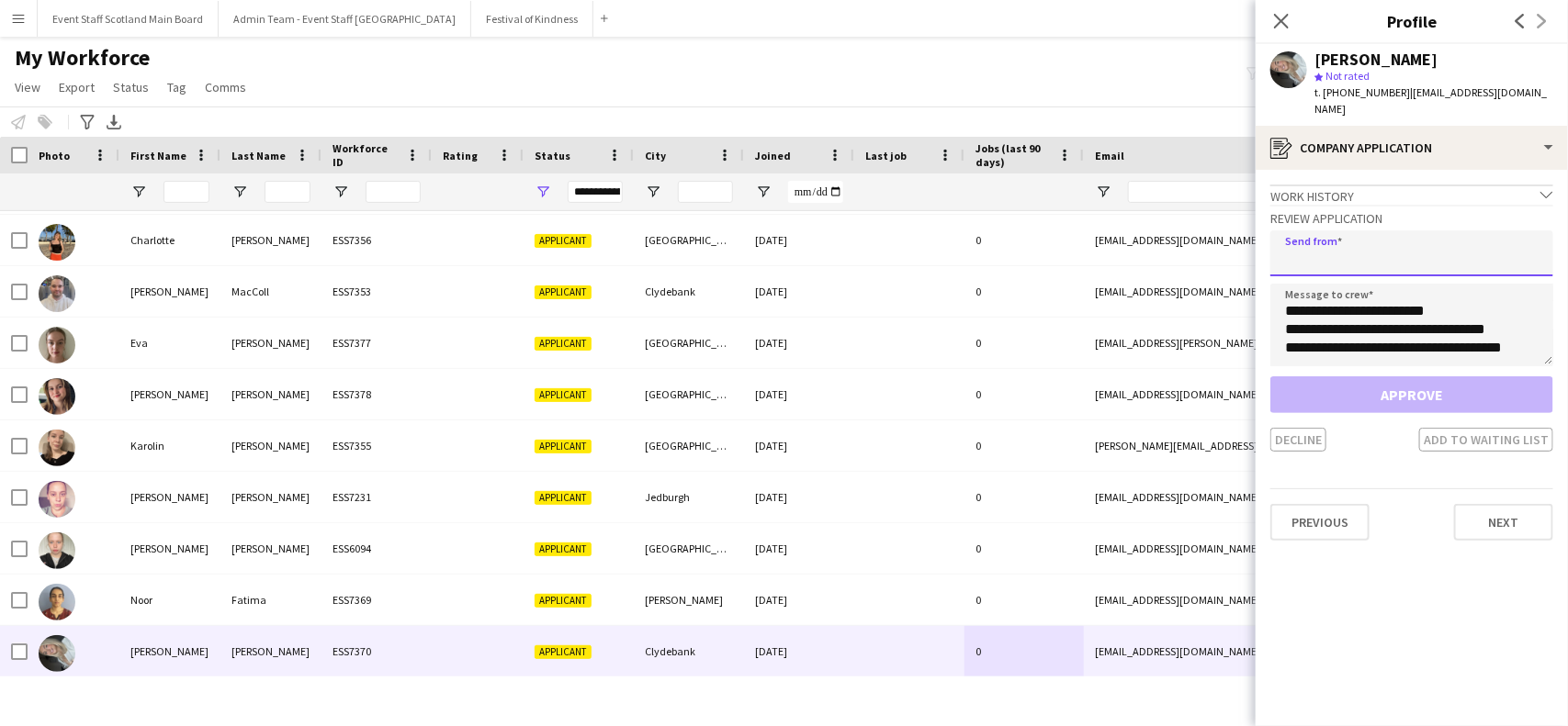
click at [1366, 230] on input "email" at bounding box center [1411, 253] width 283 height 46
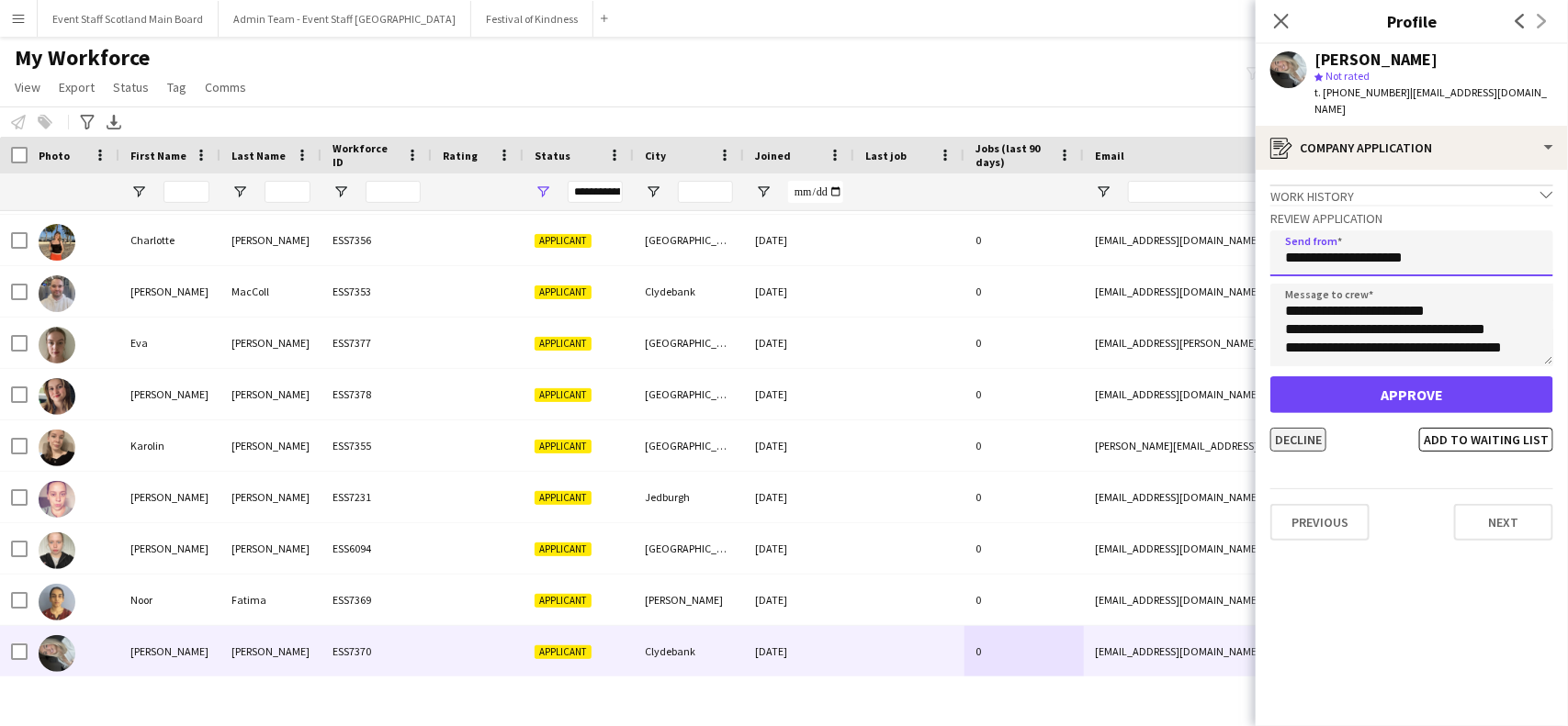
type input "**********"
click at [1291, 428] on button "Decline" at bounding box center [1298, 439] width 56 height 23
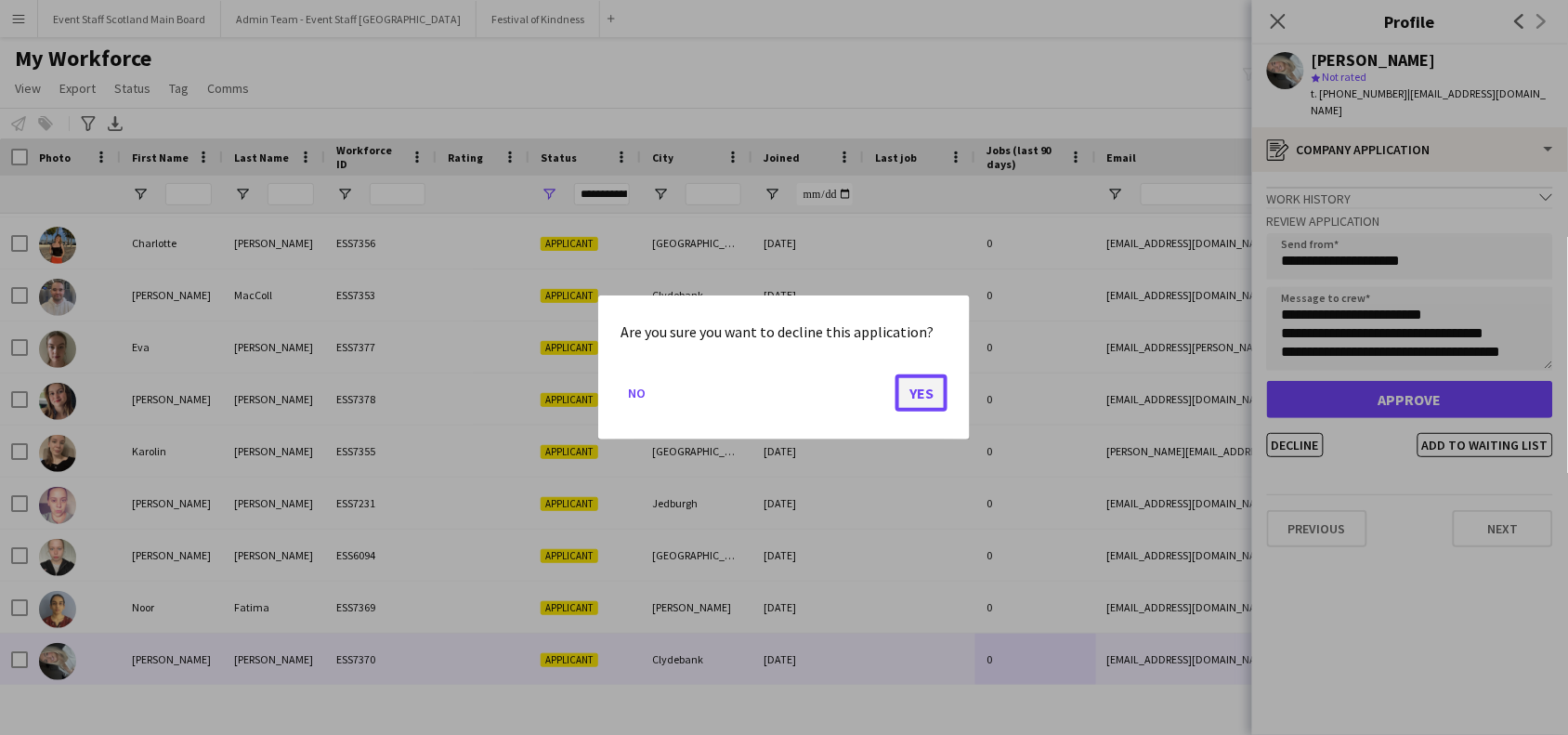
click at [918, 400] on button "Yes" at bounding box center [921, 393] width 52 height 37
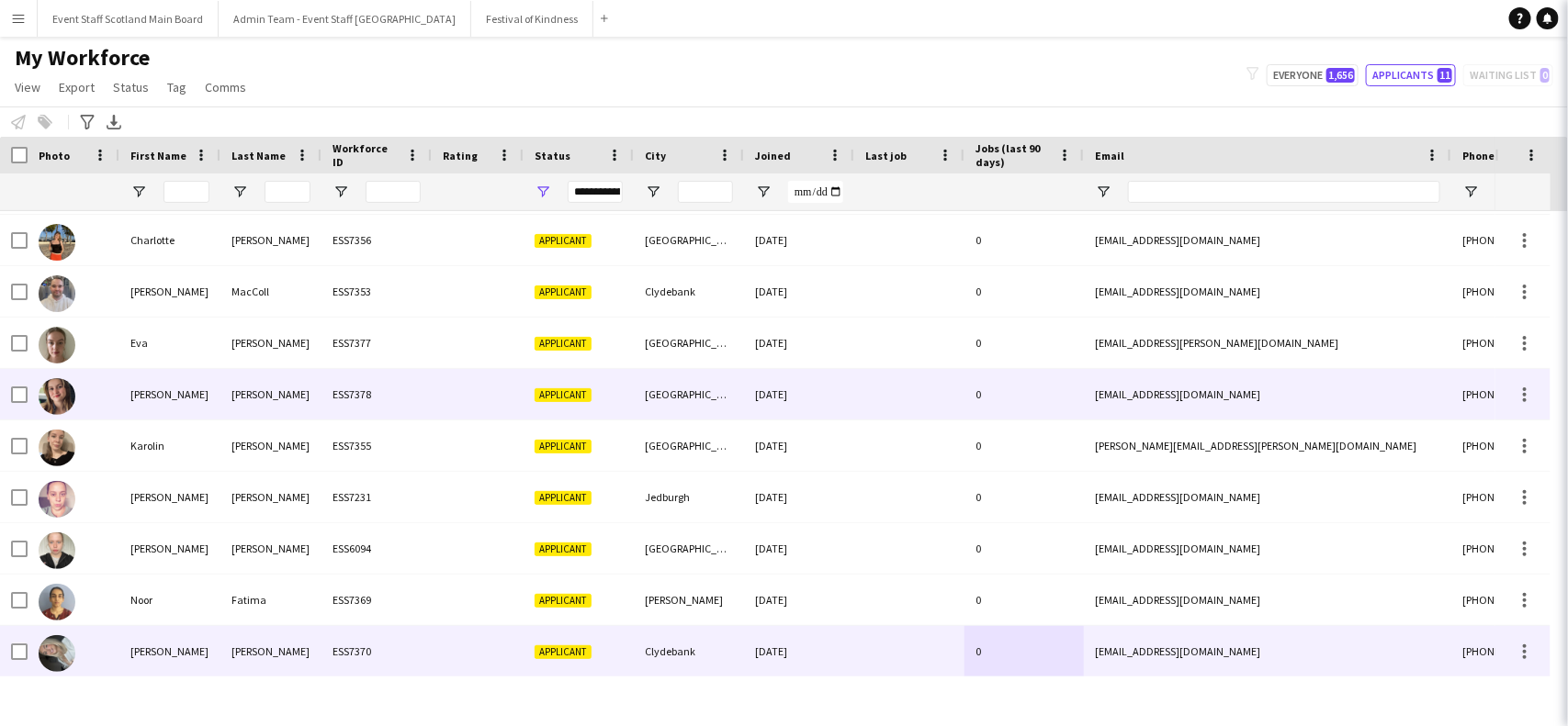
scroll to position [48, 0]
